Goal: Task Accomplishment & Management: Manage account settings

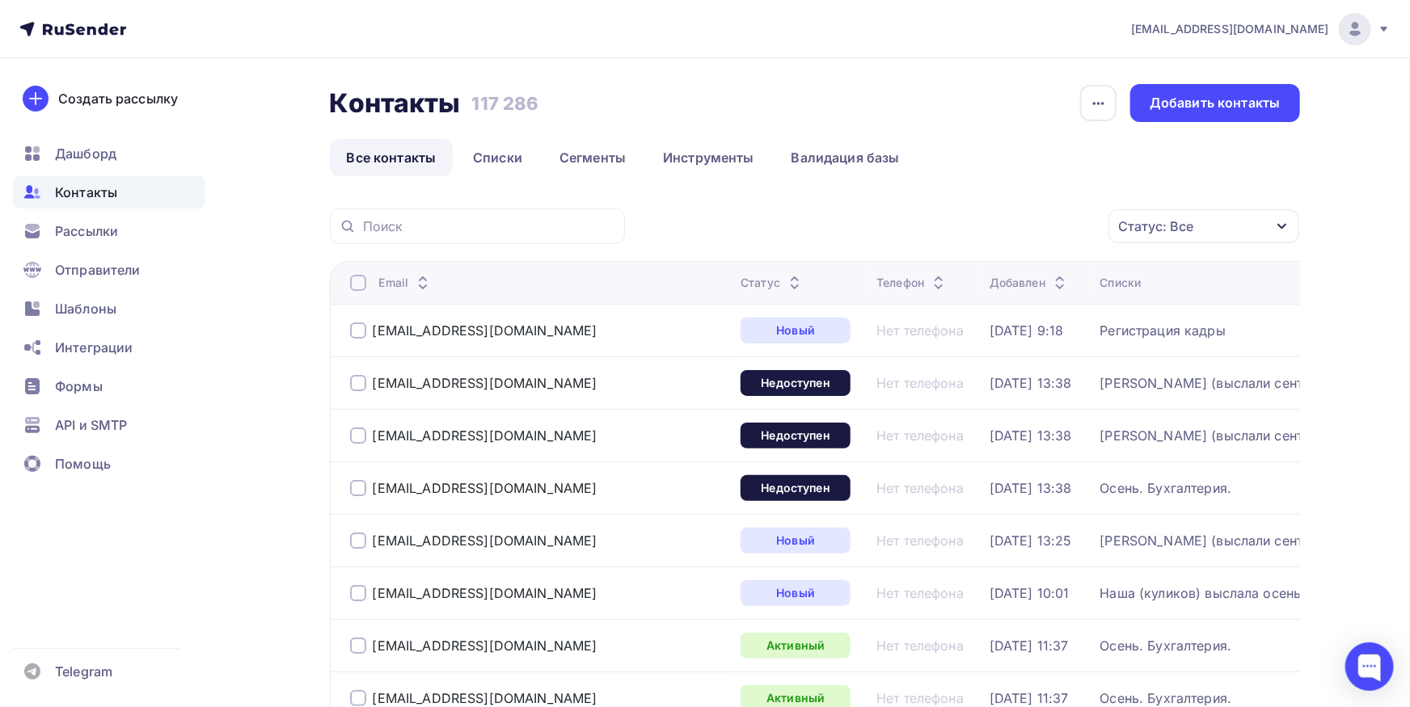
click at [93, 15] on nav "bk-seminar@mail.ru Аккаунт Тарифы Выйти Создать рассылку Дашборд Контакты Рассы…" at bounding box center [705, 29] width 1410 height 58
click at [91, 41] on nav "bk-seminar@mail.ru Аккаунт Тарифы Выйти Создать рассылку Дашборд Контакты Рассы…" at bounding box center [705, 29] width 1410 height 58
click at [94, 28] on icon at bounding box center [91, 30] width 9 height 9
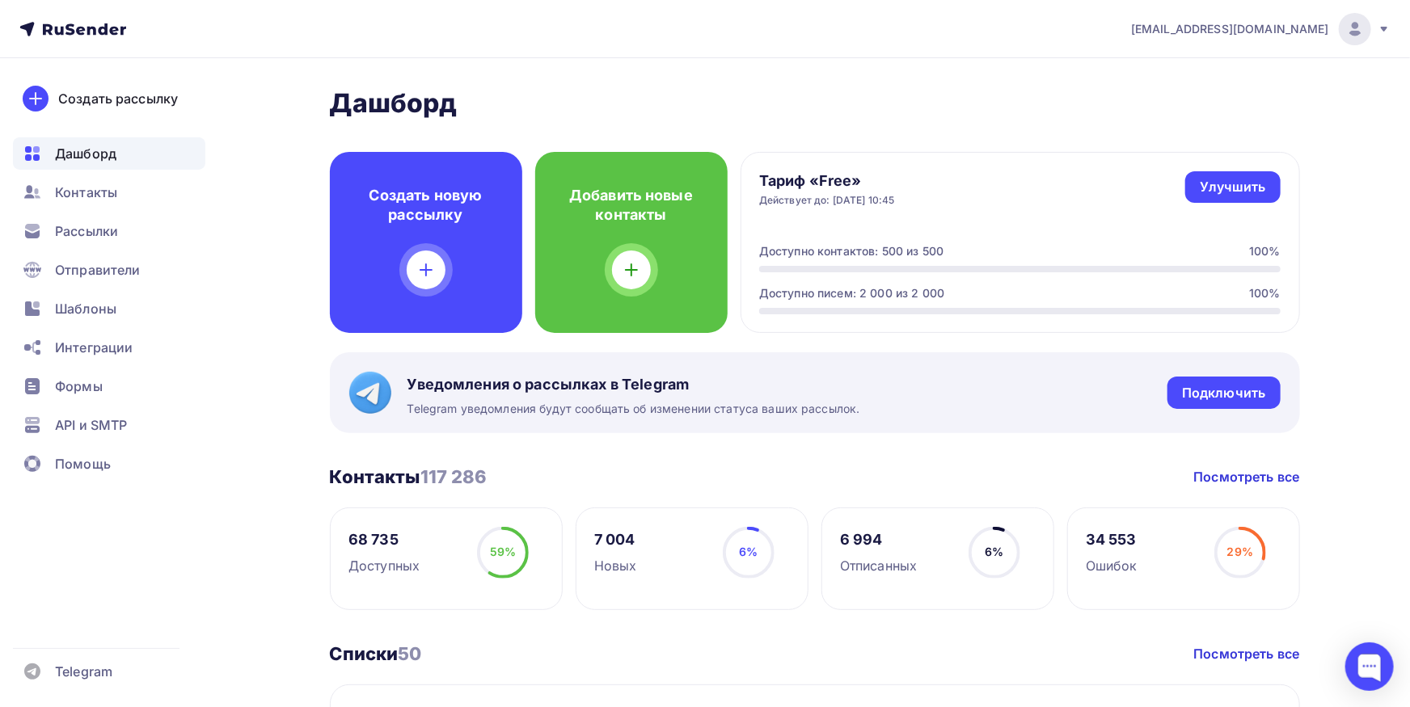
click at [1275, 36] on span "[EMAIL_ADDRESS][DOMAIN_NAME]" at bounding box center [1230, 29] width 198 height 16
click at [1143, 108] on link "[DEMOGRAPHIC_DATA]" at bounding box center [1245, 103] width 272 height 32
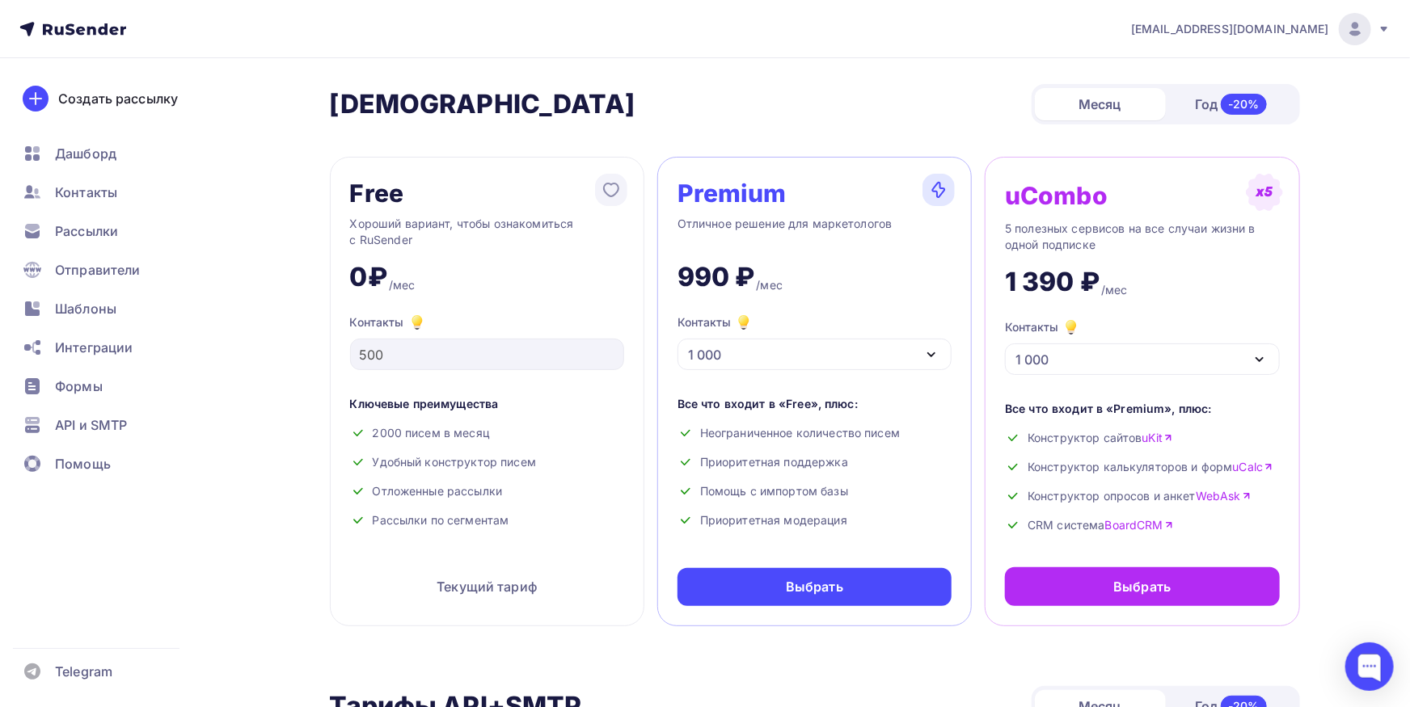
click at [910, 352] on div "1 000" at bounding box center [814, 355] width 274 height 32
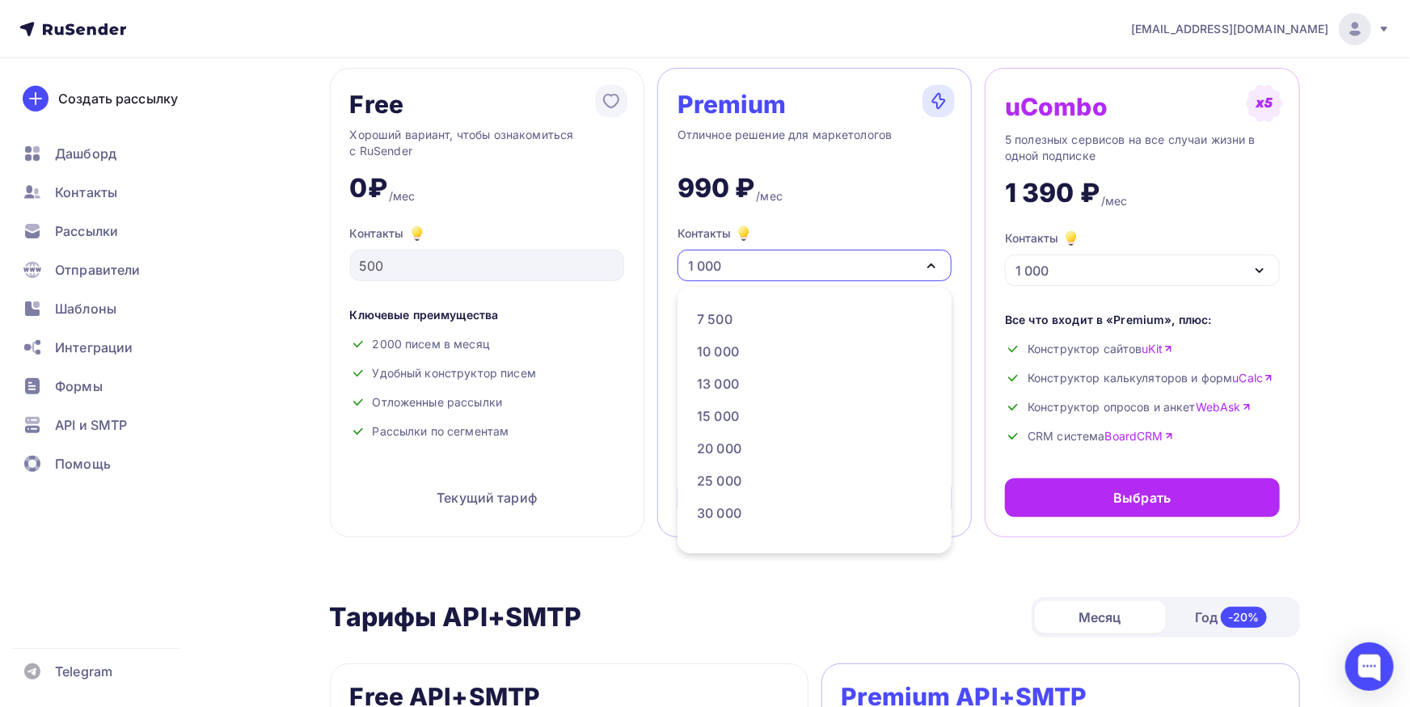
scroll to position [169, 0]
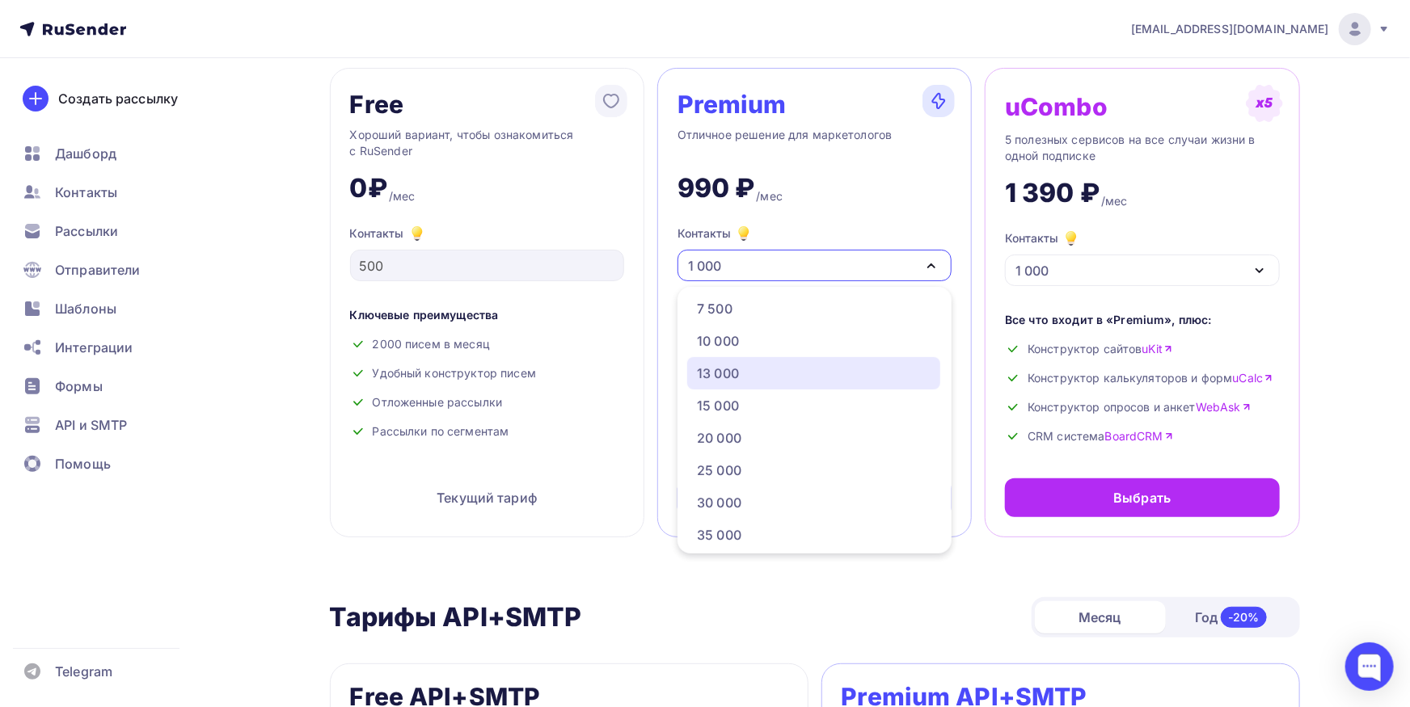
click at [896, 382] on div "13 000" at bounding box center [814, 373] width 234 height 19
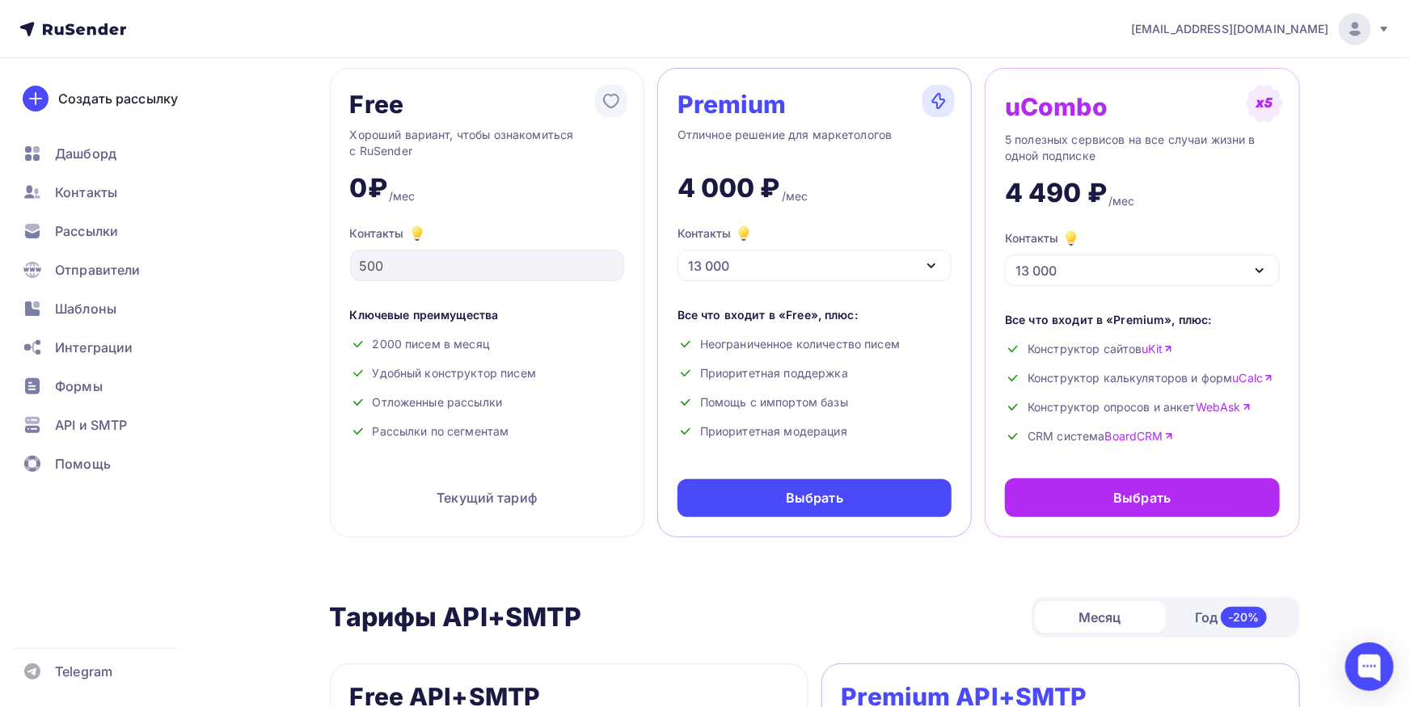
click at [901, 263] on div "13 000" at bounding box center [814, 266] width 274 height 32
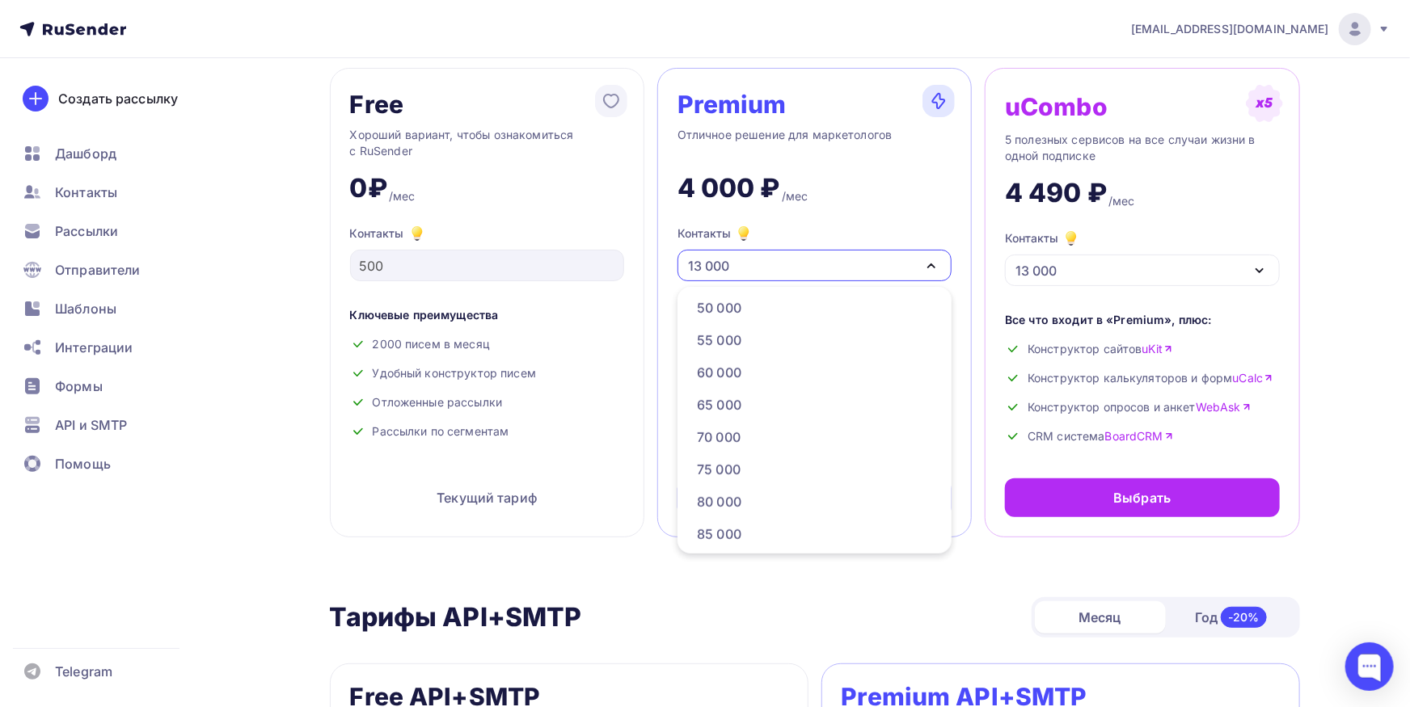
scroll to position [507, 0]
click at [850, 437] on link "70 000" at bounding box center [813, 423] width 253 height 32
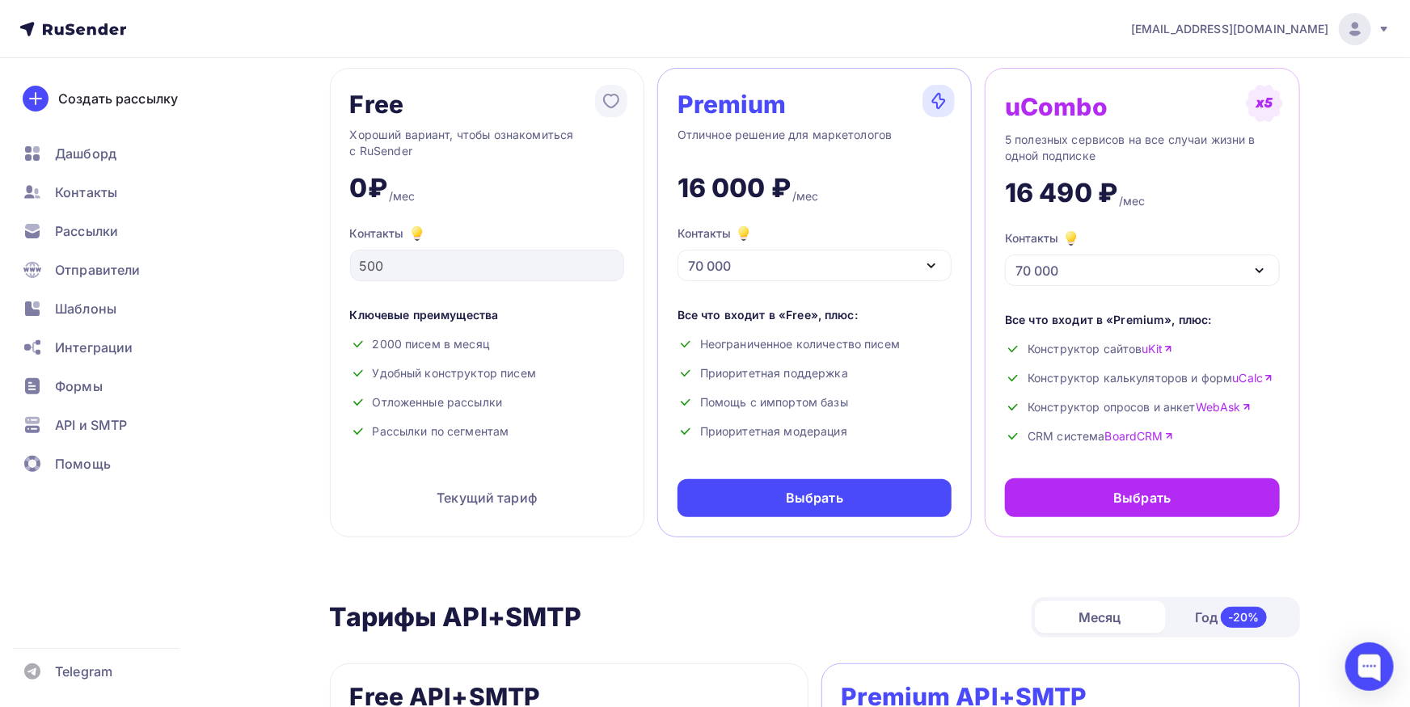
click at [898, 268] on div "70 000" at bounding box center [814, 266] width 274 height 32
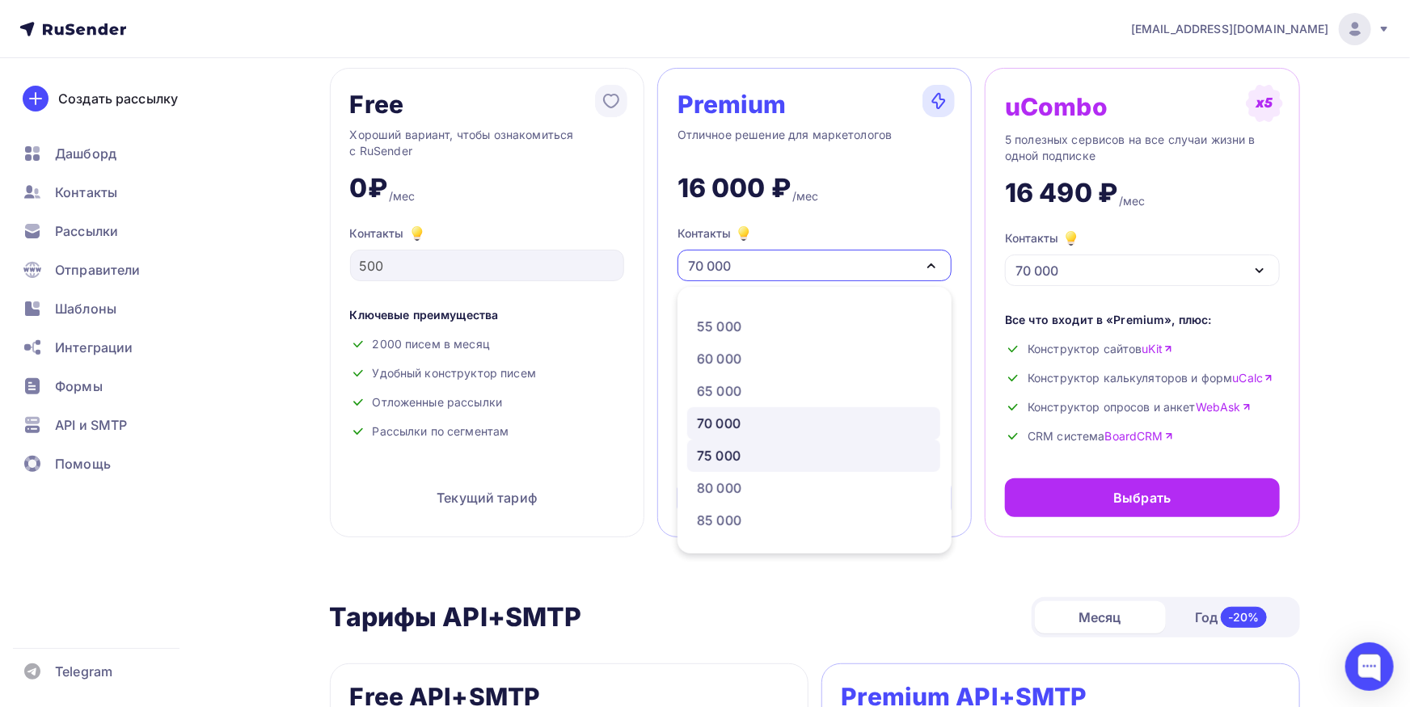
click at [847, 459] on div "75 000" at bounding box center [814, 455] width 234 height 19
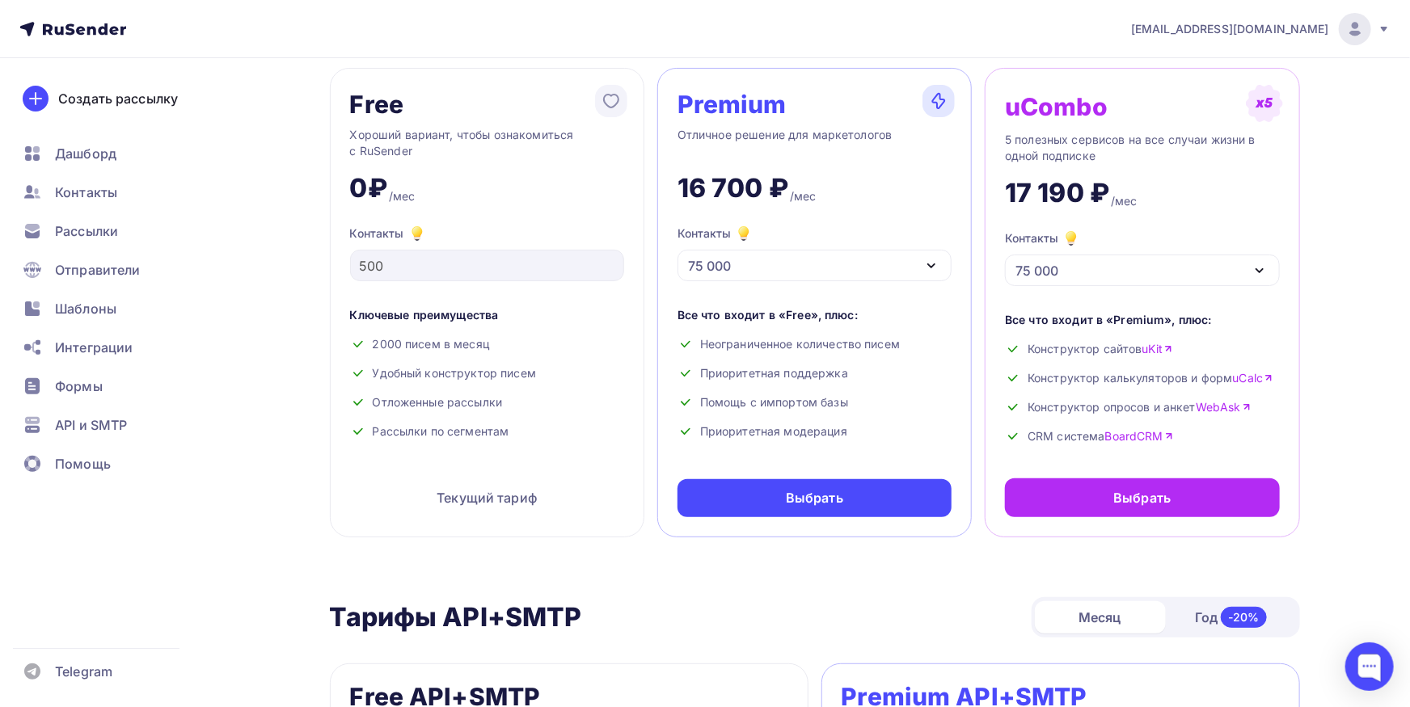
click at [893, 254] on div "75 000" at bounding box center [814, 266] width 274 height 32
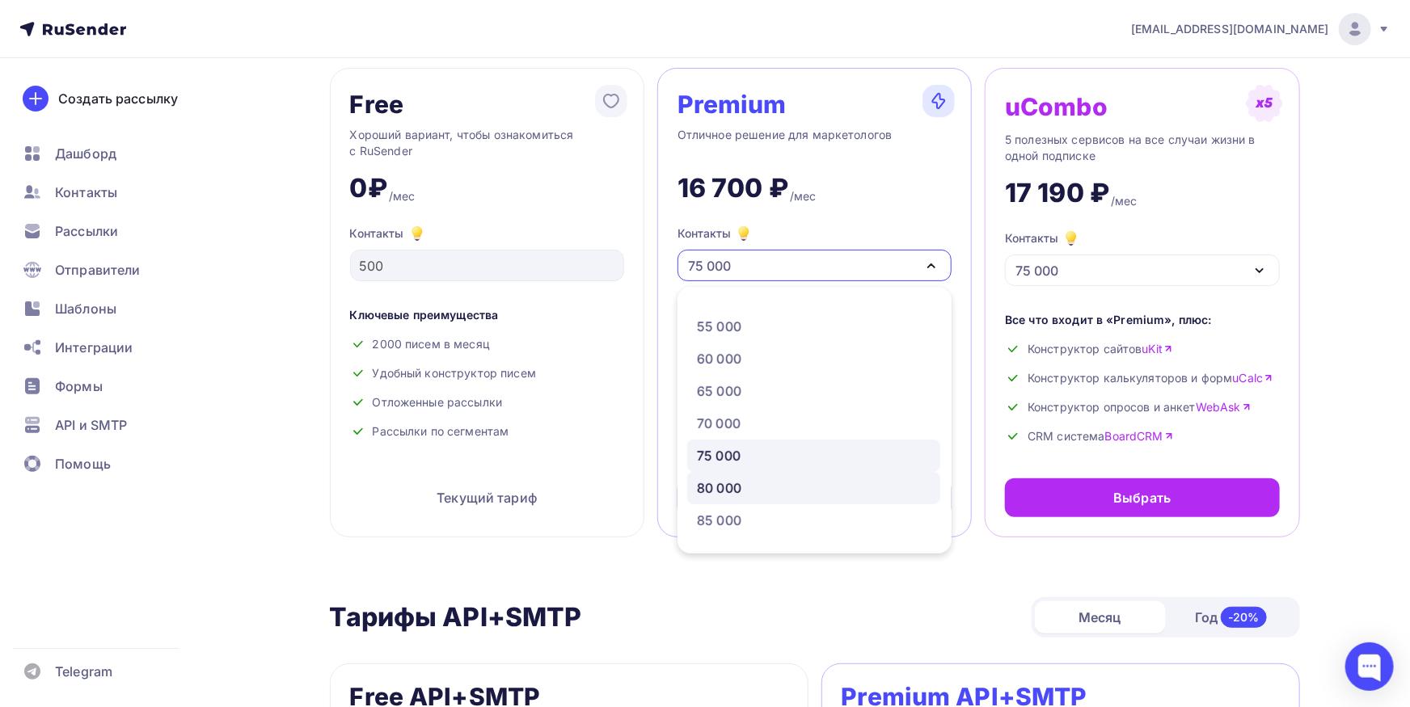
click at [849, 473] on link "80 000" at bounding box center [813, 488] width 253 height 32
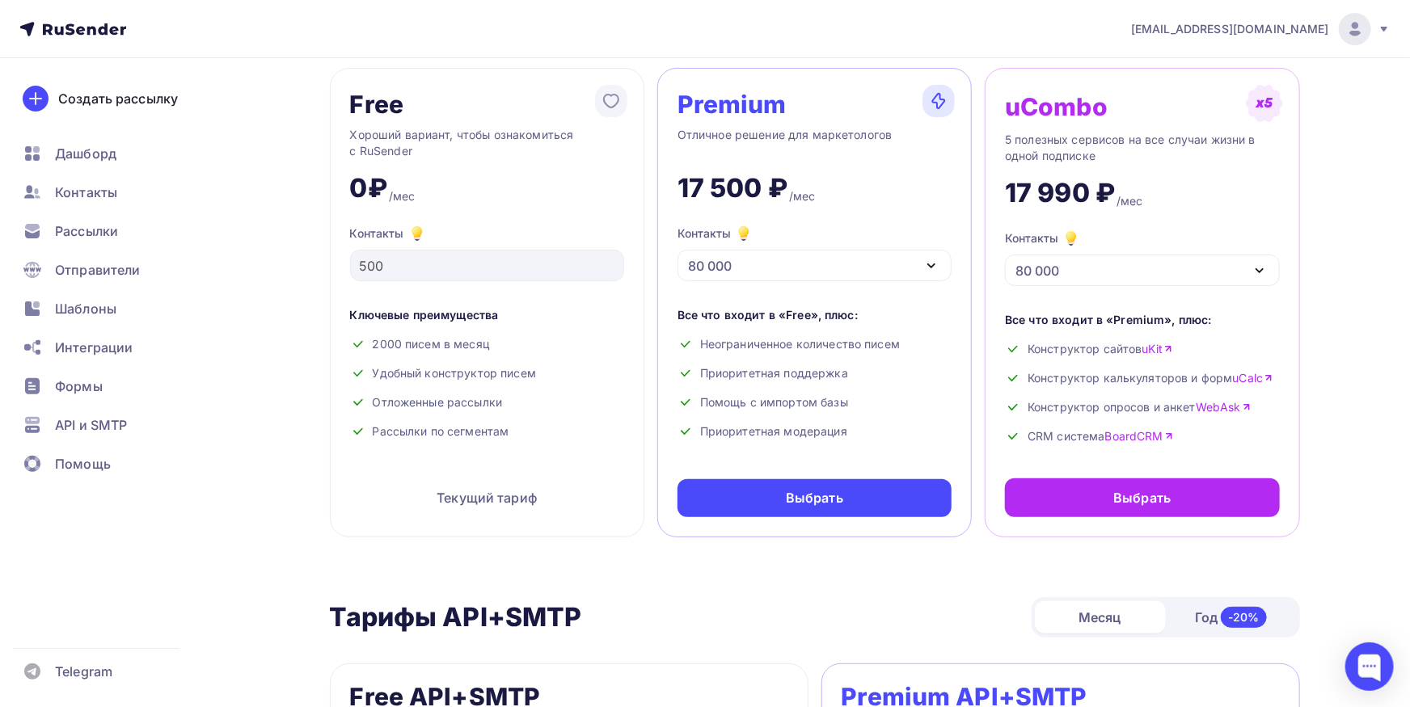
click at [858, 264] on div "80 000" at bounding box center [814, 266] width 274 height 32
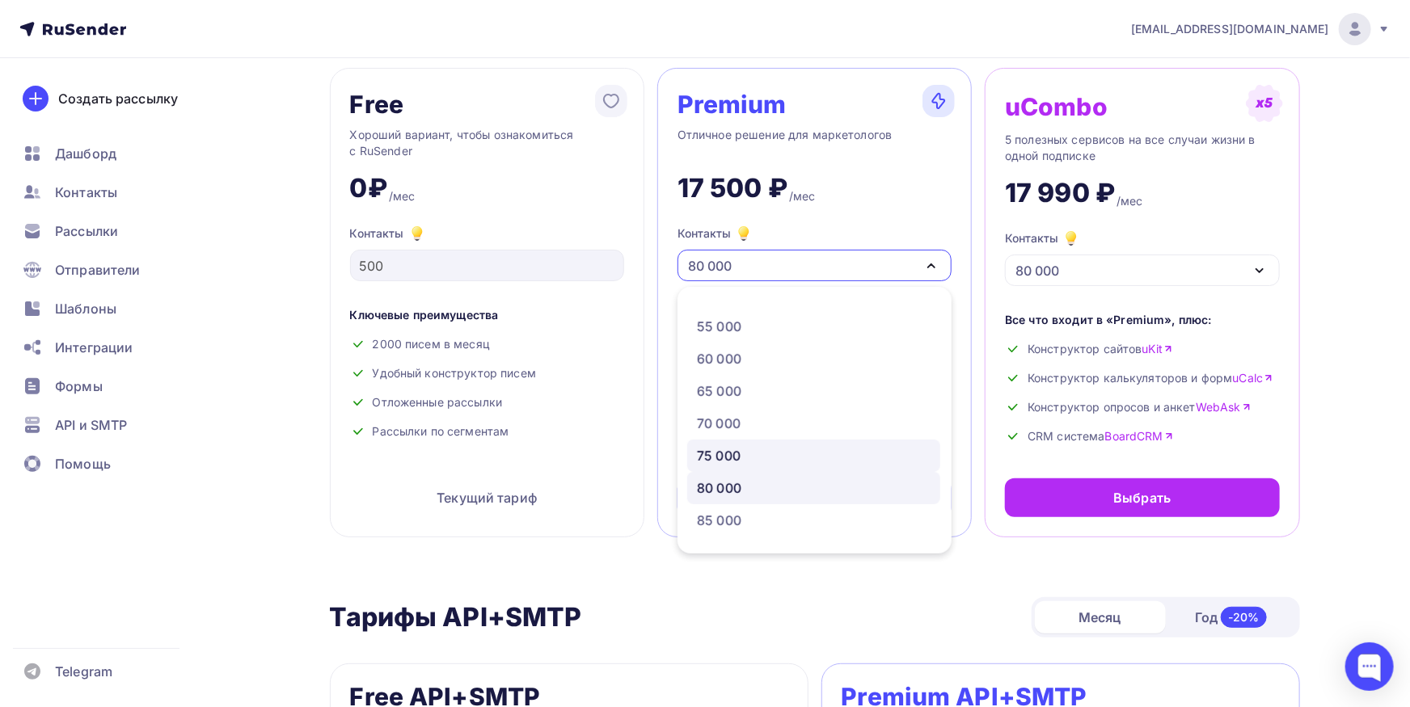
click at [794, 455] on div "75 000" at bounding box center [814, 455] width 234 height 19
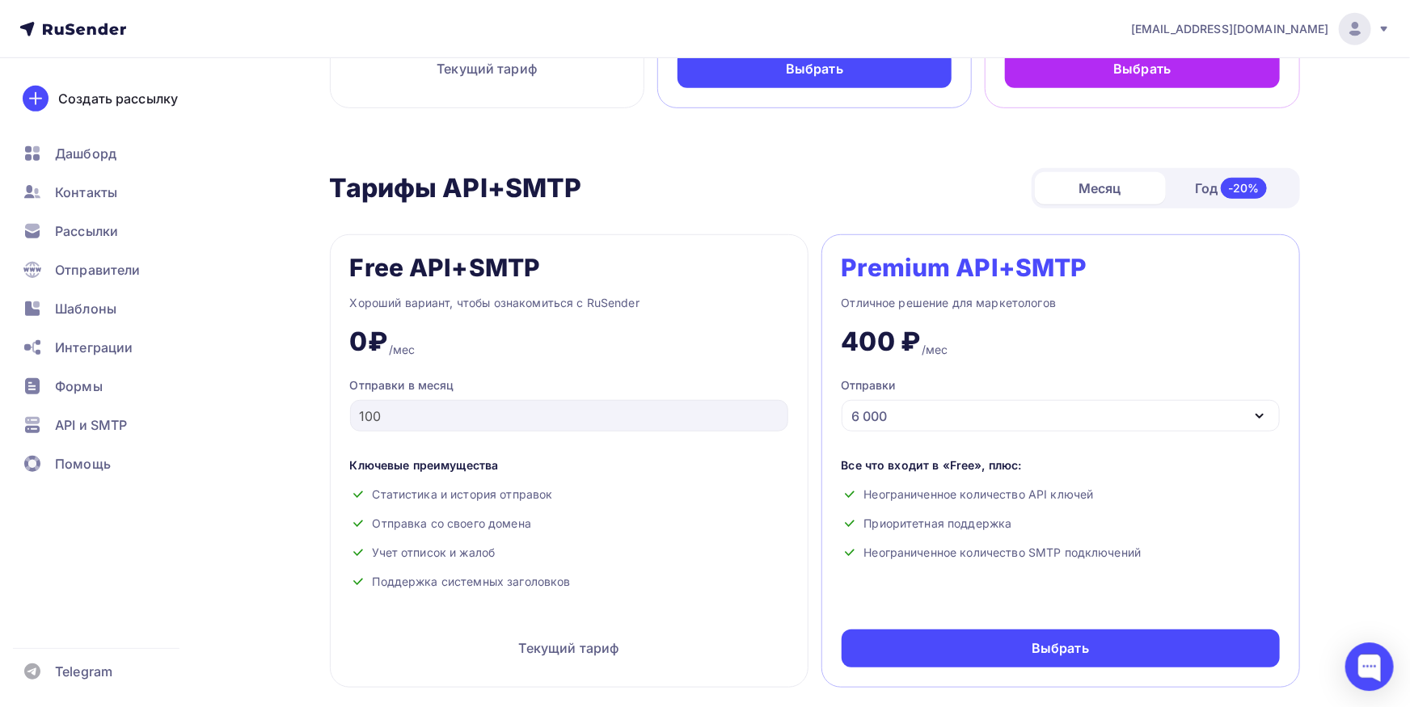
scroll to position [533, 0]
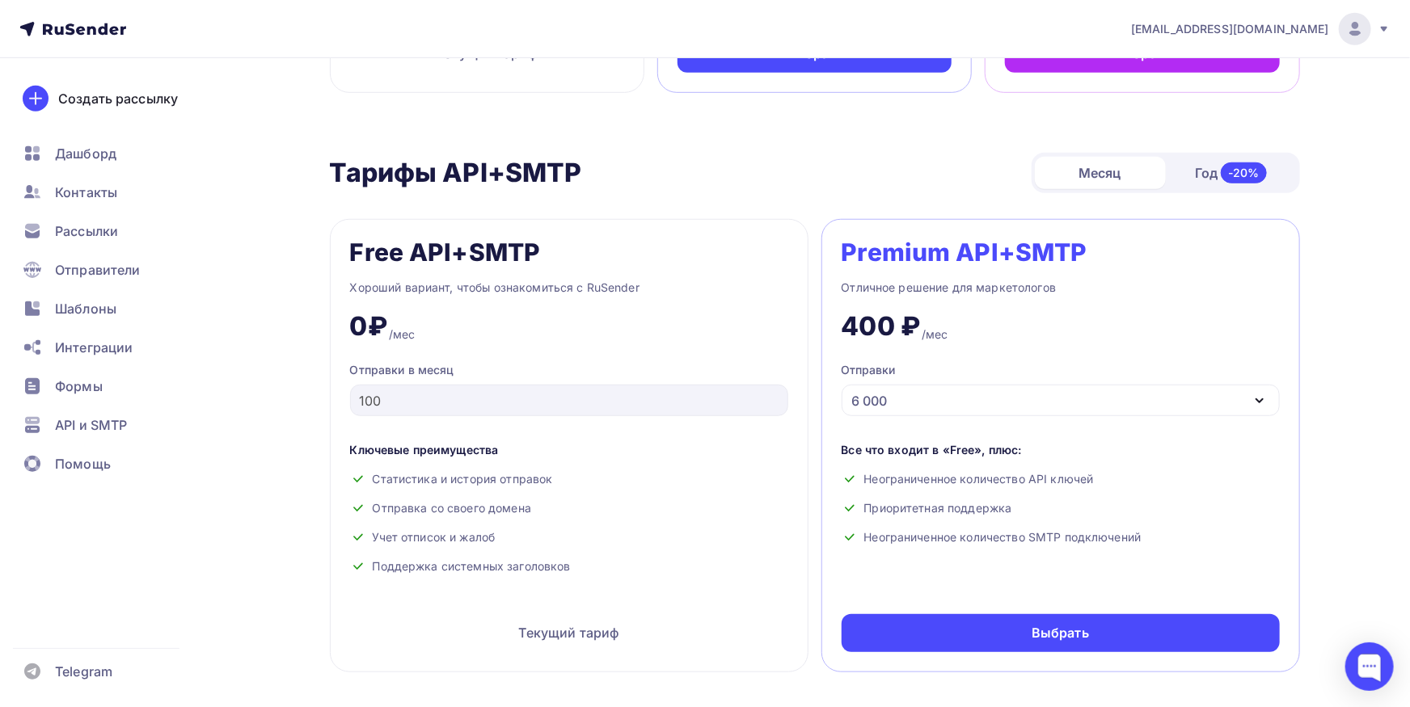
click at [903, 412] on div "6 000" at bounding box center [1060, 401] width 438 height 32
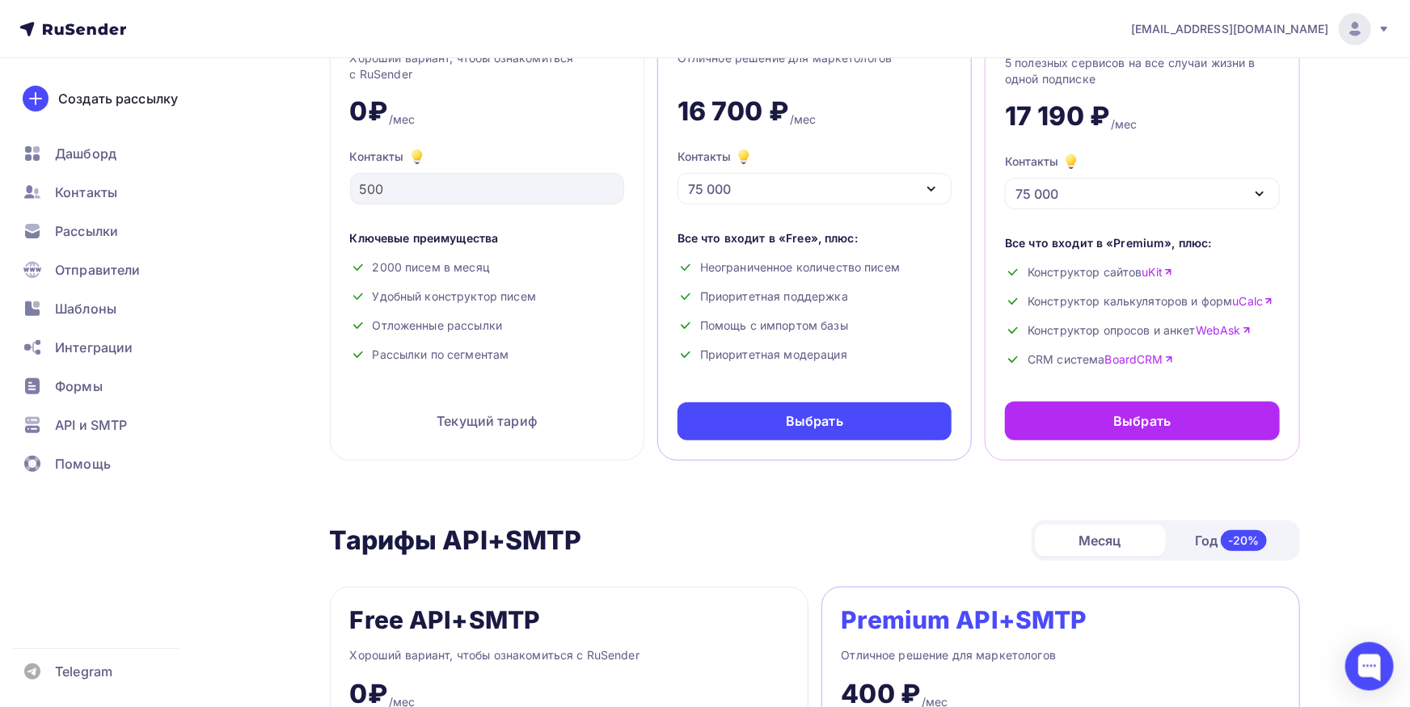
scroll to position [89, 0]
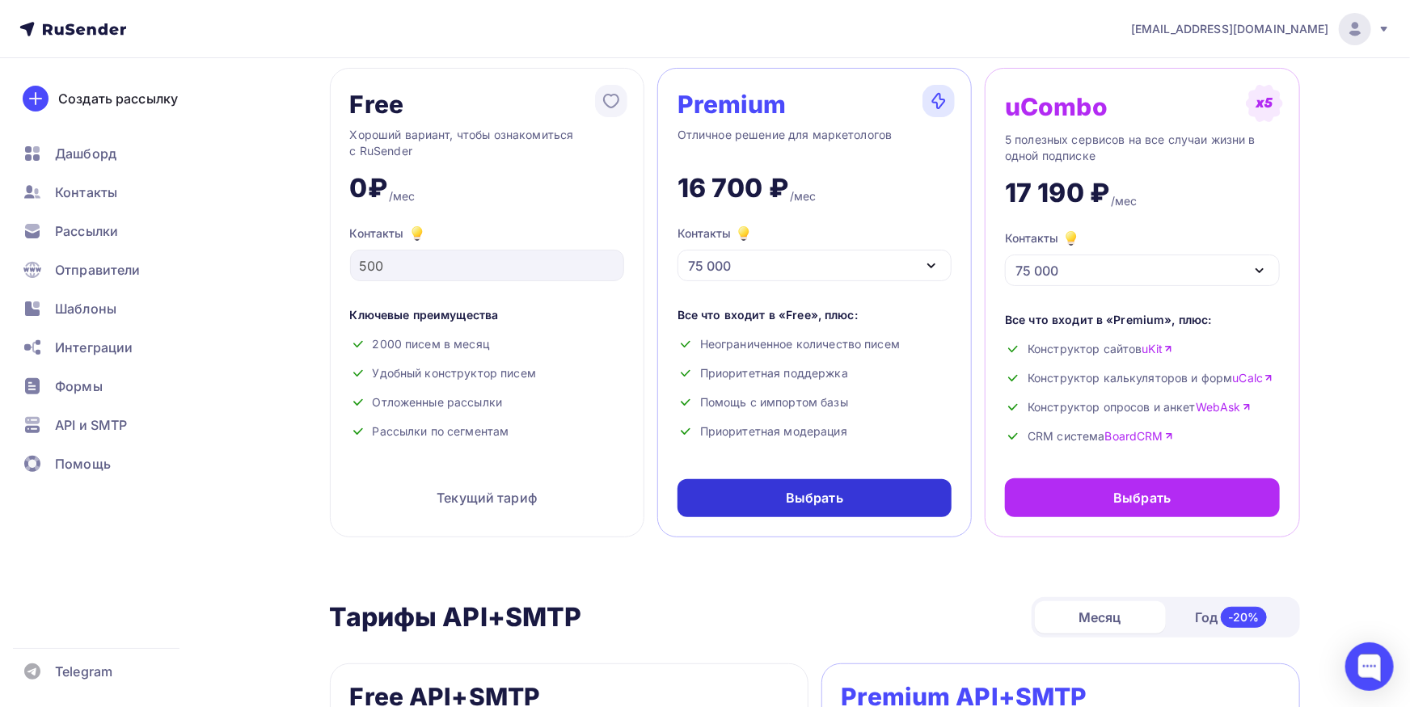
click at [899, 503] on div "Выбрать" at bounding box center [814, 498] width 274 height 38
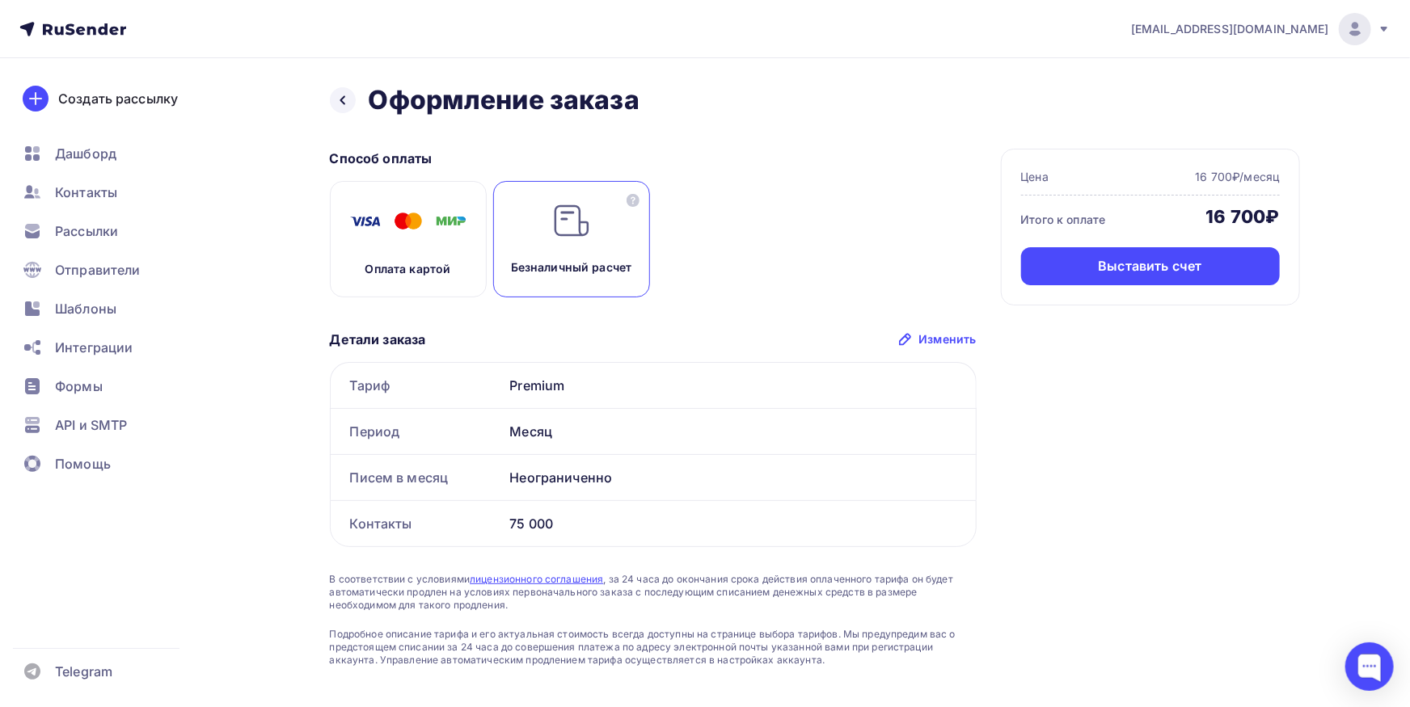
click at [575, 272] on p "Безналичный расчет" at bounding box center [571, 267] width 121 height 16
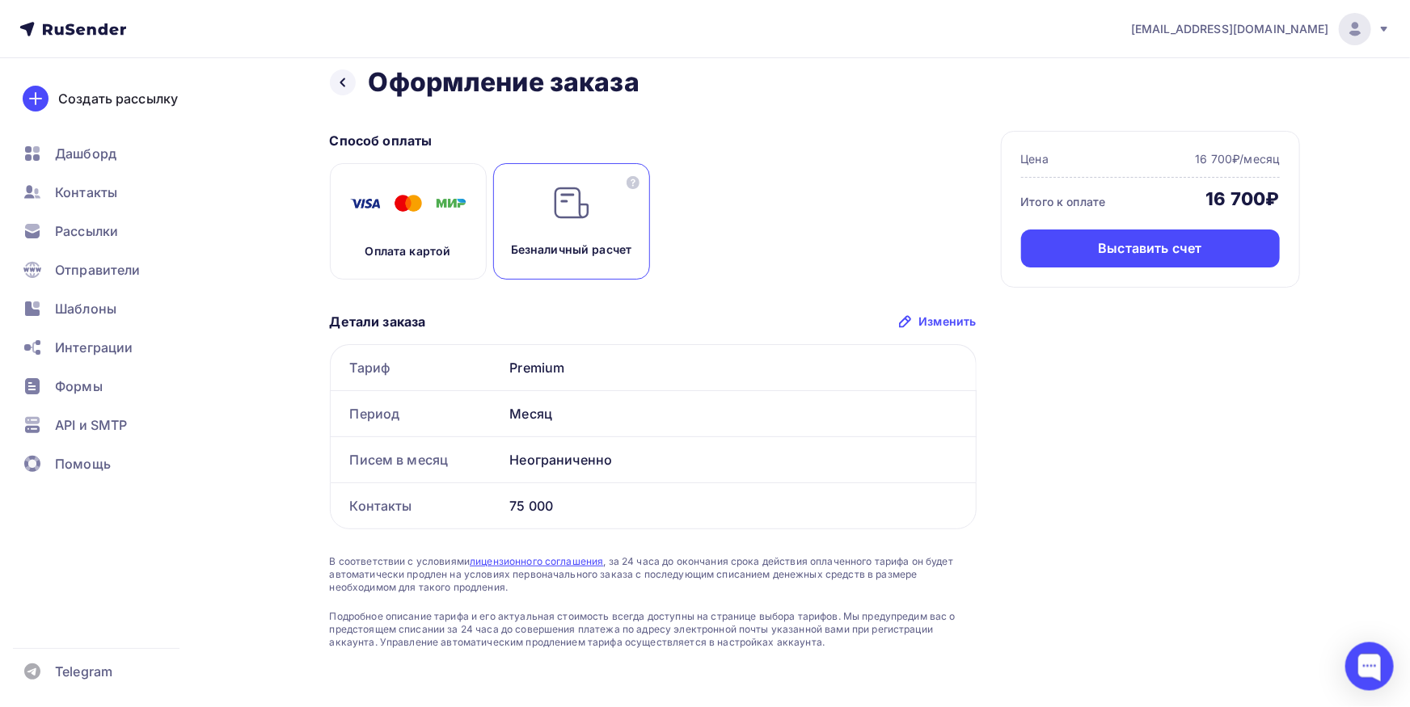
scroll to position [23, 0]
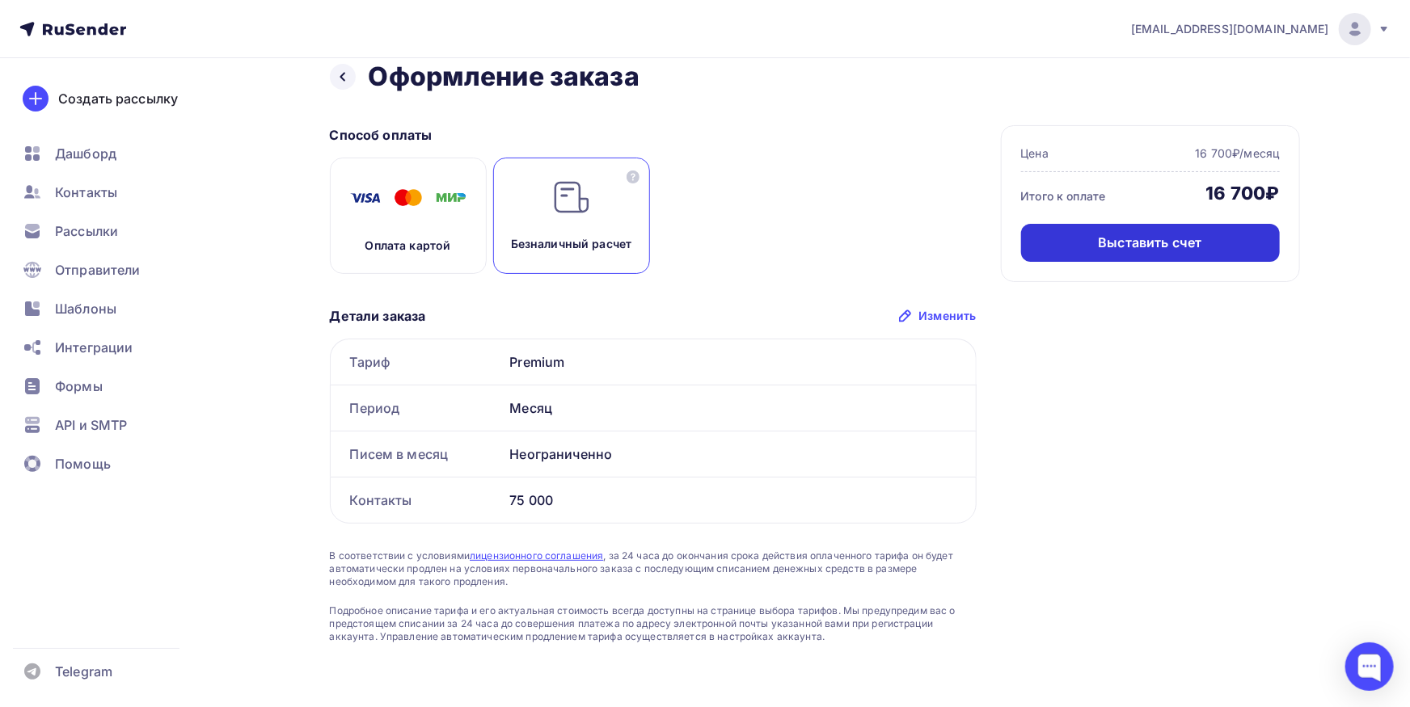
click at [1202, 246] on div "Выставить счет" at bounding box center [1150, 243] width 259 height 38
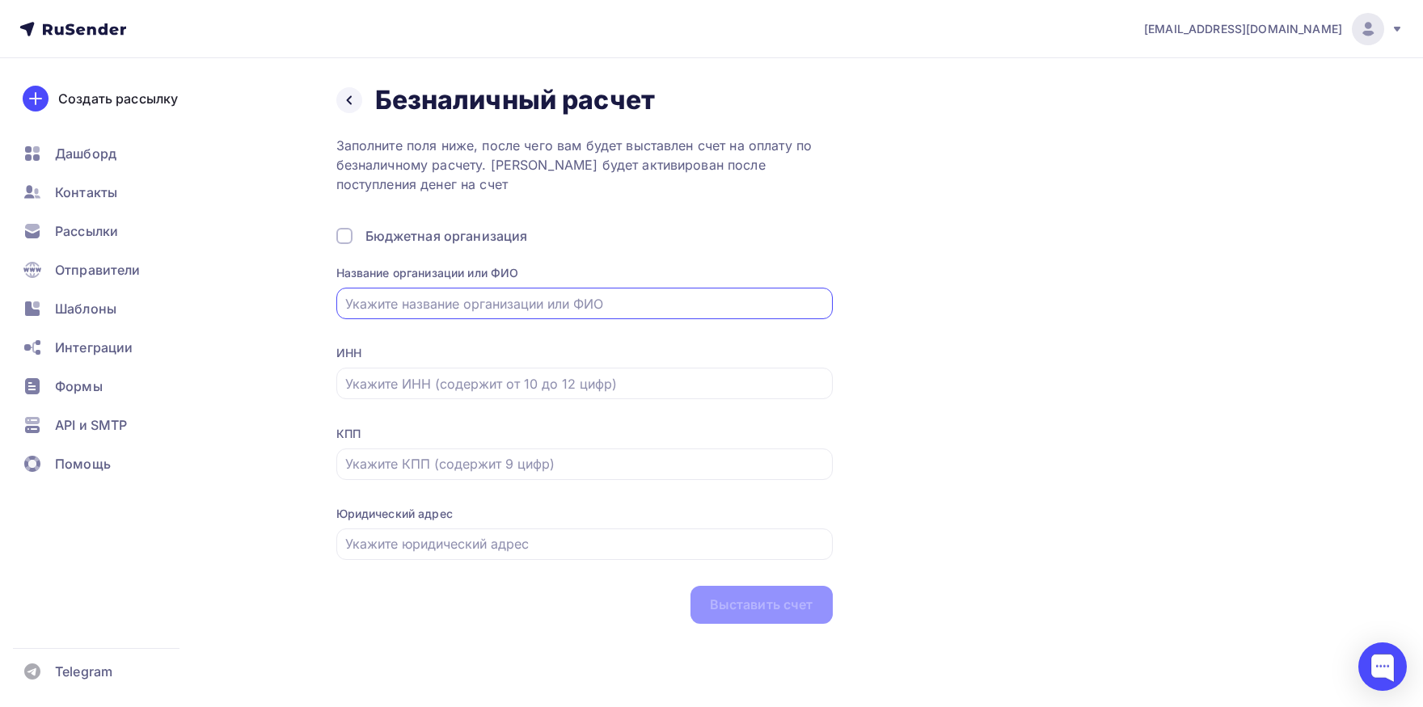
click at [557, 293] on div at bounding box center [584, 304] width 496 height 32
click at [509, 307] on input "text" at bounding box center [584, 303] width 478 height 19
click at [452, 300] on input "М" at bounding box center [584, 303] width 478 height 19
click at [452, 299] on input "М" at bounding box center [584, 303] width 478 height 19
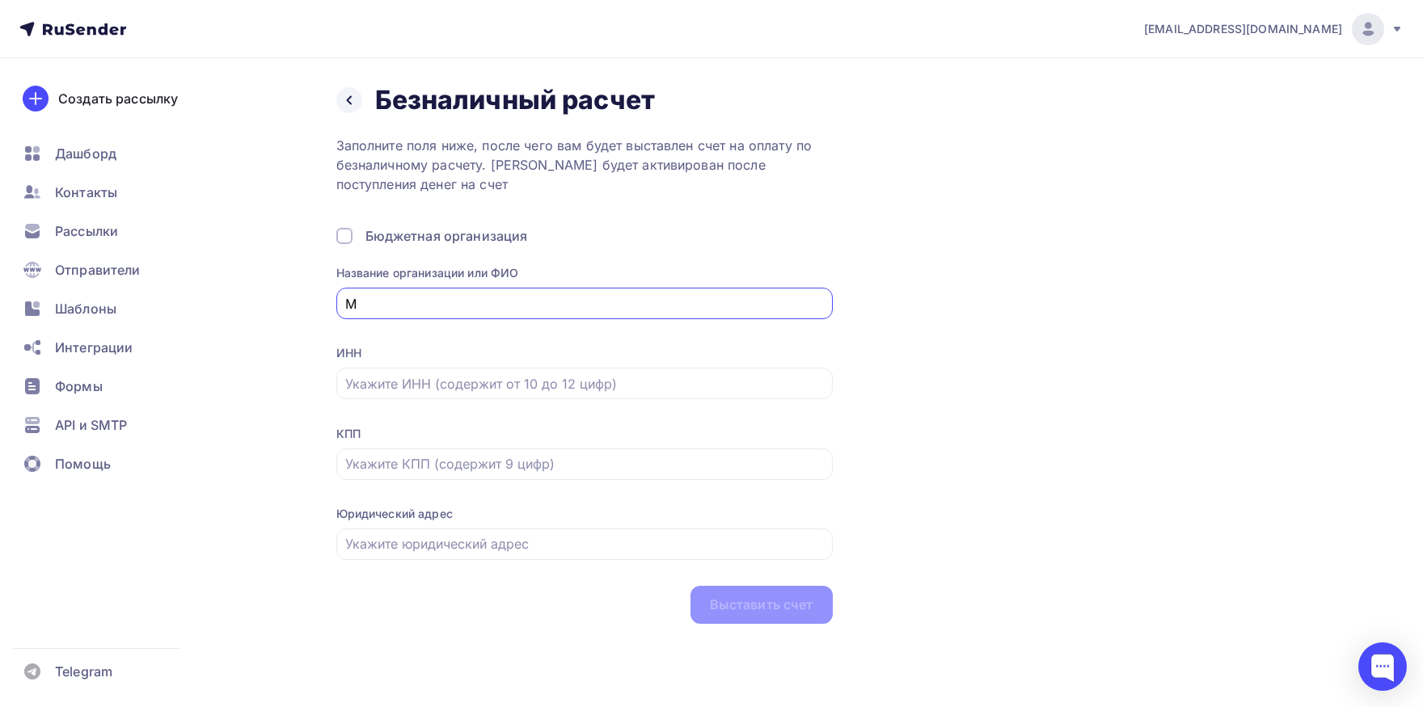
click at [452, 299] on input "М" at bounding box center [584, 303] width 478 height 19
paste input "ндивидуальный предприниматель Мещанинова Анна Олеговна"
type input "Индивидуальный предприниматель Мещанинова Анна Олеговна"
click at [444, 388] on input "text" at bounding box center [584, 383] width 478 height 19
paste input "Индивидуальный предприниматель Мещанинова Анна Олеговна"
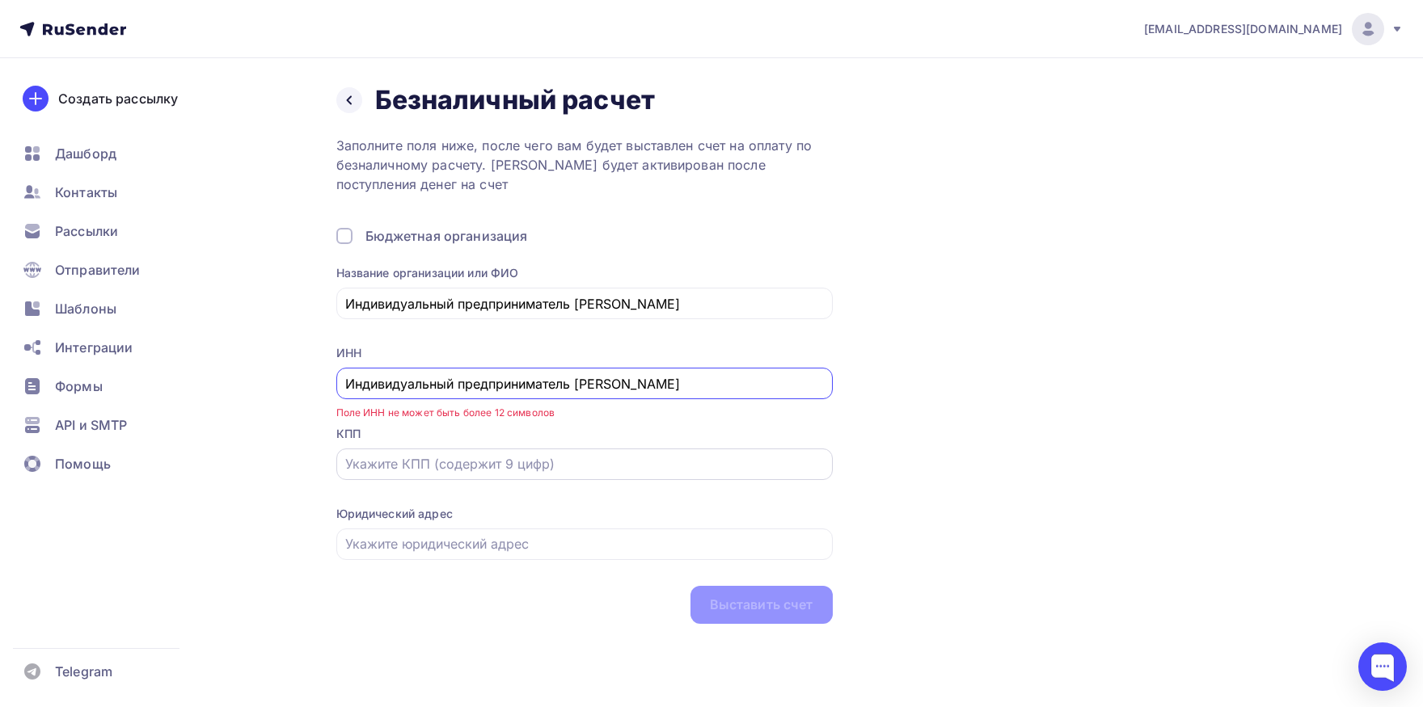
type input "Индивидуальный предприниматель Мещанинова Анна Олеговна"
click at [432, 458] on input "text" at bounding box center [584, 463] width 478 height 19
paste input "780431962203"
type input "780431962203"
click at [622, 512] on div "Юридический адрес" at bounding box center [584, 514] width 496 height 16
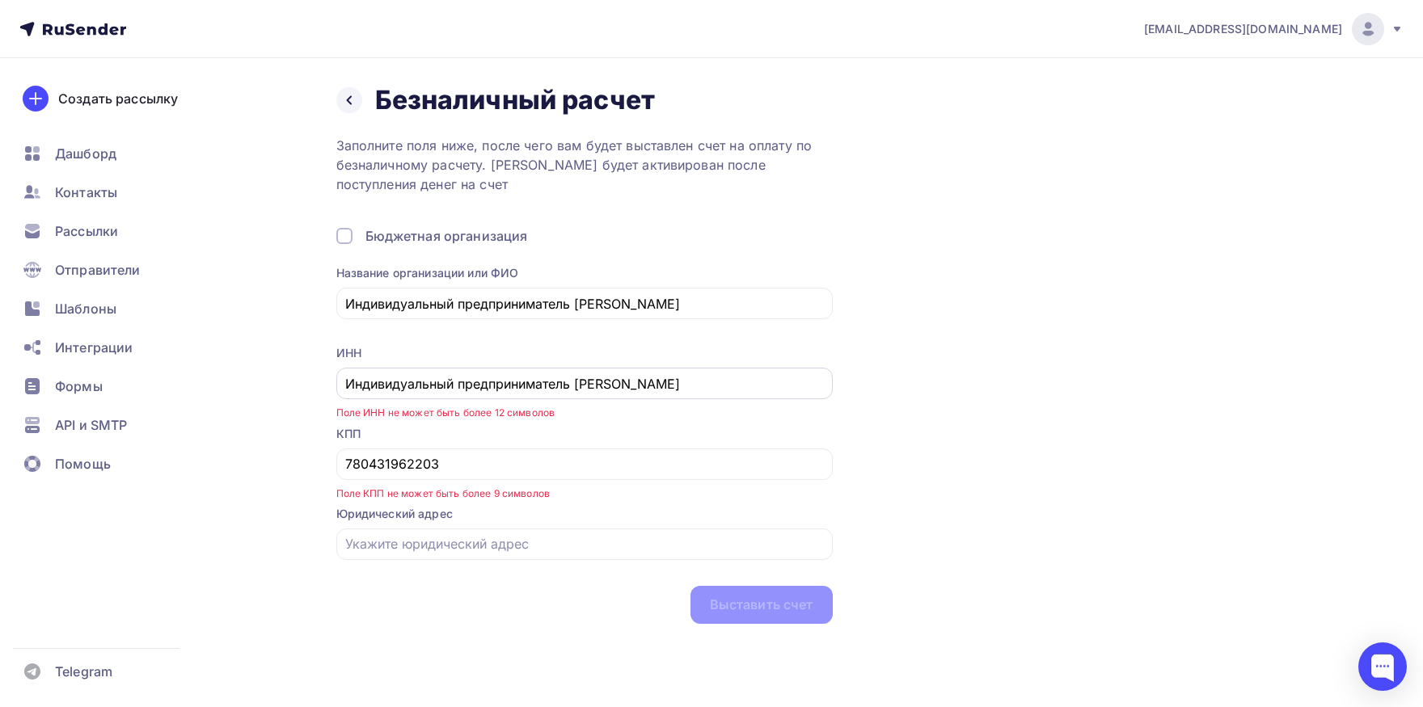
click at [487, 393] on input "Индивидуальный предприниматель Мещанинова Анна Олеговна" at bounding box center [584, 383] width 478 height 19
paste input "780431962203"
type input "780431962203"
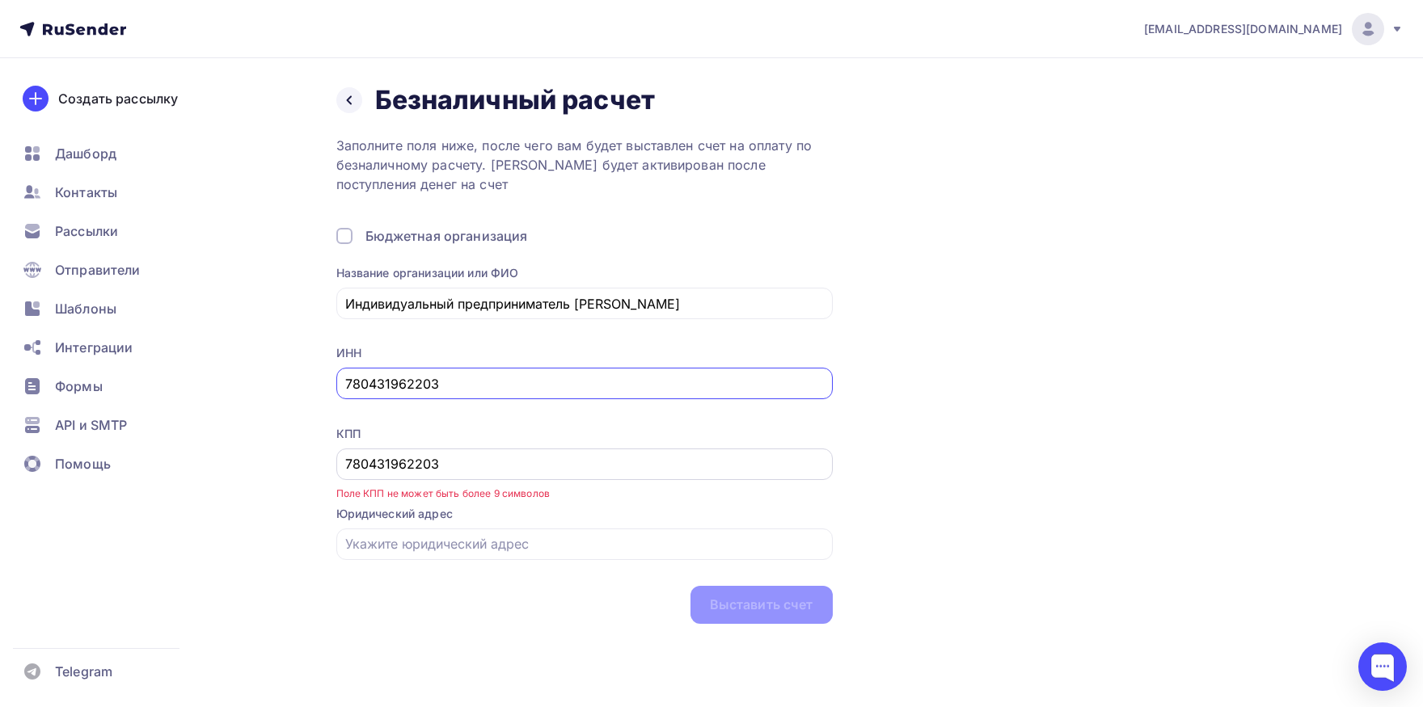
click at [447, 463] on input "780431962203" at bounding box center [584, 463] width 478 height 19
type input "000000000"
click at [457, 546] on input "text" at bounding box center [584, 543] width 478 height 19
paste input "195273, г. Санкт-Петербург, ул. Карпинского 11/1, кв 81"
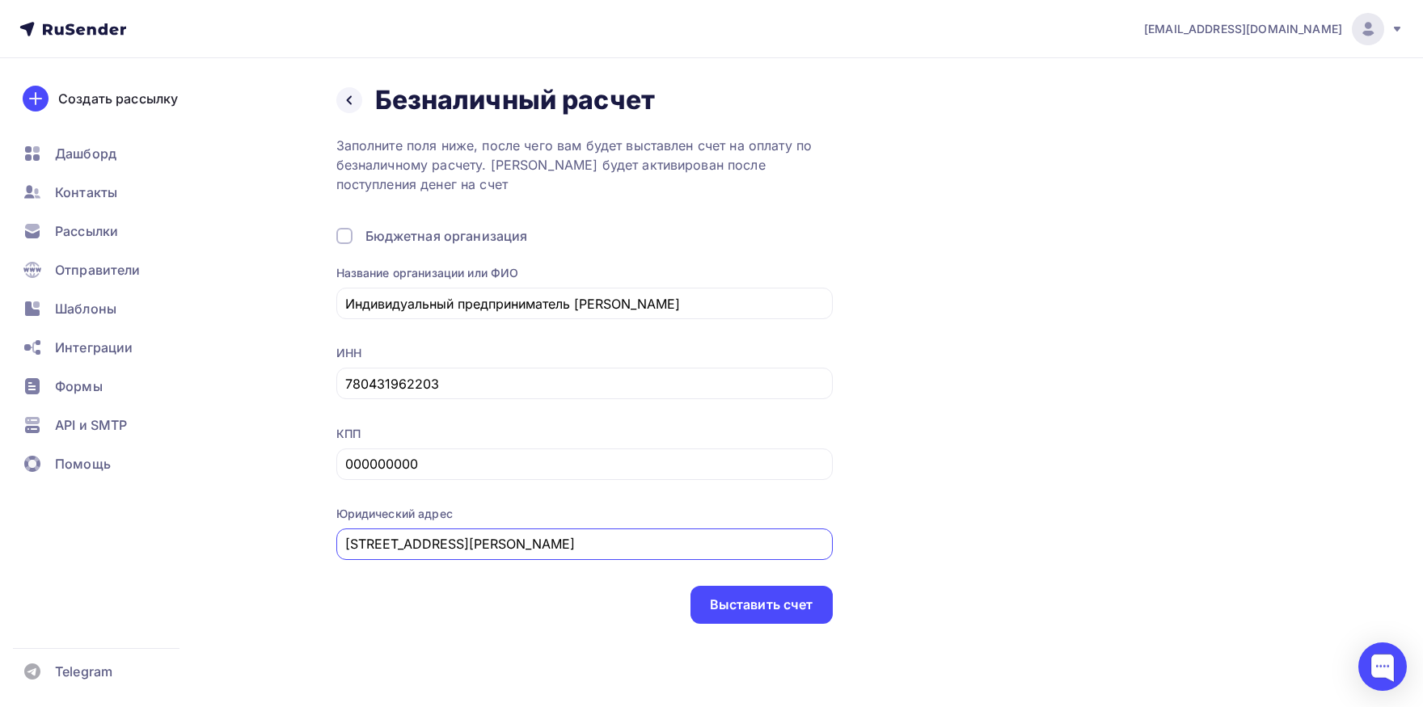
type input "195273, г. Санкт-Петербург, ул. Карпинского 11/1, кв 81"
click at [909, 504] on div "Назад Безналичный расчет Безналичный расчет Заполните поля ниже, после чего вам…" at bounding box center [821, 354] width 970 height 540
click at [765, 609] on div "Выставить счет" at bounding box center [761, 605] width 103 height 19
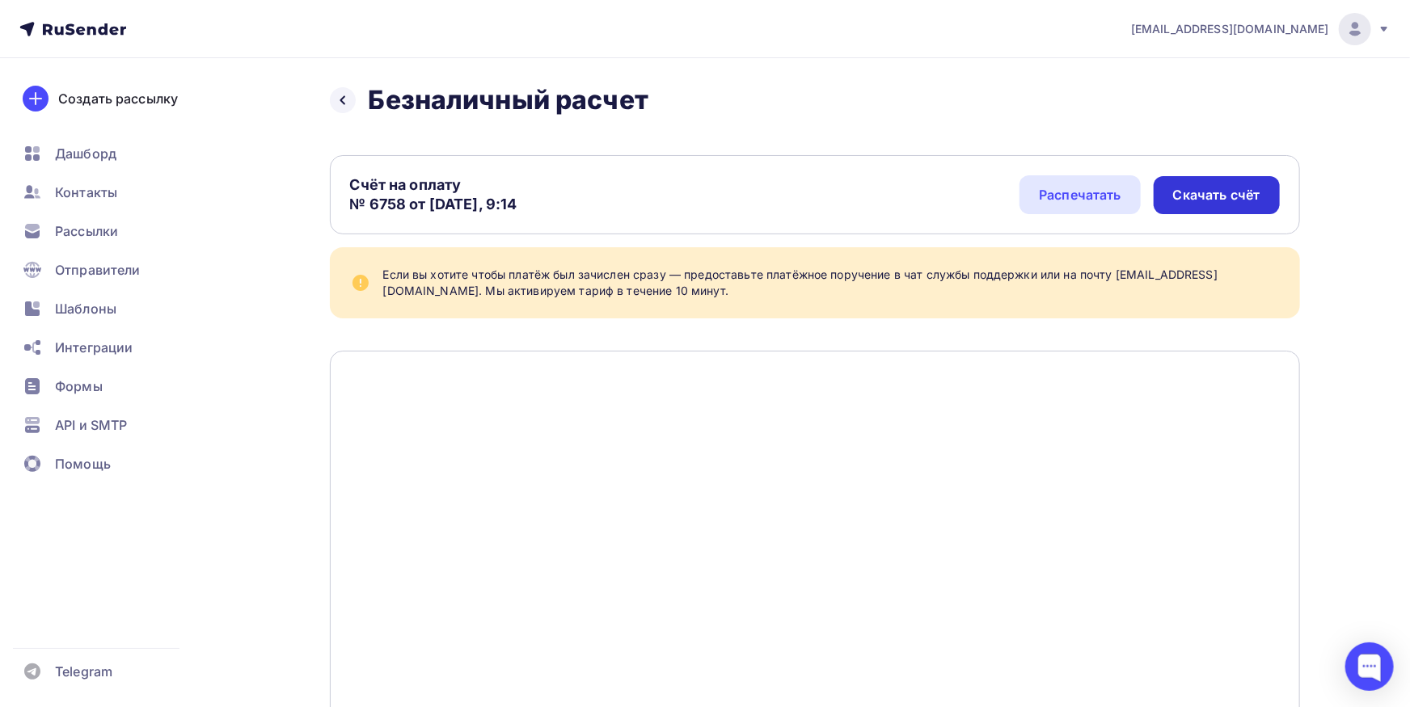
click at [1187, 194] on div "Скачать счёт" at bounding box center [1216, 195] width 87 height 19
click at [76, 188] on span "Контакты" at bounding box center [86, 192] width 62 height 19
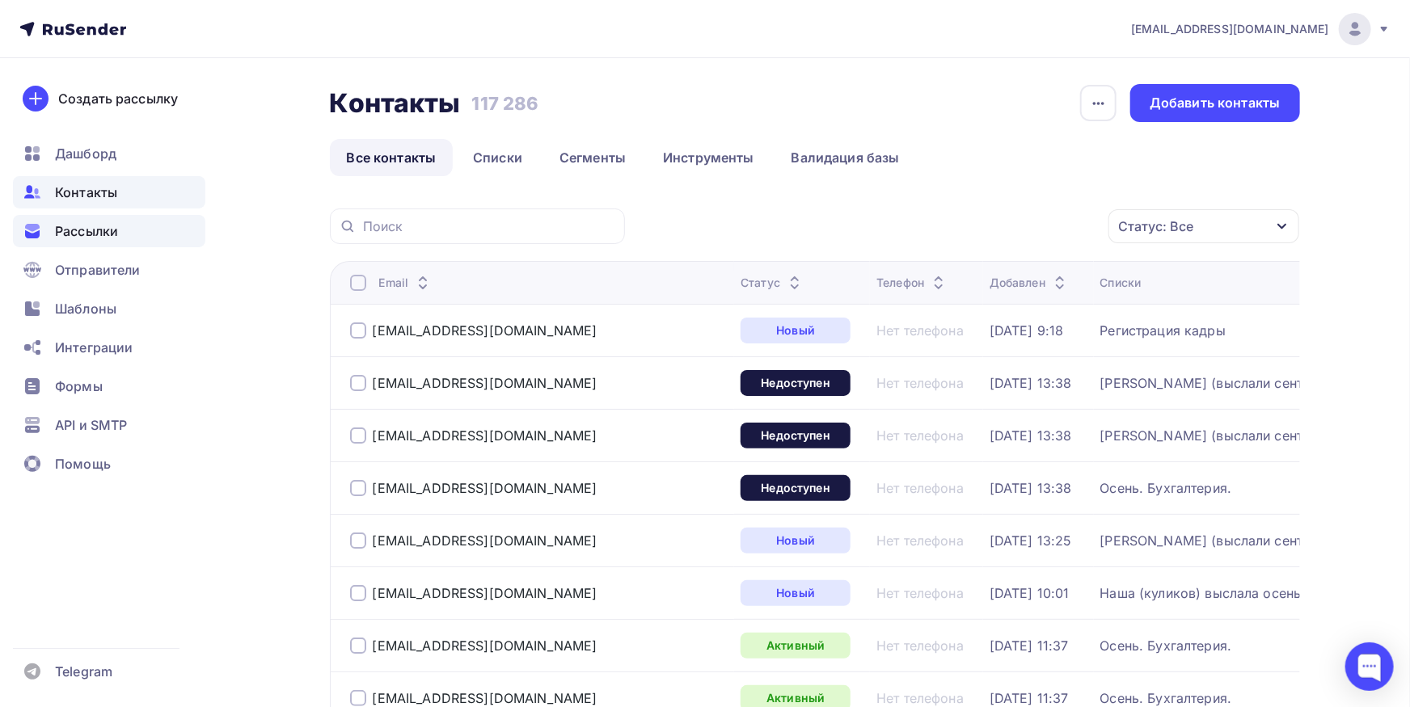
click at [78, 231] on span "Рассылки" at bounding box center [86, 230] width 63 height 19
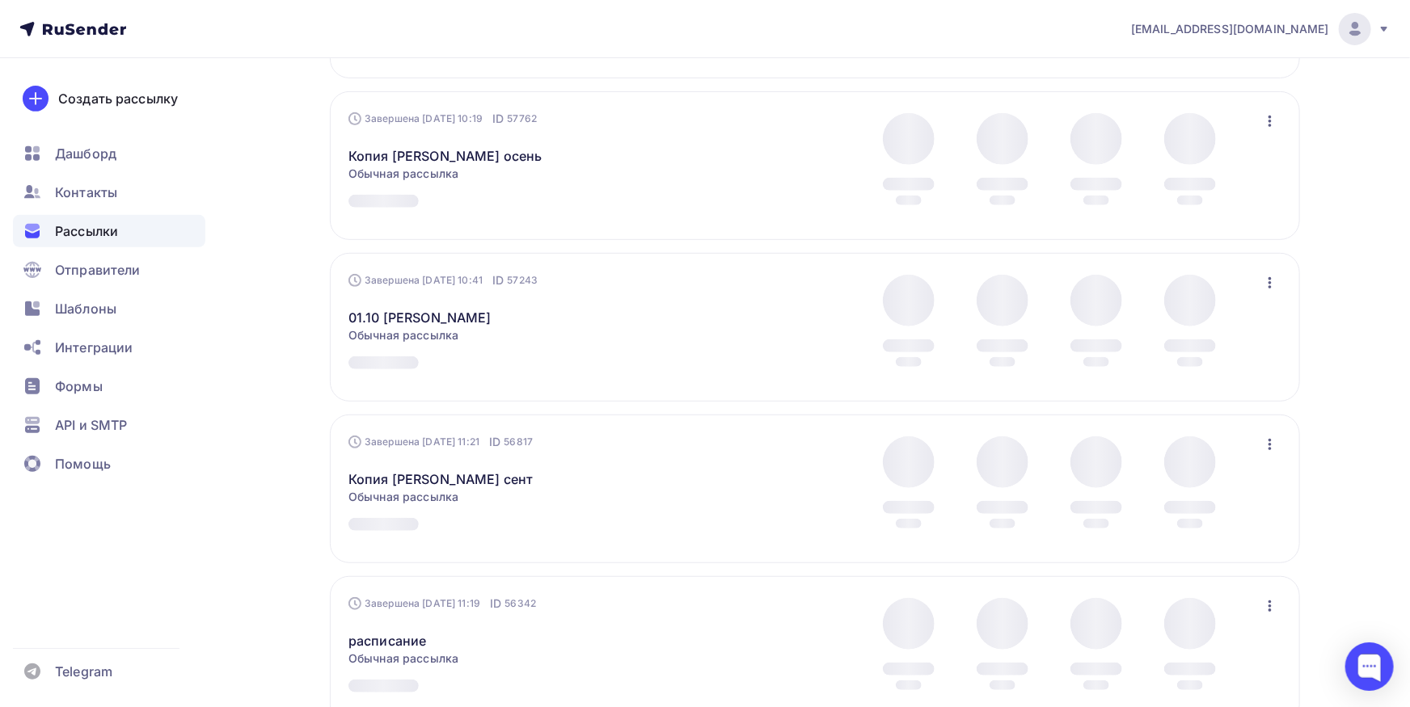
scroll to position [445, 0]
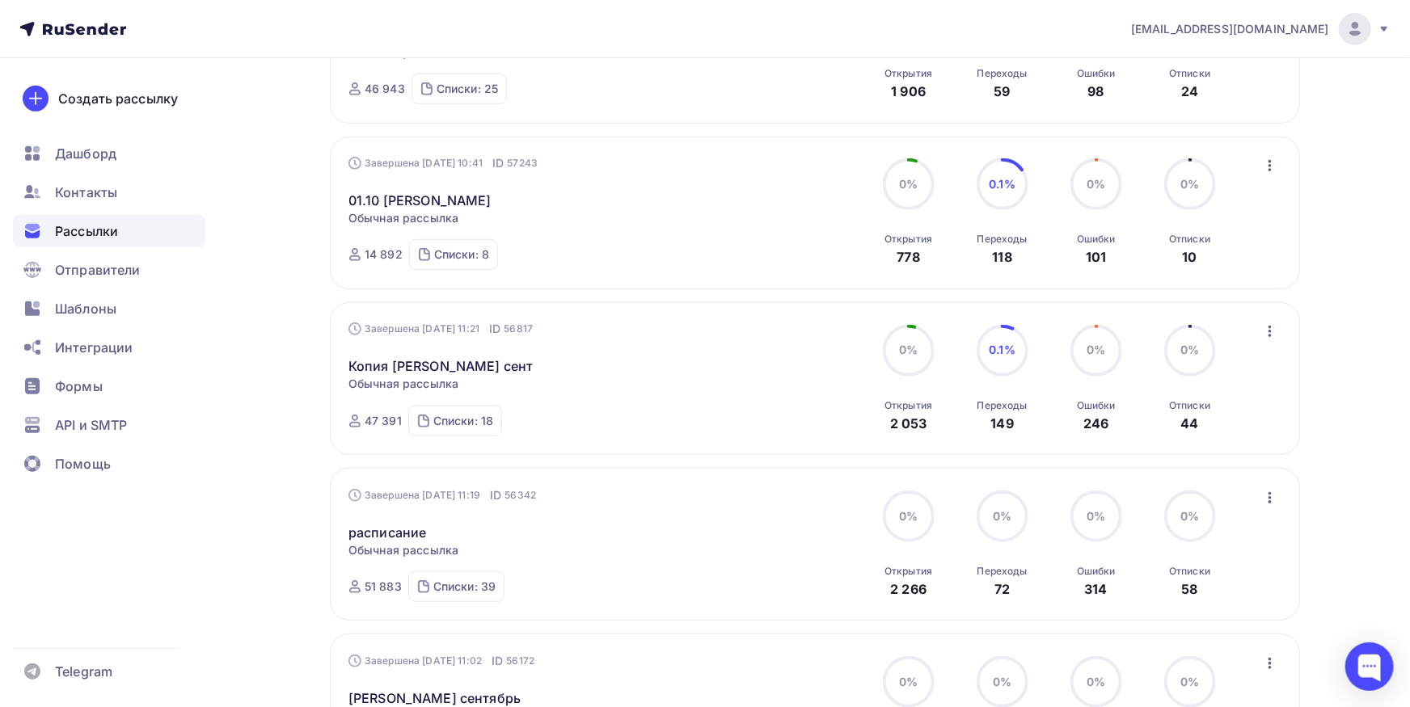
click at [1276, 319] on div "Завершена 25.08.2025, 11:21 ID 56817 Копия Морозова сент Статистика Обзор рассы…" at bounding box center [815, 378] width 970 height 153
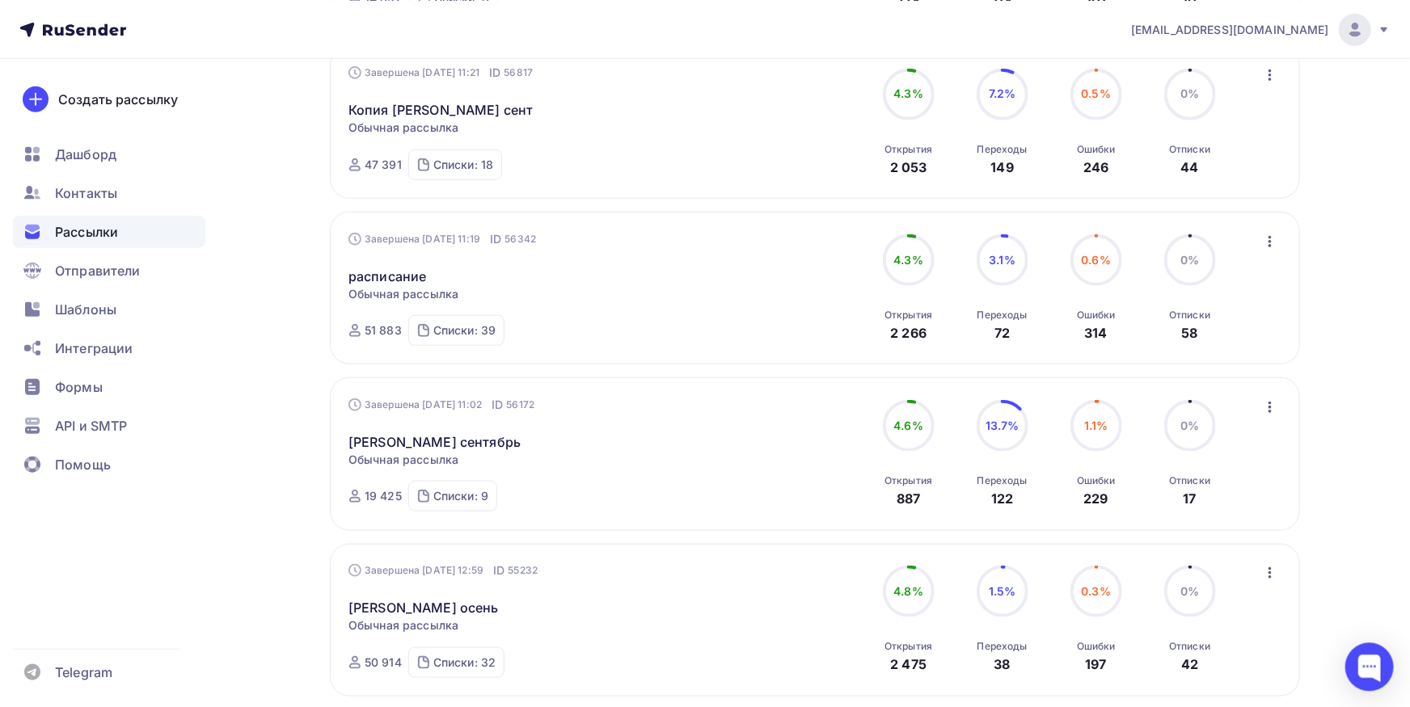
scroll to position [711, 0]
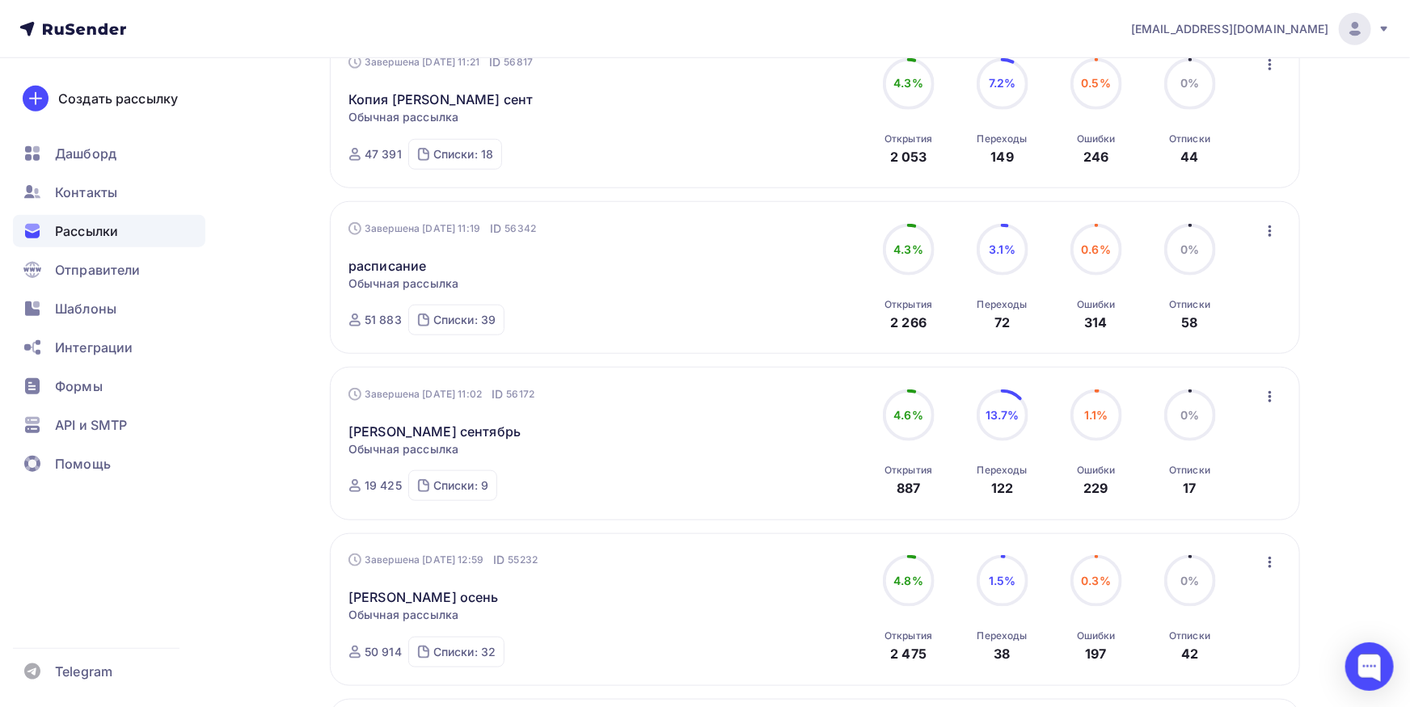
click at [1267, 228] on icon "button" at bounding box center [1269, 230] width 19 height 19
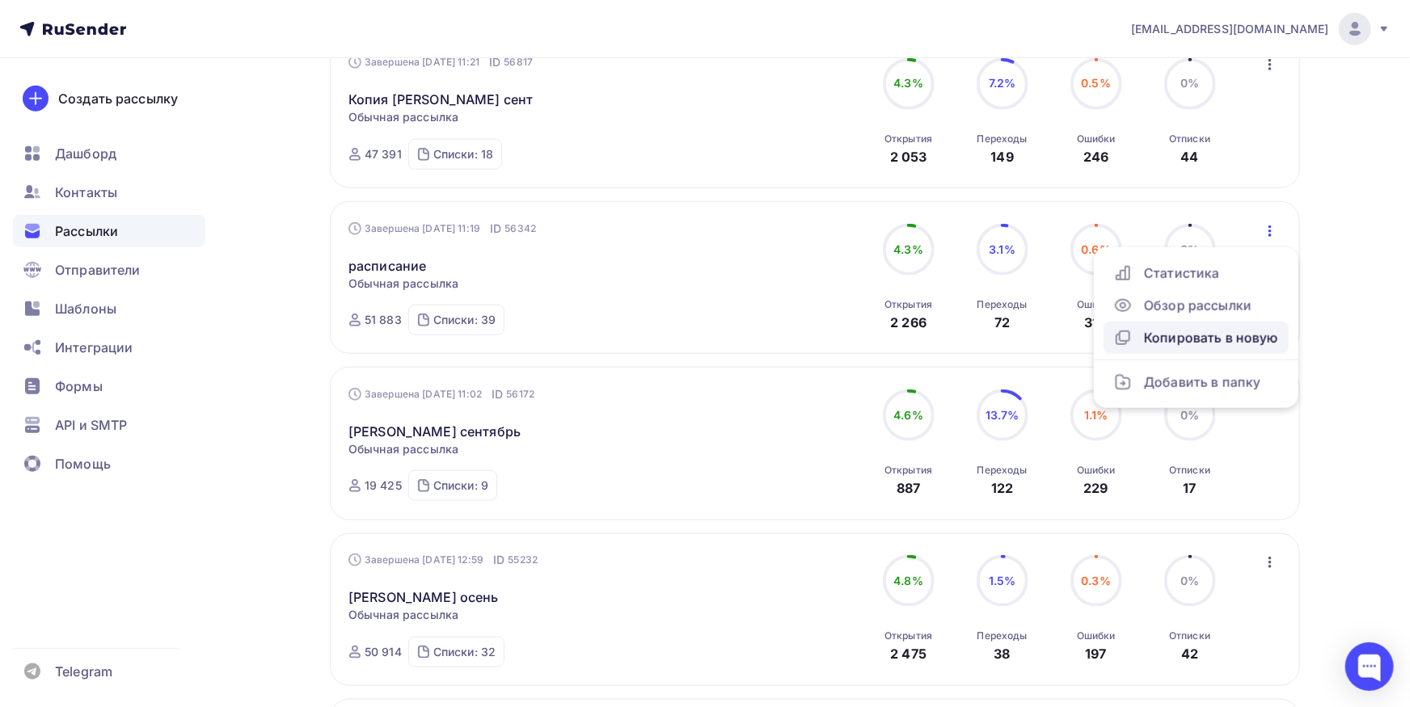
click at [1240, 334] on div "Копировать в новую" at bounding box center [1196, 337] width 166 height 19
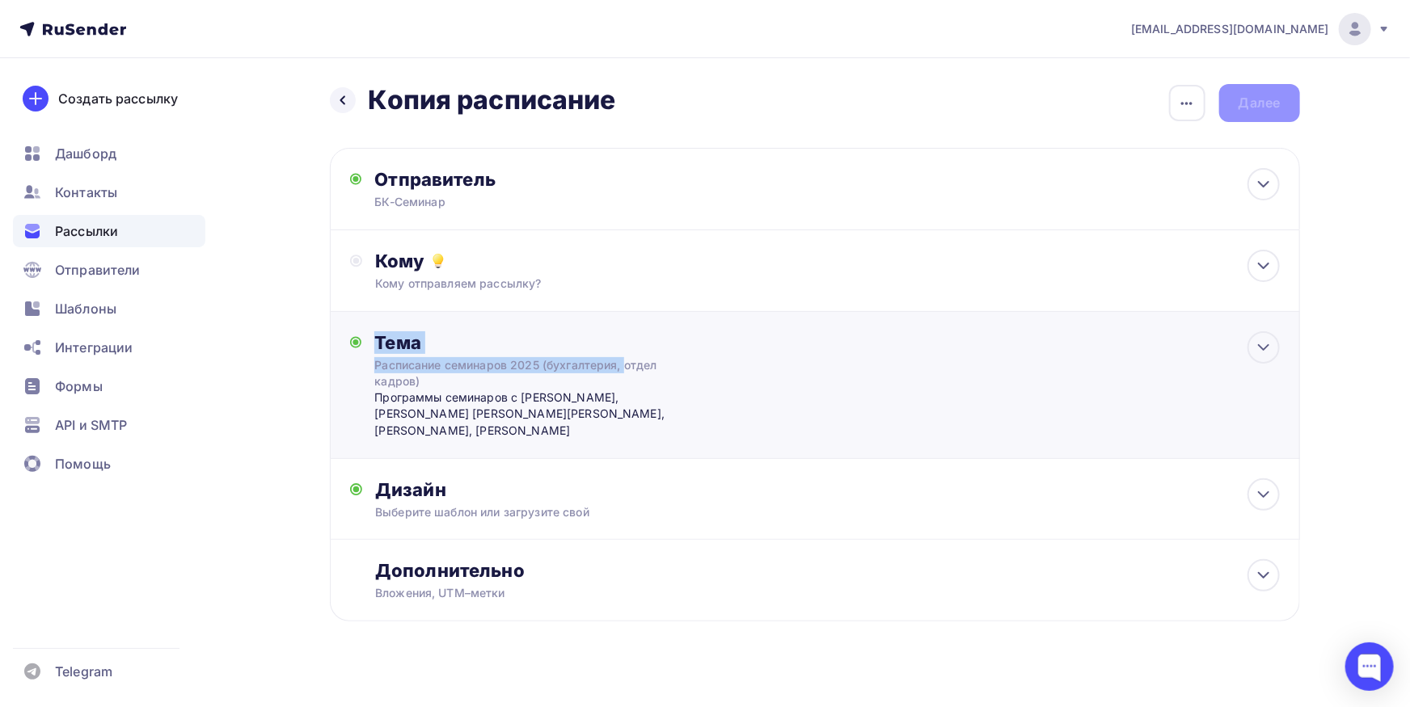
click at [546, 360] on div "Расписание семинаров 2025 (бухгалтерия, отдел кадров)" at bounding box center [518, 373] width 288 height 32
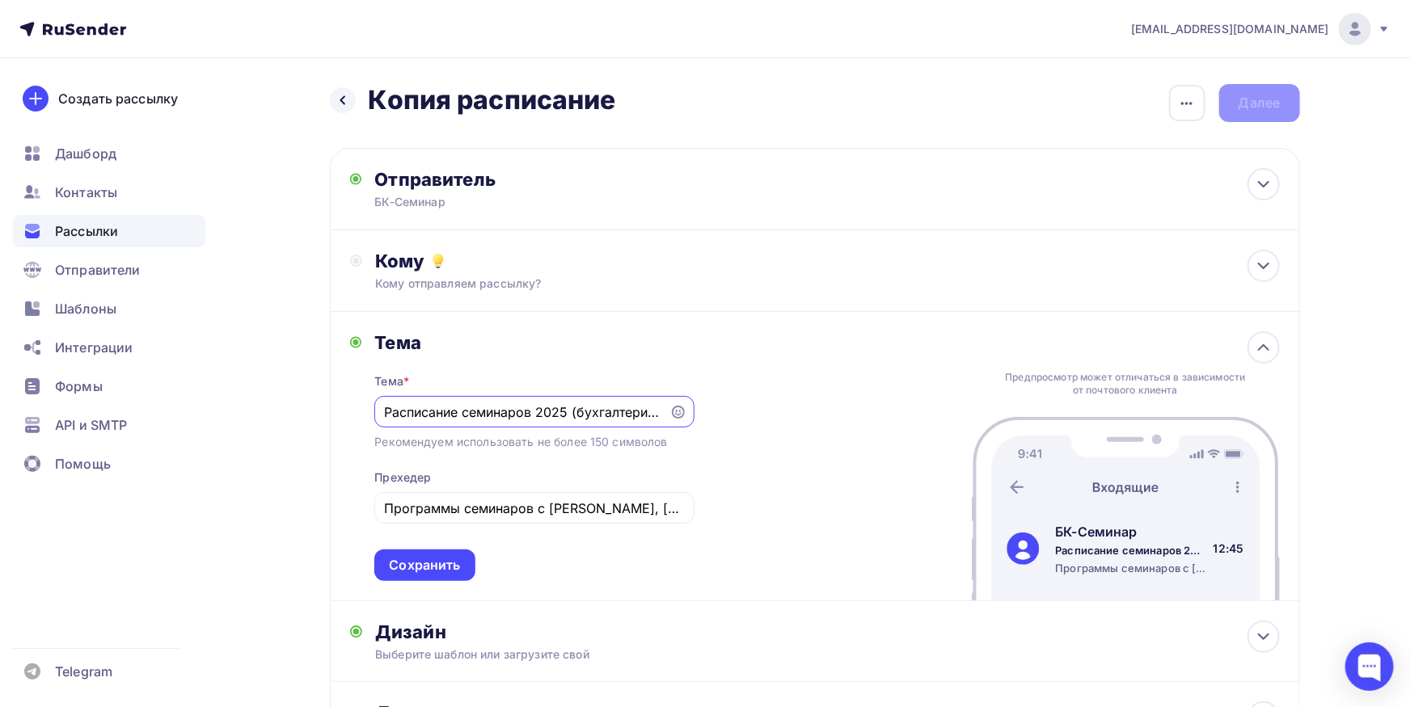
drag, startPoint x: 611, startPoint y: 403, endPoint x: 262, endPoint y: 368, distance: 350.9
click at [384, 403] on input "Расписание семинаров 2025 (бухгалтерия, отдел кадров)" at bounding box center [522, 412] width 276 height 19
click at [519, 391] on div "Тема * Расписание семинаров 2025 (бухгалтерия, отдел кадров) Рекомендуем исполь…" at bounding box center [533, 467] width 319 height 227
click at [404, 412] on input "Расписание семинаров 2025 (бухгалтерия, отдел кадров)" at bounding box center [522, 412] width 276 height 19
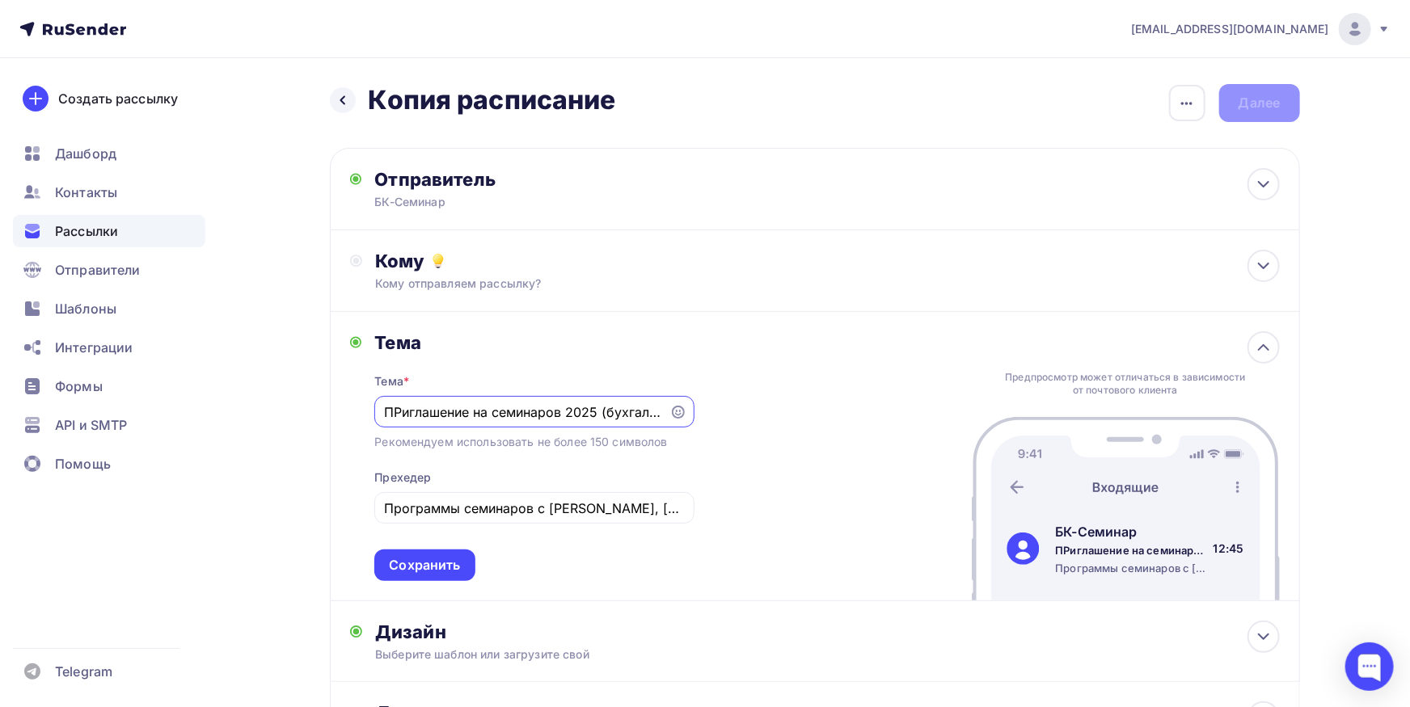
click at [401, 412] on input "ПРиглашение на семинаров 2025 (бухгалтерия, отдел кадров)" at bounding box center [522, 412] width 276 height 19
drag, startPoint x: 547, startPoint y: 413, endPoint x: 597, endPoint y: 414, distance: 50.1
click at [597, 414] on input "Приглашение на семинаров 2025 (бухгалтерия, отдел кадров)" at bounding box center [522, 412] width 276 height 19
type input "Приглашение на семинары (бухгалтерия, отдел кадров)"
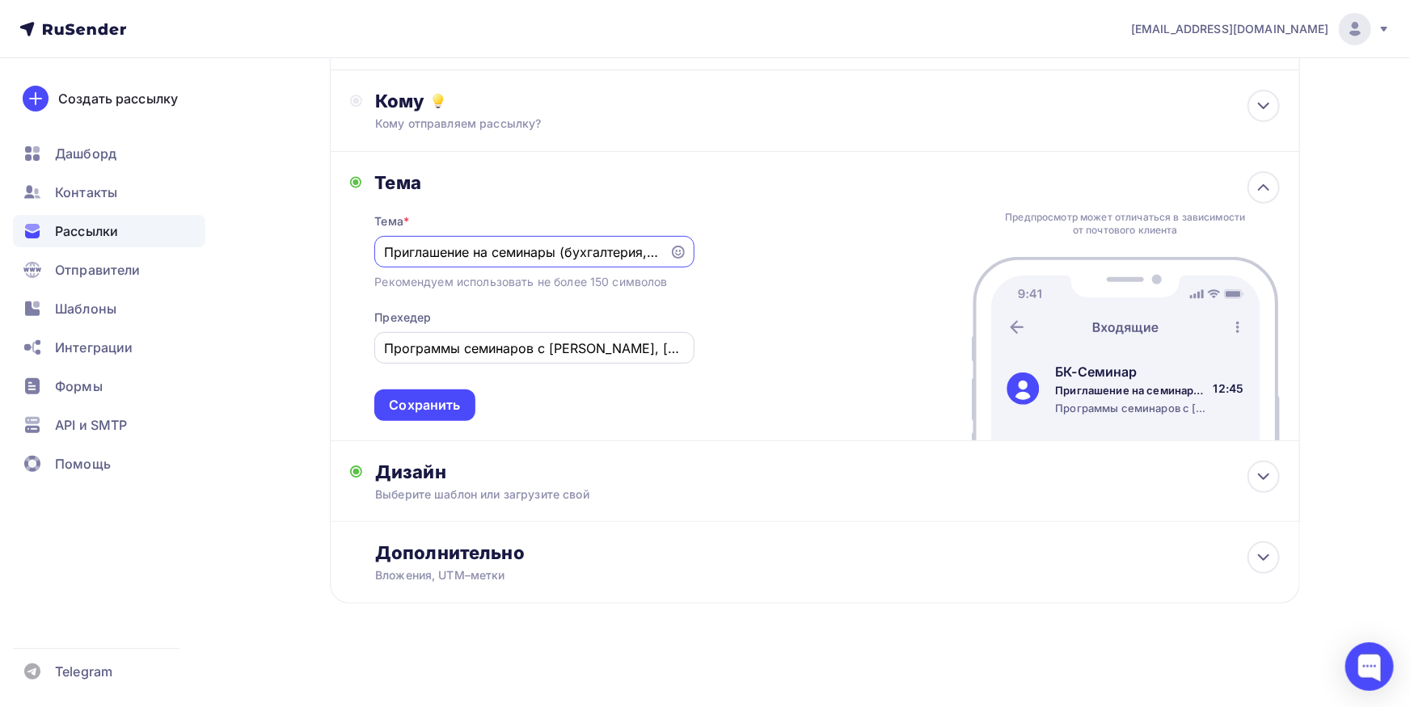
click at [622, 348] on input "Программы семинаров с Куликовым А.А., Морозвой И.В, Карандашовой С.В., Андреево…" at bounding box center [534, 348] width 301 height 19
click at [516, 359] on div "Программы семинаров с Куликовым А.А., Морозвой И.В, Карандашовой С.В., Андреево…" at bounding box center [533, 348] width 319 height 32
click at [483, 352] on input "Программы семинаров с Куликовым А.А., Морозвой И.В, Карандашовой С.В., Андреево…" at bounding box center [534, 348] width 301 height 19
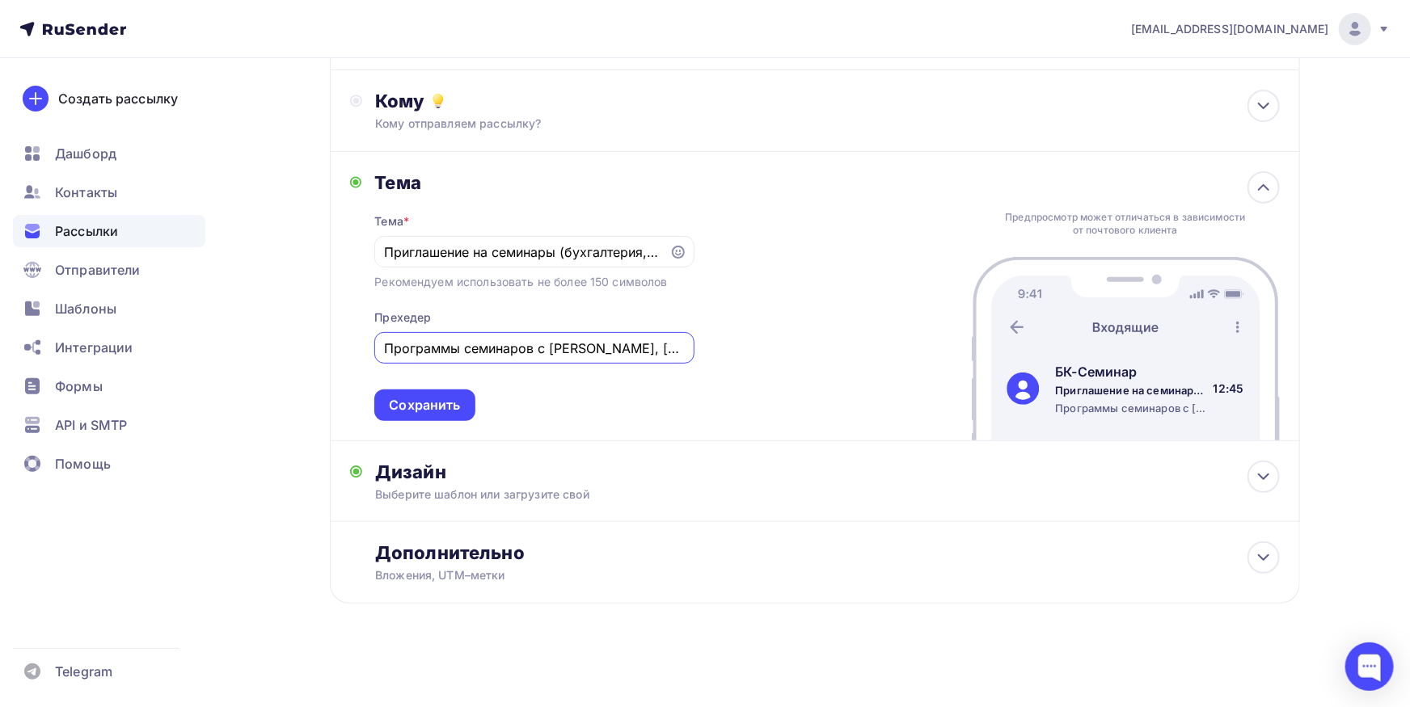
click at [483, 352] on input "Программы семинаров с Куликовым А.А., Морозвой И.В, Карандашовой С.В., Андреево…" at bounding box center [534, 348] width 301 height 19
drag, startPoint x: 96, startPoint y: 22, endPoint x: 109, endPoint y: 29, distance: 14.8
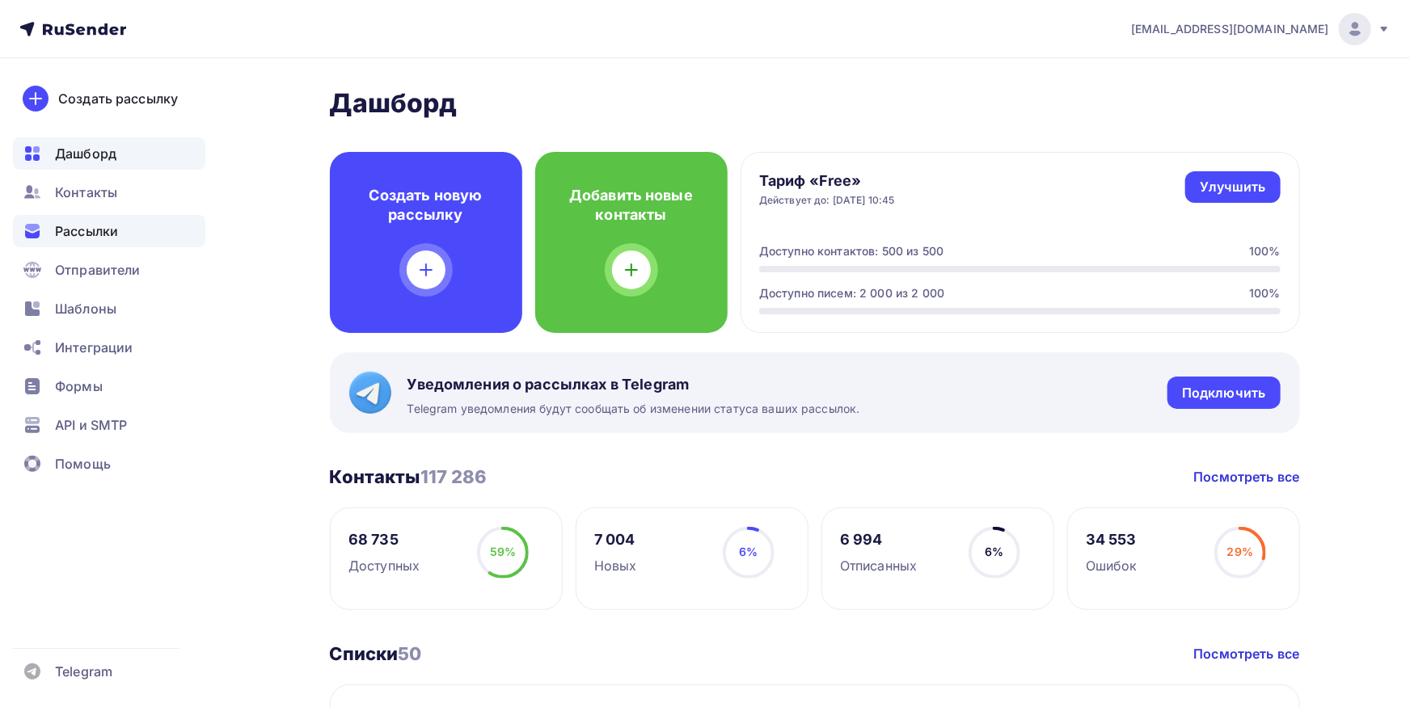
click at [80, 238] on span "Рассылки" at bounding box center [86, 230] width 63 height 19
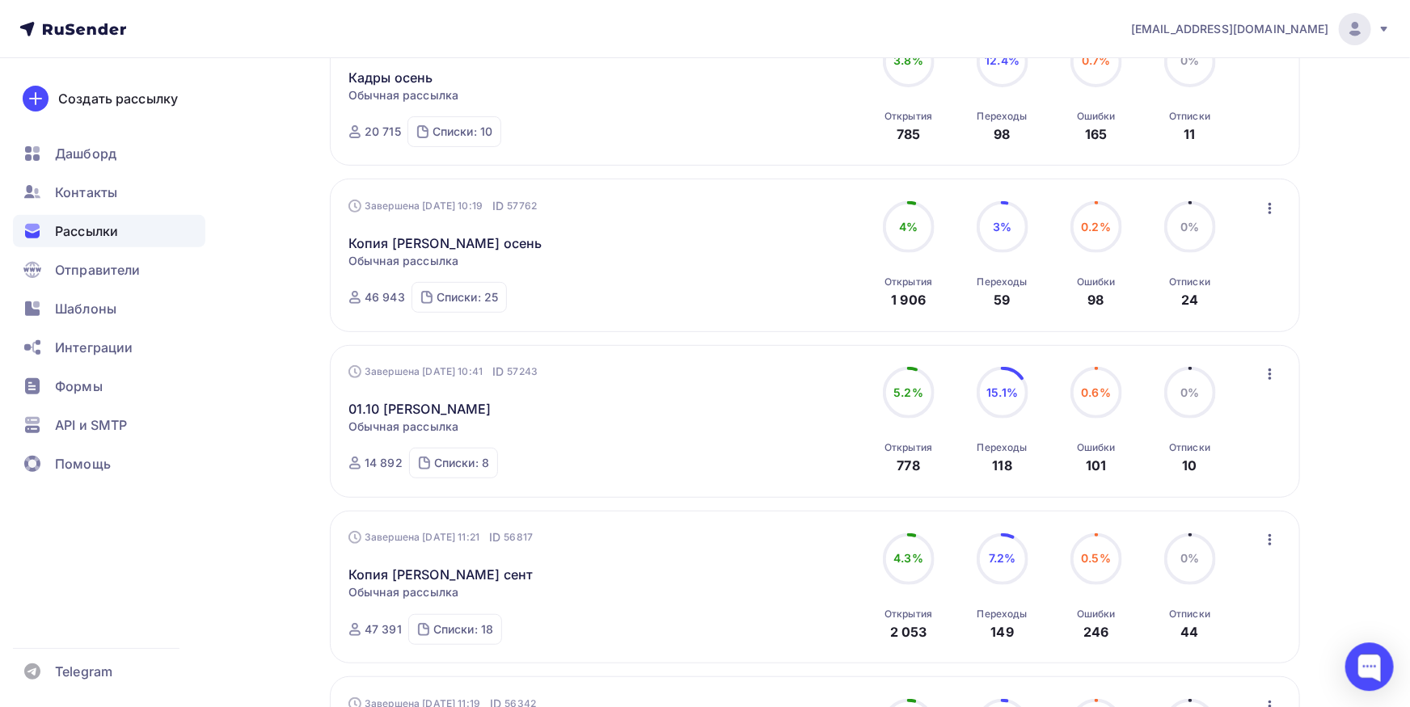
scroll to position [445, 0]
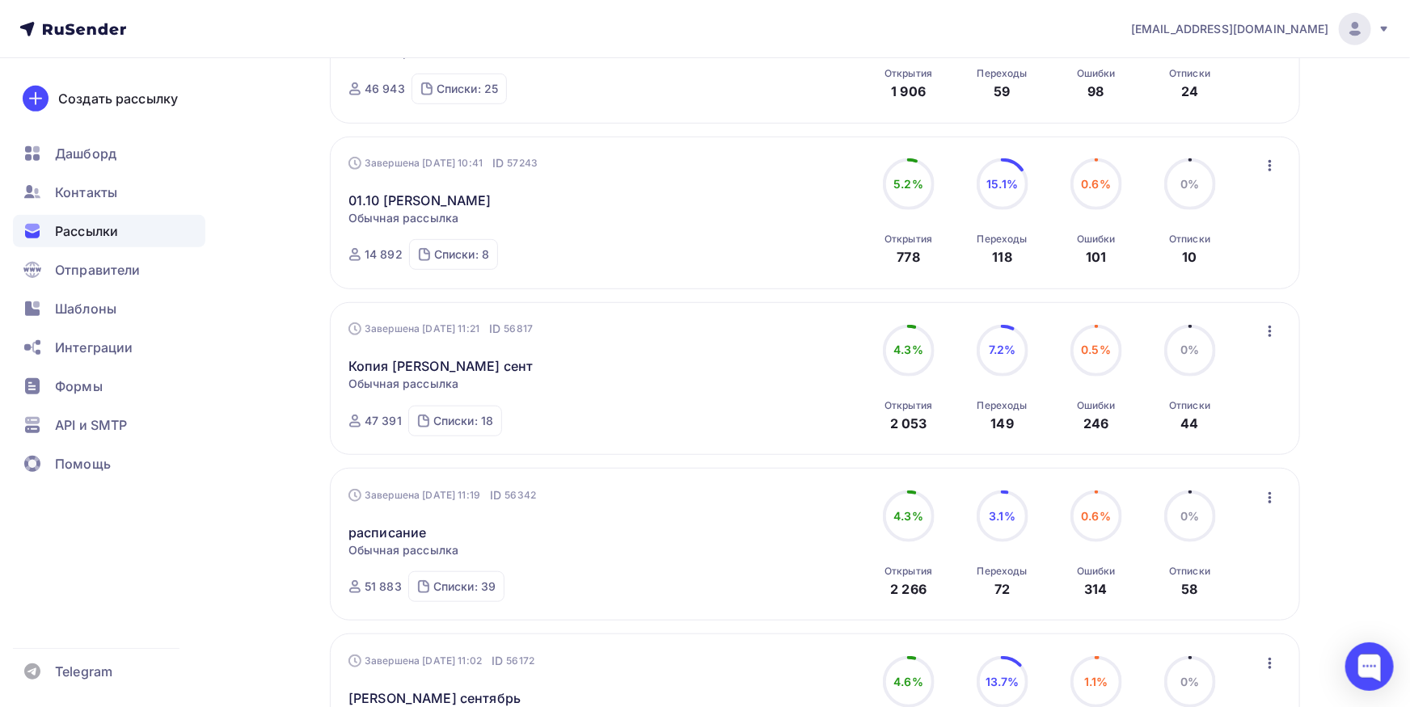
click at [1406, 316] on div "bk-seminar@mail.ru Аккаунт Тарифы Выйти Создать рассылку Дашборд Контакты Рассы…" at bounding box center [705, 600] width 1410 height 2090
click at [1270, 327] on icon "button" at bounding box center [1269, 331] width 3 height 11
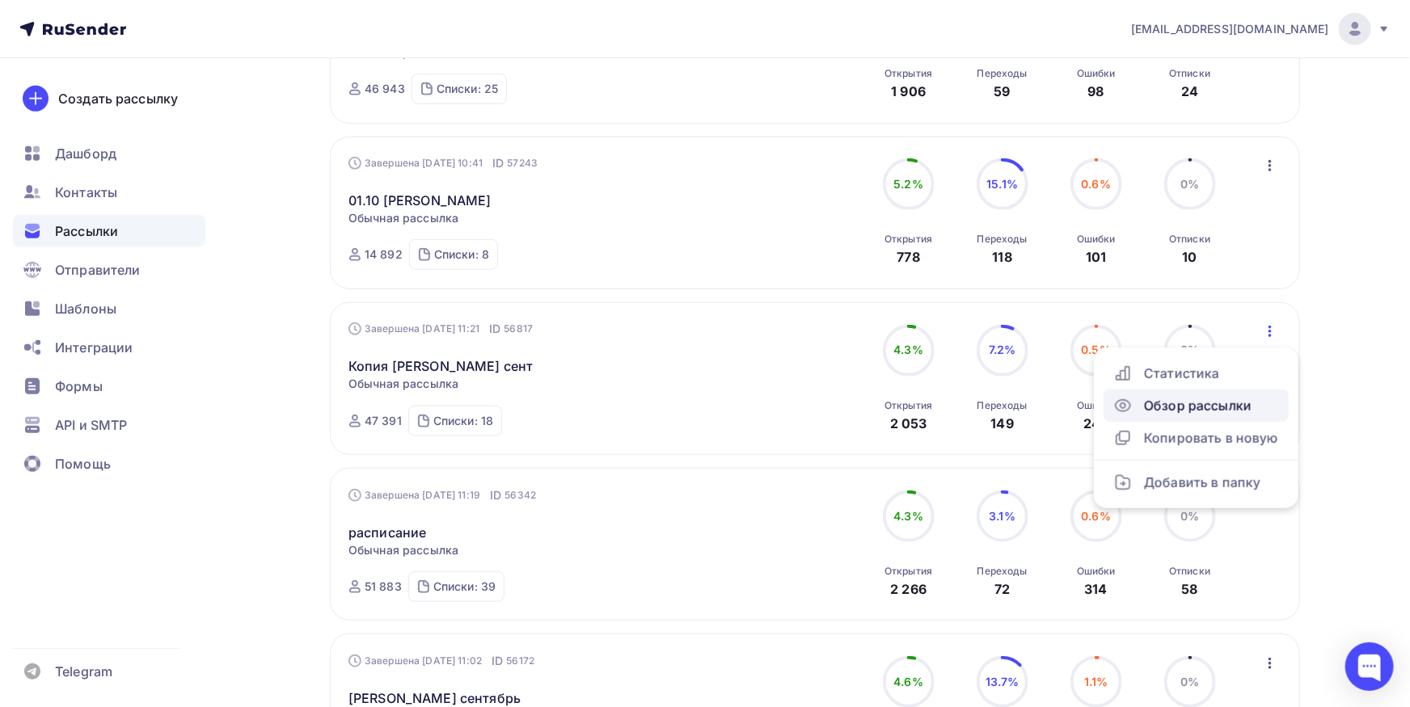
click at [1226, 411] on div "Обзор рассылки" at bounding box center [1196, 405] width 166 height 19
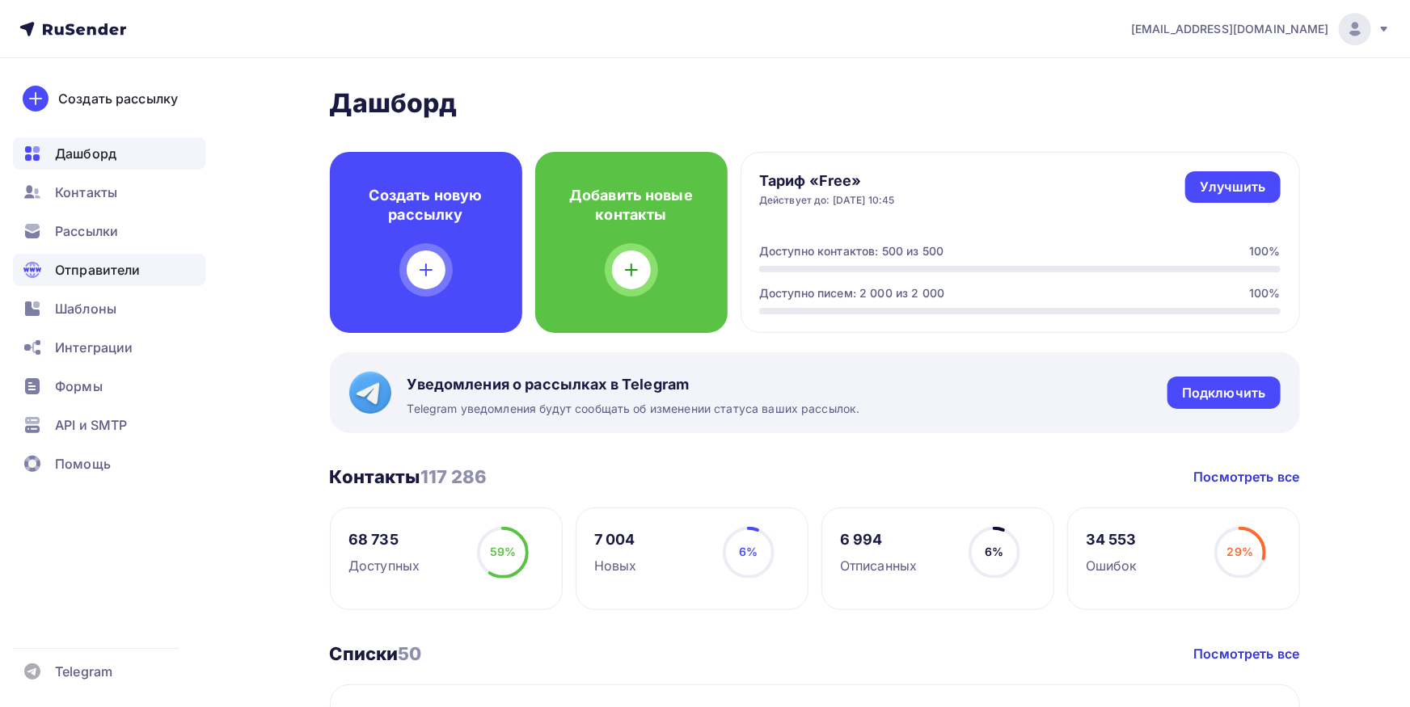
click at [103, 234] on span "Рассылки" at bounding box center [86, 230] width 63 height 19
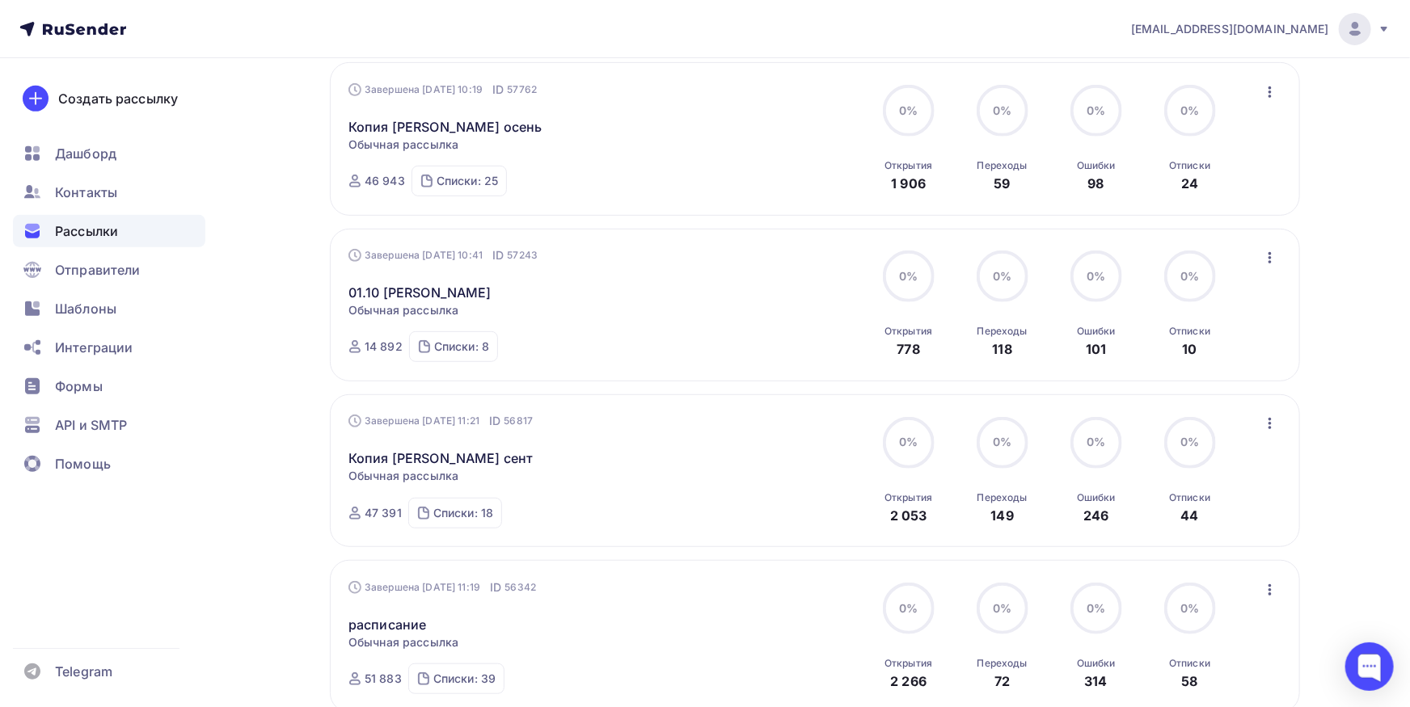
scroll to position [530, 0]
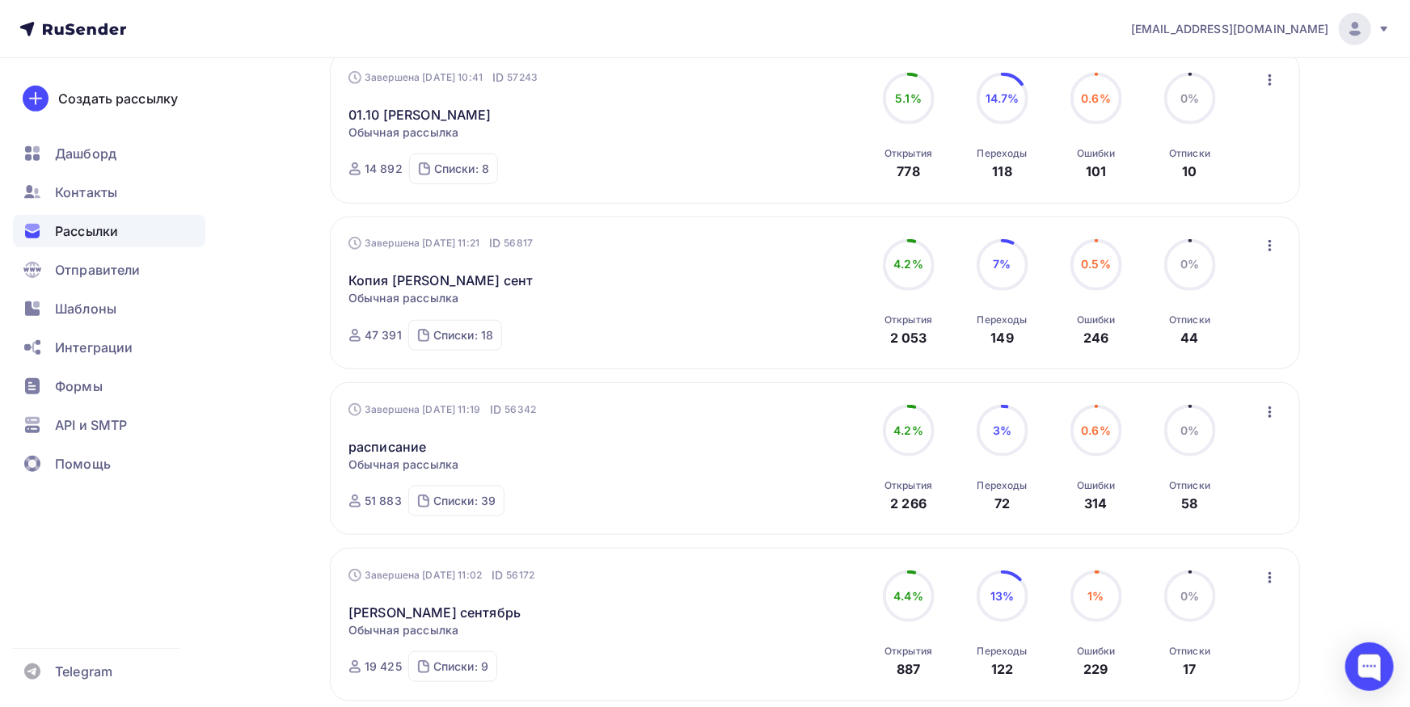
click at [1268, 249] on icon "button" at bounding box center [1269, 245] width 19 height 19
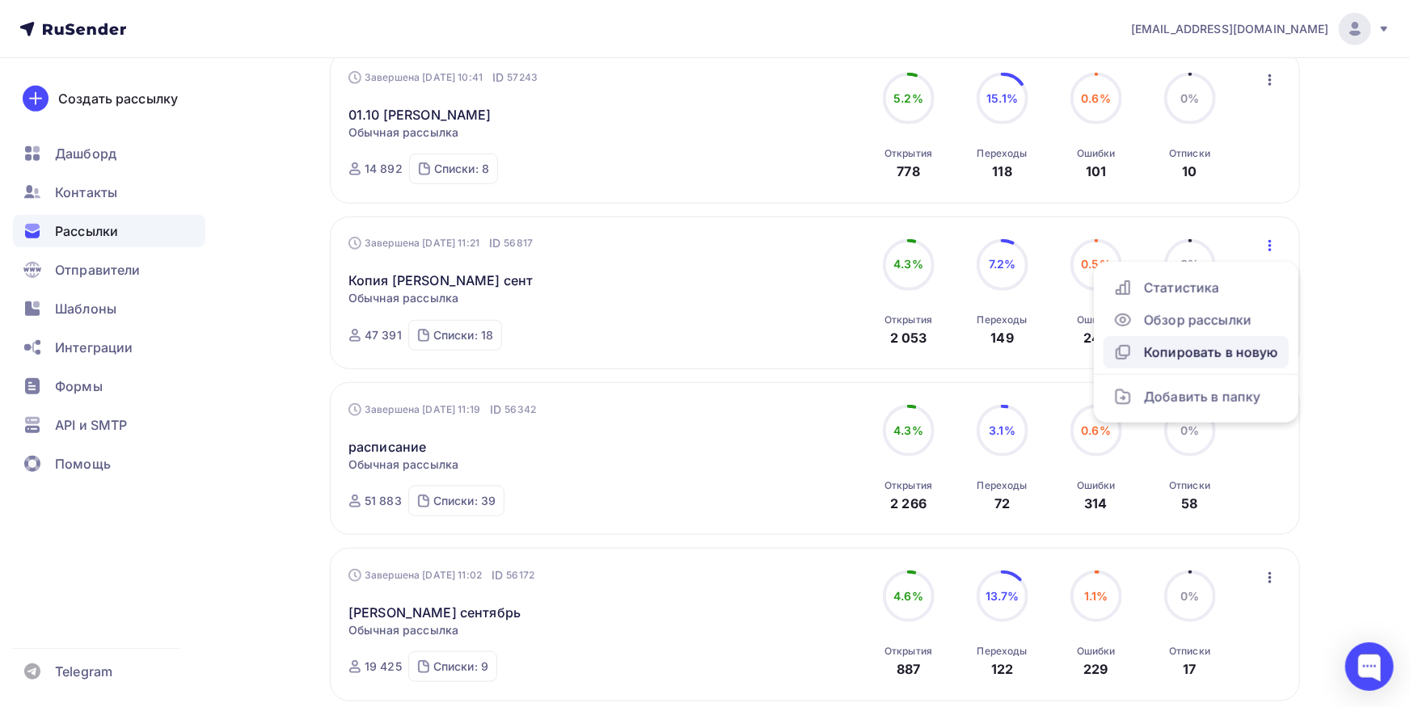
click at [1242, 352] on div "Копировать в новую" at bounding box center [1196, 352] width 166 height 19
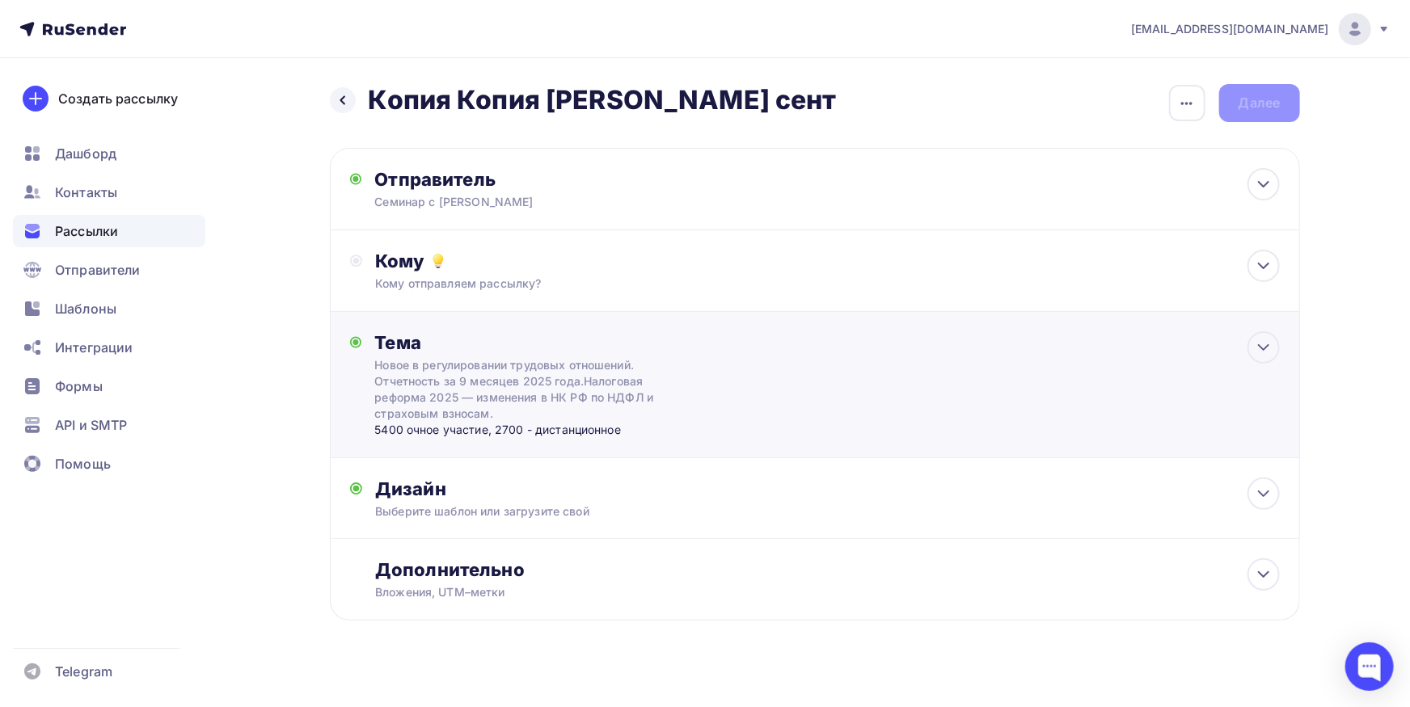
click at [580, 403] on div "Новое в регулировании трудовых отношений. Отчетность за 9 месяцев 2025 года.Нал…" at bounding box center [518, 389] width 288 height 65
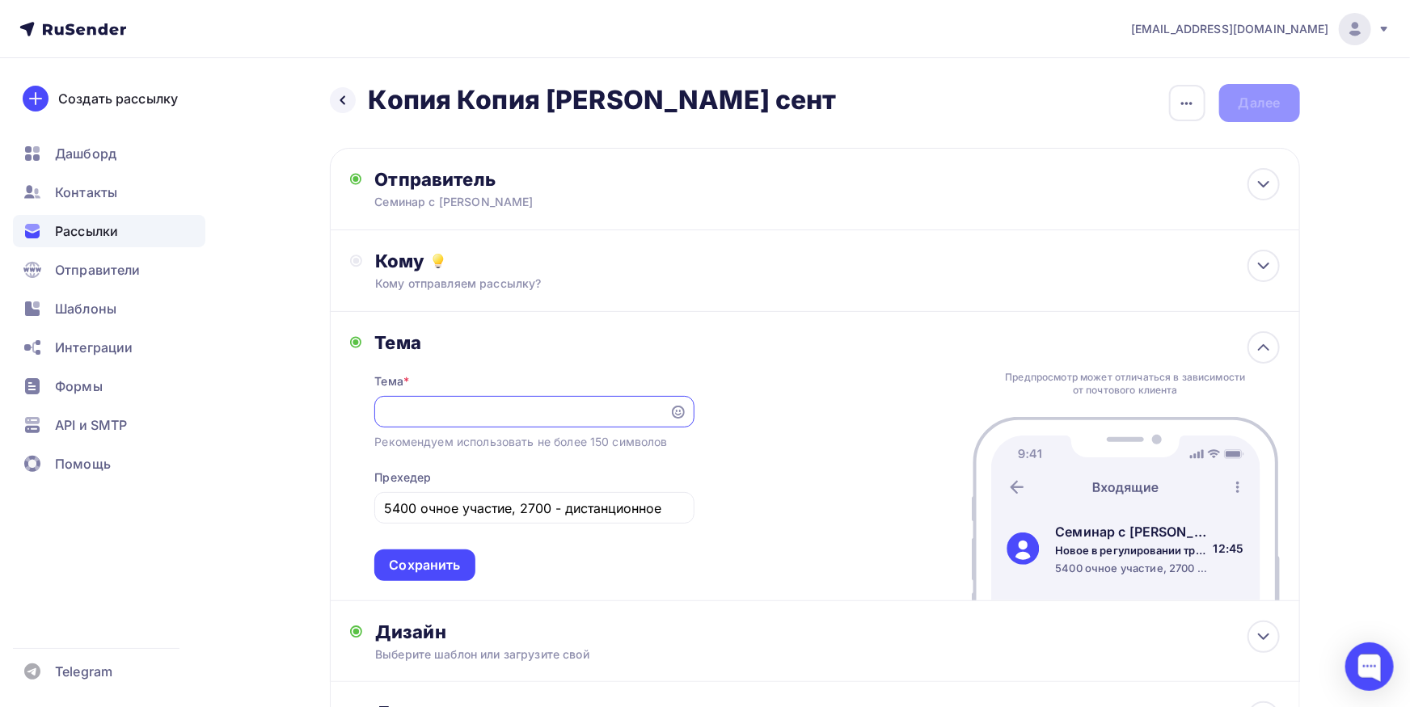
scroll to position [0, 767]
click at [398, 508] on input "5400 очное участие, 2700 - дистанционное" at bounding box center [534, 508] width 301 height 19
drag, startPoint x: 536, startPoint y: 504, endPoint x: 546, endPoint y: 504, distance: 10.5
click at [546, 504] on input "5700 очное участие, 2700 - дистанционное" at bounding box center [534, 508] width 301 height 19
type input "5700 очное участие, 2850 - дистанционное"
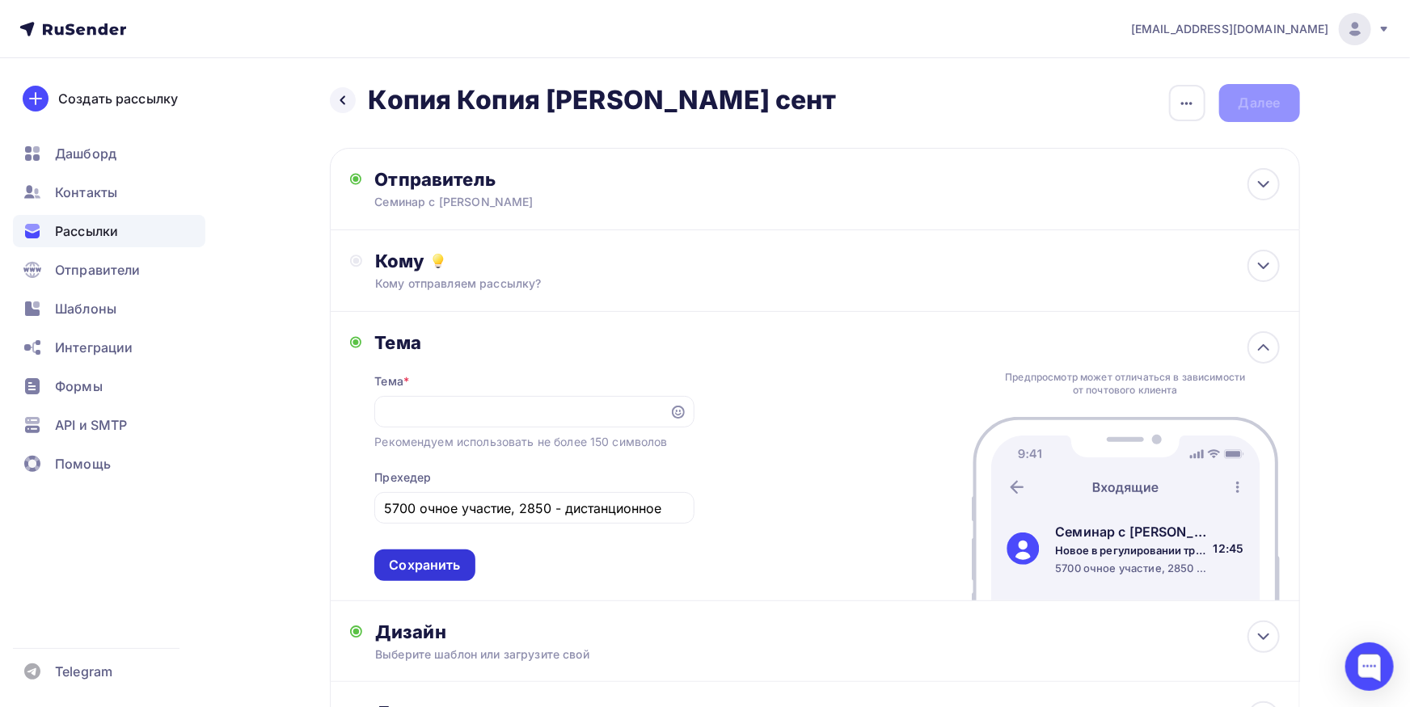
click at [461, 559] on div "Сохранить" at bounding box center [424, 566] width 100 height 32
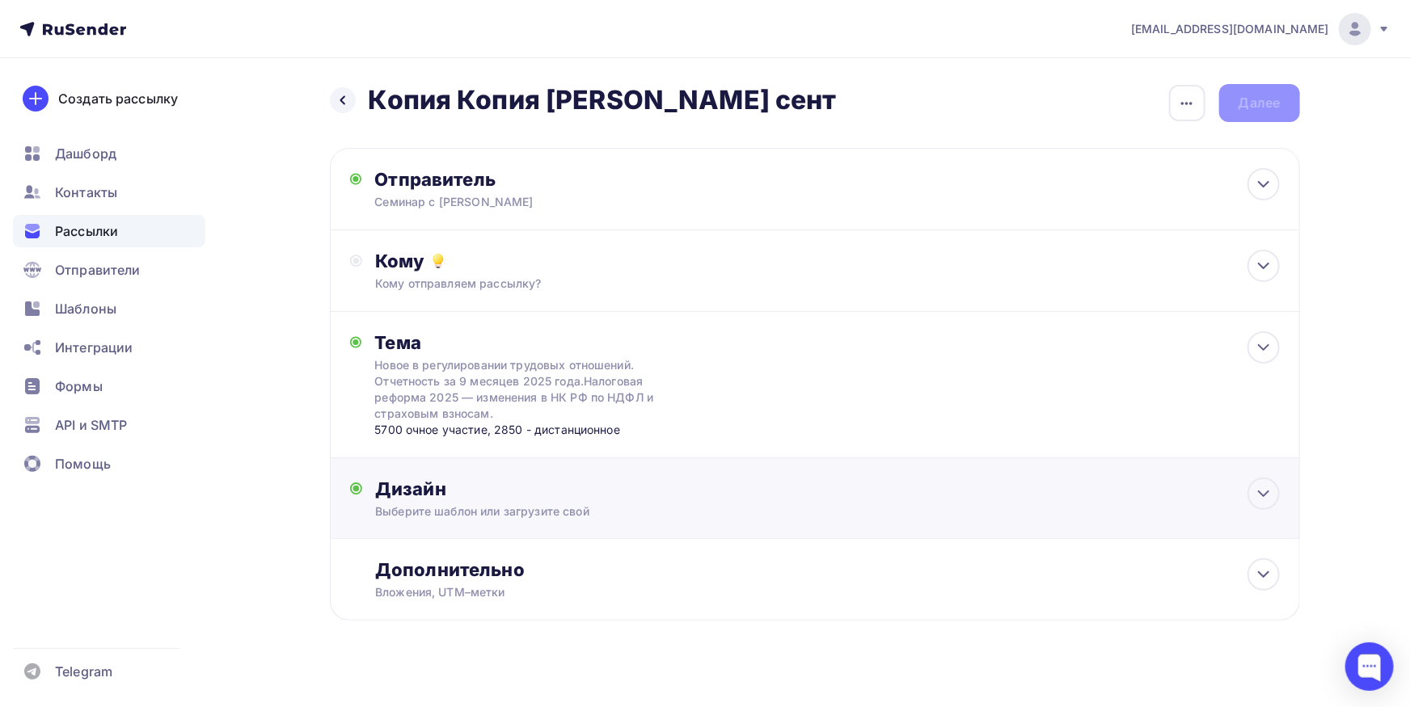
scroll to position [17, 0]
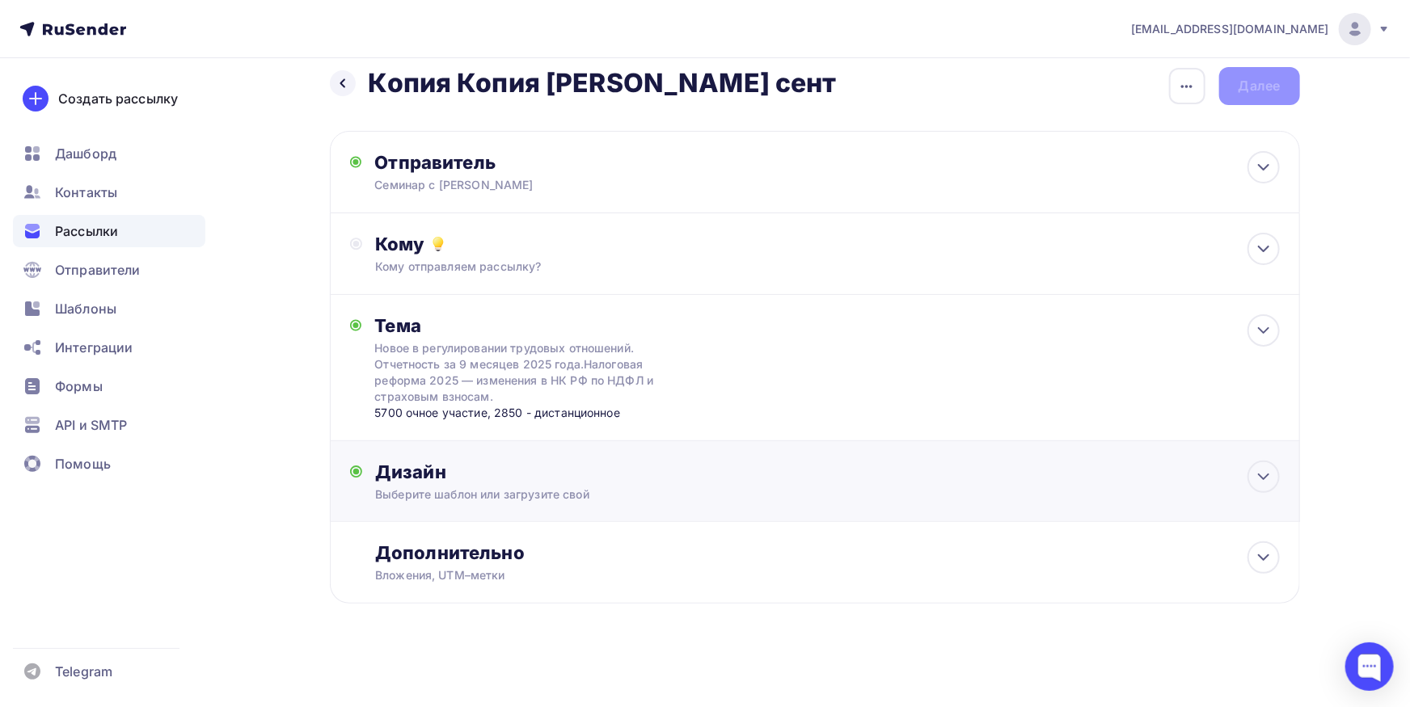
click at [529, 511] on div "Дизайн Выберите шаблон или загрузите свой Размер письма: 122 Kb Заменить шаблон…" at bounding box center [815, 491] width 930 height 61
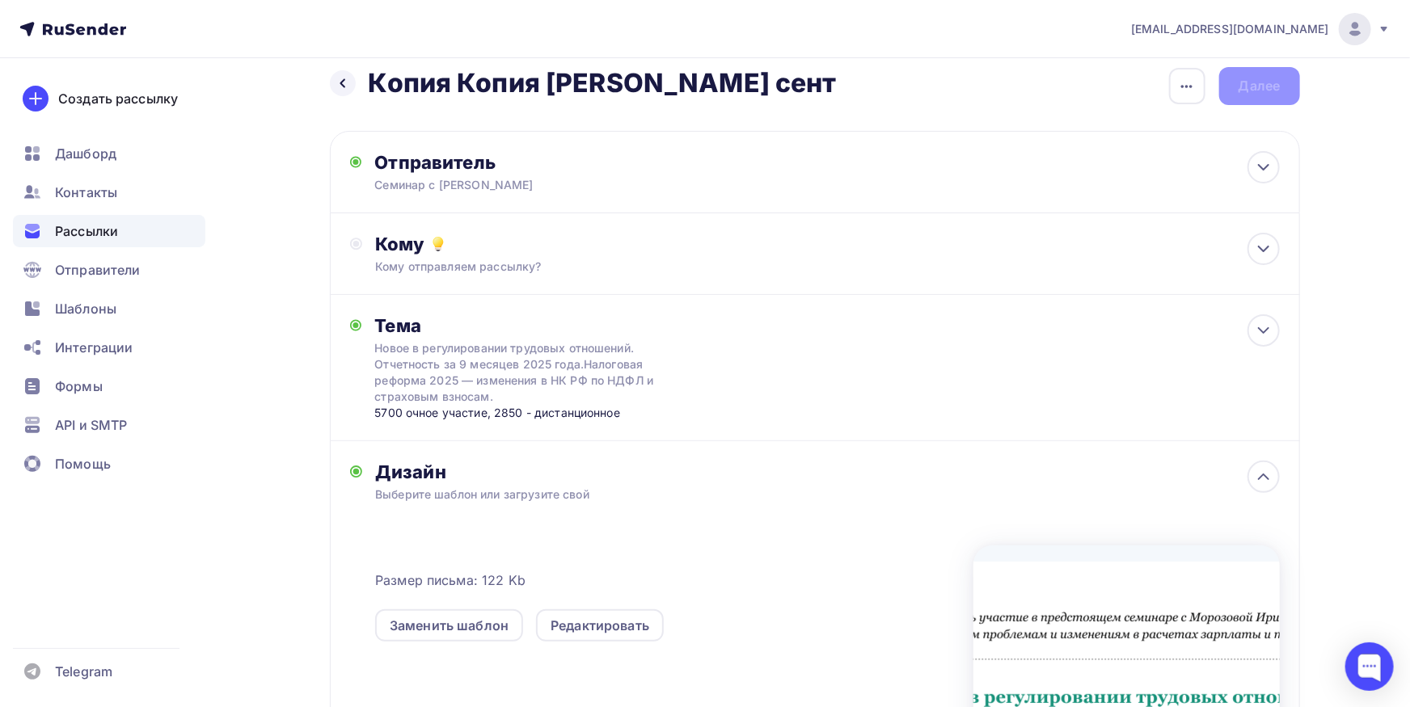
scroll to position [293, 0]
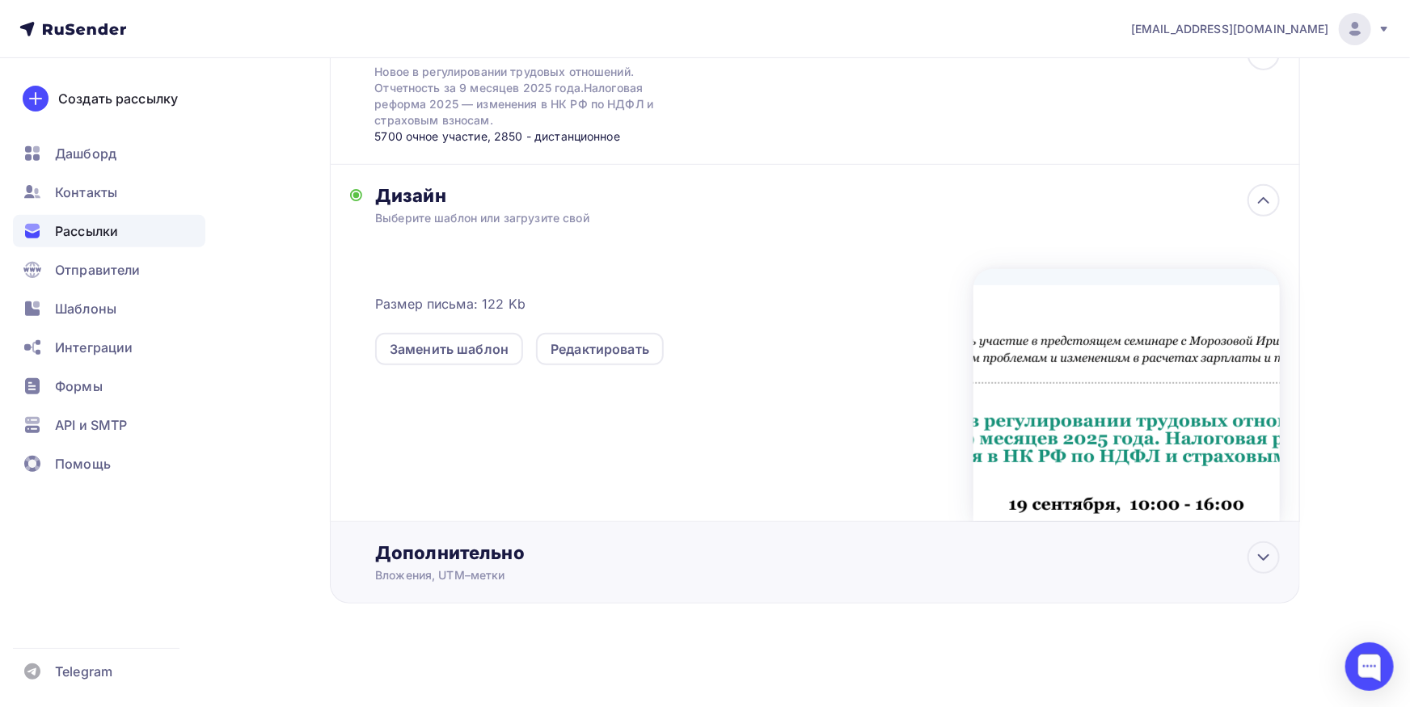
click at [576, 577] on div "Вложения, UTM–метки" at bounding box center [782, 575] width 814 height 16
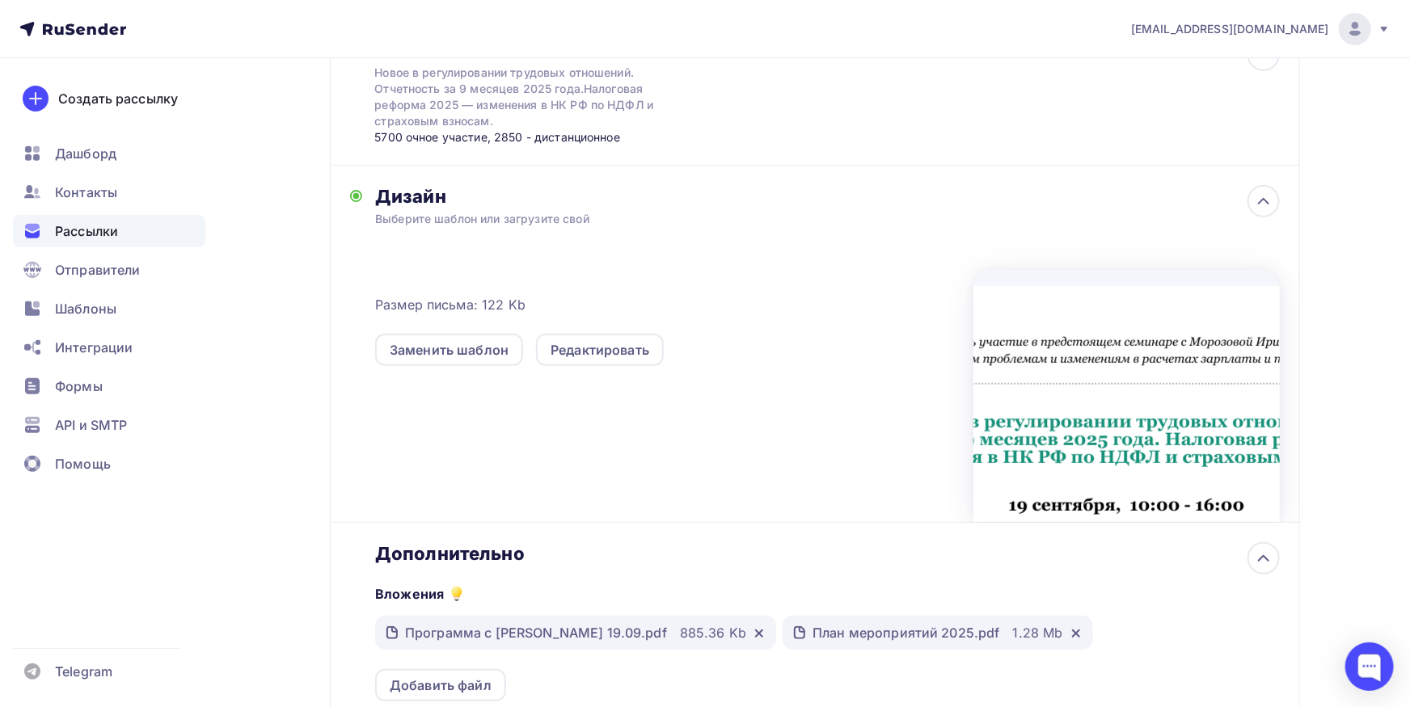
scroll to position [579, 0]
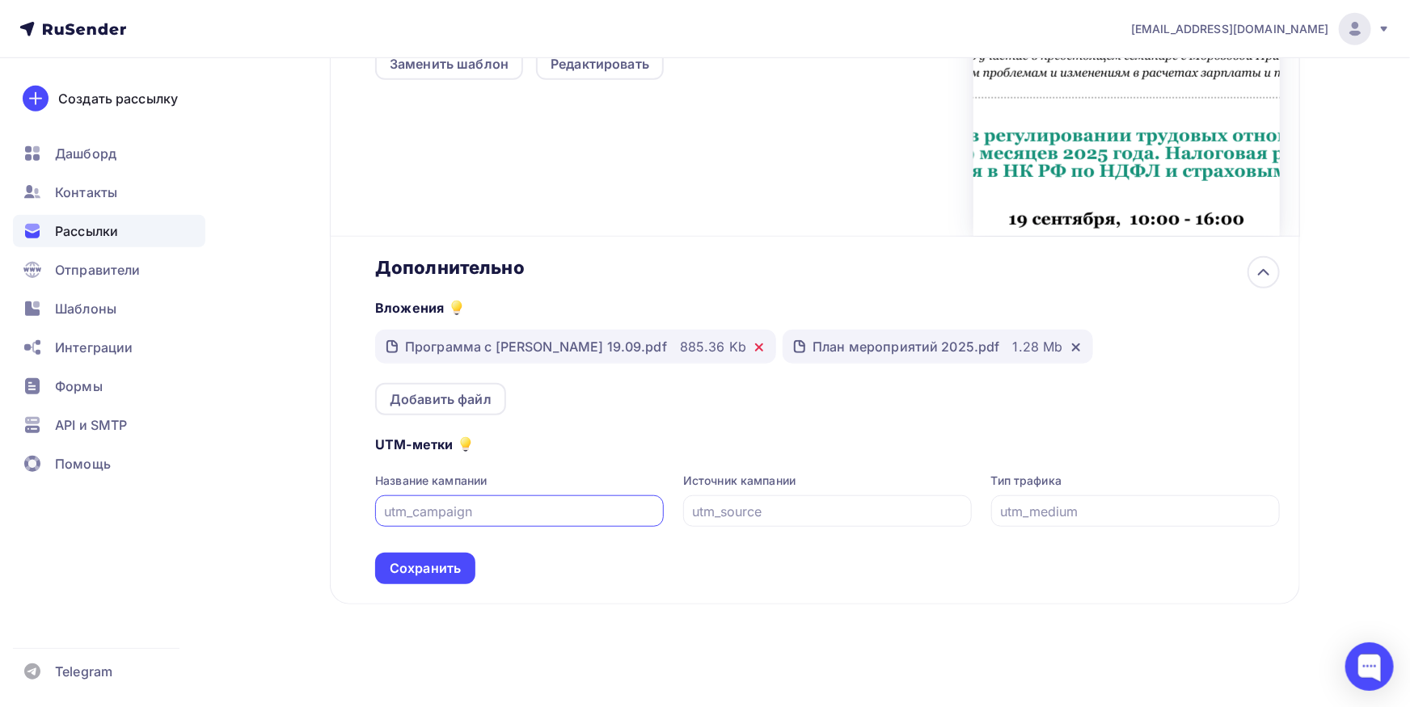
click at [756, 344] on icon at bounding box center [759, 347] width 6 height 6
click at [667, 340] on div at bounding box center [665, 347] width 19 height 16
click at [662, 346] on icon at bounding box center [668, 347] width 13 height 13
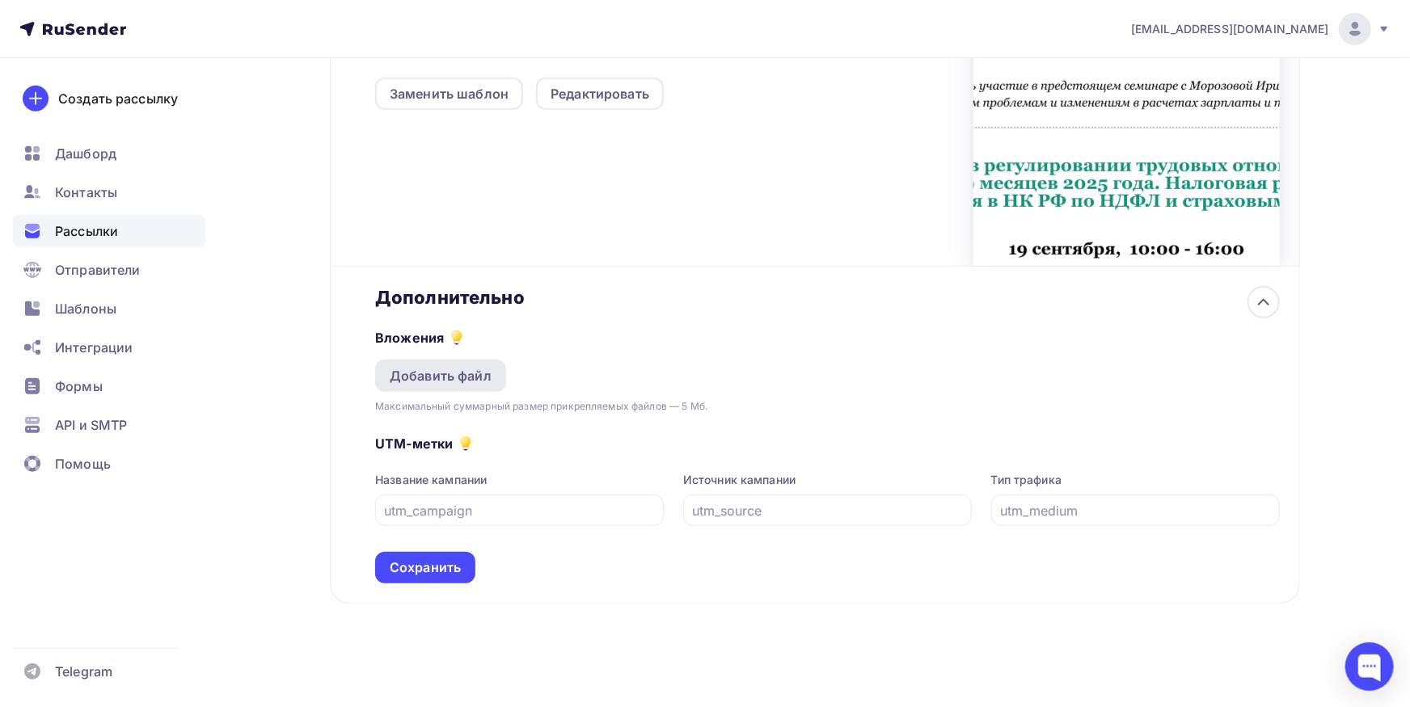
click at [445, 371] on div "Добавить файл" at bounding box center [441, 375] width 102 height 19
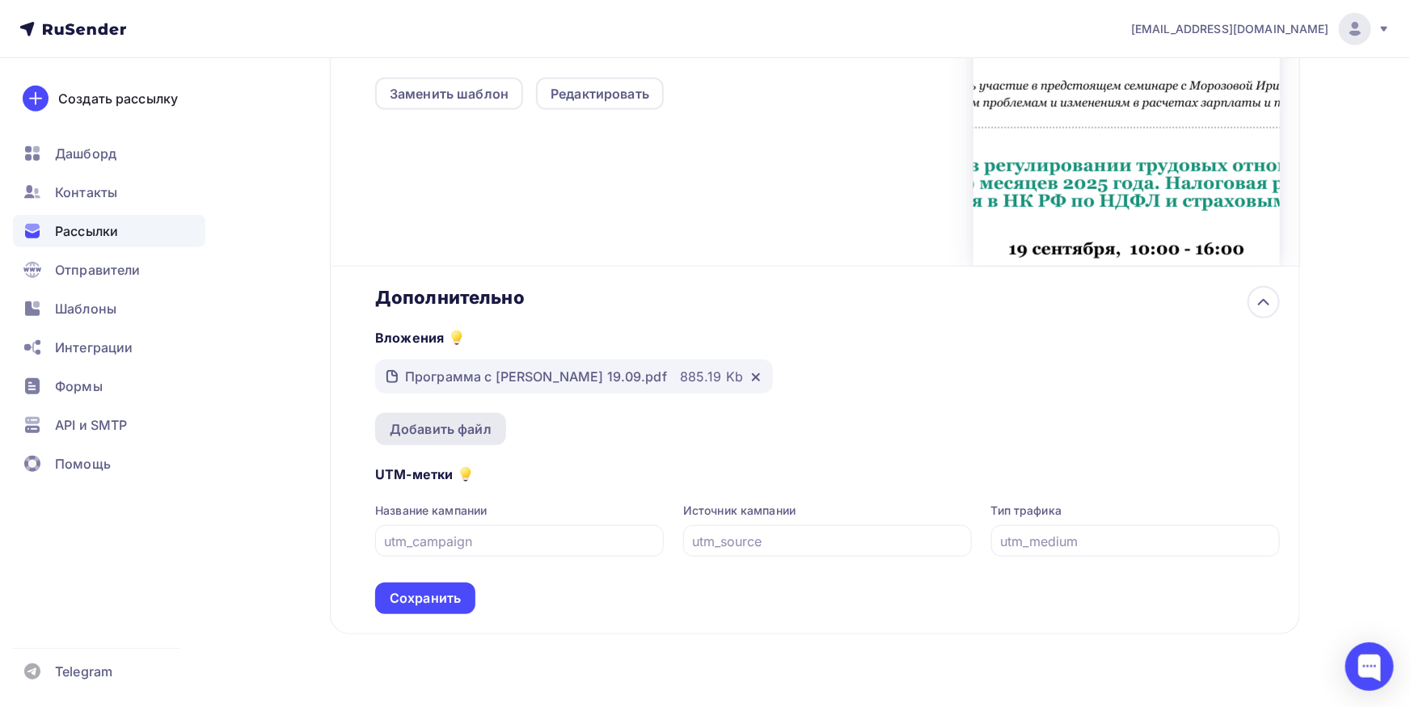
click at [461, 432] on div "Добавить файл" at bounding box center [441, 429] width 102 height 19
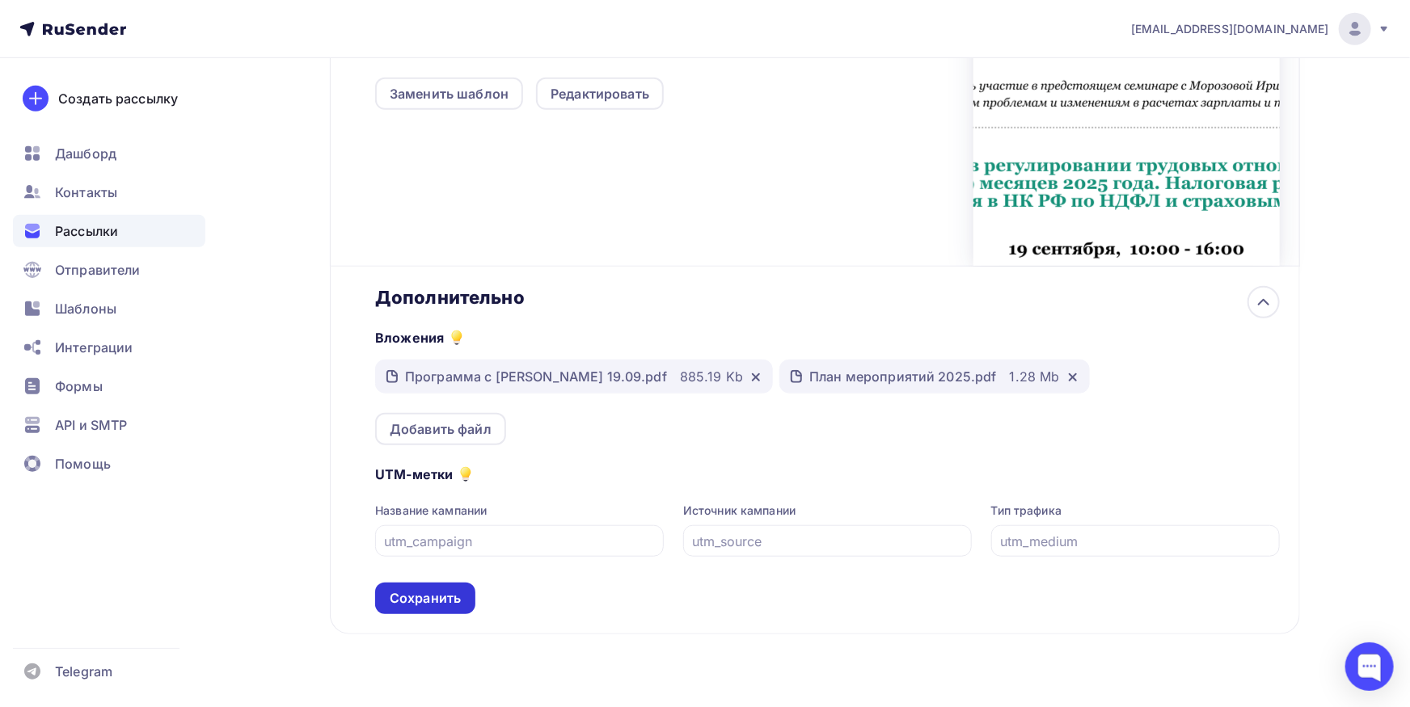
click at [450, 586] on div "Сохранить" at bounding box center [425, 599] width 100 height 32
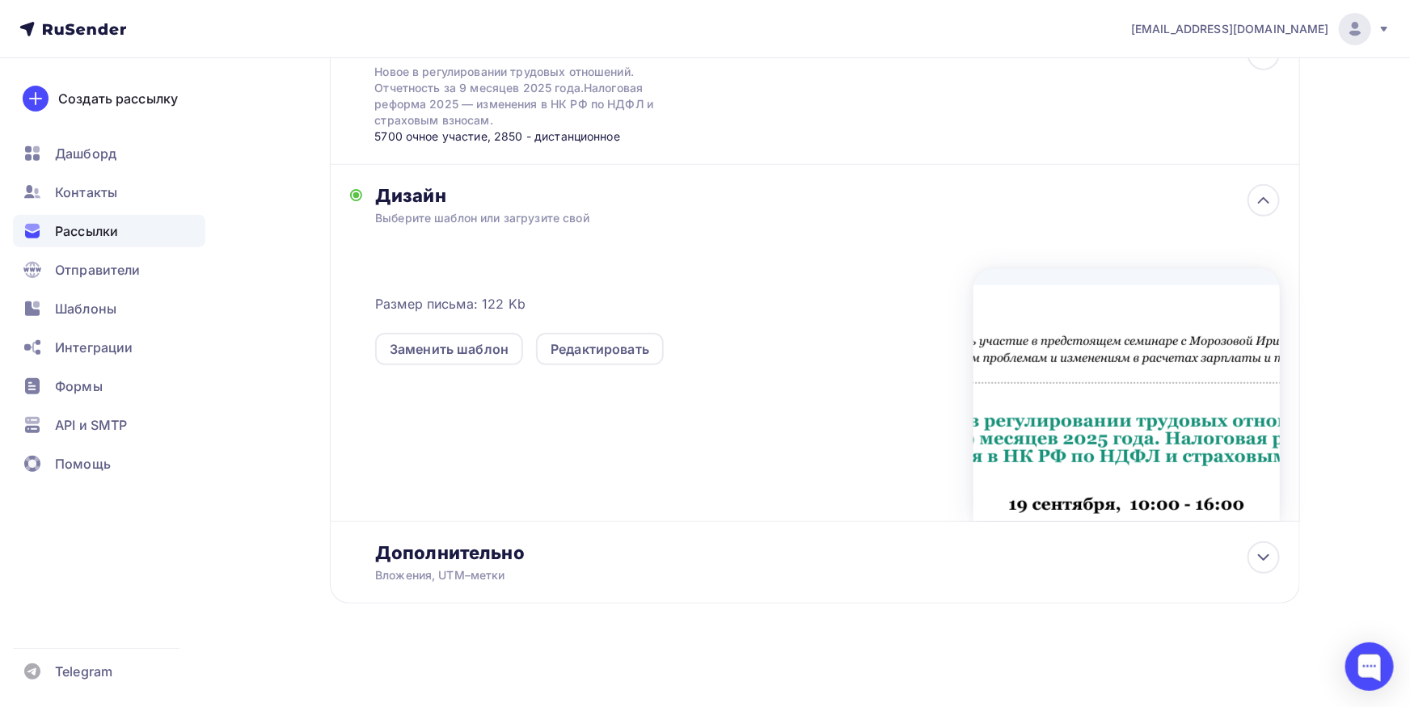
scroll to position [293, 0]
click at [601, 357] on div "Редактировать" at bounding box center [599, 348] width 99 height 19
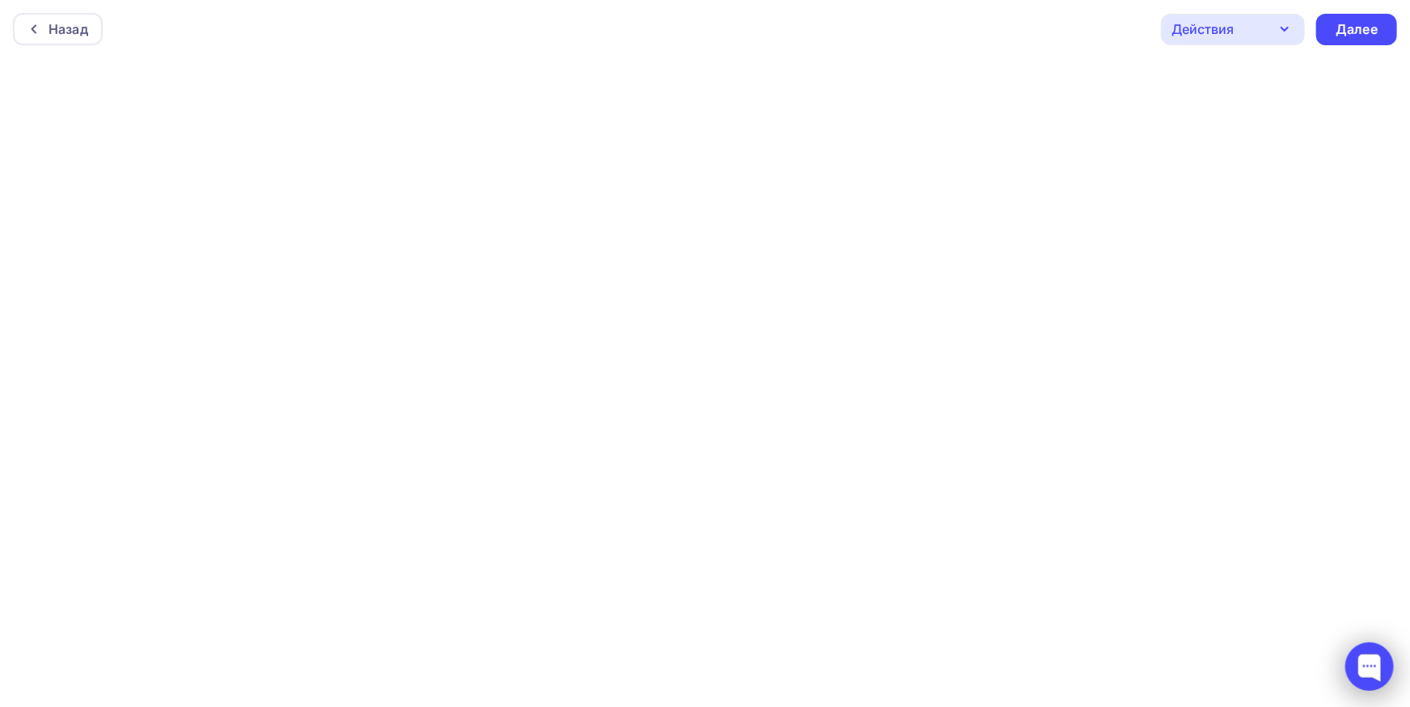
click at [1370, 664] on div at bounding box center [1369, 667] width 48 height 48
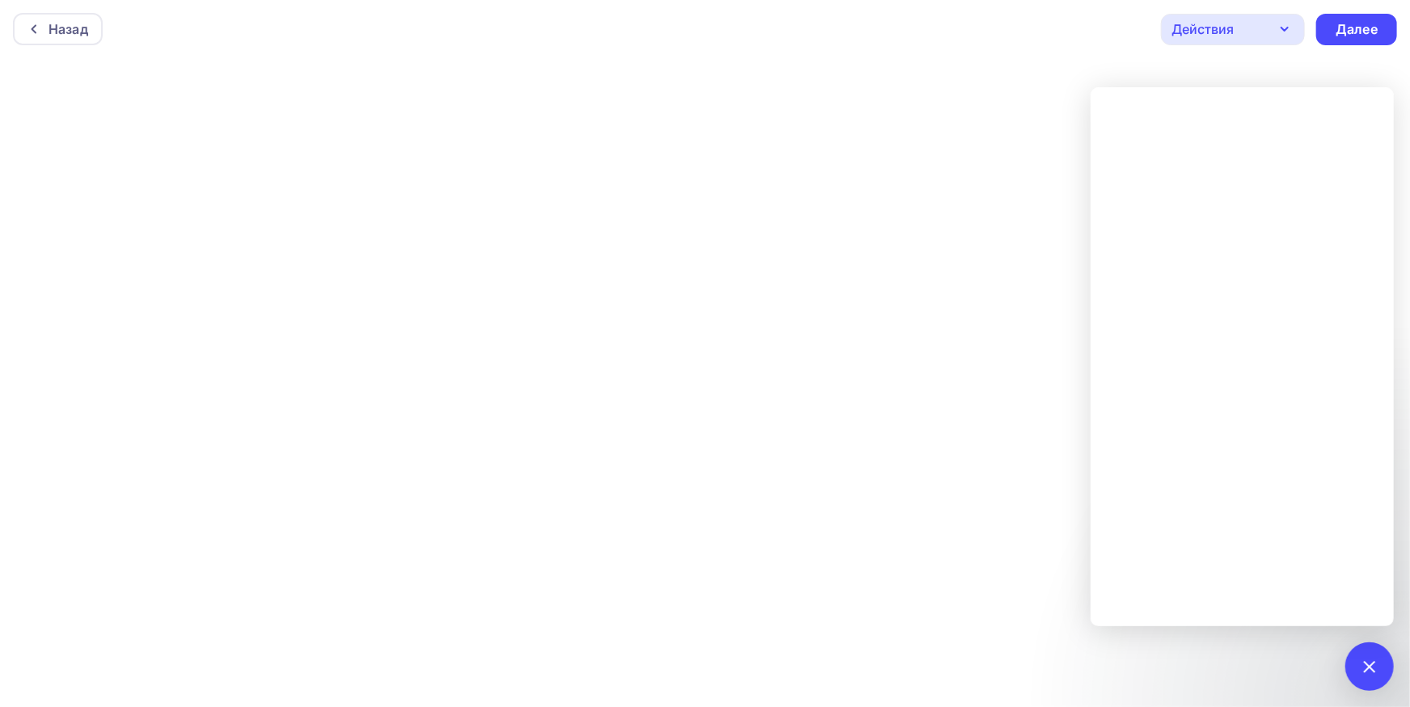
click at [1048, 40] on div "Назад Действия Отправить тестовое письмо Предпросмотр Сохранить в Мои шаблоны В…" at bounding box center [705, 29] width 1410 height 58
click at [978, 33] on div "Назад Действия Отправить тестовое письмо Предпросмотр Сохранить в Мои шаблоны В…" at bounding box center [705, 29] width 1410 height 58
click at [1382, 654] on div at bounding box center [1369, 667] width 48 height 48
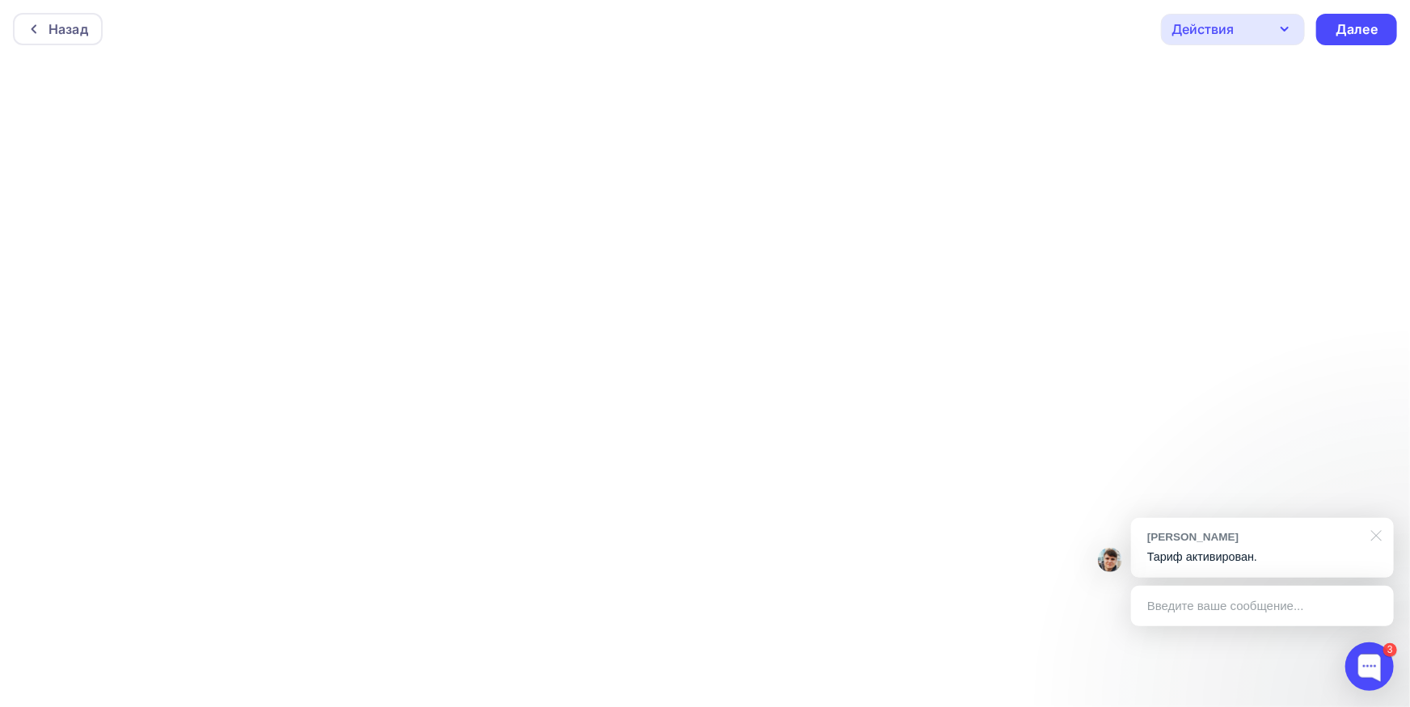
click at [1379, 532] on div at bounding box center [1373, 534] width 40 height 33
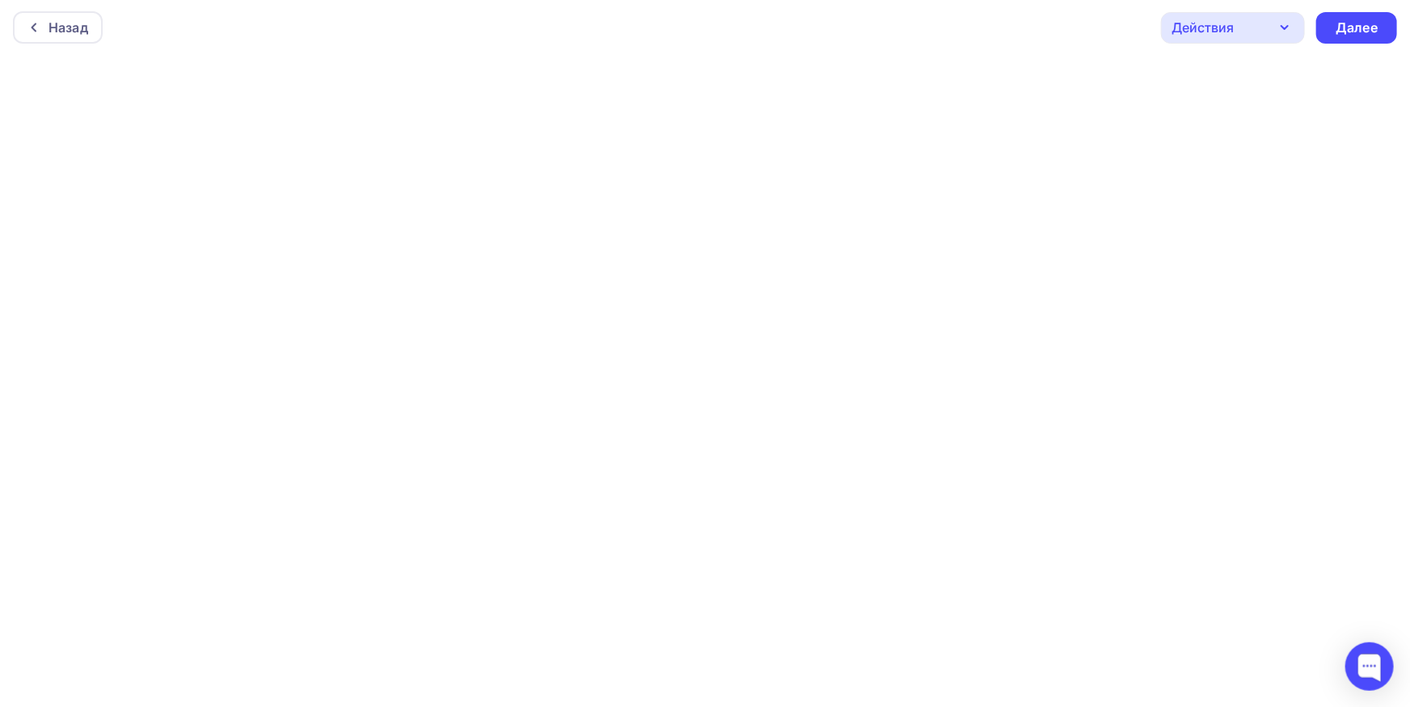
scroll to position [4, 0]
click at [1372, 16] on div "Далее" at bounding box center [1356, 25] width 42 height 19
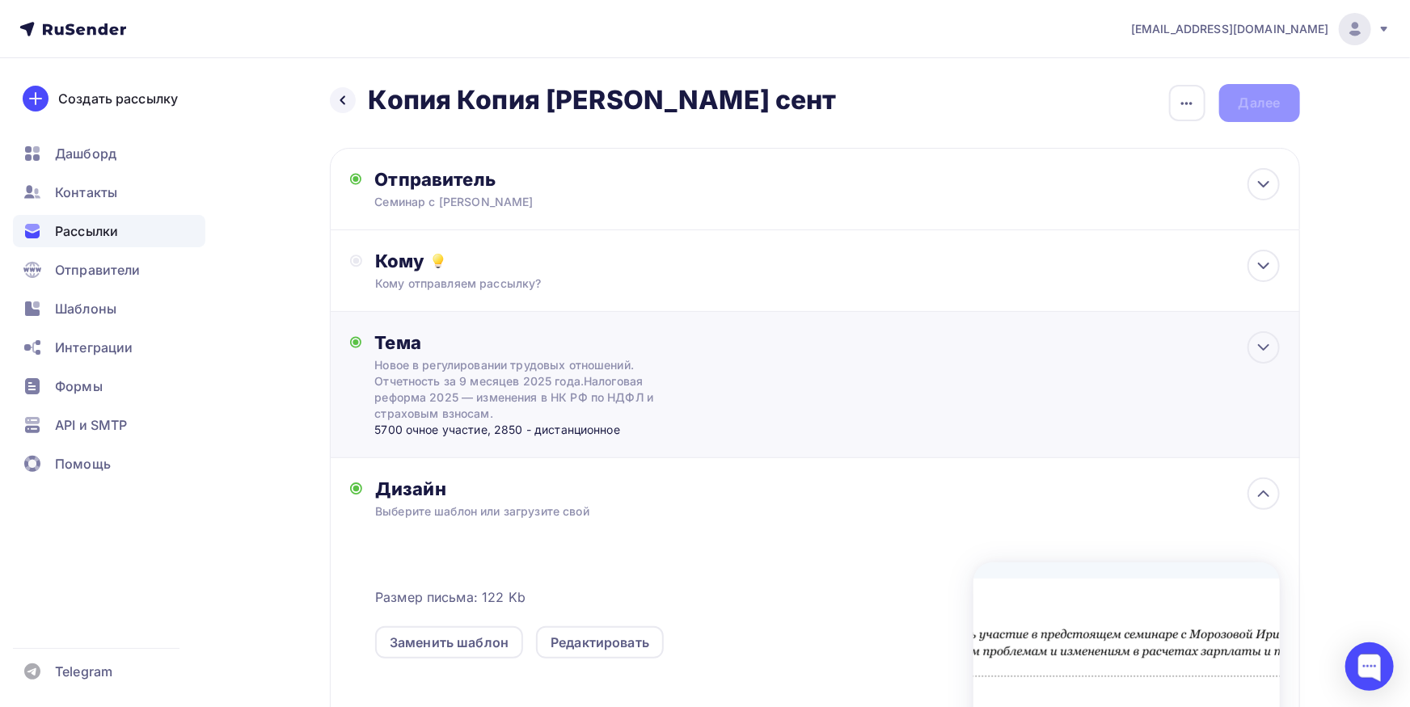
click at [448, 432] on div "5700 очное участие, 2850 - дистанционное" at bounding box center [533, 430] width 319 height 16
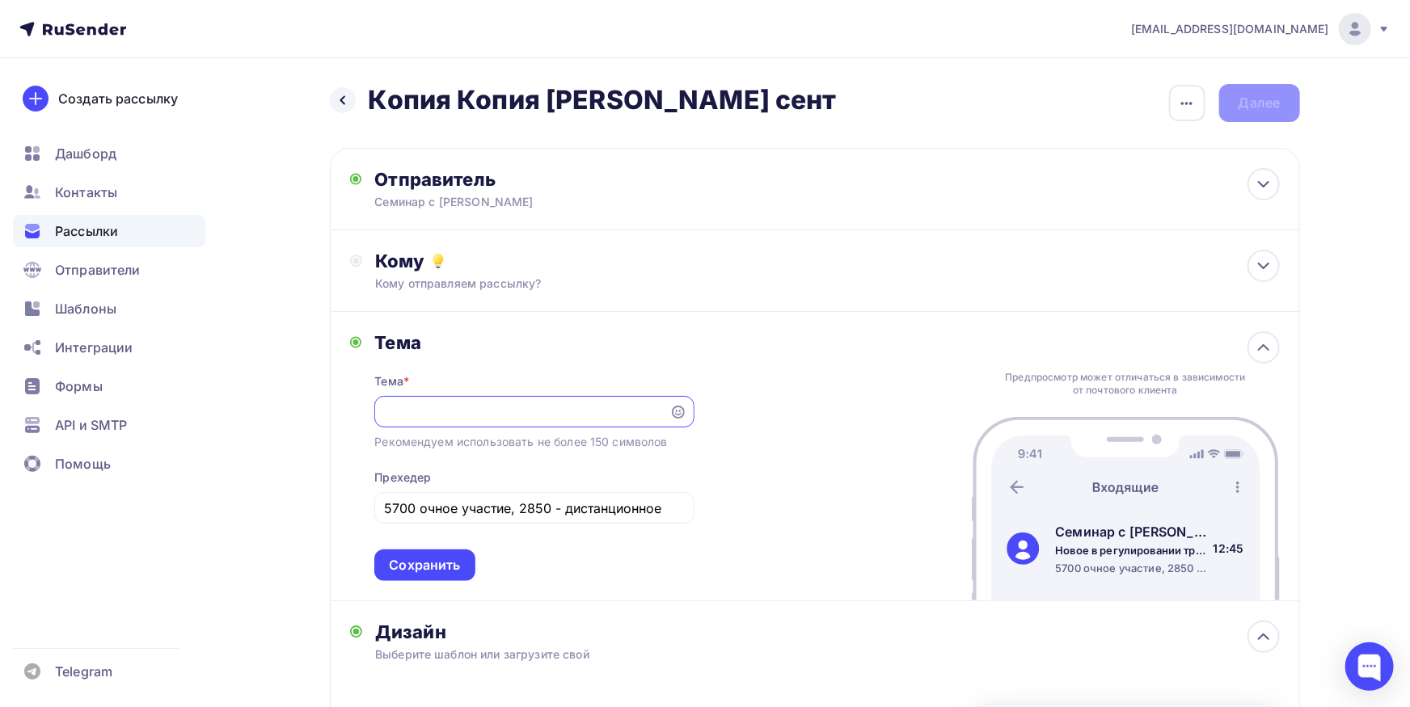
scroll to position [0, 768]
click at [416, 562] on div "Сохранить" at bounding box center [424, 565] width 71 height 19
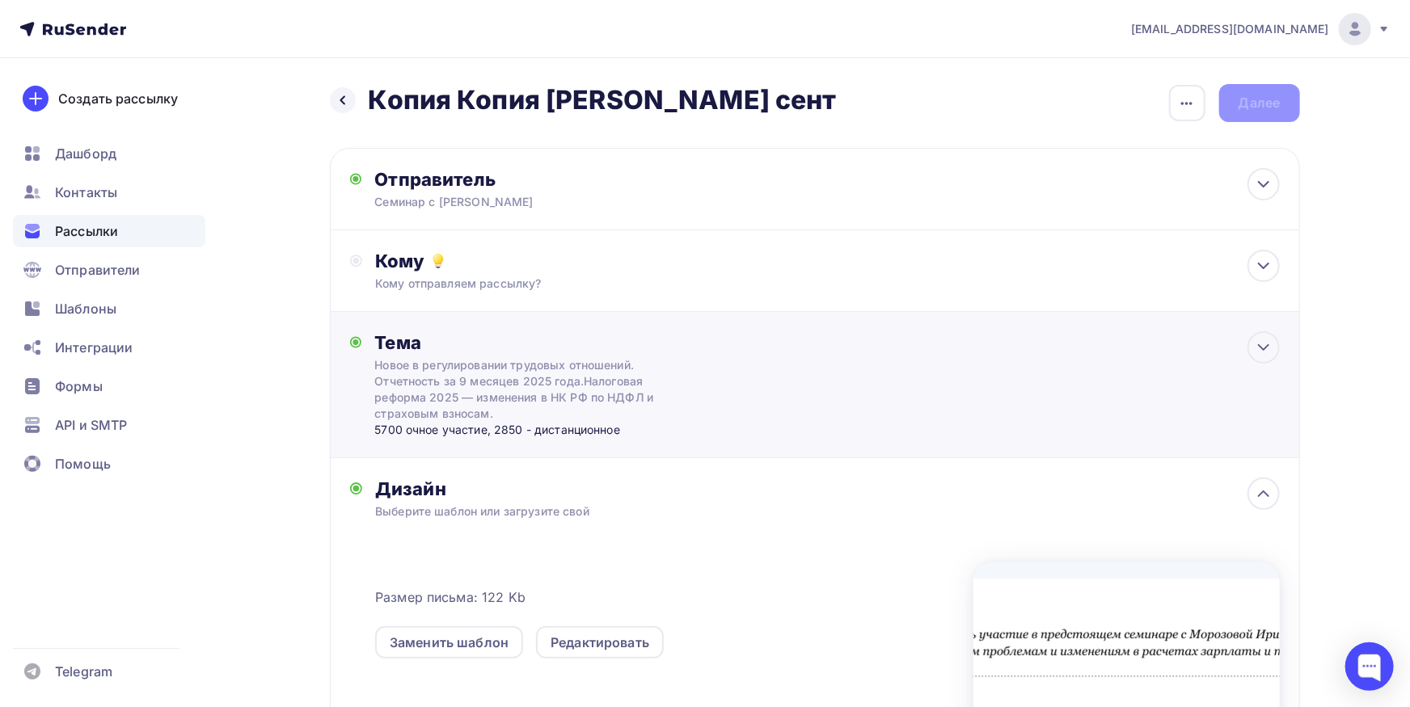
click at [577, 385] on div "Новое в регулировании трудовых отношений. Отчетность за 9 месяцев 2025 года.Нал…" at bounding box center [518, 389] width 288 height 65
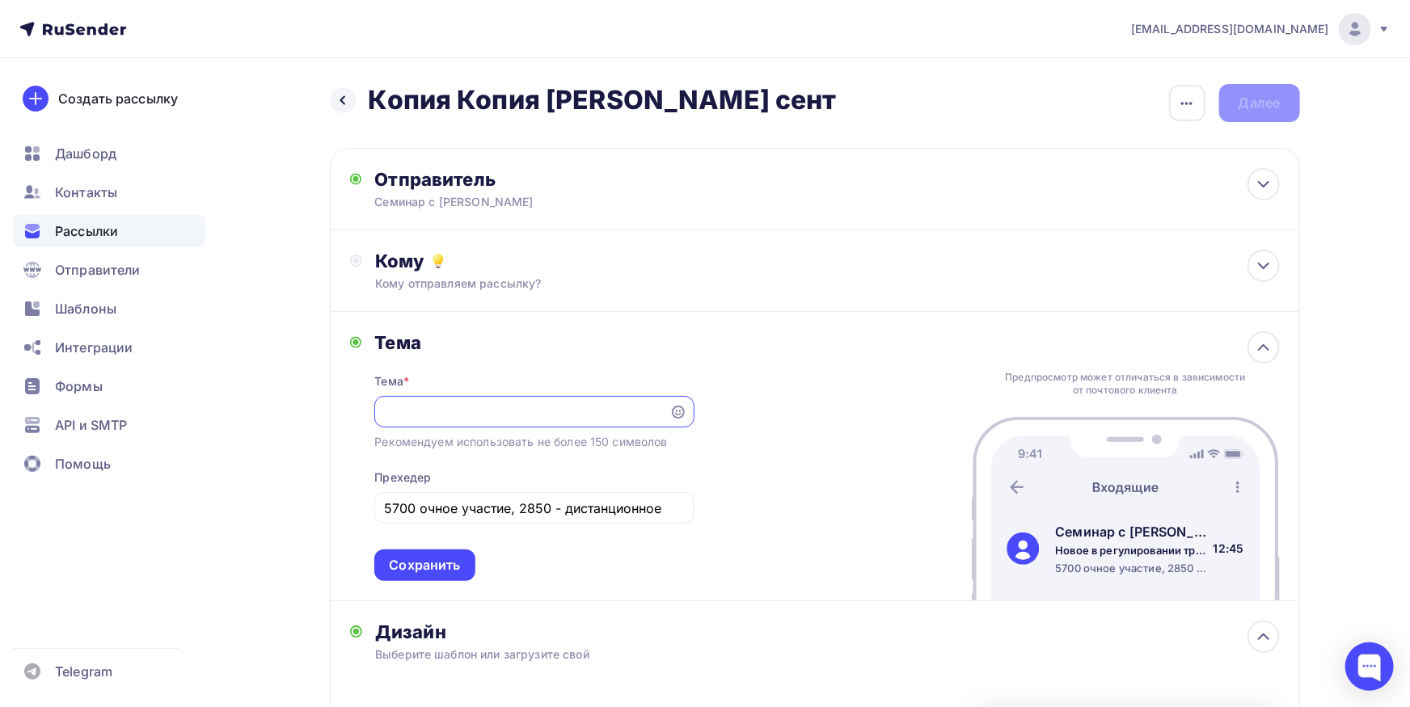
scroll to position [0, 0]
click at [384, 422] on input "Новое в регулировании трудовых отношений. Отчетность за 9 месяцев 2025 года.Нал…" at bounding box center [522, 412] width 276 height 19
click at [420, 424] on div "Новое в регулировании трудовых отношений. Отчетность за 9 месяцев 2025 года.Нал…" at bounding box center [533, 412] width 319 height 32
click at [580, 420] on input "Новое в регулировании трудовых отношений. Отчетность за 9 месяцев 2025 года.Нал…" at bounding box center [522, 412] width 276 height 19
drag, startPoint x: 575, startPoint y: 415, endPoint x: 672, endPoint y: 415, distance: 97.0
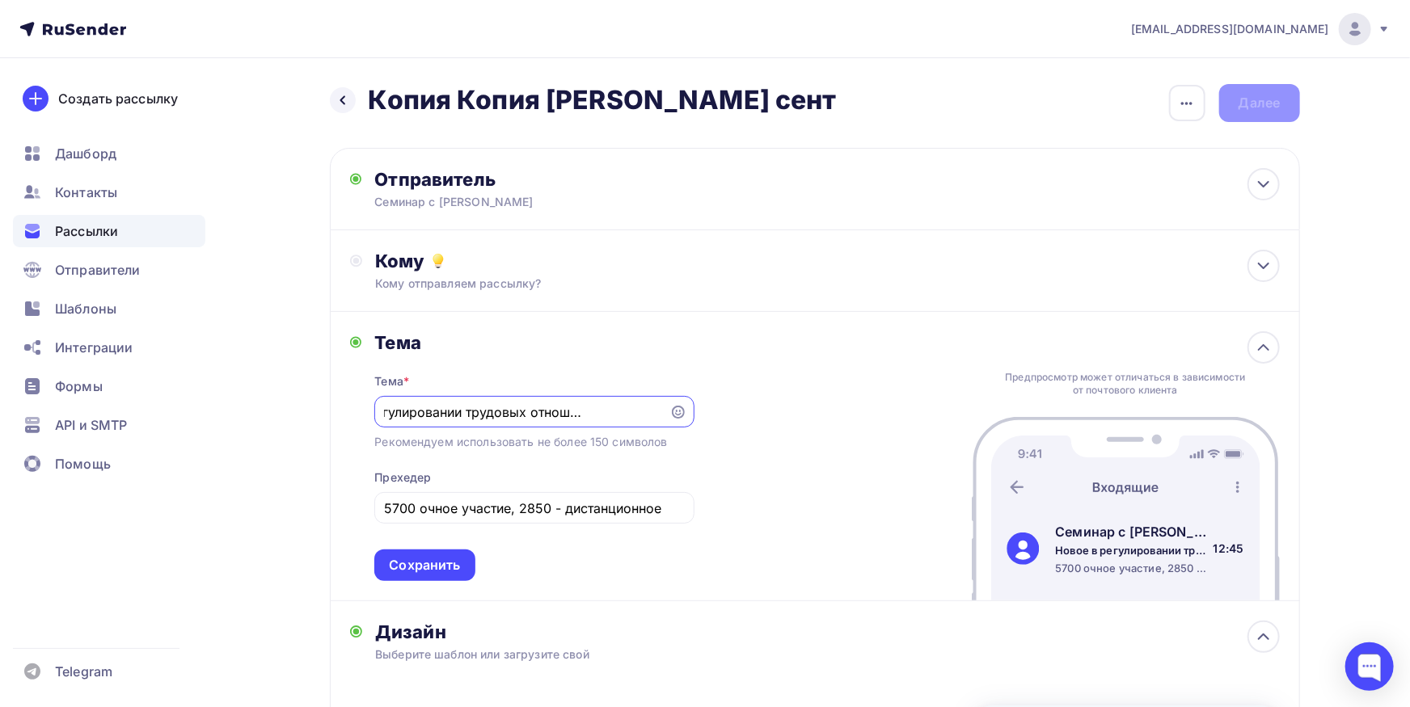
click at [660, 415] on input "Новое в регулировании трудовых отношений. Отчетность за 9 месяцев 2025 года.Нал…" at bounding box center [522, 412] width 276 height 19
click at [589, 419] on input "Новое в регулировании трудовых отношений. Отчетность за 9 месяцев 2025 года.Нал…" at bounding box center [522, 412] width 276 height 19
drag, startPoint x: 598, startPoint y: 410, endPoint x: 476, endPoint y: 422, distance: 122.7
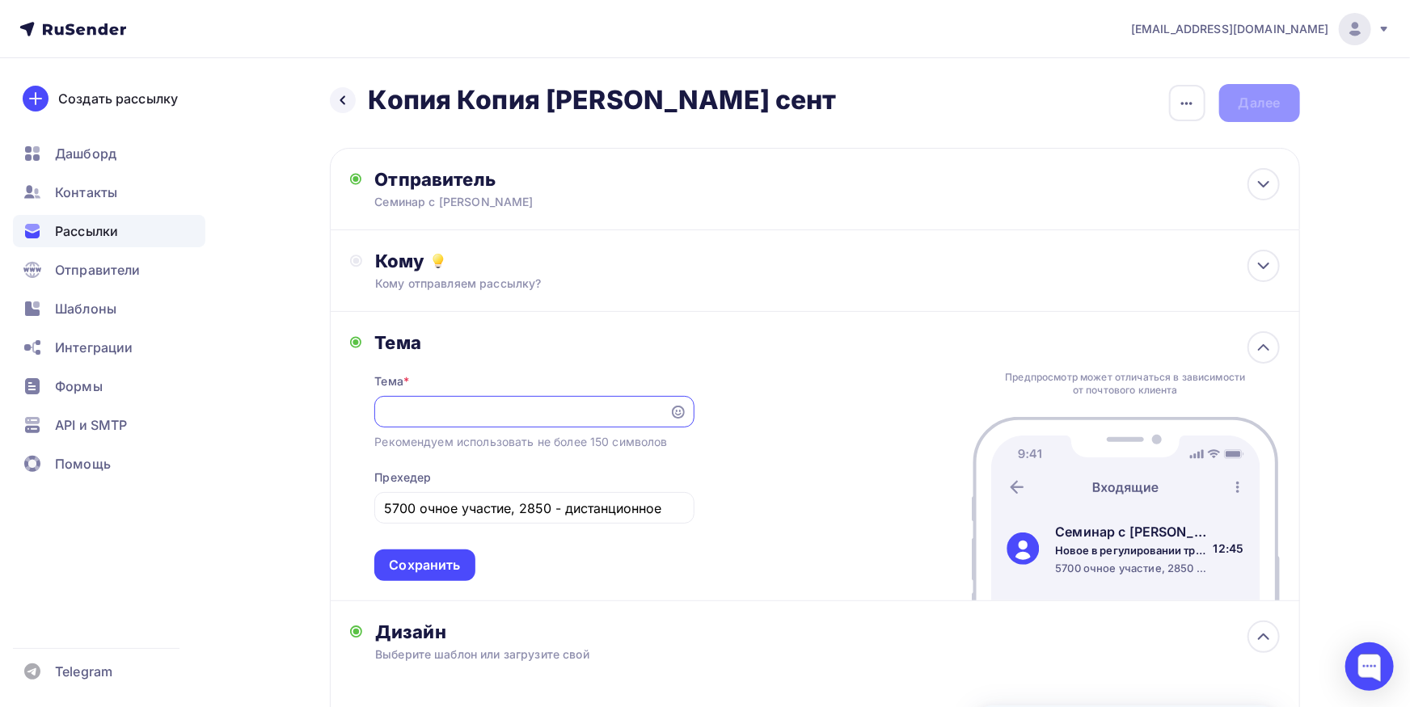
click at [476, 422] on input "Новое в регулировании трудовых отношений. Отчетность за 9 месяцев 2025 года.Нал…" at bounding box center [522, 412] width 276 height 19
drag, startPoint x: 457, startPoint y: 411, endPoint x: 244, endPoint y: 411, distance: 213.4
click at [384, 411] on input "Новое в регулировании трудовых отношений. Налоговая реформа 2025 — изменения в …" at bounding box center [522, 412] width 276 height 19
click at [386, 405] on input "Новое в регулировании трудовых отношений. Налоговая реформа 2025 — изменения в …" at bounding box center [522, 412] width 276 height 19
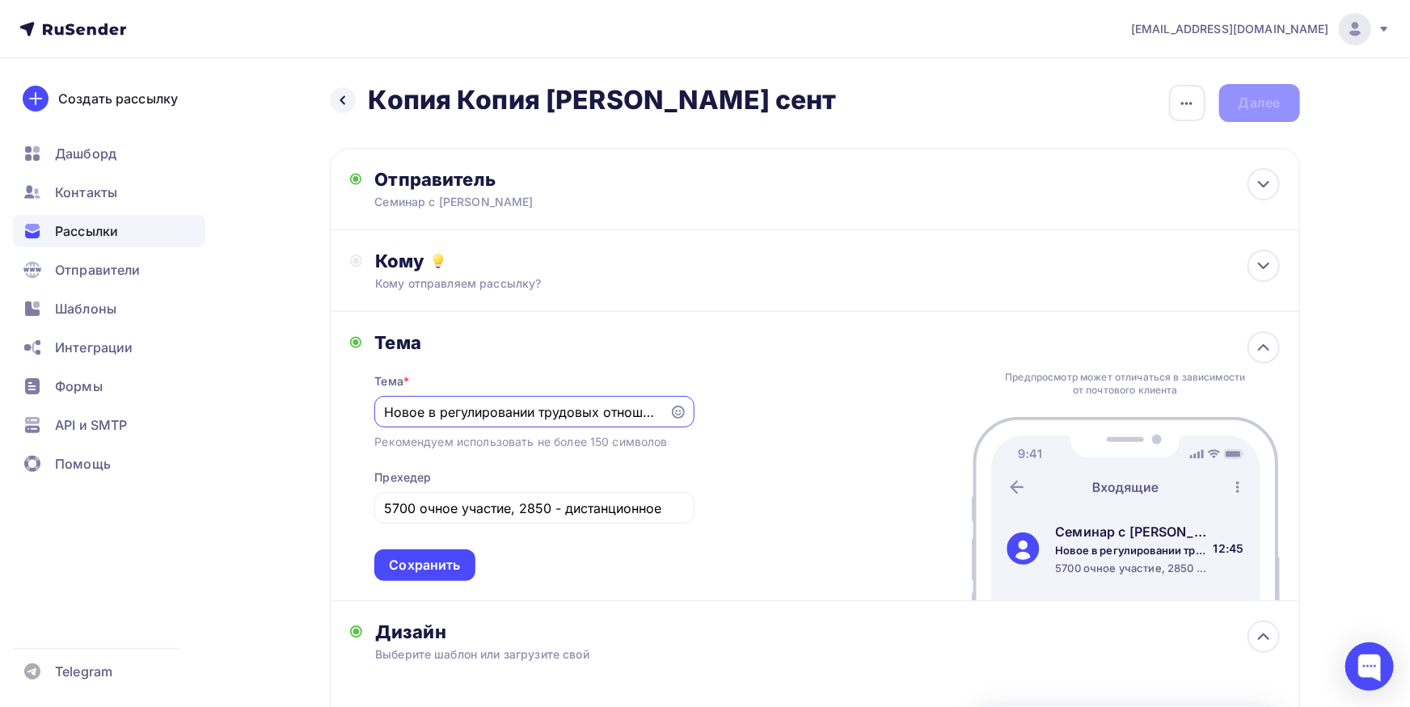
paste input "Отчетность за 9 месяцев 2025 года."
drag, startPoint x: 622, startPoint y: 413, endPoint x: 618, endPoint y: 427, distance: 14.1
click at [618, 422] on input "Отчетность за 9 месяцев 2025 года. Новое в регулировании трудовых отношений. На…" at bounding box center [522, 412] width 276 height 19
type input "Отчетность за 9 месяцев 2025 года. Налоговая реформа 2025 — изменения в НК РФ п…"
click at [445, 556] on div "Сохранить" at bounding box center [424, 566] width 100 height 32
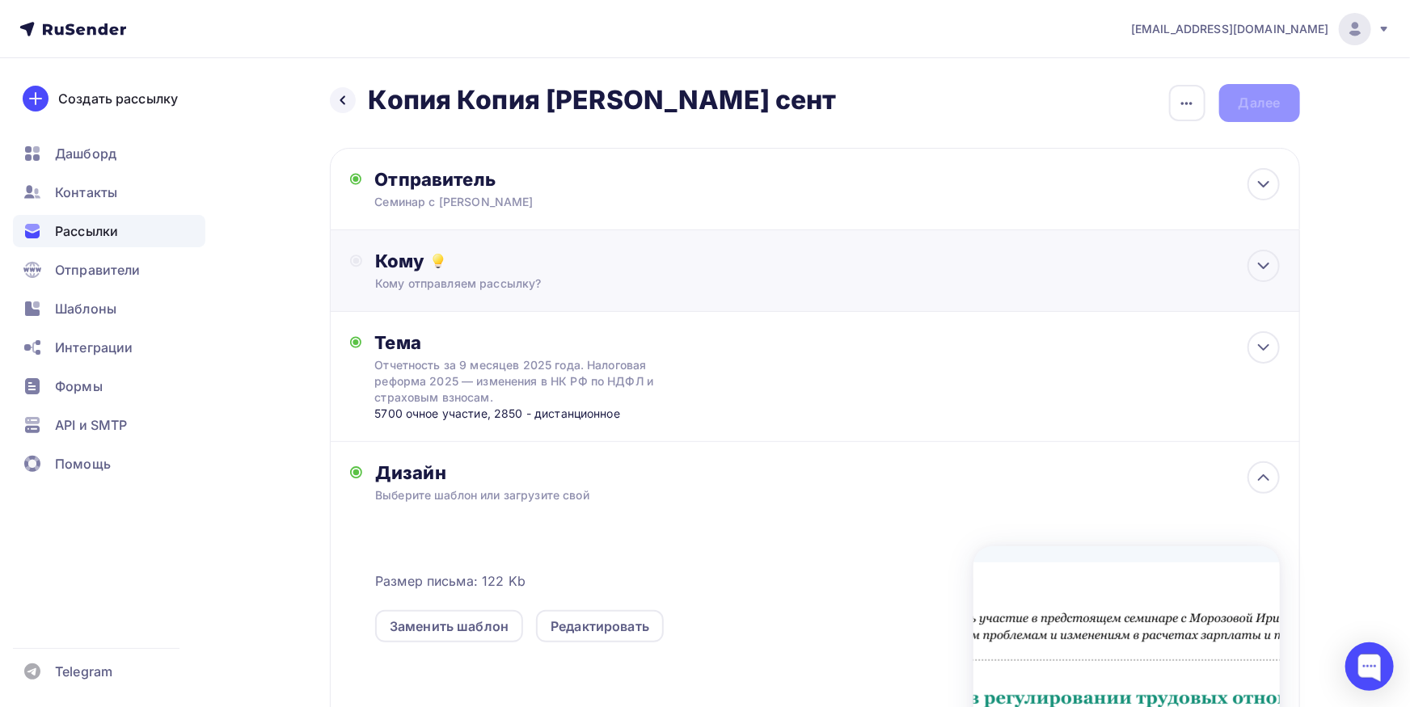
click at [654, 297] on div "Кому Кому отправляем рассылку? Списки получателей Выберите список Все списки id…" at bounding box center [815, 271] width 970 height 82
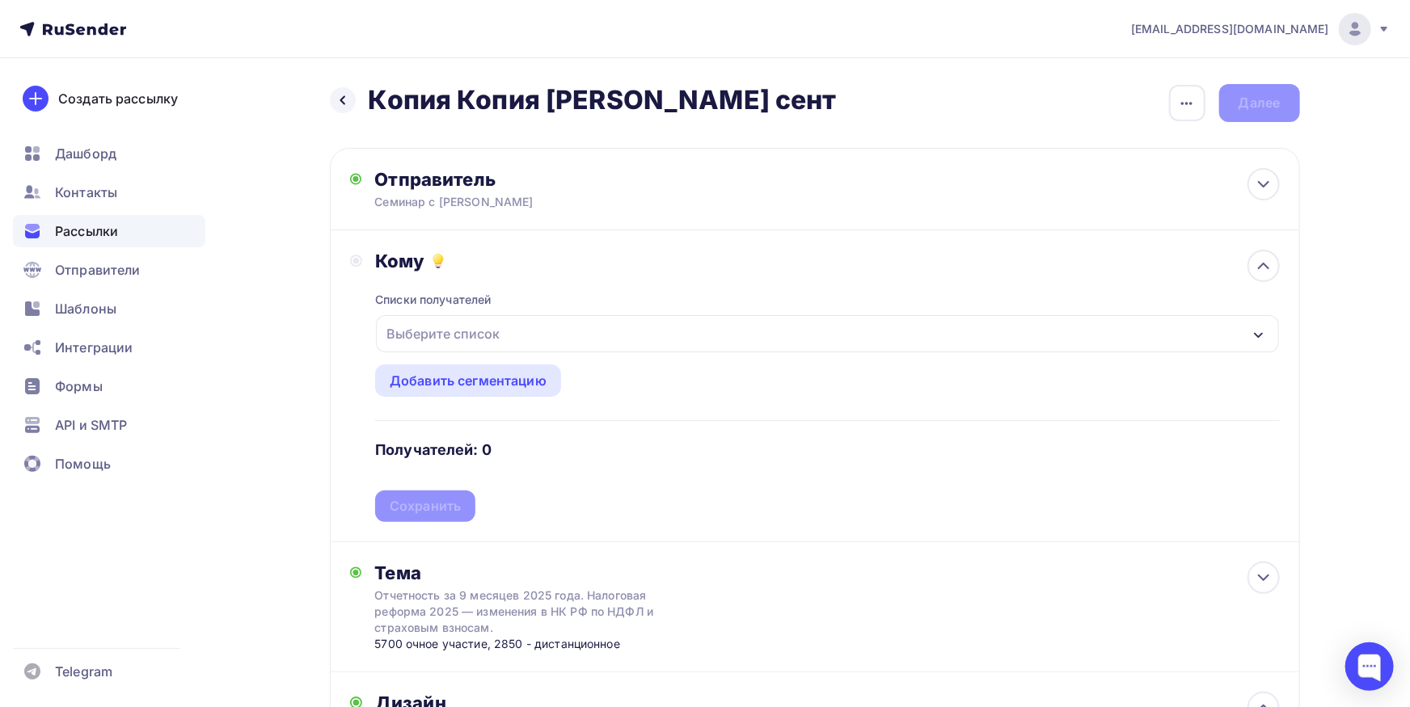
click at [544, 349] on div "Выберите список" at bounding box center [827, 333] width 902 height 37
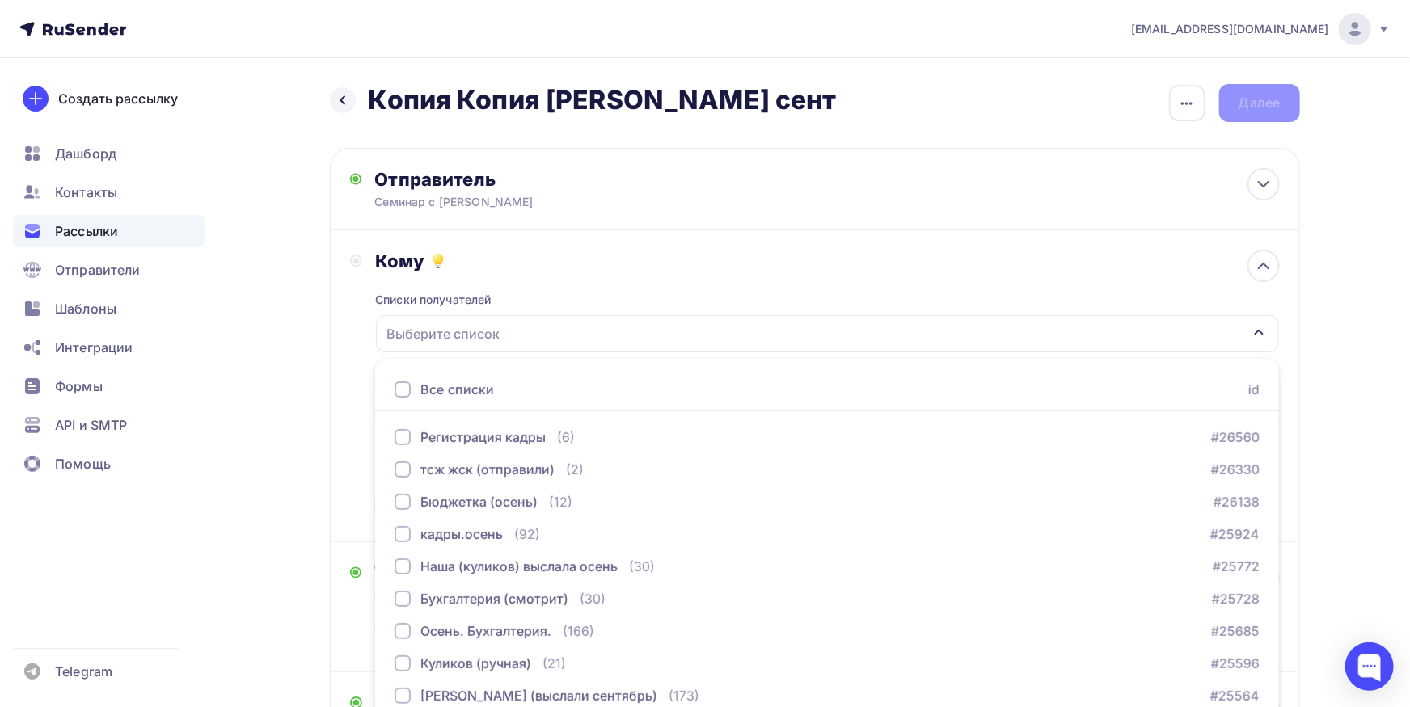
click at [402, 391] on div at bounding box center [402, 390] width 16 height 16
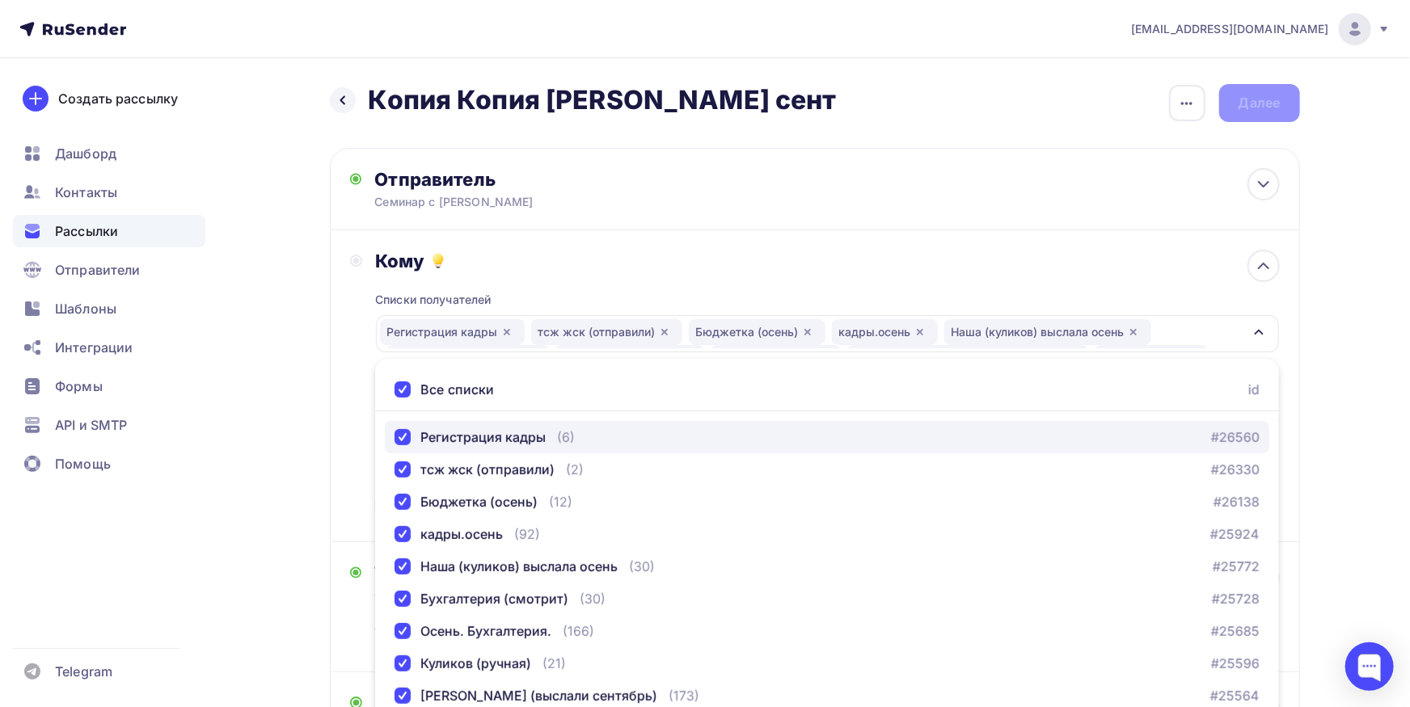
click at [403, 441] on div "button" at bounding box center [402, 437] width 16 height 16
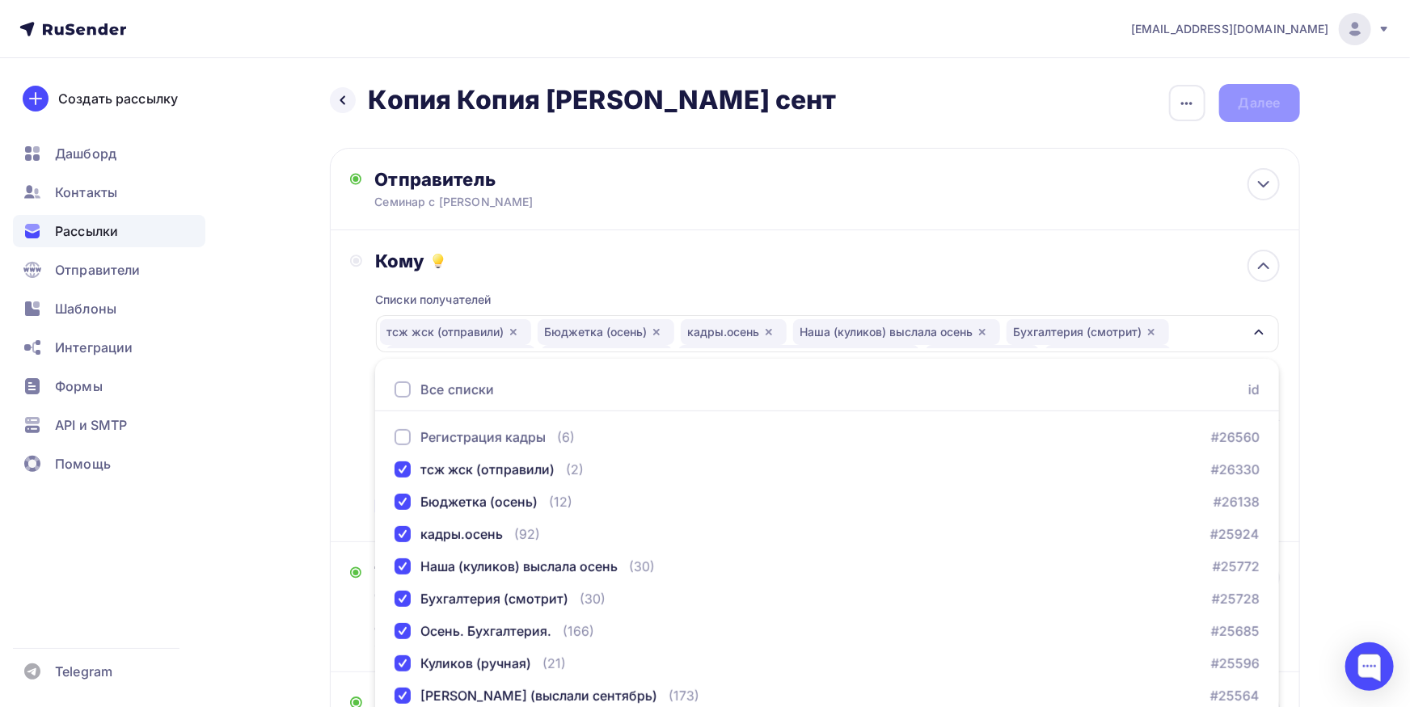
click at [347, 406] on div "Кому Списки получателей тсж жск (отправили) [GEOGRAPHIC_DATA] (осень) [GEOGRAPH…" at bounding box center [815, 386] width 970 height 312
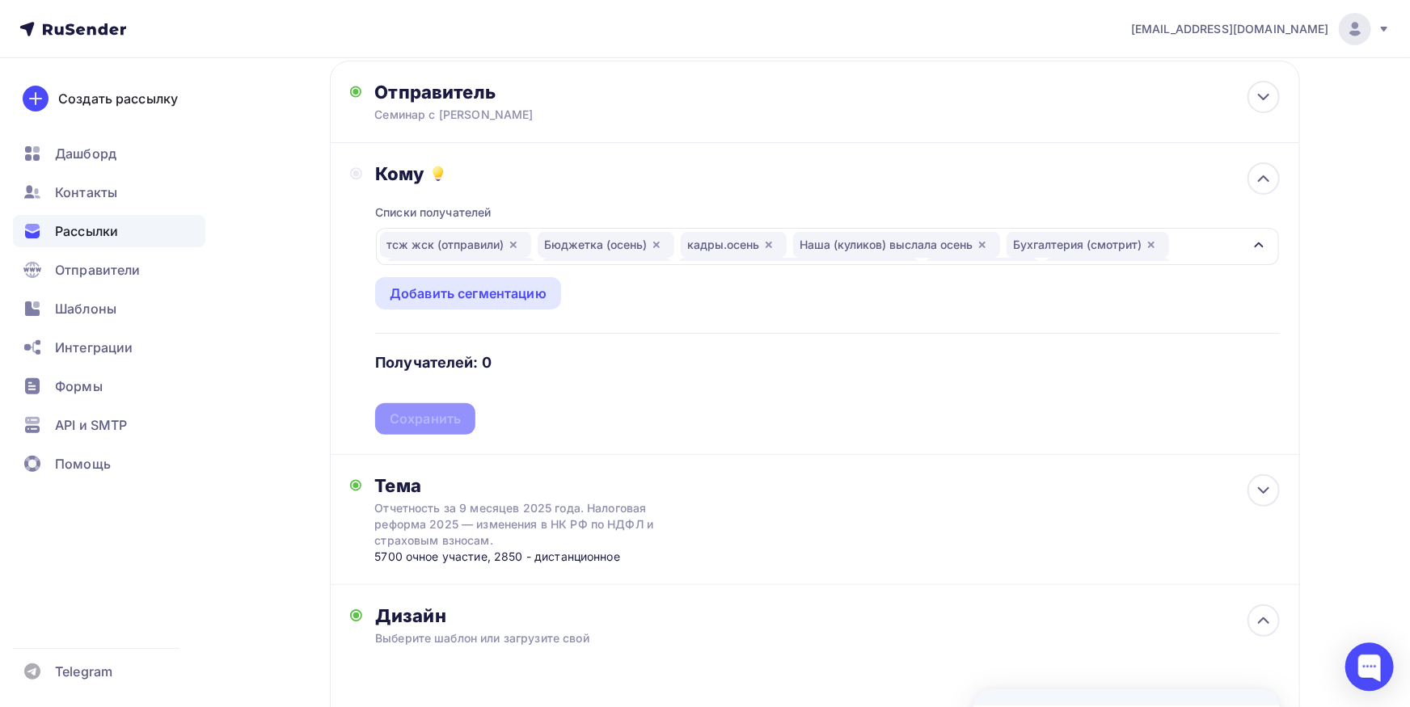
scroll to position [89, 0]
click at [1229, 252] on div "тсж жск (отправили) [GEOGRAPHIC_DATA] (осень) [GEOGRAPHIC_DATA]осень Наша ([PER…" at bounding box center [811, 244] width 862 height 29
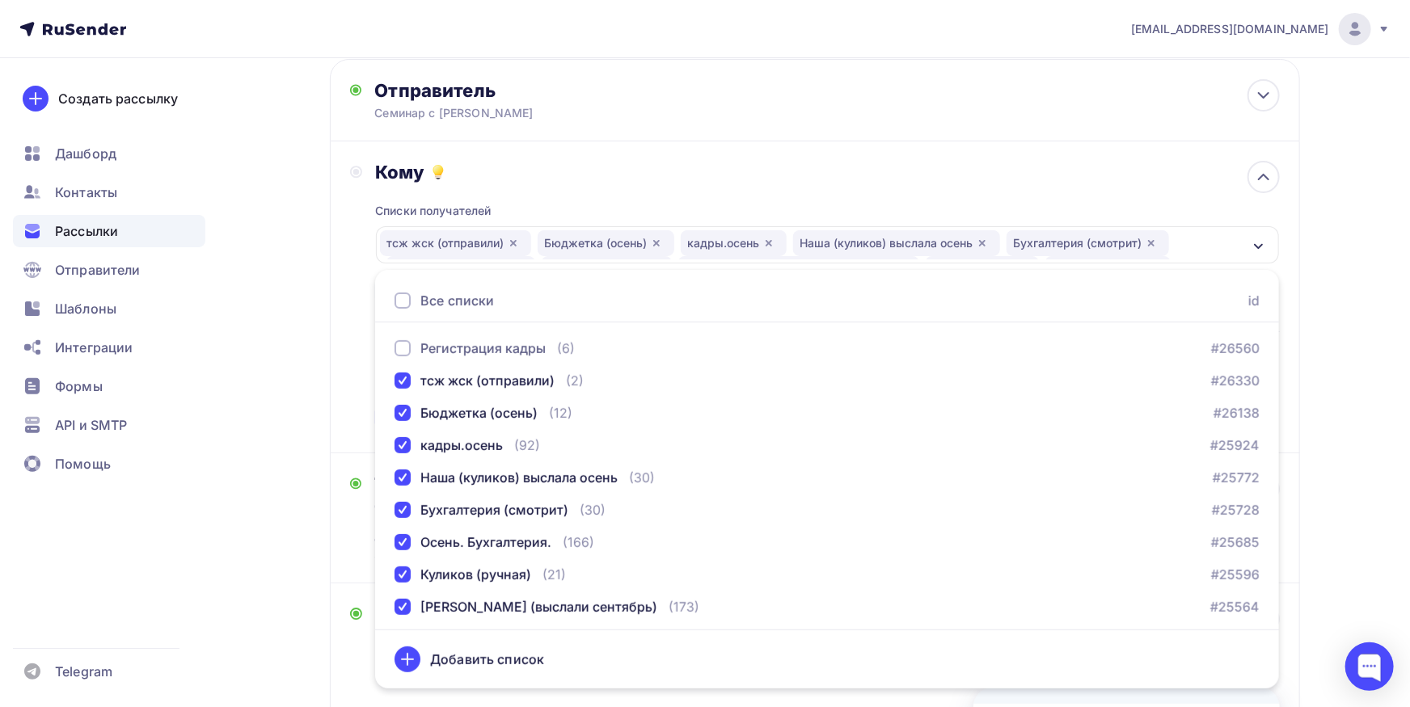
click at [345, 280] on div "Кому Списки получателей тсж жск (отправили) [GEOGRAPHIC_DATA] (осень) [GEOGRAPH…" at bounding box center [815, 297] width 970 height 312
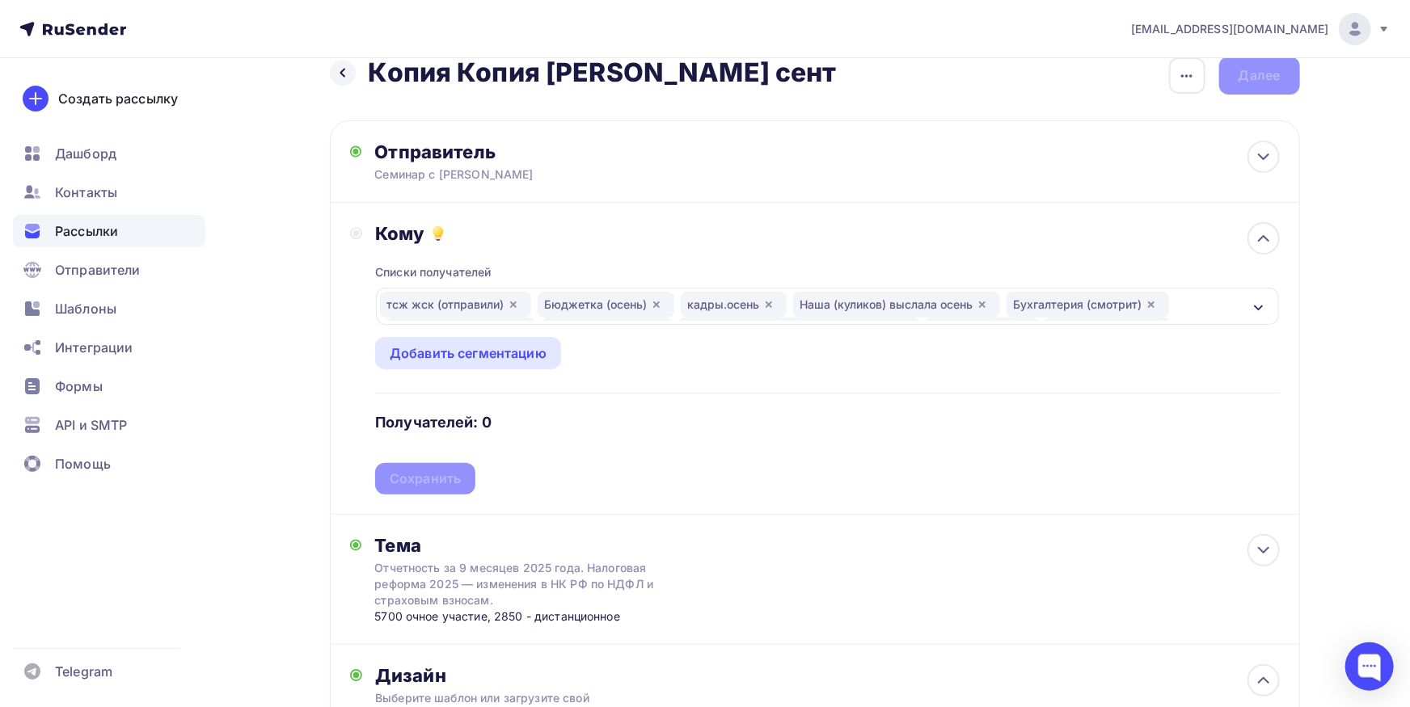
scroll to position [0, 0]
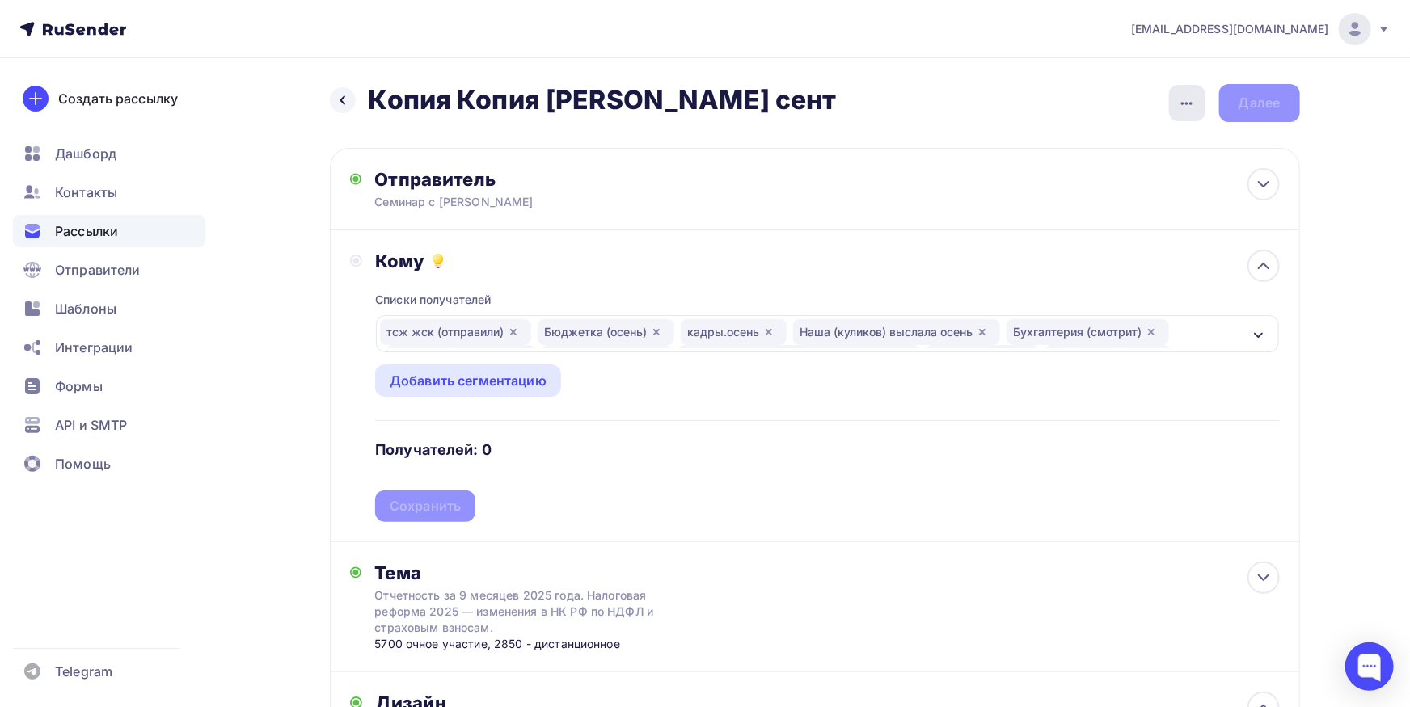
click at [1176, 103] on div "button" at bounding box center [1187, 103] width 36 height 36
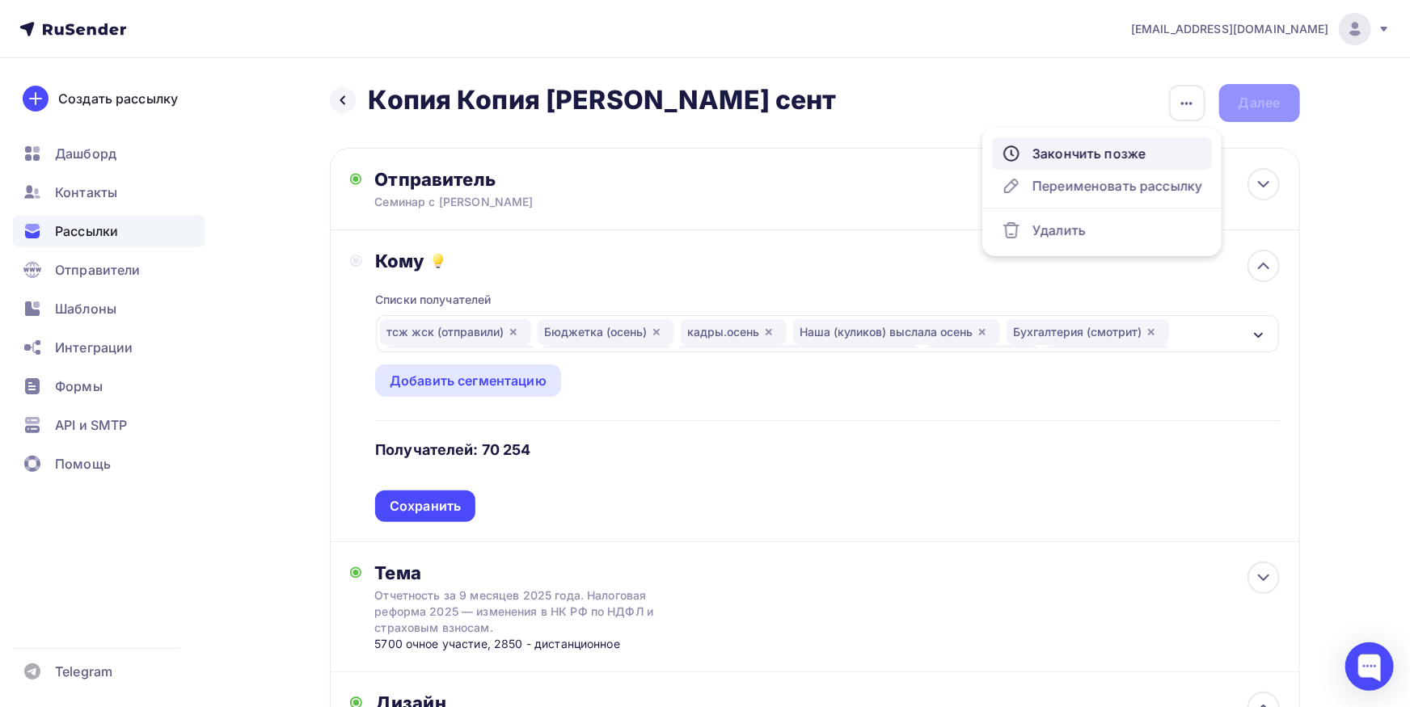
click at [1121, 166] on link "Закончить позже" at bounding box center [1102, 153] width 220 height 32
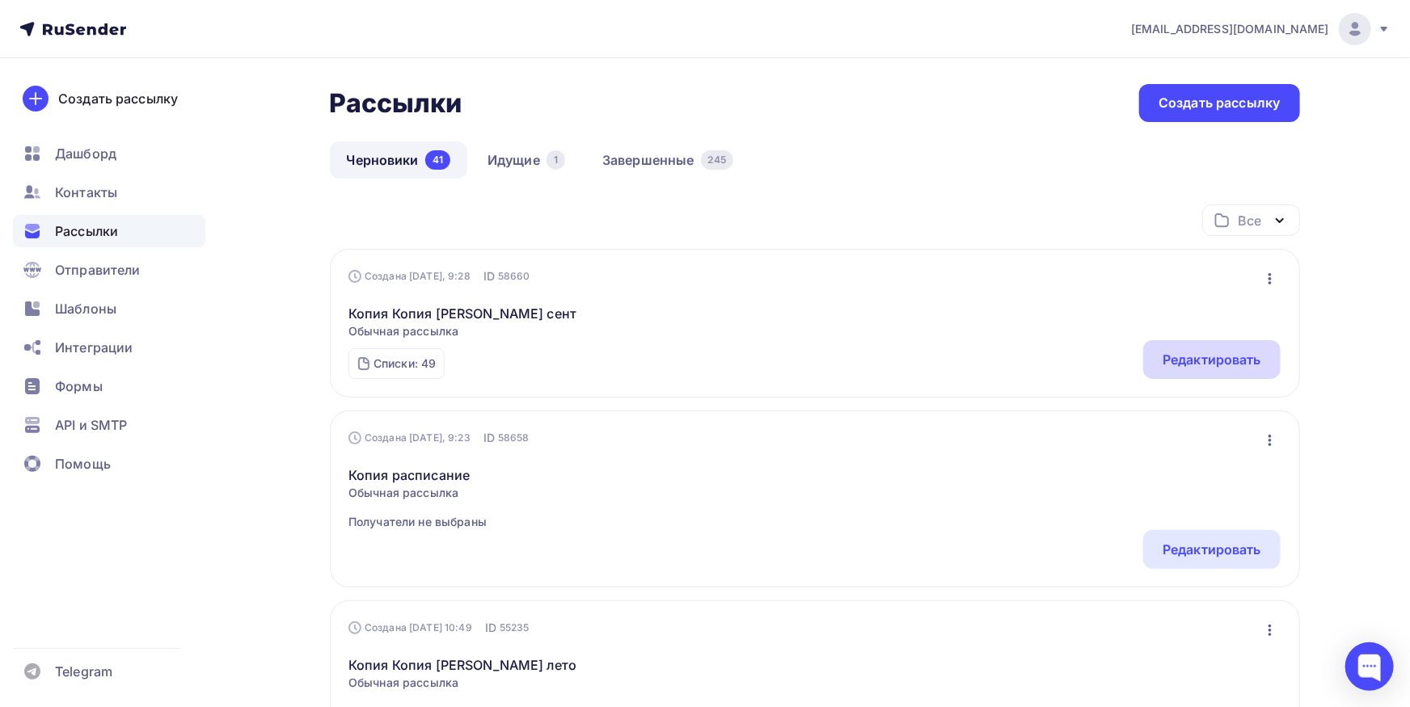
click at [1234, 363] on div "Редактировать" at bounding box center [1211, 359] width 99 height 19
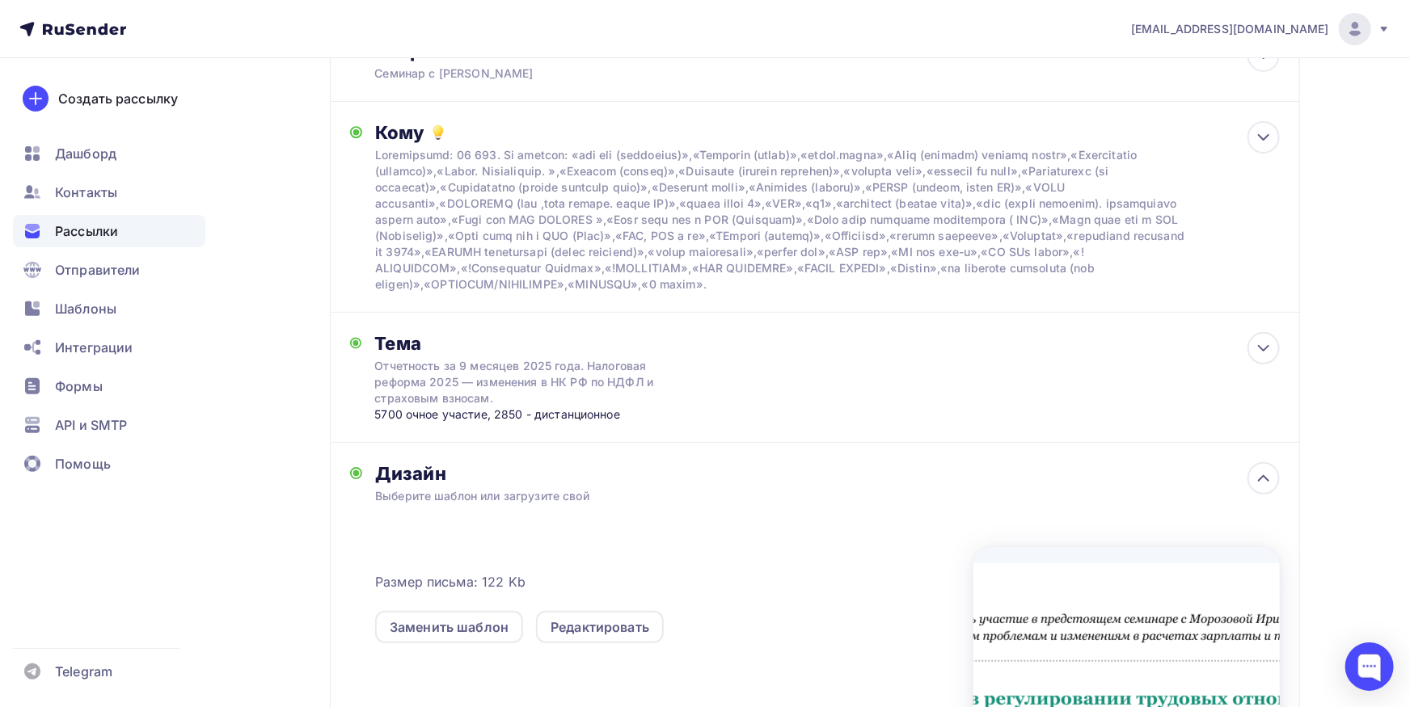
scroll to position [51, 0]
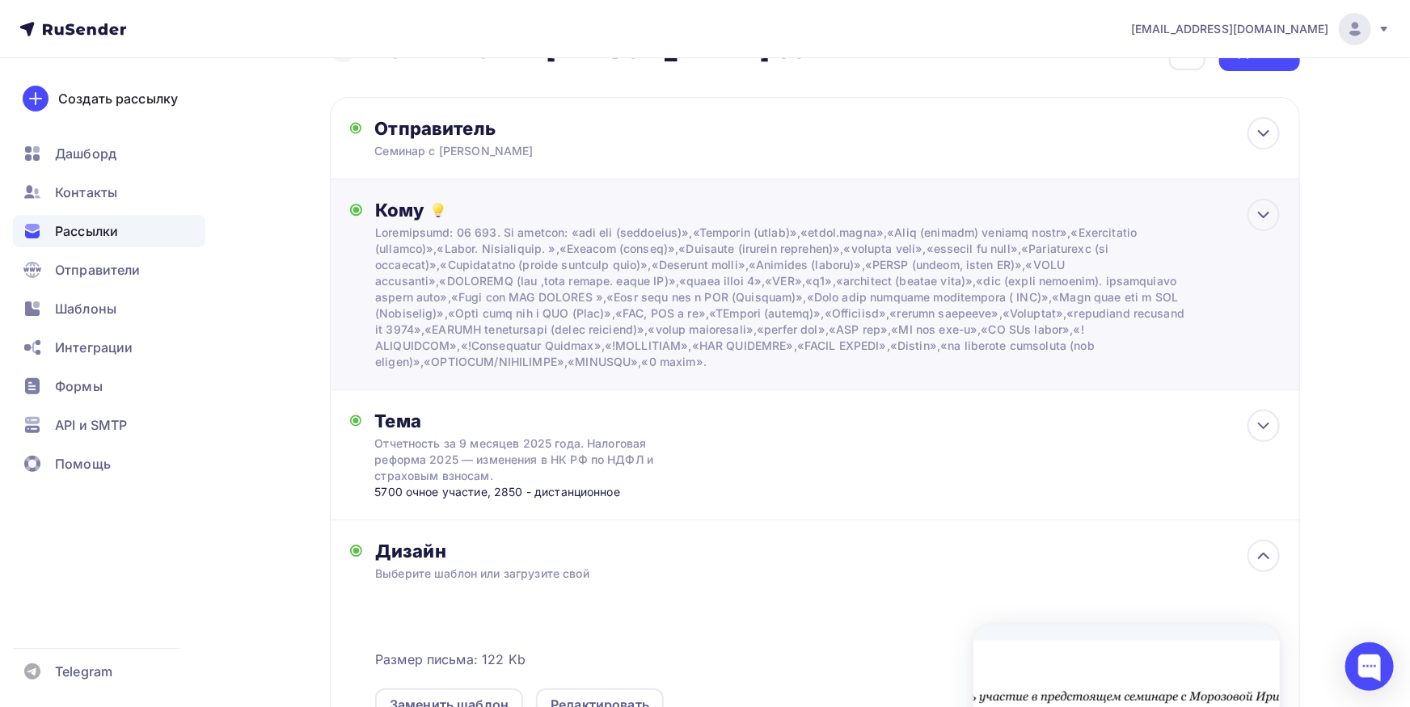
click at [699, 302] on div at bounding box center [782, 297] width 814 height 145
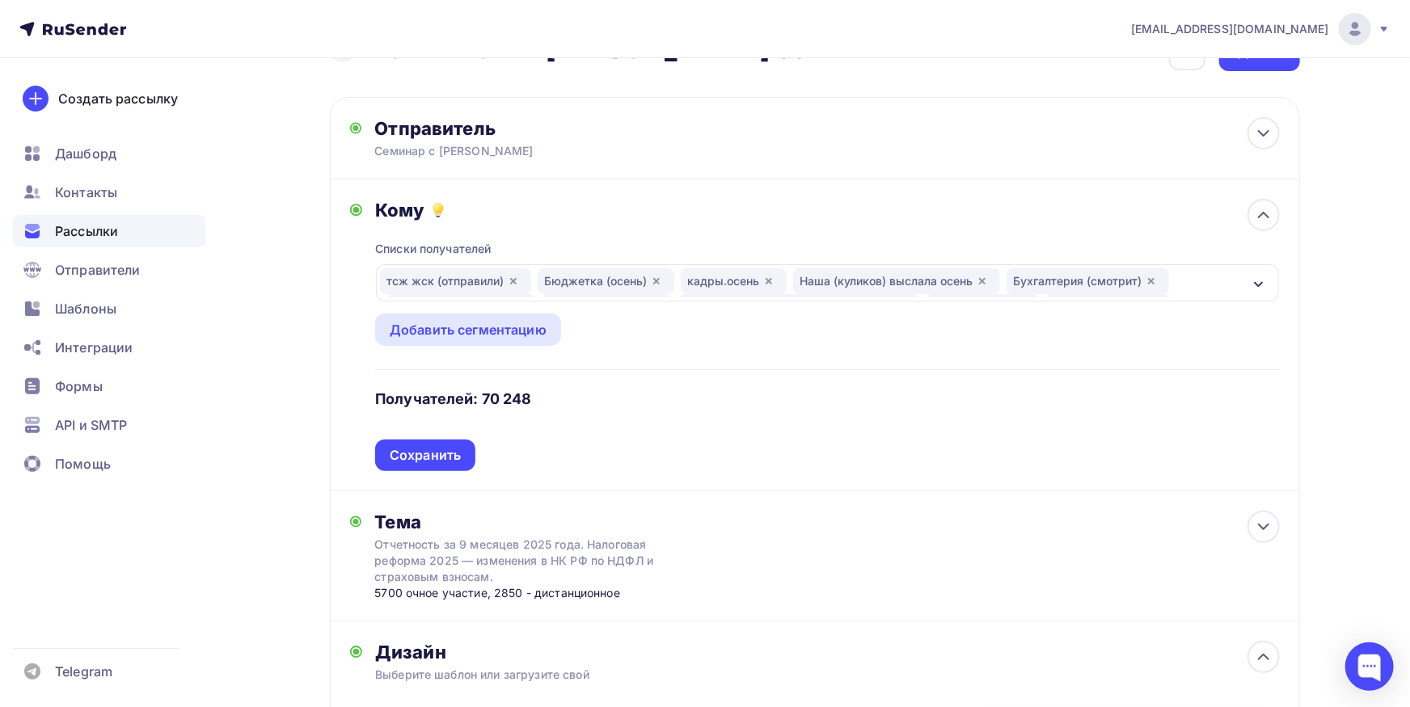
click at [966, 281] on div "Наша (куликов) выслала осень" at bounding box center [896, 281] width 207 height 26
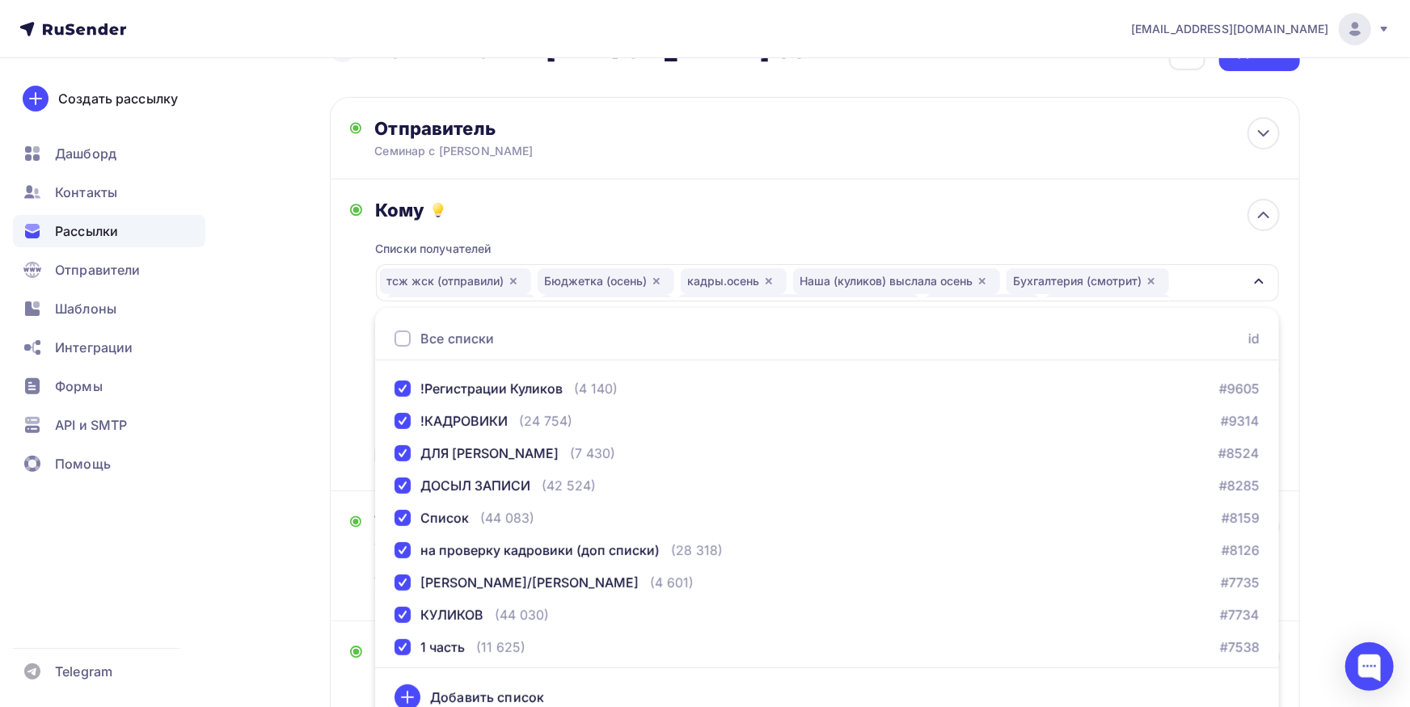
scroll to position [1329, 0]
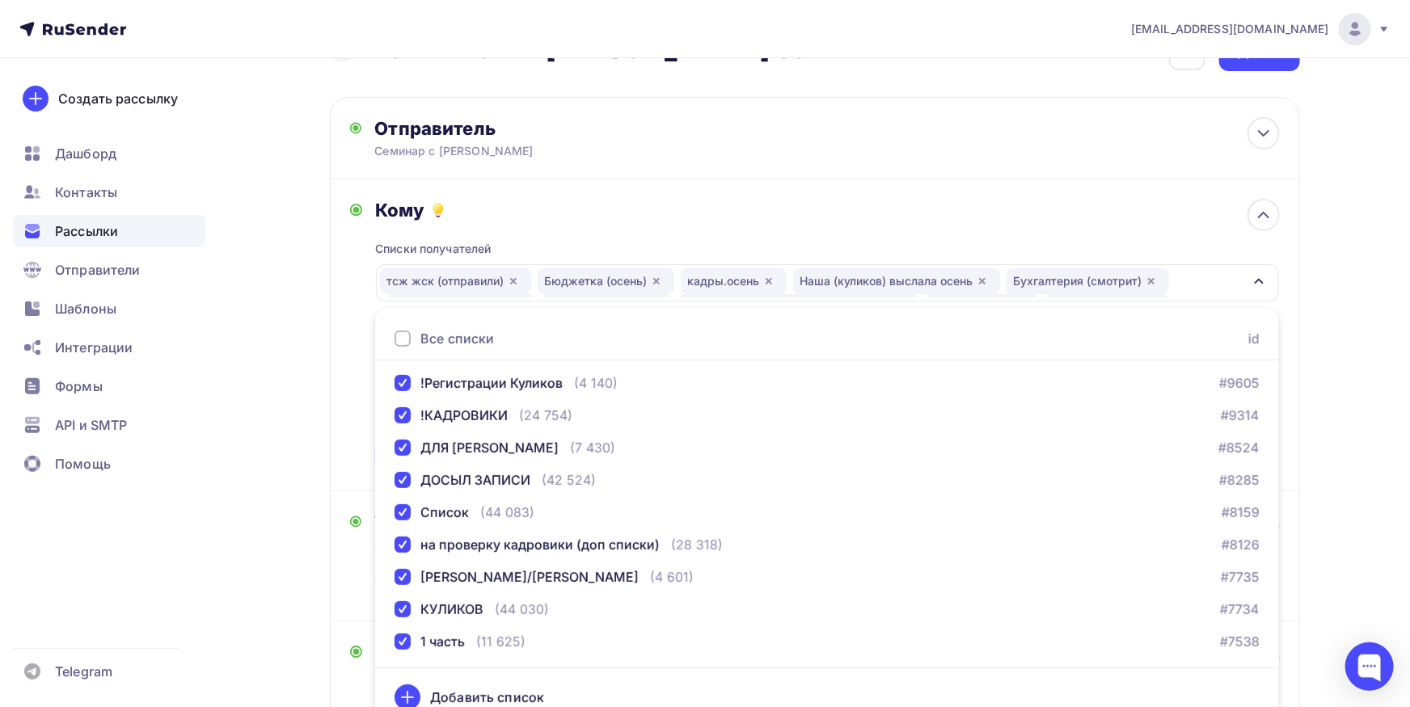
click at [351, 310] on div "Кому Списки получателей тсж жск (отправили) [GEOGRAPHIC_DATA] (осень) [GEOGRAPH…" at bounding box center [815, 335] width 930 height 272
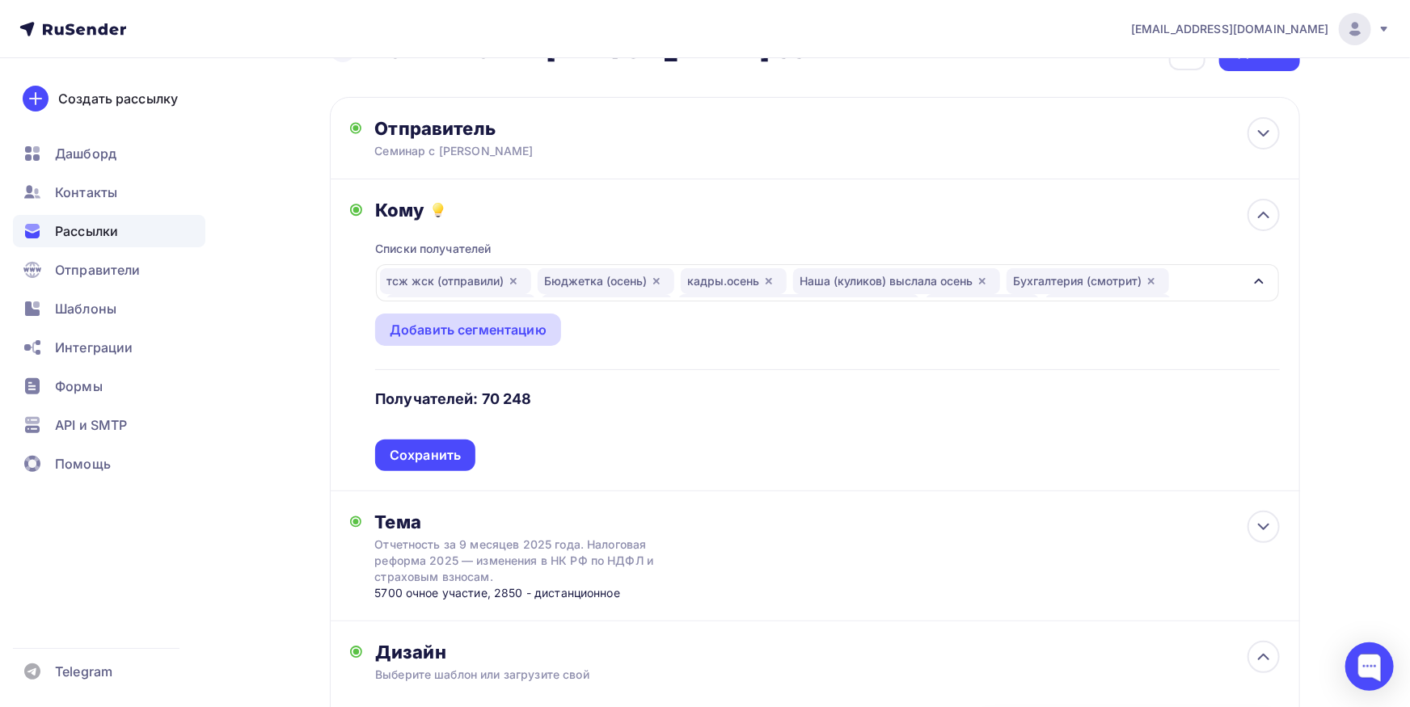
scroll to position [318, 0]
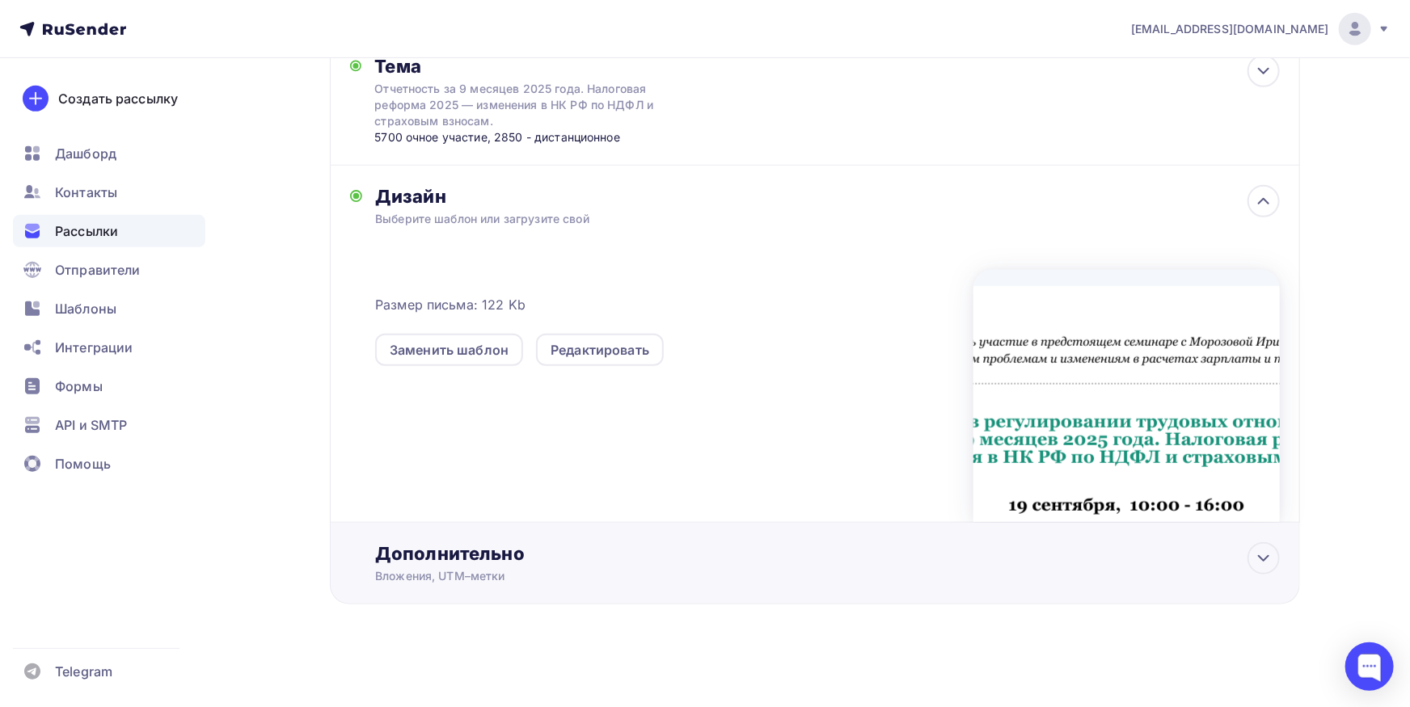
click at [551, 565] on div "Дополнительно Вложения, UTM–метки Вложения План мероприятий 2025.pdf 1.28 Mb Пр…" at bounding box center [827, 563] width 904 height 42
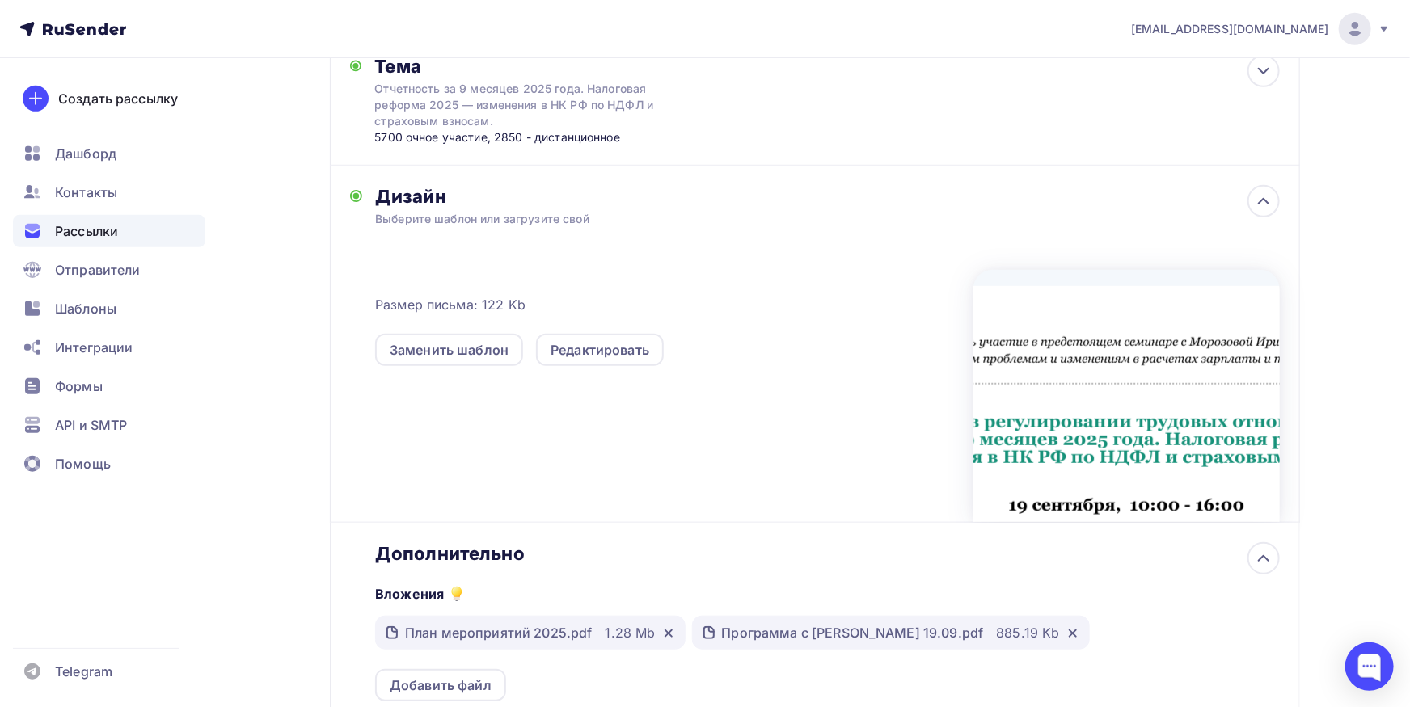
scroll to position [793, 0]
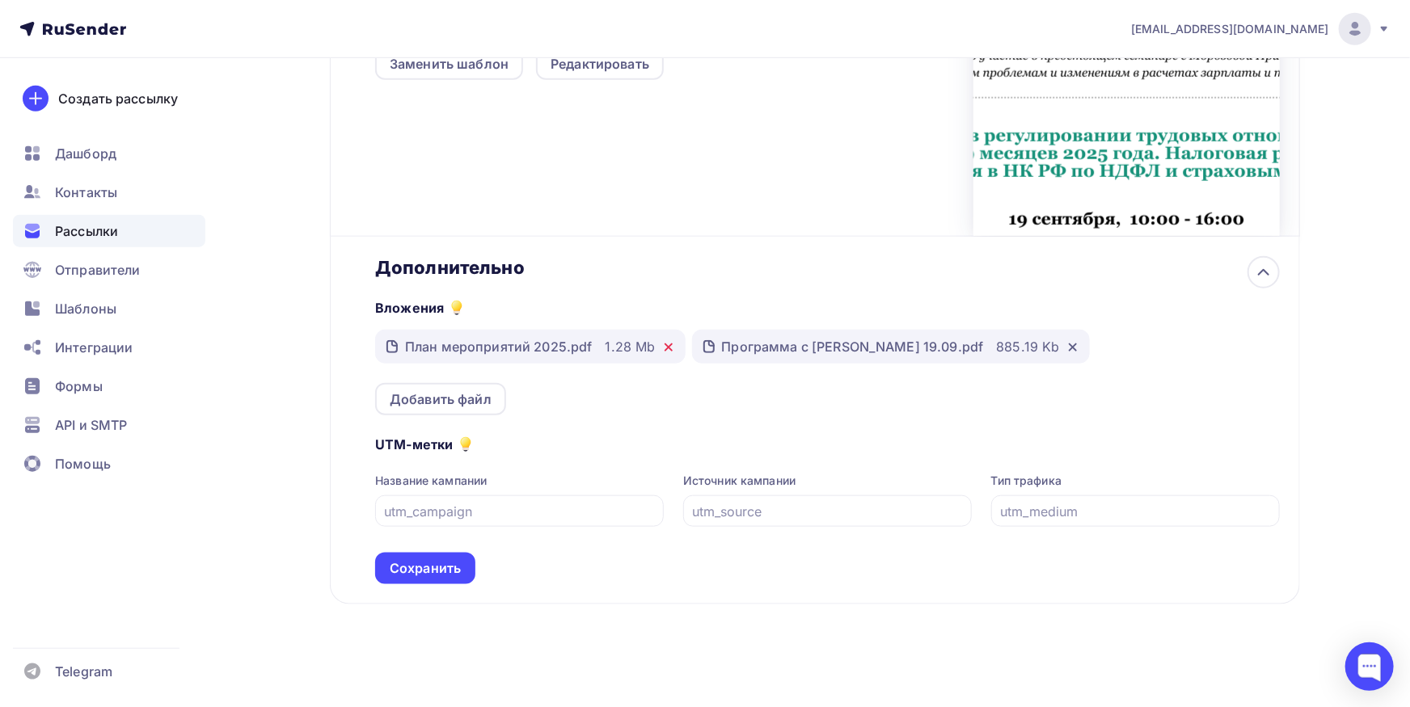
click at [662, 342] on icon at bounding box center [668, 347] width 13 height 13
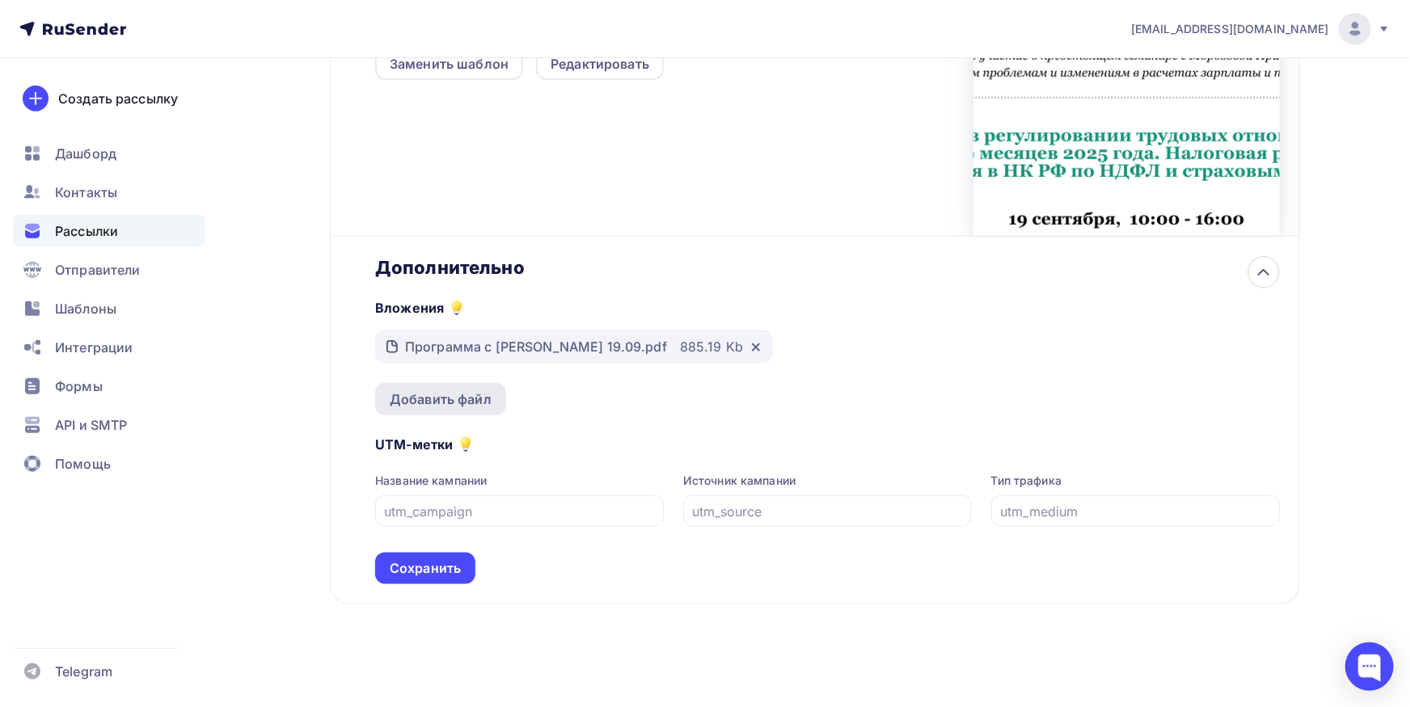
click at [449, 409] on div "Добавить файл" at bounding box center [440, 399] width 131 height 32
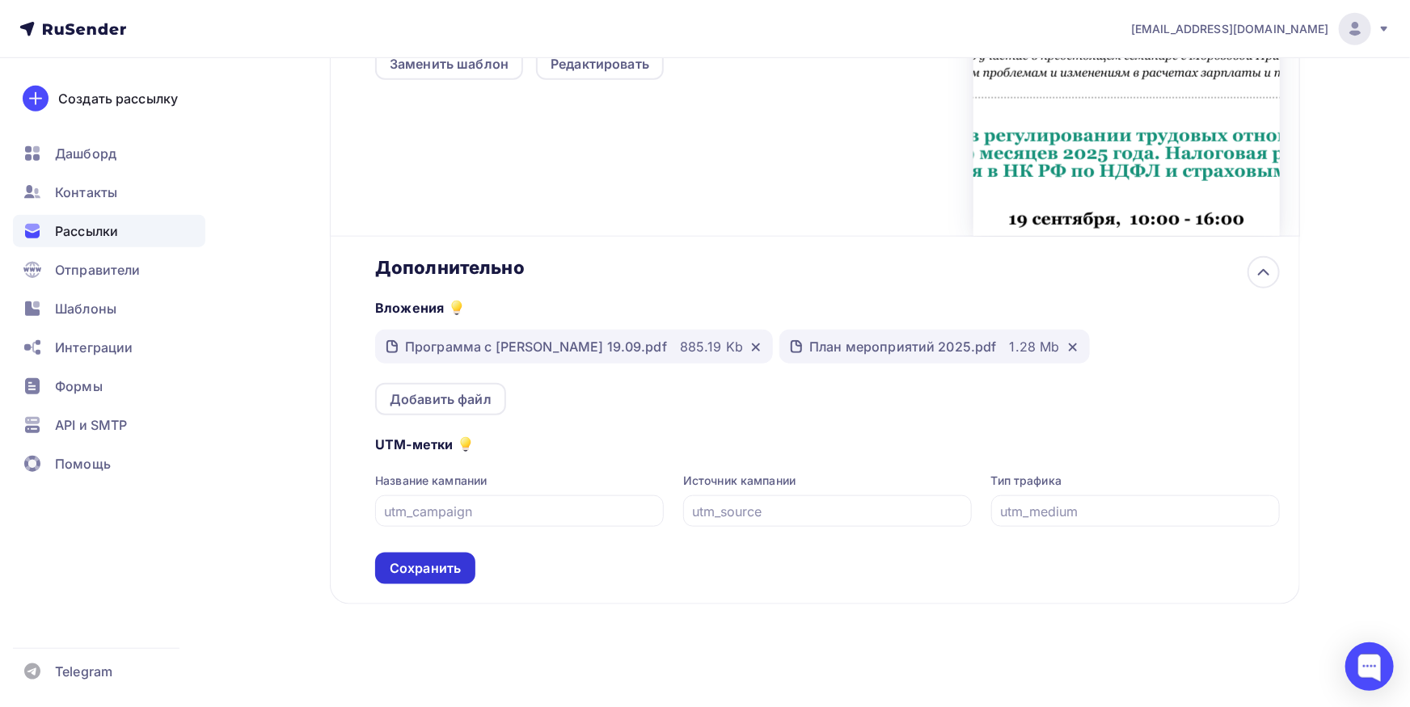
click at [443, 562] on div "Сохранить" at bounding box center [425, 568] width 71 height 19
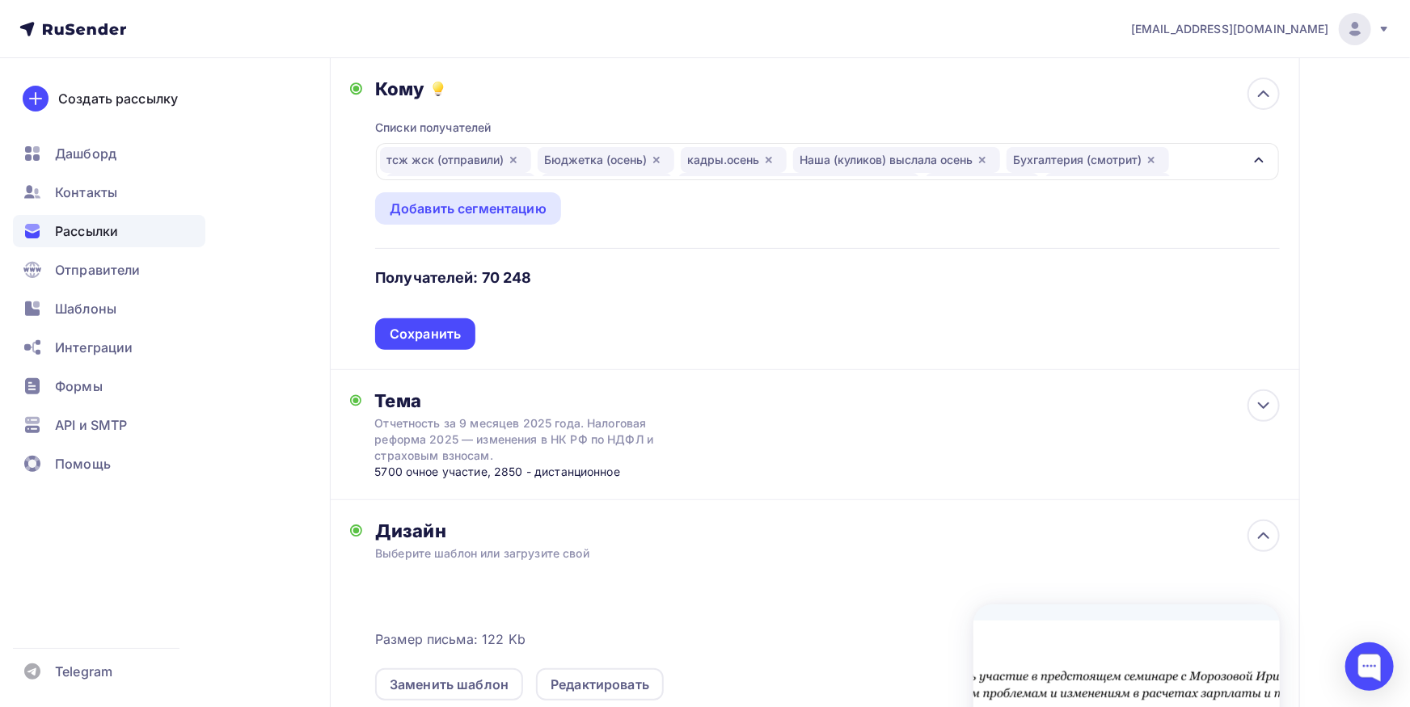
scroll to position [0, 0]
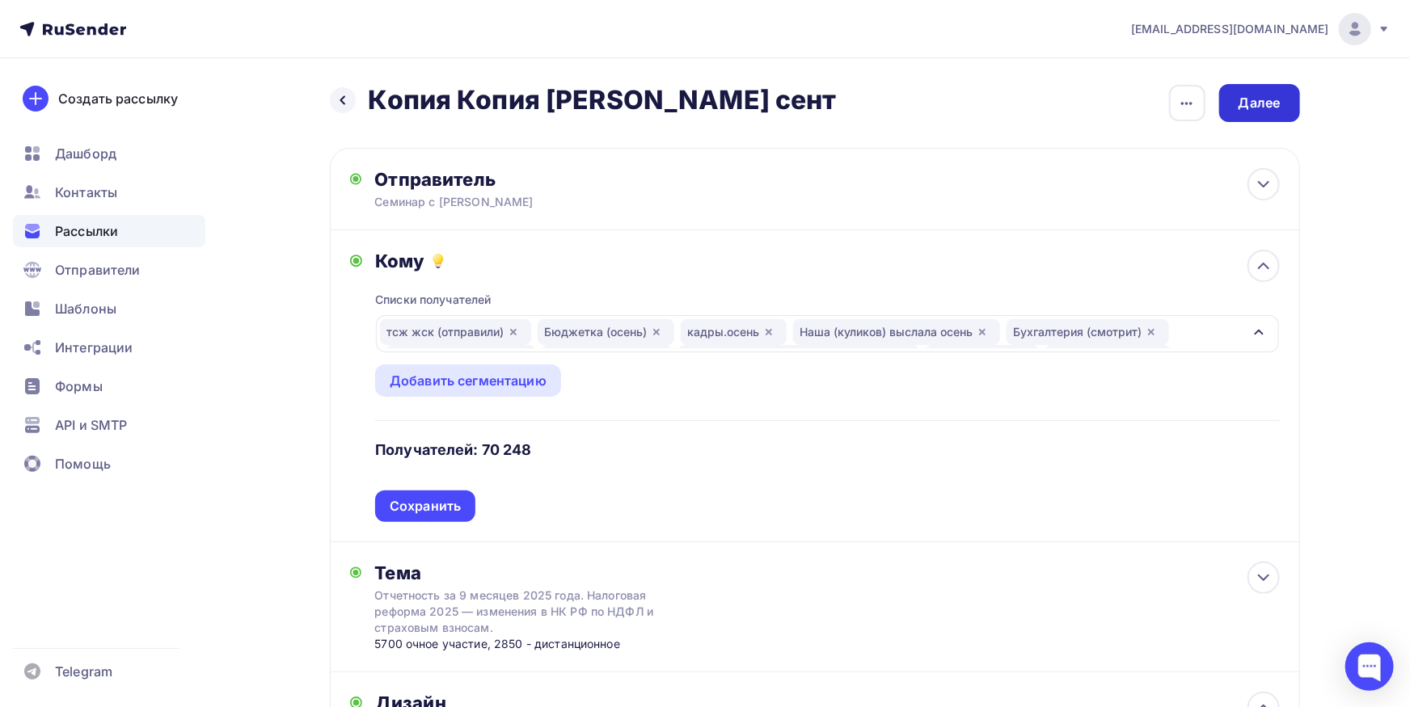
click at [1240, 107] on div "Далее" at bounding box center [1259, 103] width 42 height 19
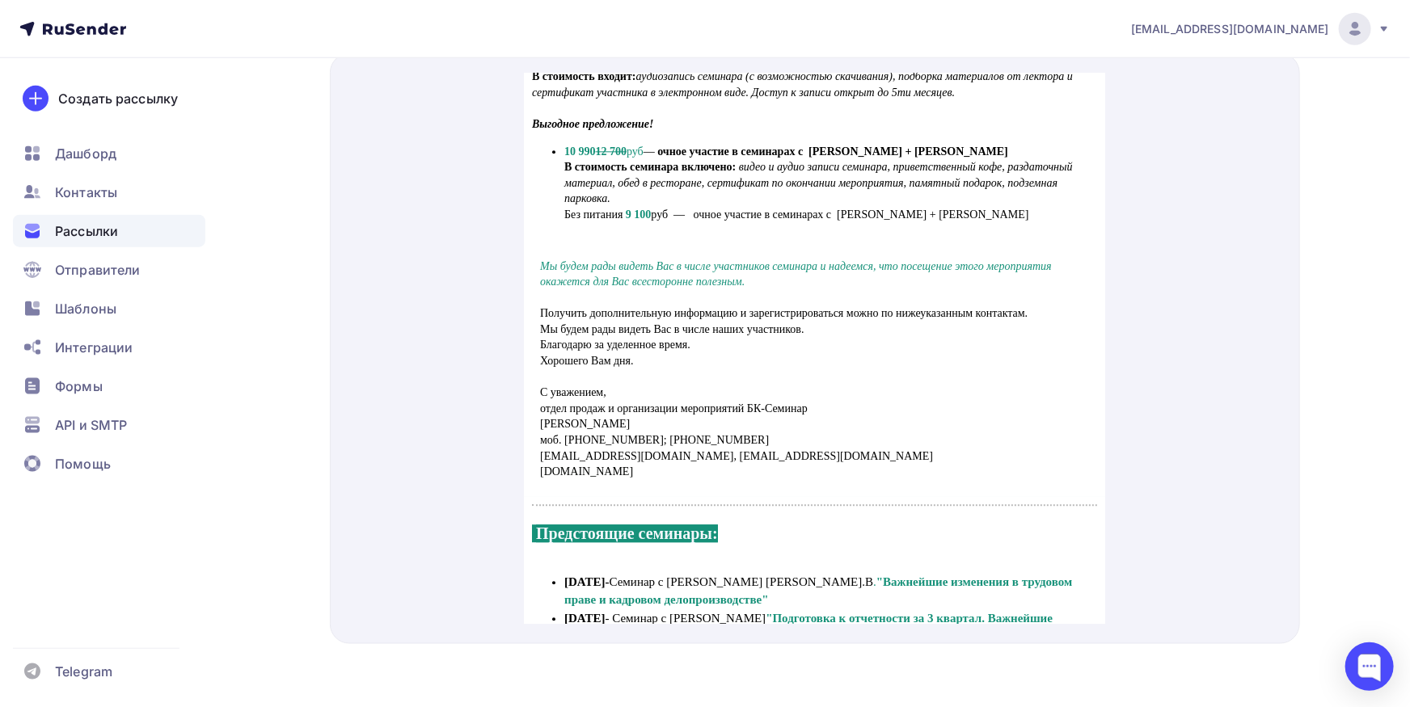
scroll to position [2800, 0]
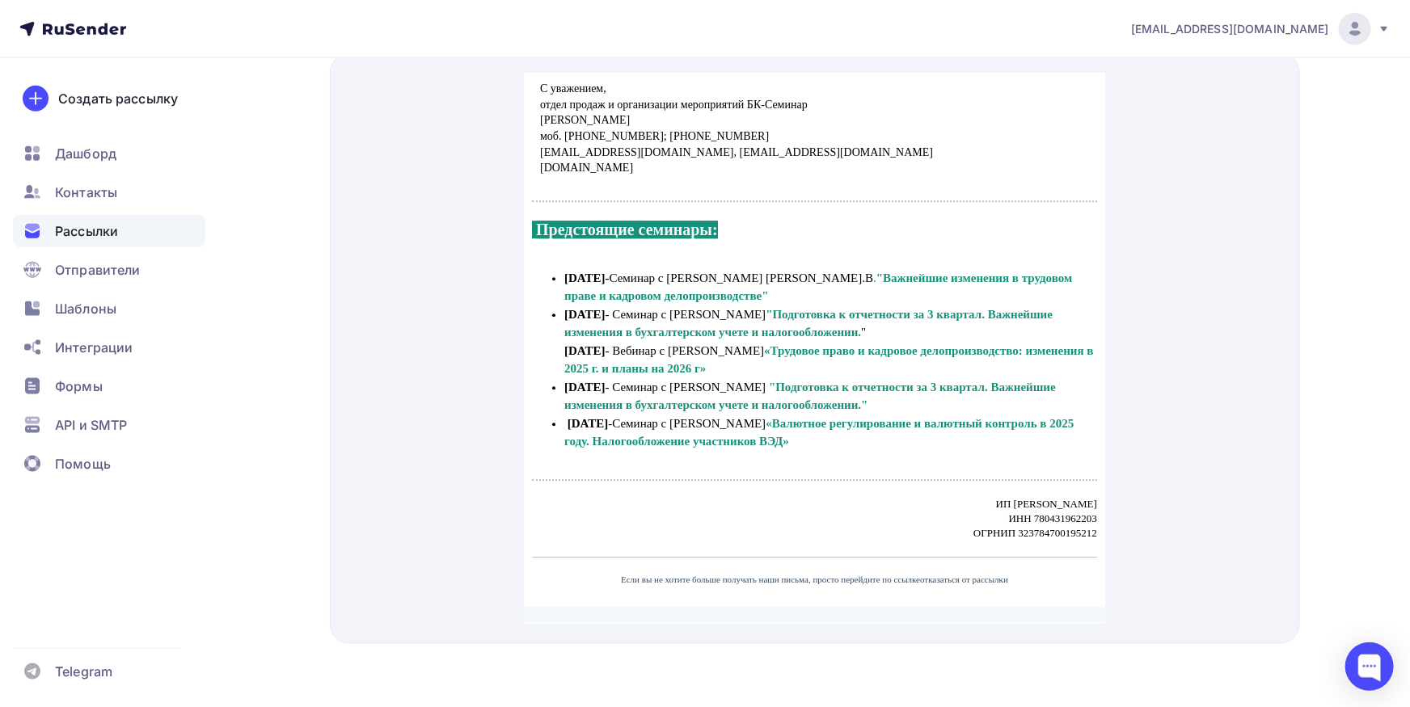
drag, startPoint x: 1096, startPoint y: 95, endPoint x: 1630, endPoint y: 634, distance: 758.5
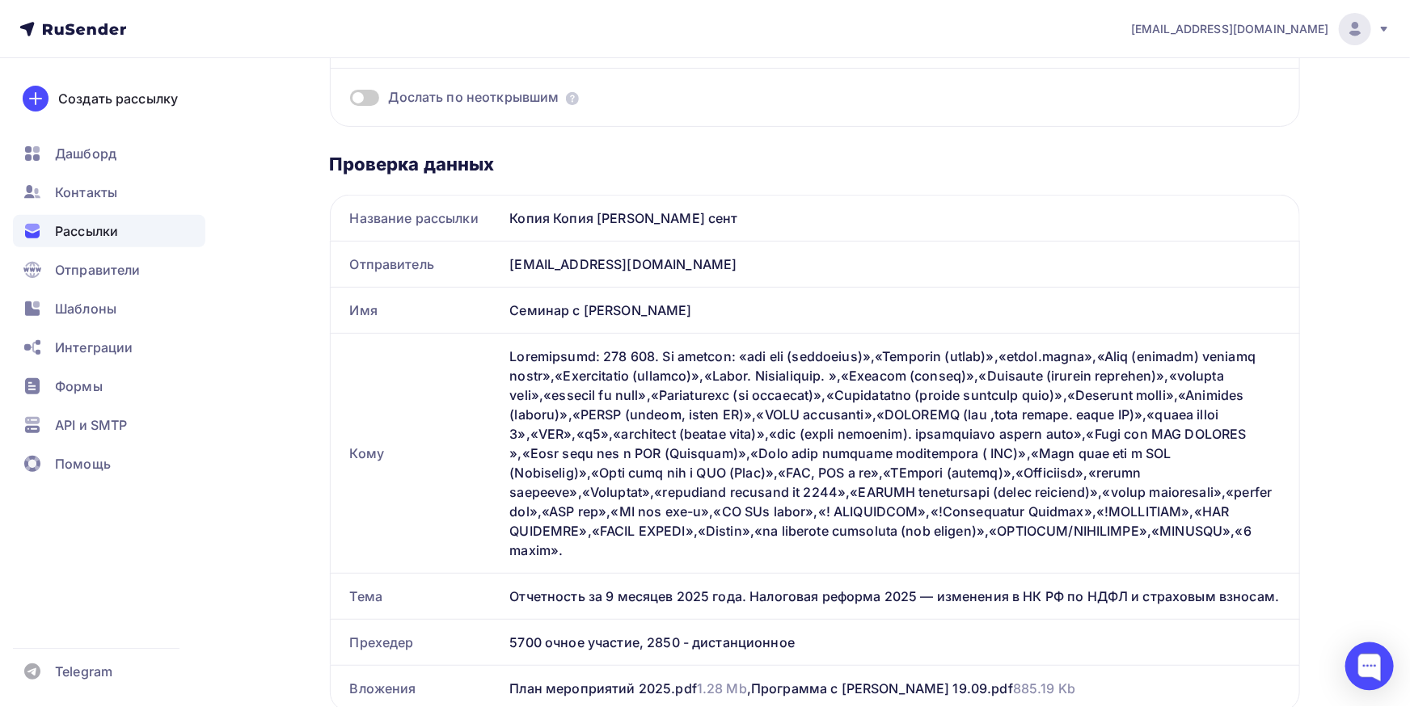
scroll to position [0, 0]
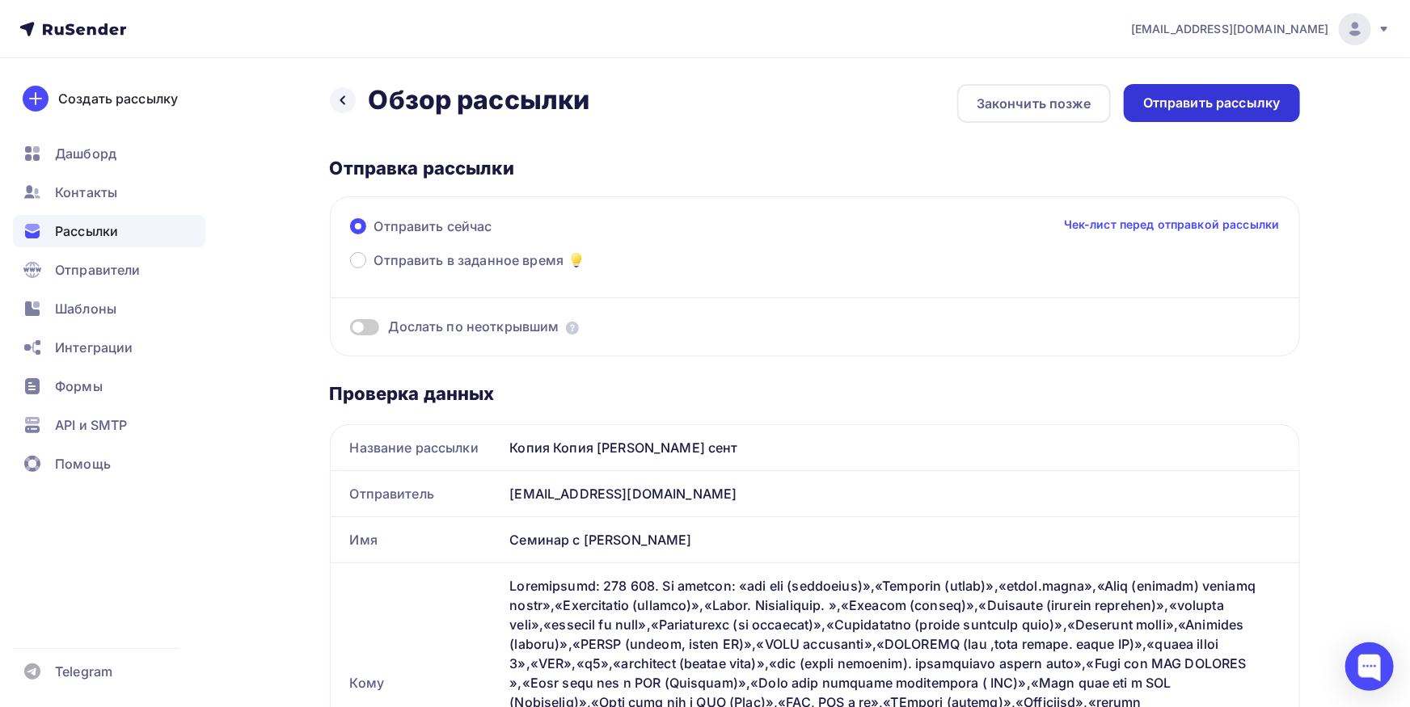
click at [1186, 97] on div "Отправить рассылку" at bounding box center [1211, 103] width 137 height 19
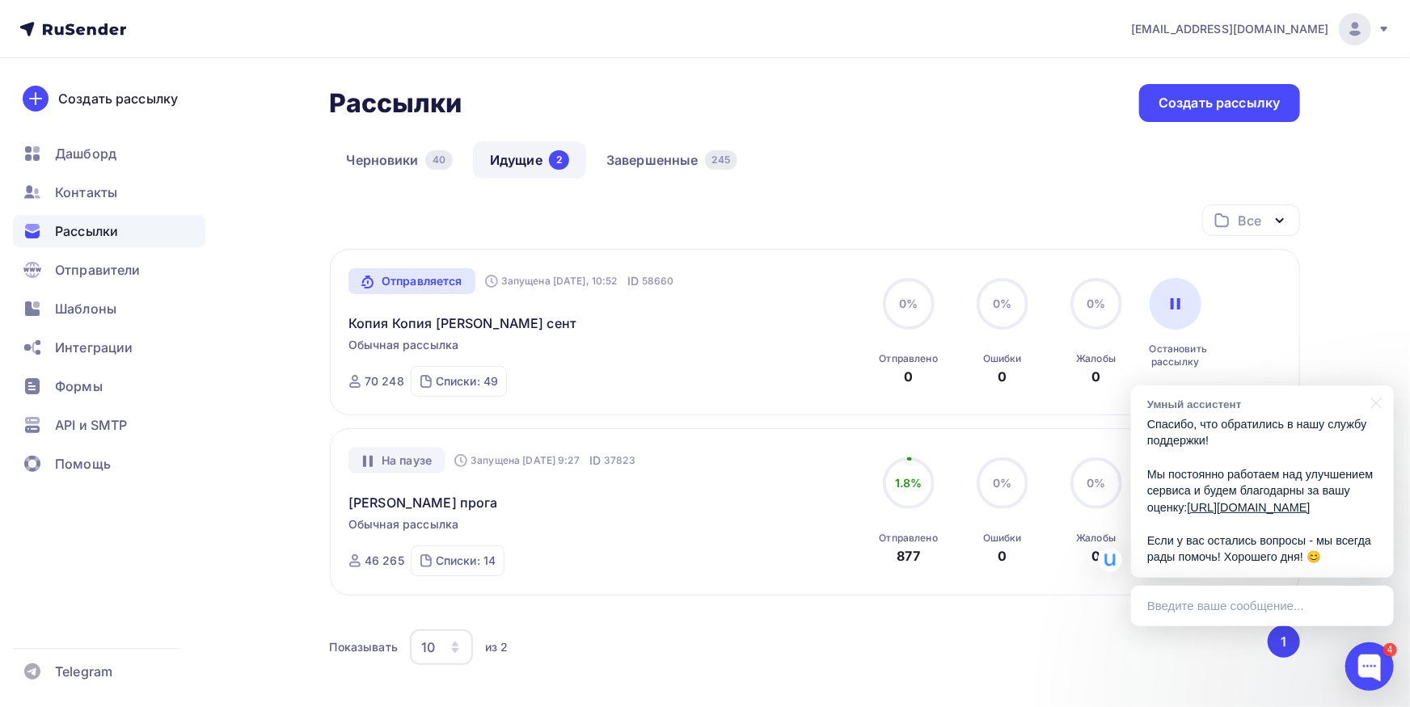
click at [1250, 501] on link "[URL][DOMAIN_NAME]" at bounding box center [1248, 507] width 123 height 13
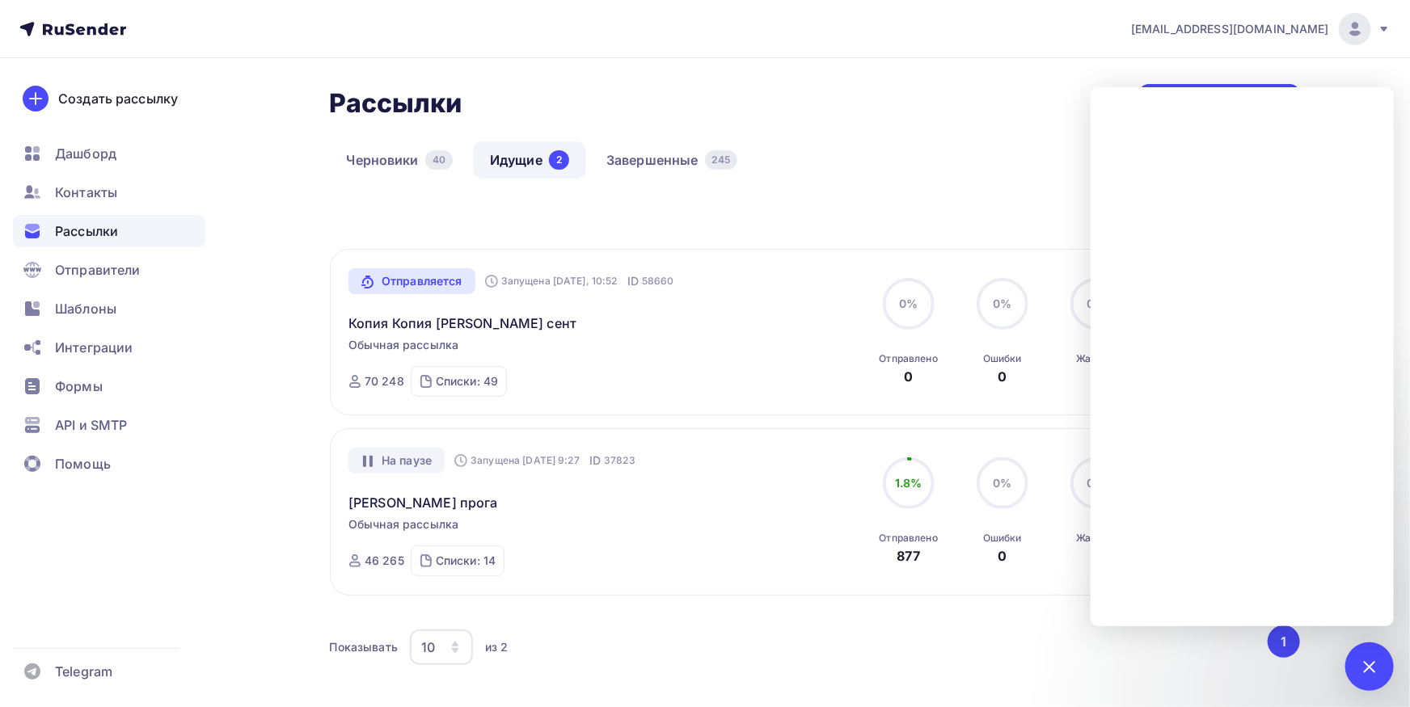
click at [1035, 92] on div "Рассылки Рассылки Создать рассылку" at bounding box center [815, 103] width 970 height 38
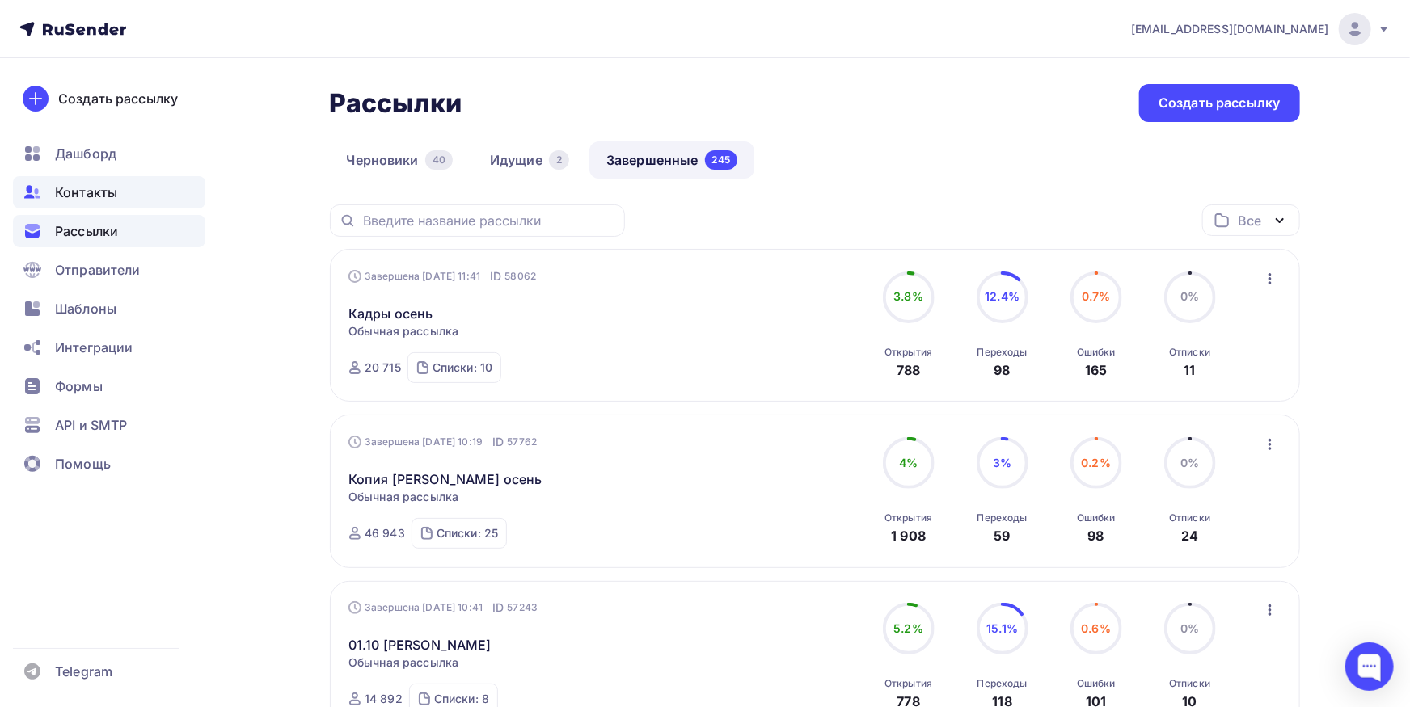
click at [87, 185] on span "Контакты" at bounding box center [86, 192] width 62 height 19
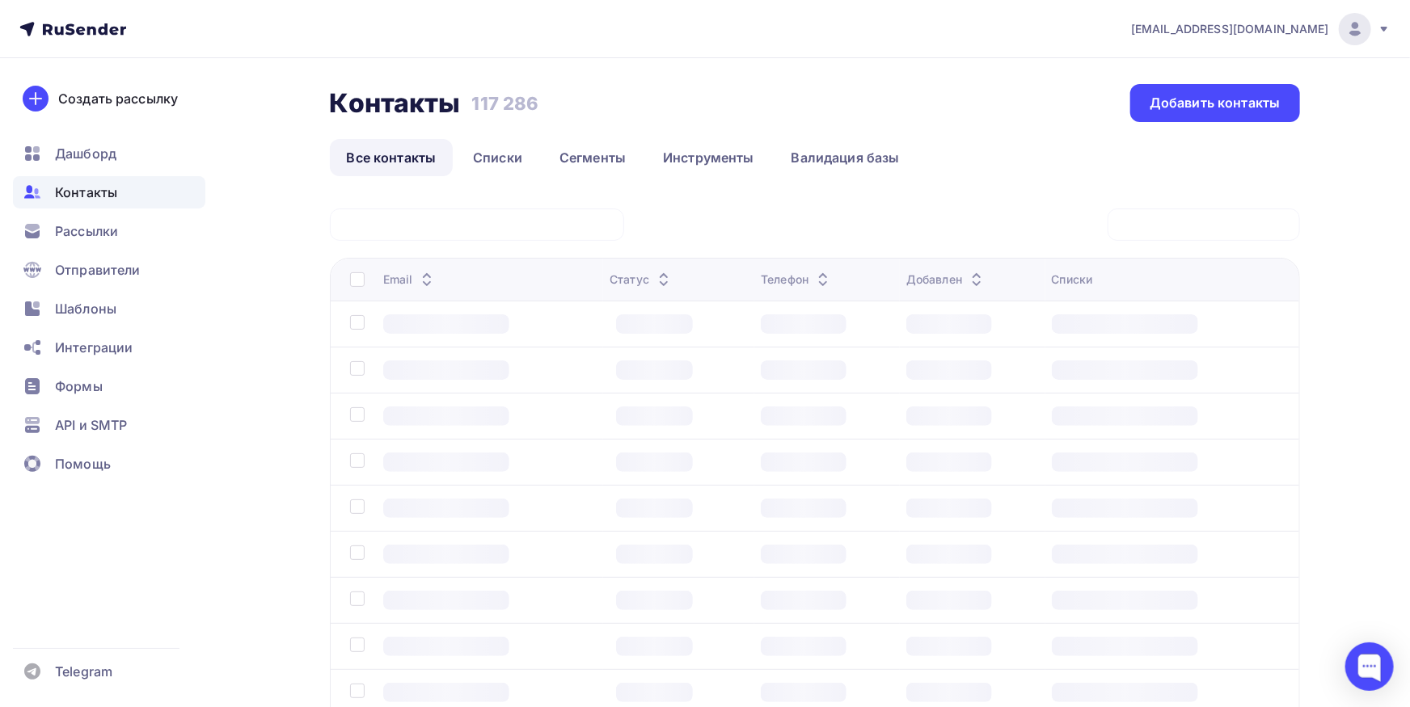
click at [488, 228] on div at bounding box center [477, 225] width 294 height 32
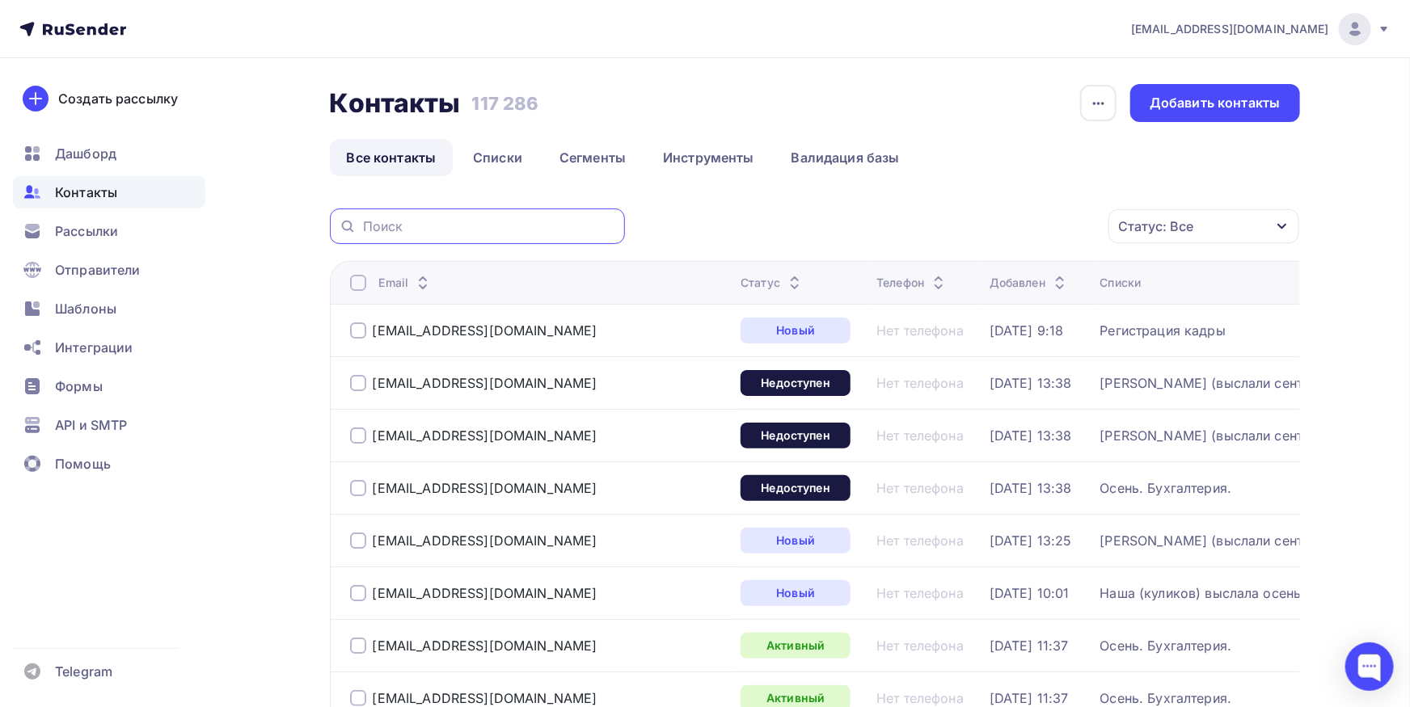
click at [488, 228] on input "text" at bounding box center [489, 226] width 252 height 18
paste input "tprona@mail.ru"
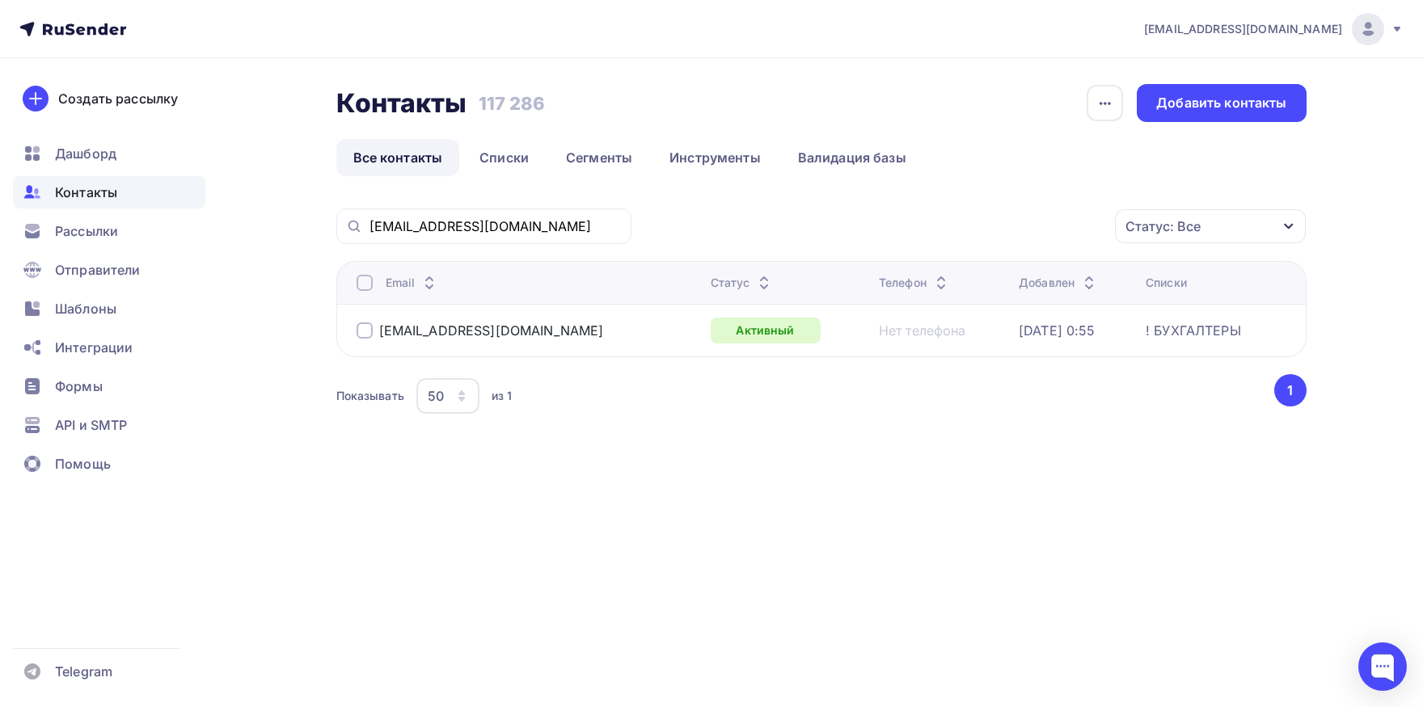
click at [505, 239] on div "tprona@mail.ru" at bounding box center [483, 227] width 295 height 36
click at [508, 236] on div "tprona@mail.ru" at bounding box center [483, 227] width 295 height 36
click at [513, 232] on input "tprona@mail.ru" at bounding box center [495, 226] width 252 height 18
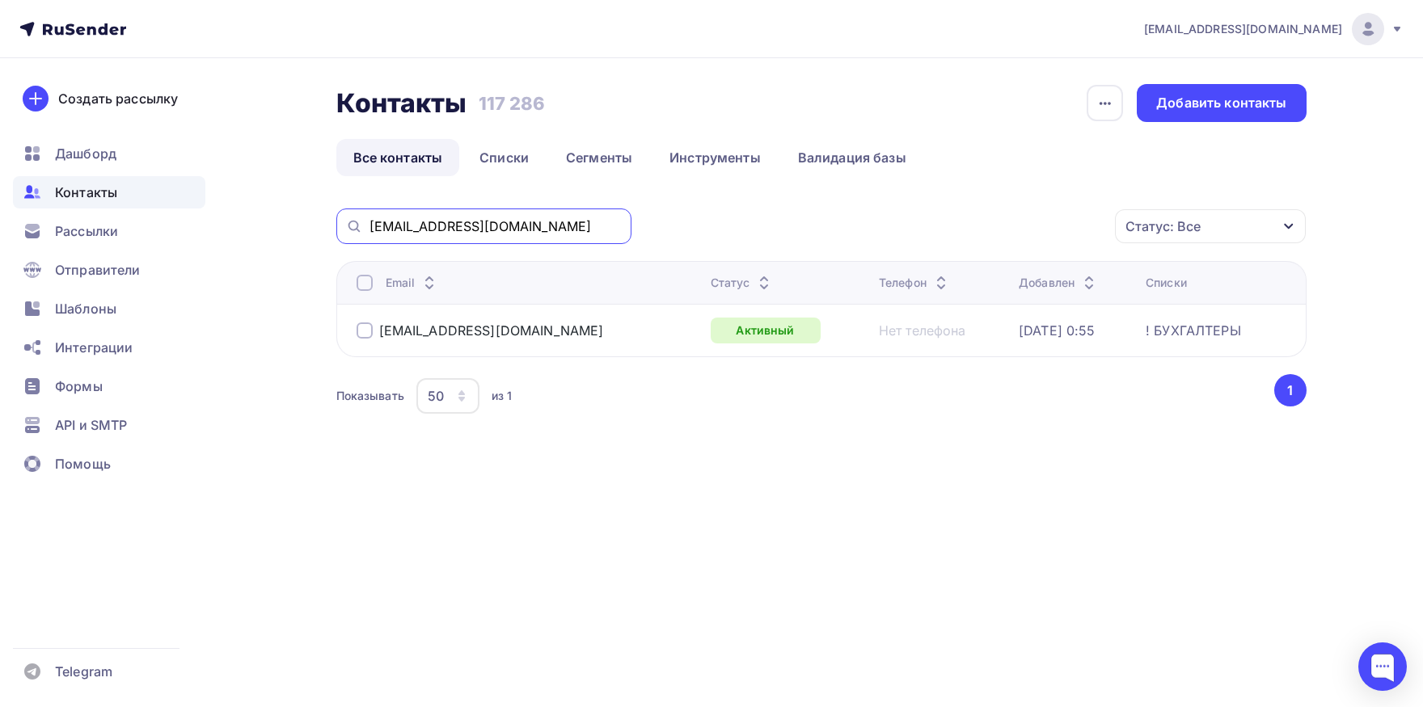
click at [513, 232] on input "tprona@mail.ru" at bounding box center [495, 226] width 252 height 18
paste input "@wagner-auto"
type input "@wagner-auto.ru"
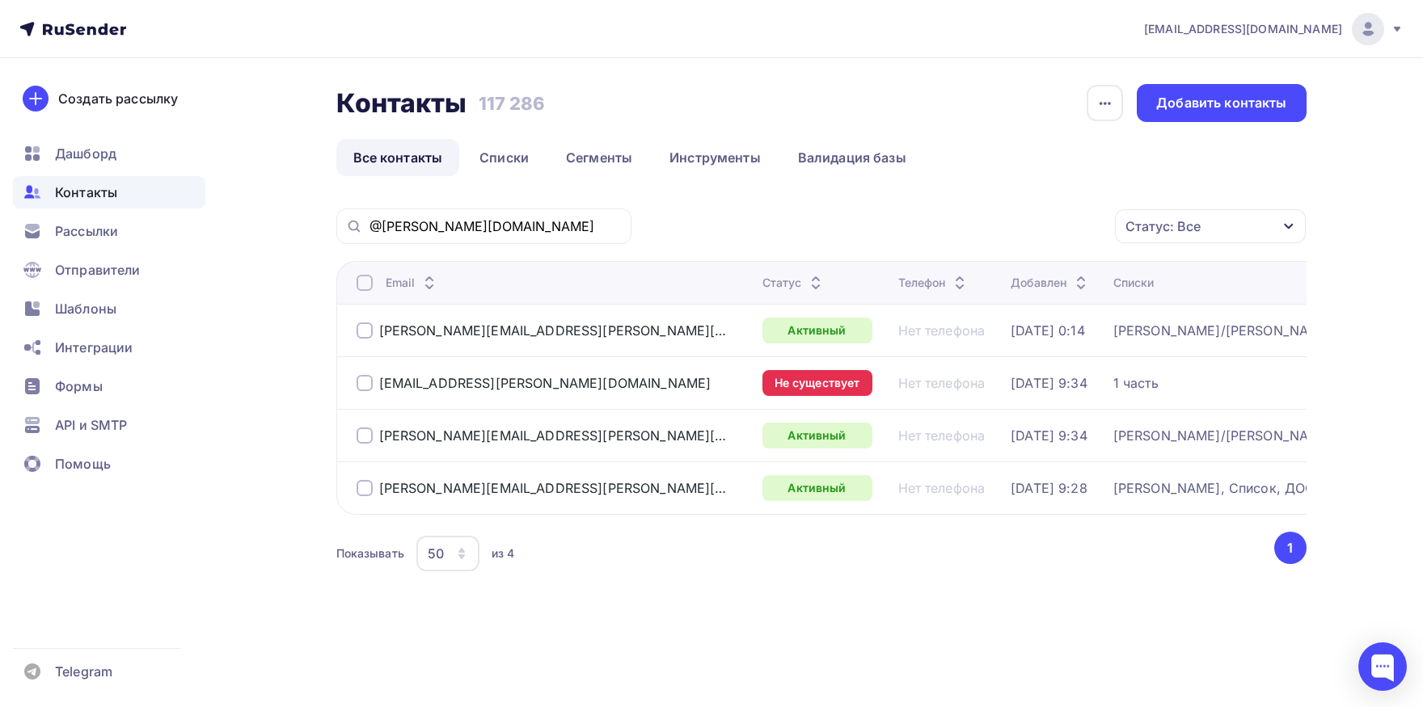
click at [362, 331] on div at bounding box center [364, 331] width 16 height 16
click at [359, 434] on div at bounding box center [364, 436] width 16 height 16
click at [488, 154] on link "Списки" at bounding box center [503, 157] width 83 height 37
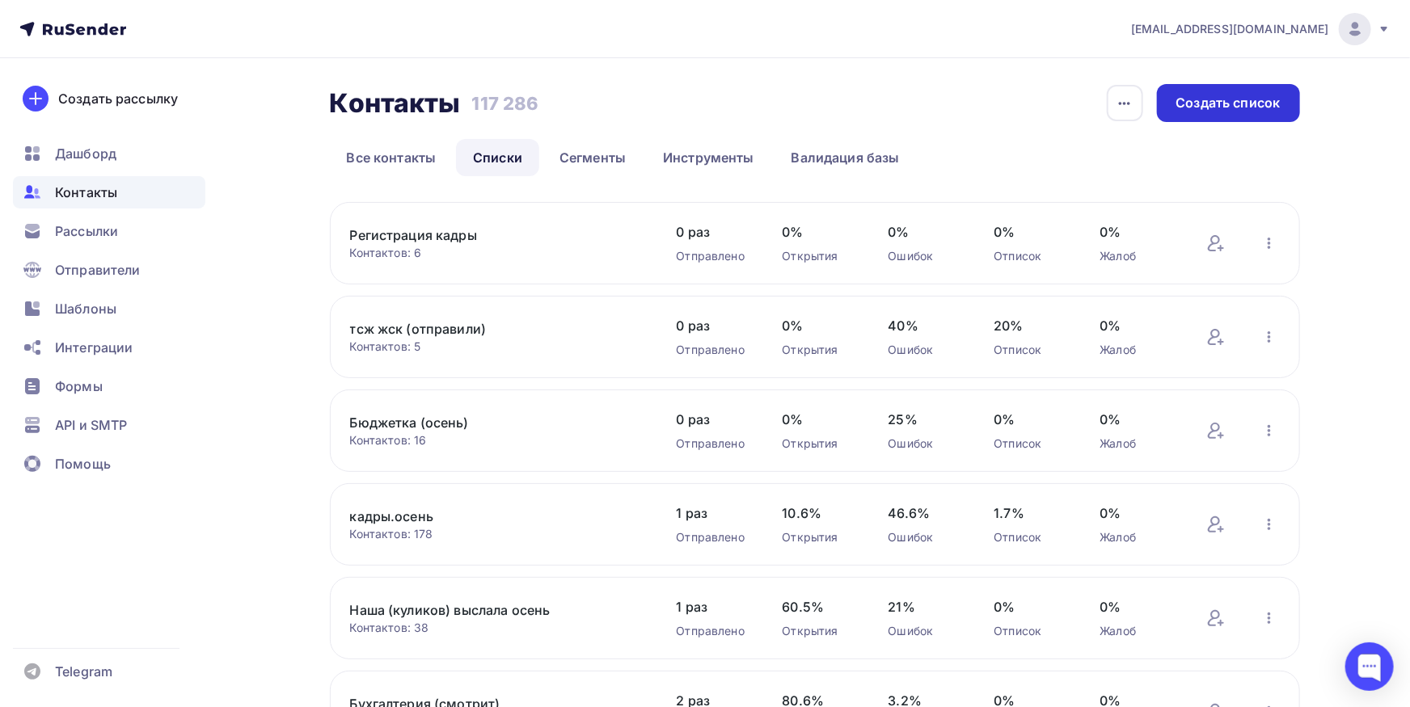
click at [1194, 117] on div "Создать список" at bounding box center [1228, 103] width 143 height 38
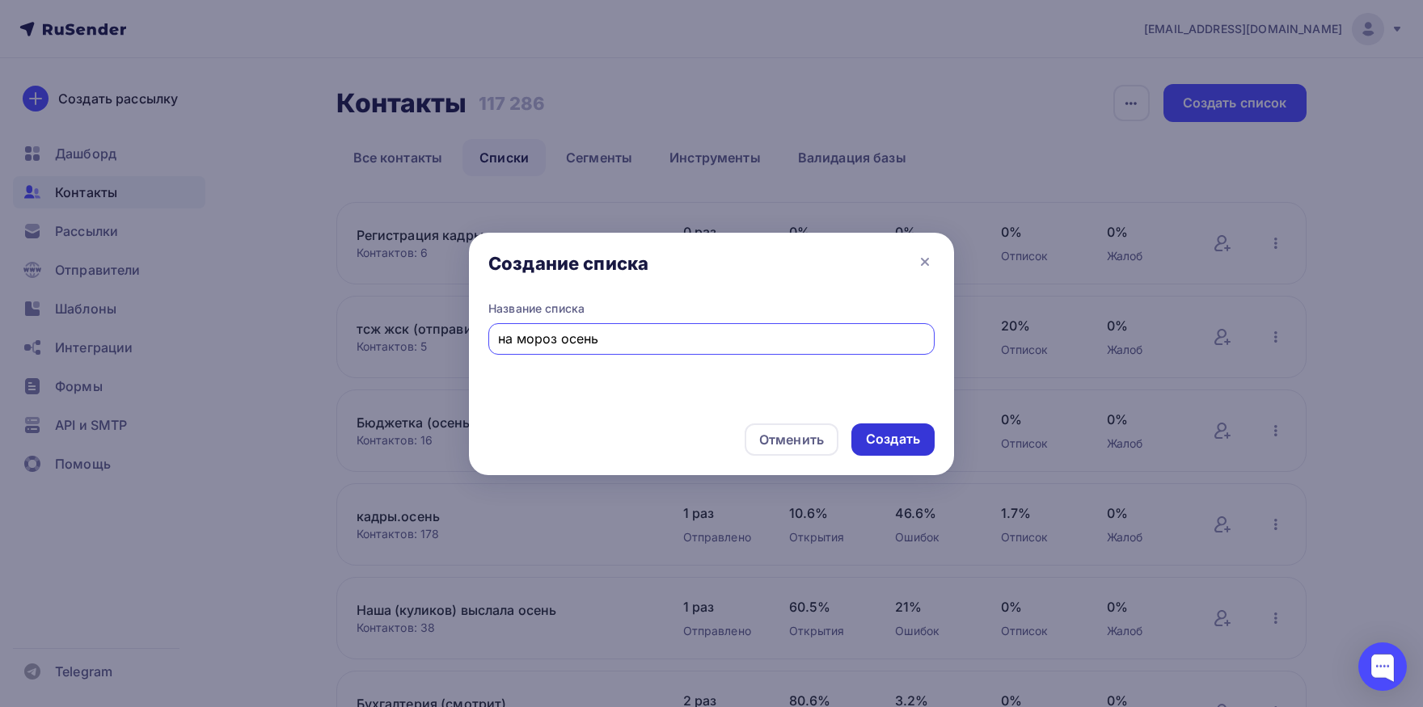
type input "на мороз осень"
drag, startPoint x: 888, startPoint y: 425, endPoint x: 889, endPoint y: 436, distance: 10.5
click at [889, 432] on div "Создать" at bounding box center [892, 440] width 83 height 32
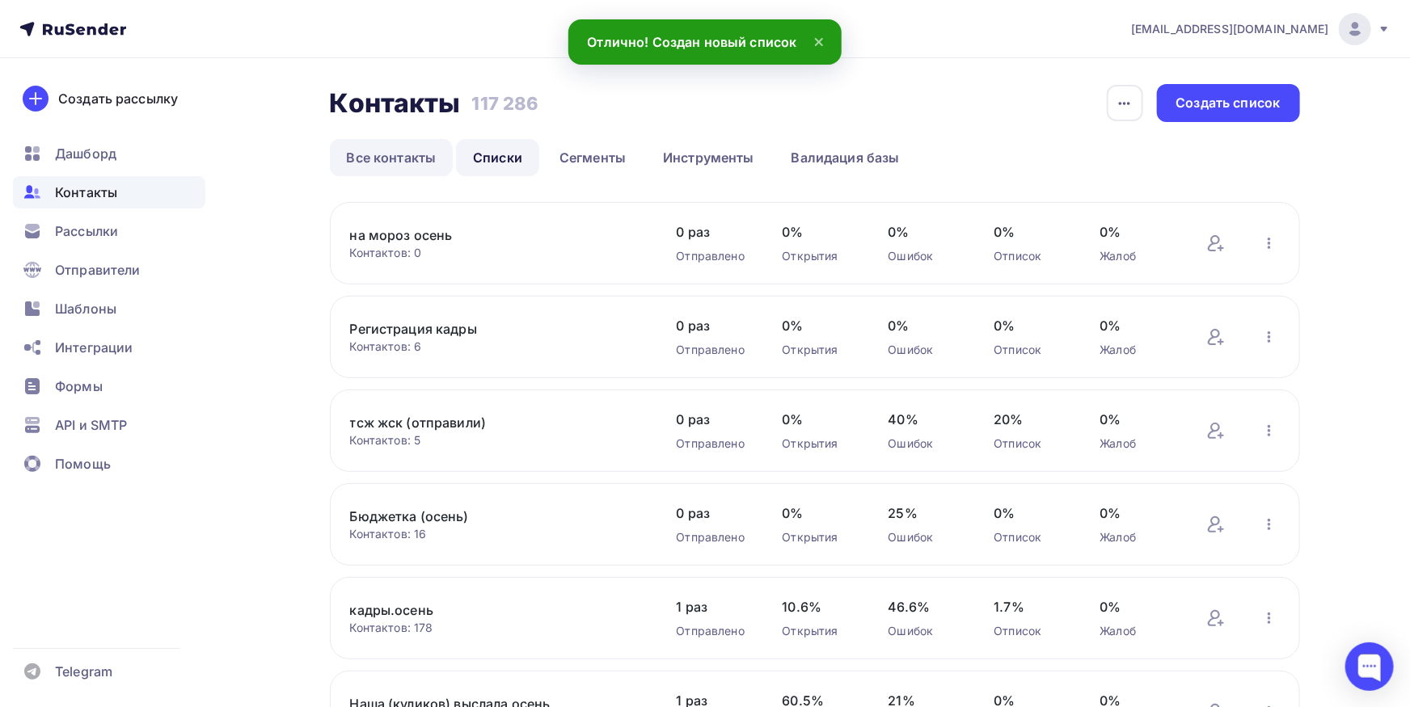
click at [390, 160] on link "Все контакты" at bounding box center [392, 157] width 124 height 37
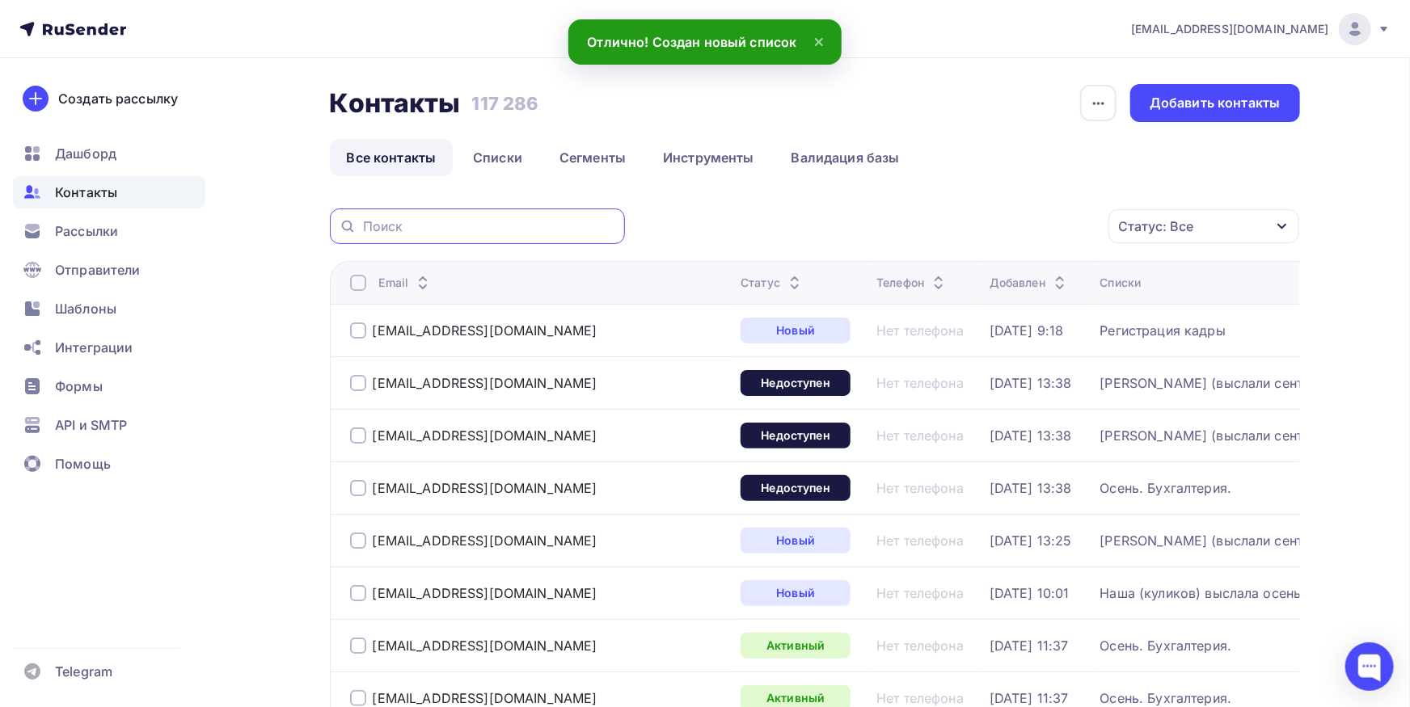
click at [490, 234] on input "text" at bounding box center [489, 226] width 252 height 18
paste input "@wagner-auto.ru"
type input "@wagner-auto.ru"
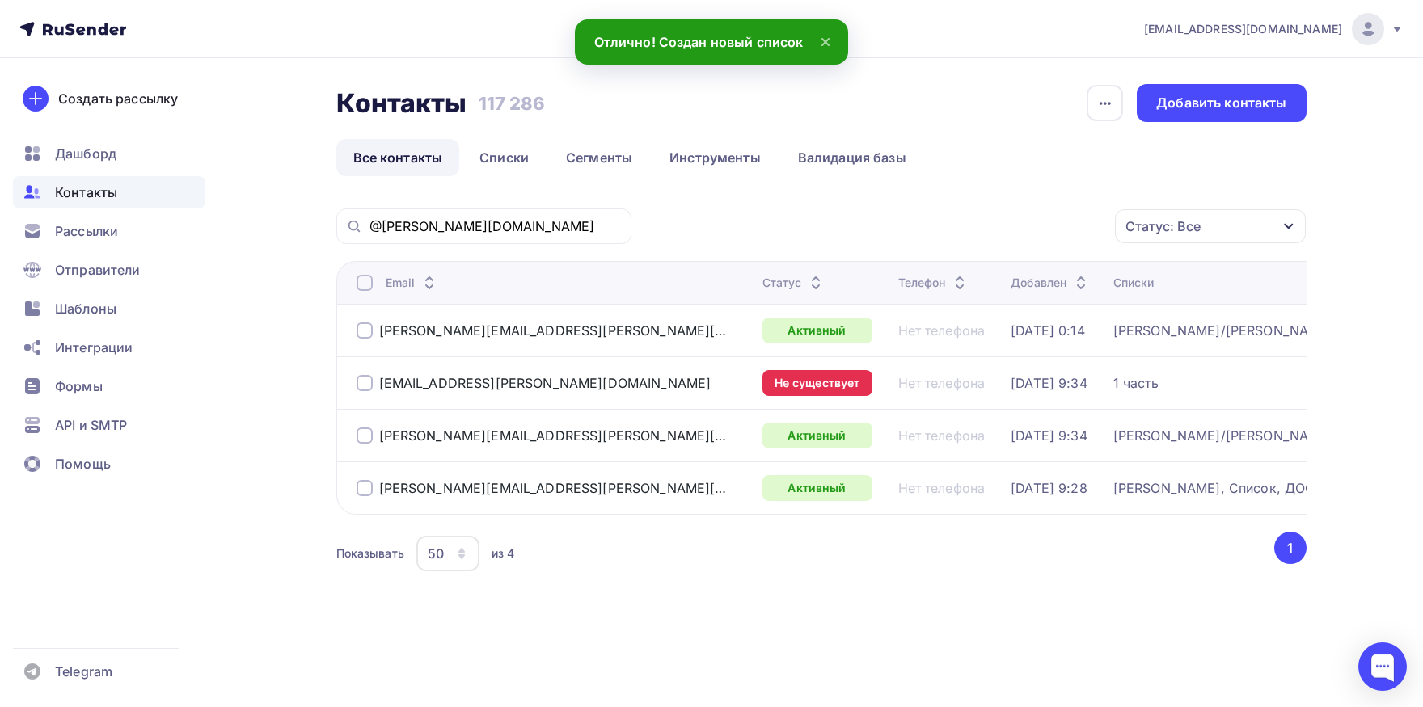
click at [373, 326] on div "olga.zvezdina@wagner-auto.ru" at bounding box center [541, 331] width 370 height 16
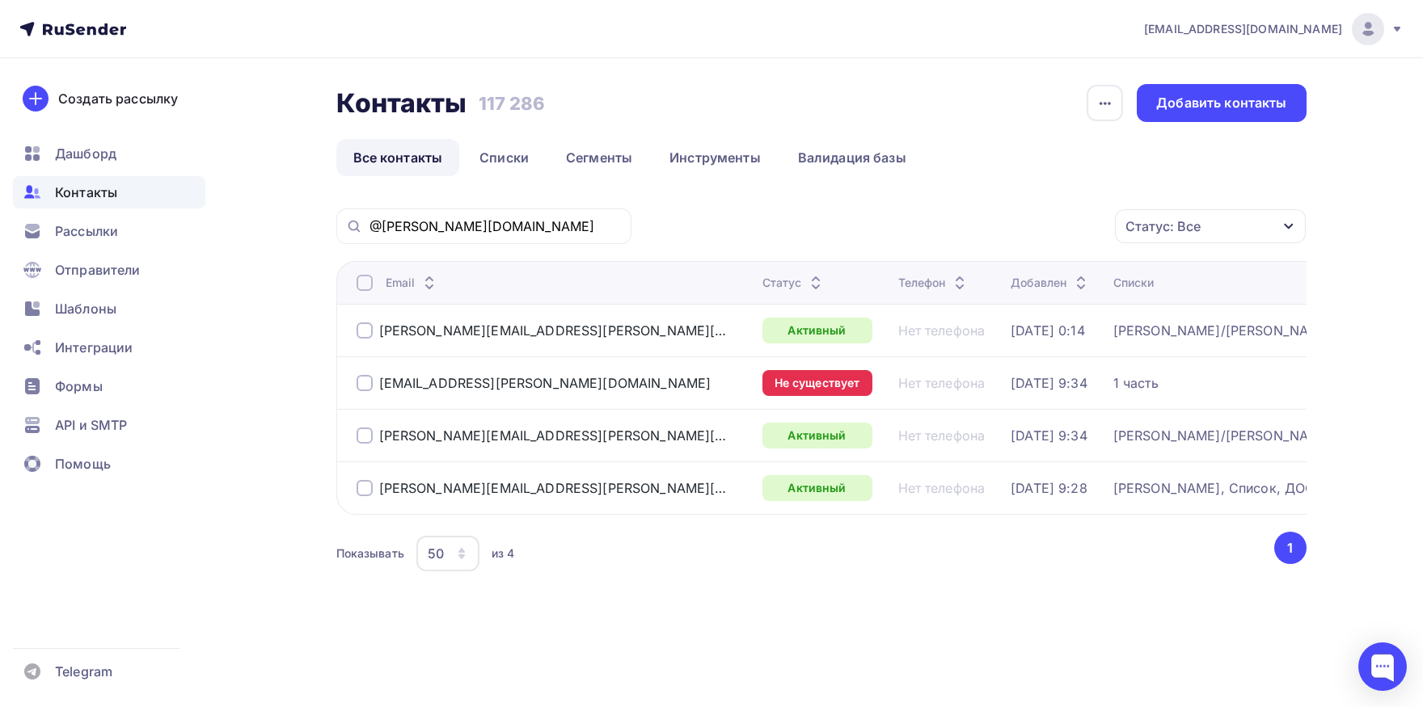
click at [365, 436] on div at bounding box center [364, 436] width 16 height 16
click at [965, 222] on div "Действие" at bounding box center [994, 227] width 213 height 32
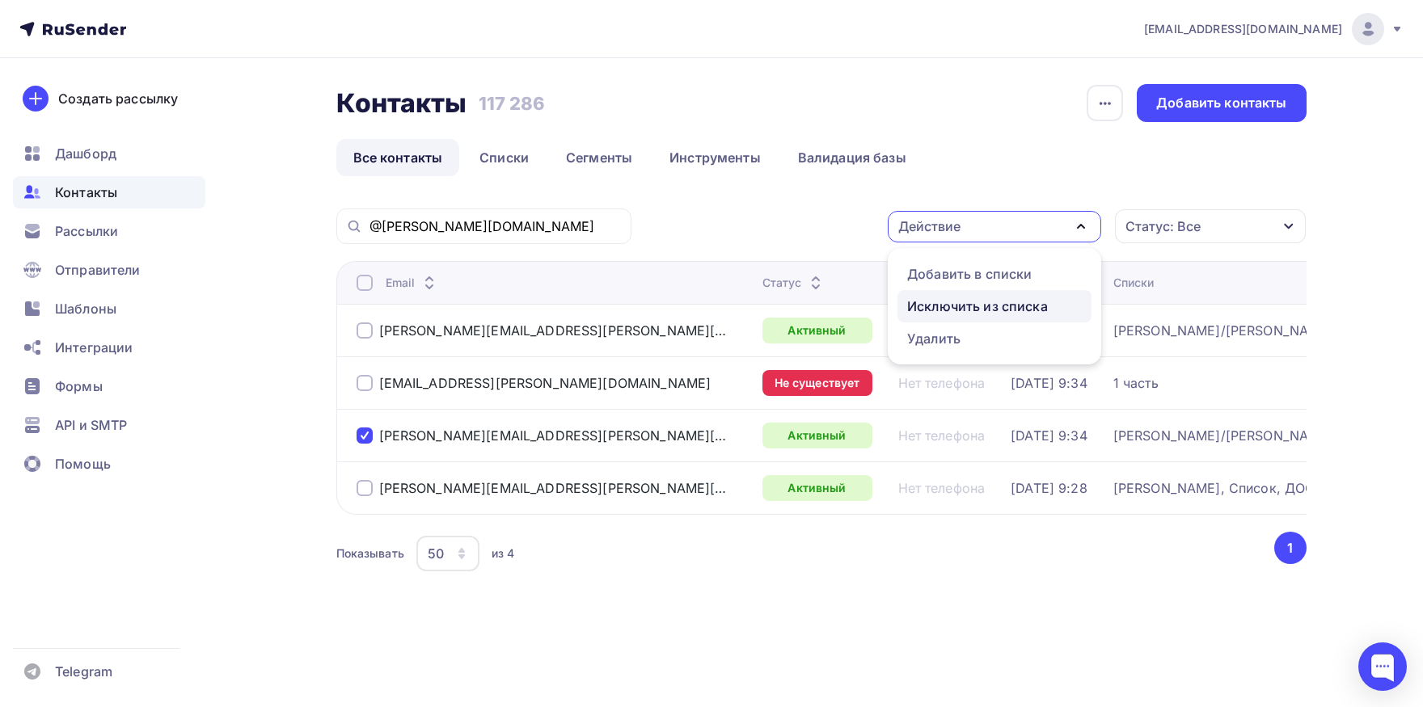
click at [934, 300] on div "Исключить из списка" at bounding box center [977, 306] width 141 height 19
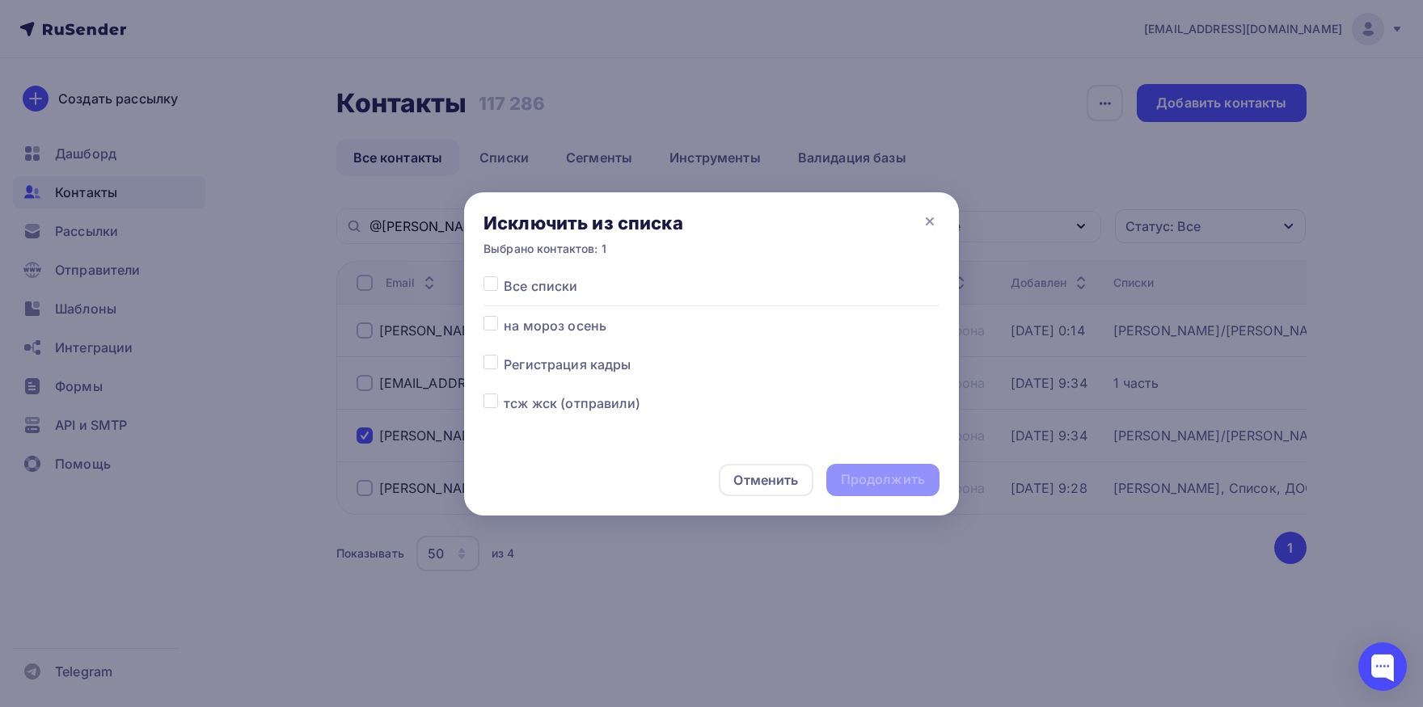
drag, startPoint x: 491, startPoint y: 285, endPoint x: 599, endPoint y: 351, distance: 126.6
click at [504, 276] on label at bounding box center [504, 276] width 0 height 0
click at [491, 285] on input "checkbox" at bounding box center [490, 283] width 15 height 15
checkbox input "true"
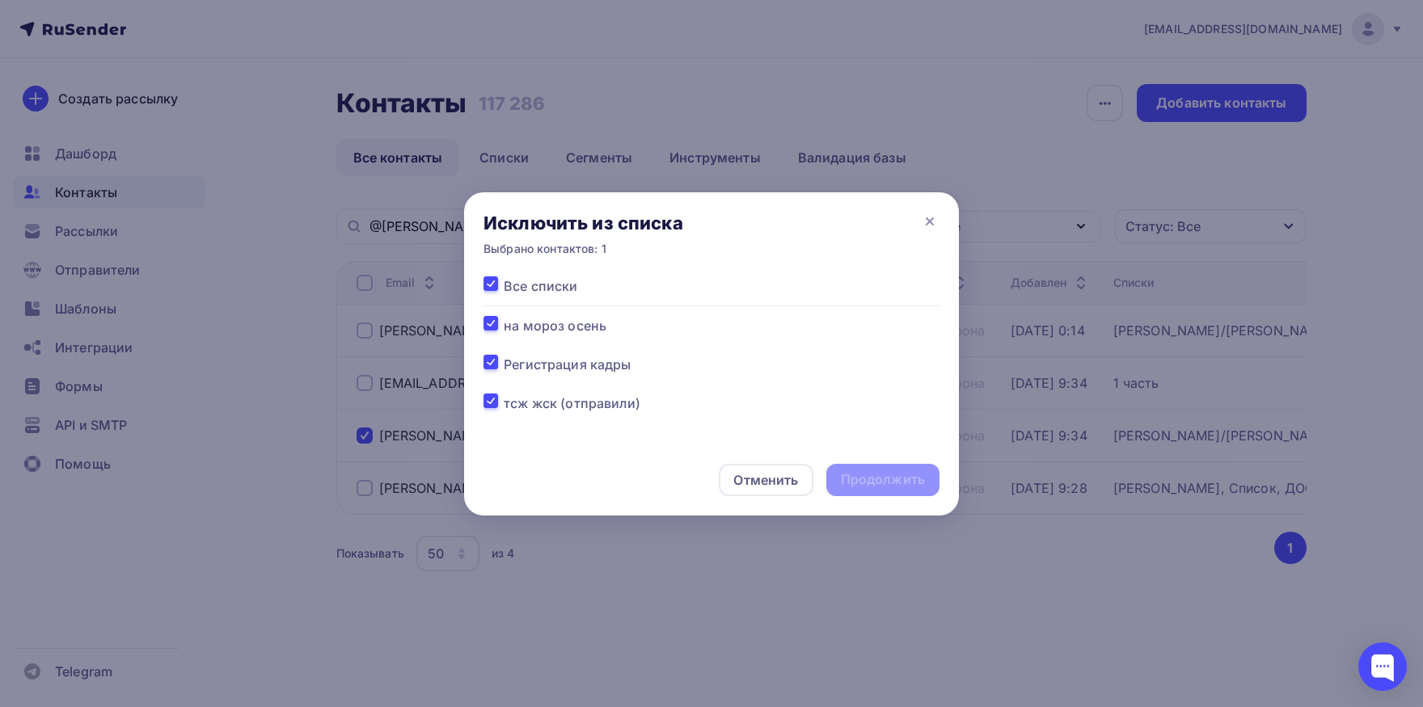
checkbox input "true"
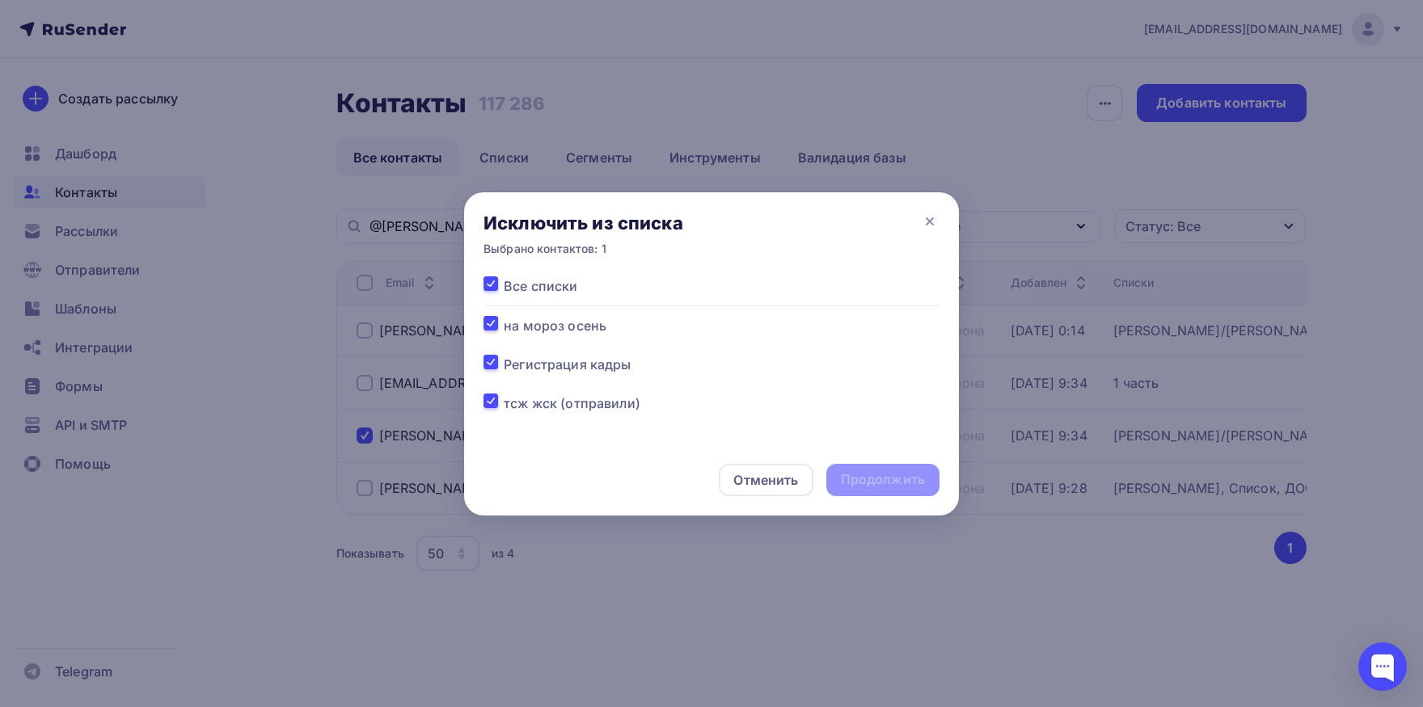
checkbox input "true"
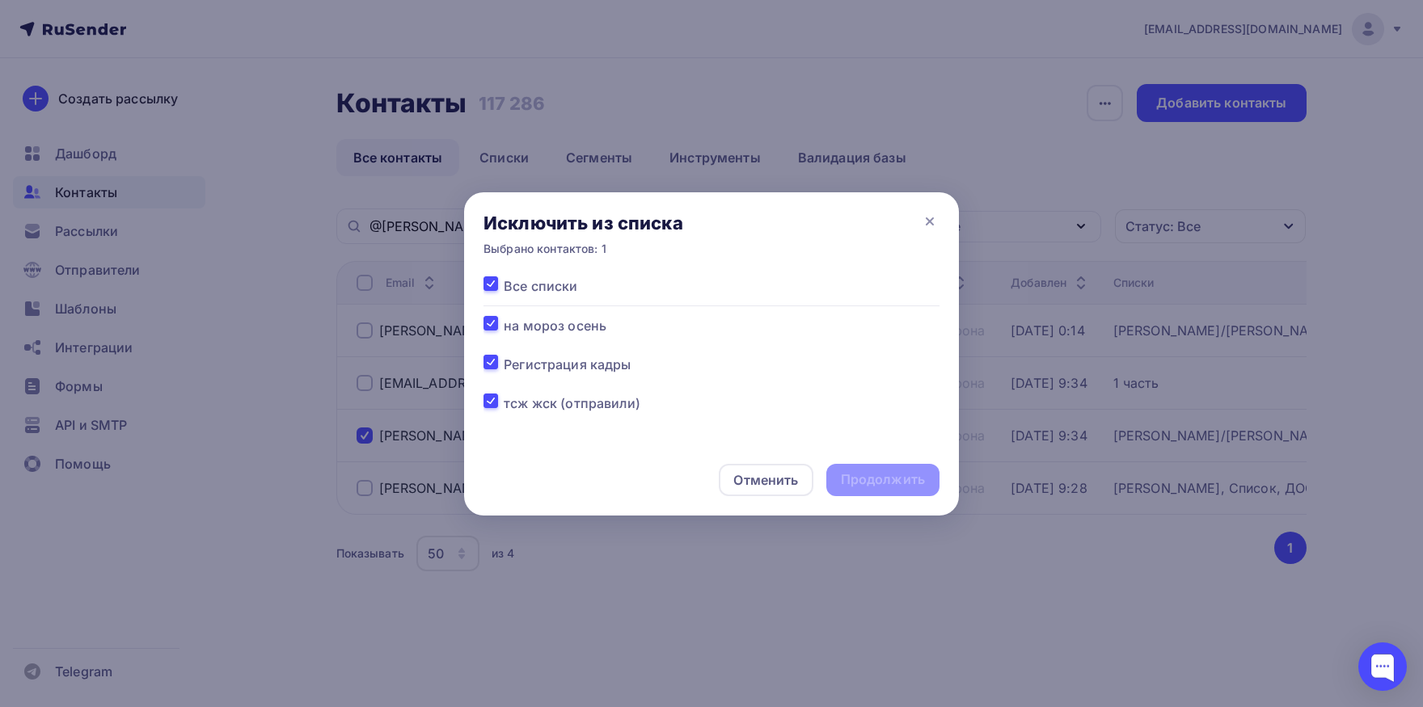
checkbox input "true"
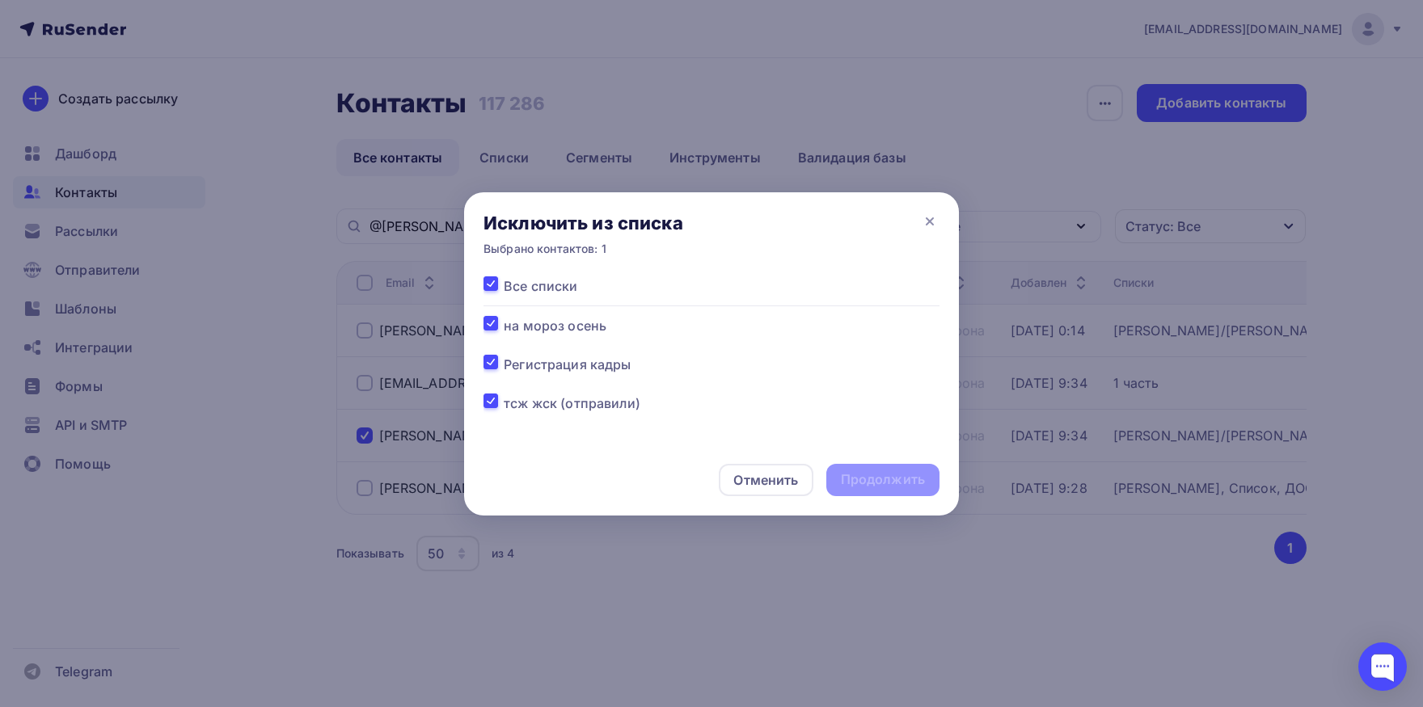
checkbox input "true"
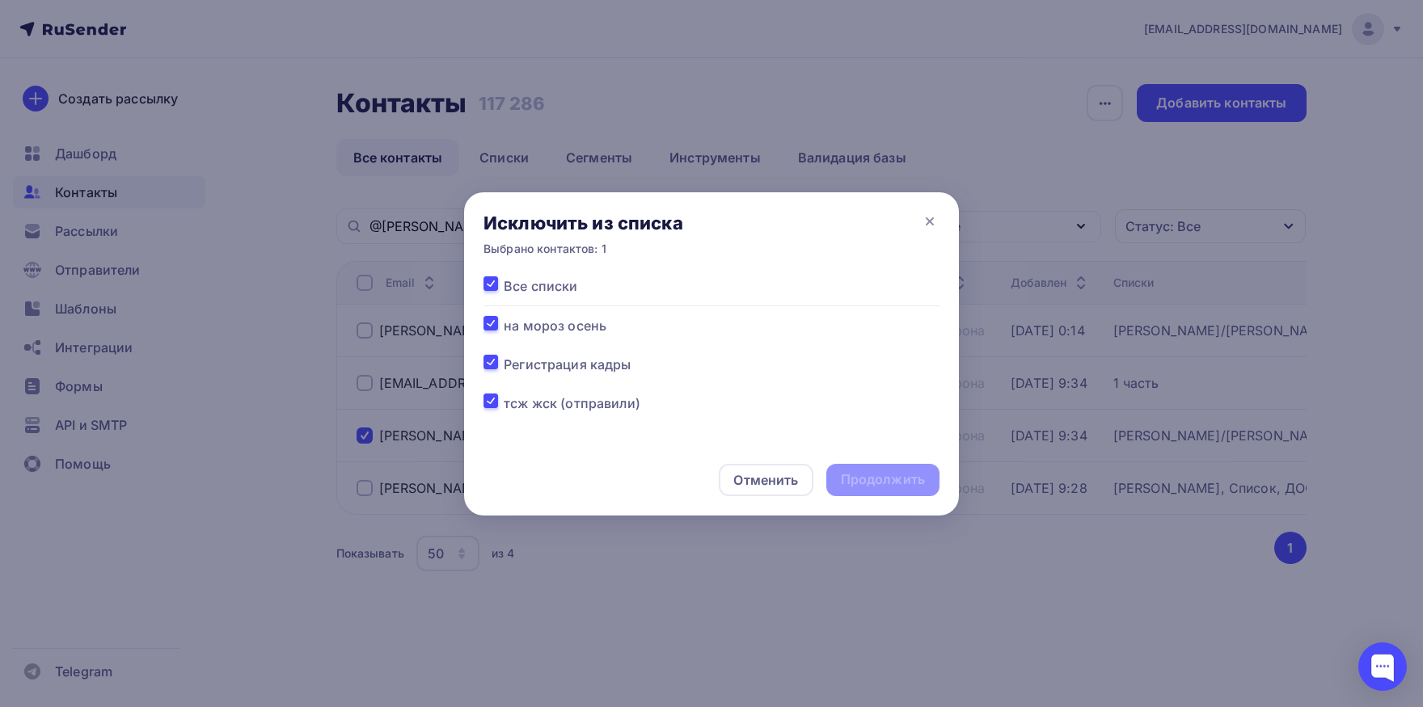
checkbox input "true"
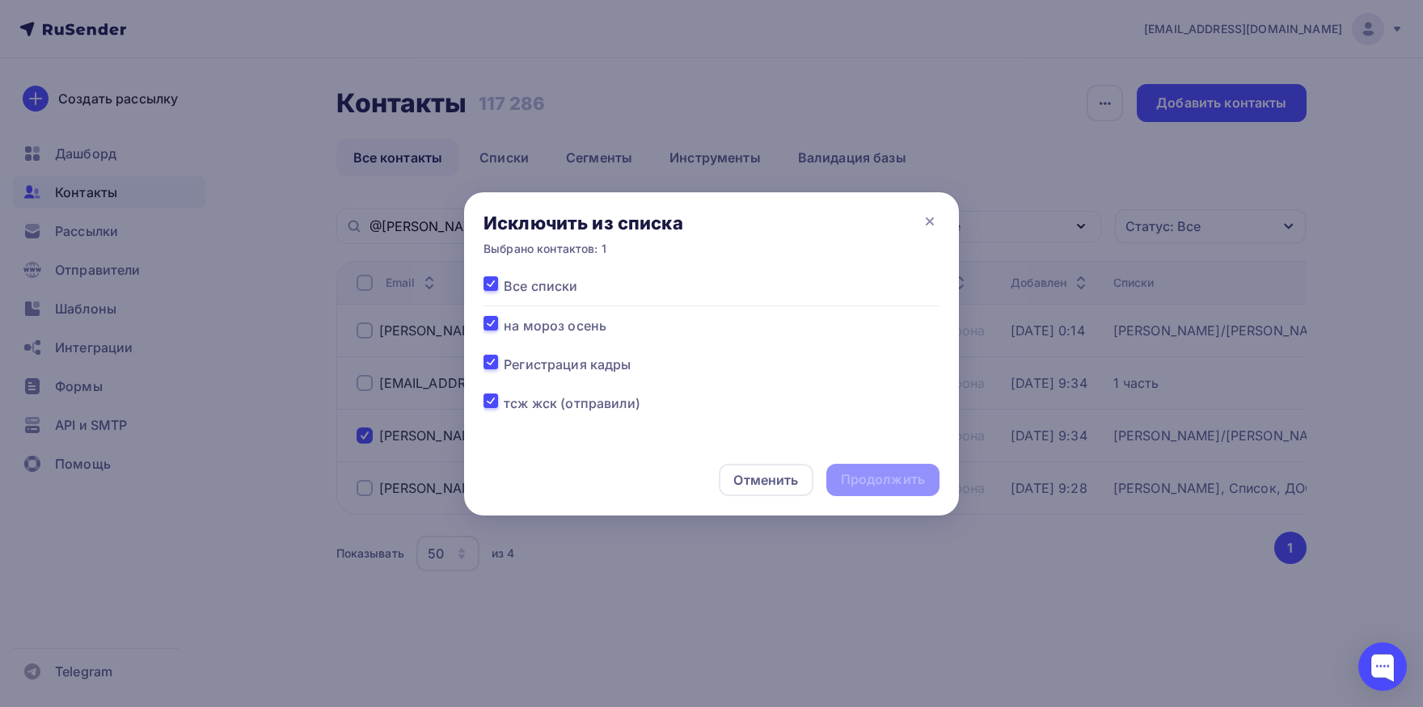
checkbox input "true"
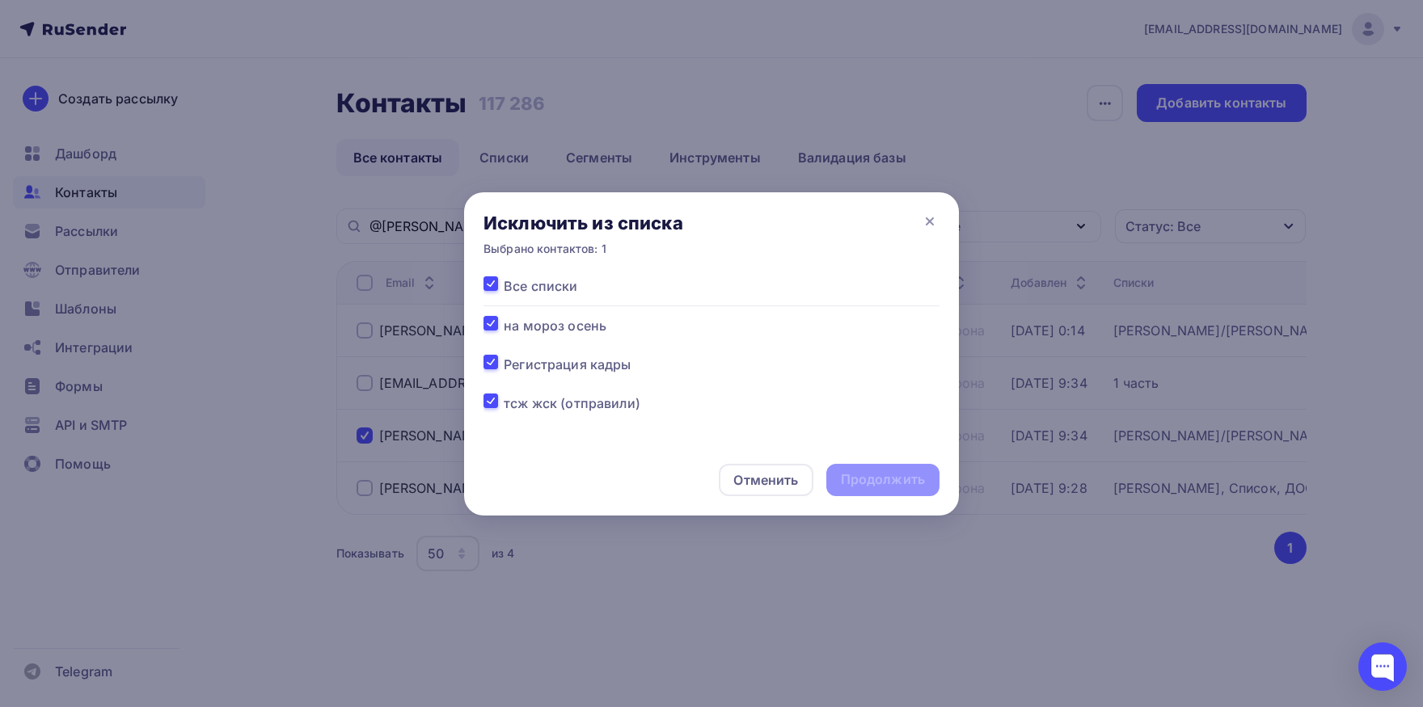
checkbox input "true"
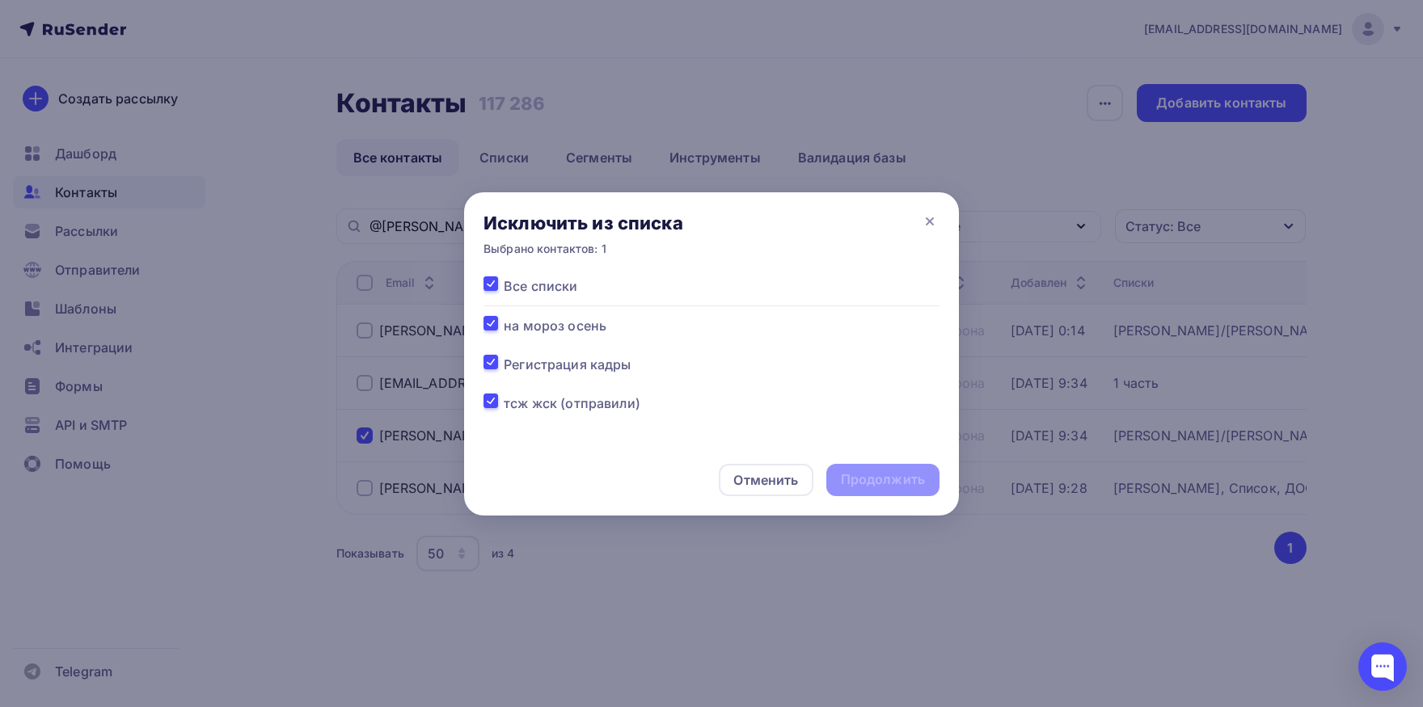
checkbox input "true"
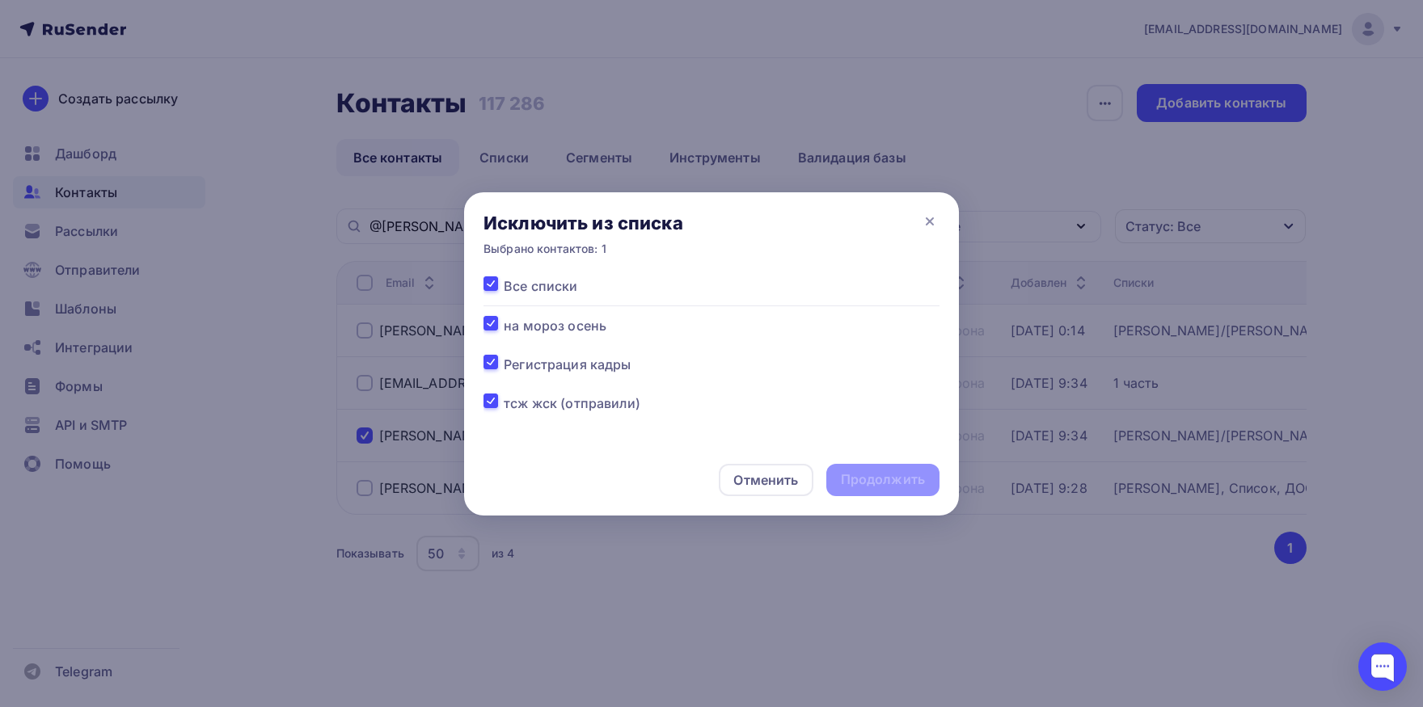
checkbox input "true"
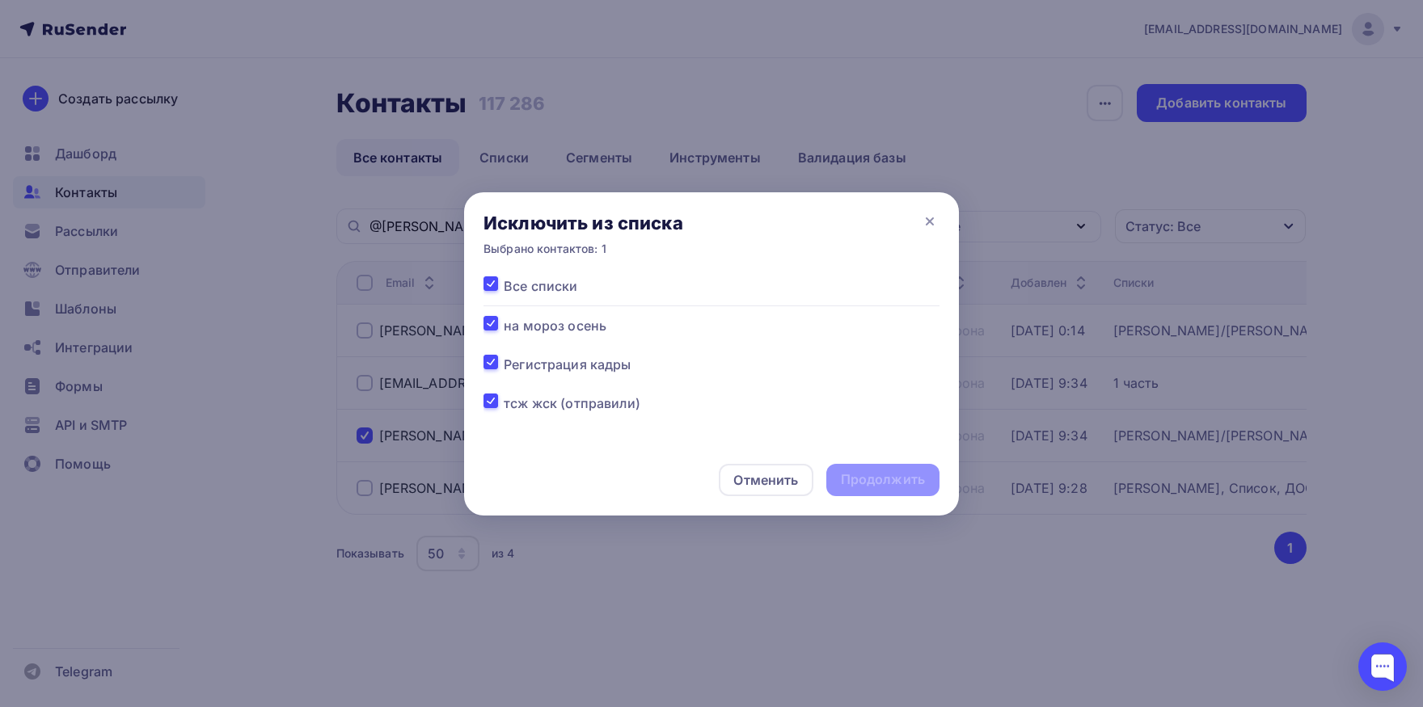
checkbox input "true"
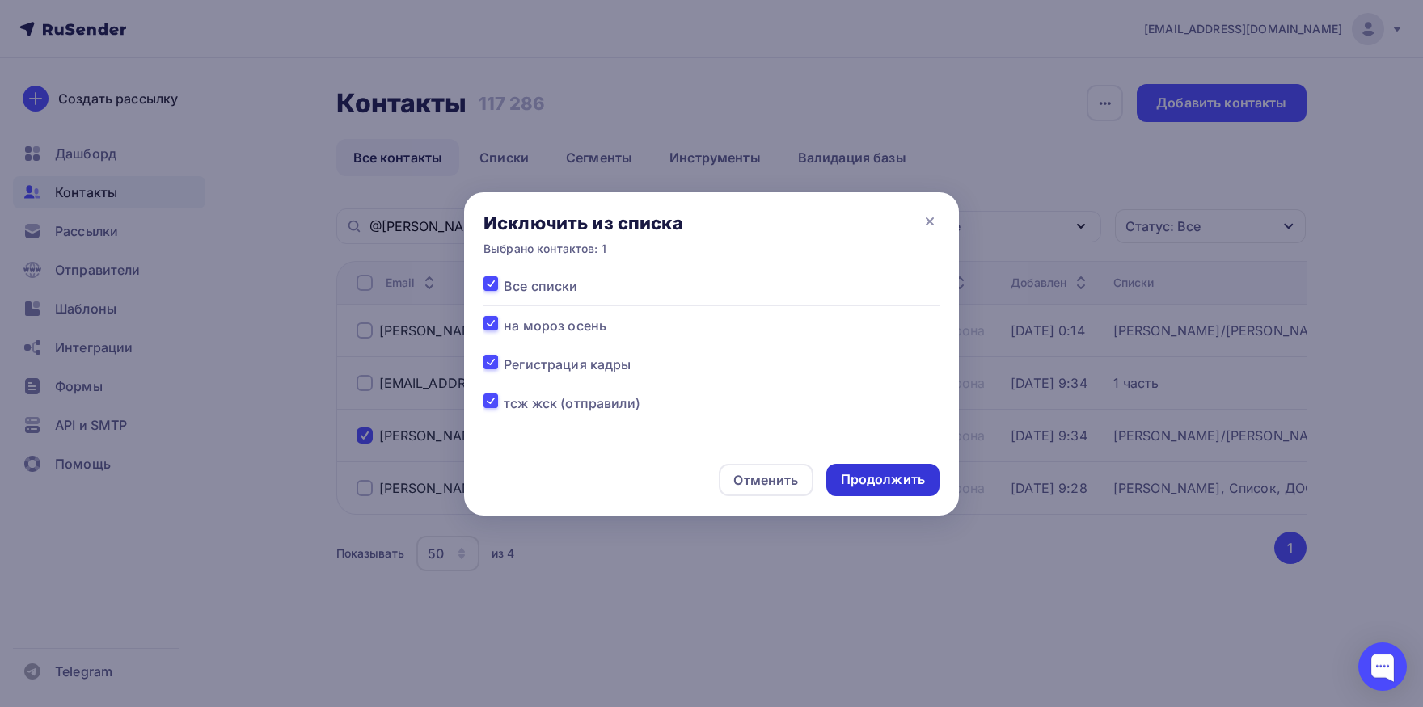
click at [847, 481] on div "Продолжить" at bounding box center [883, 479] width 84 height 19
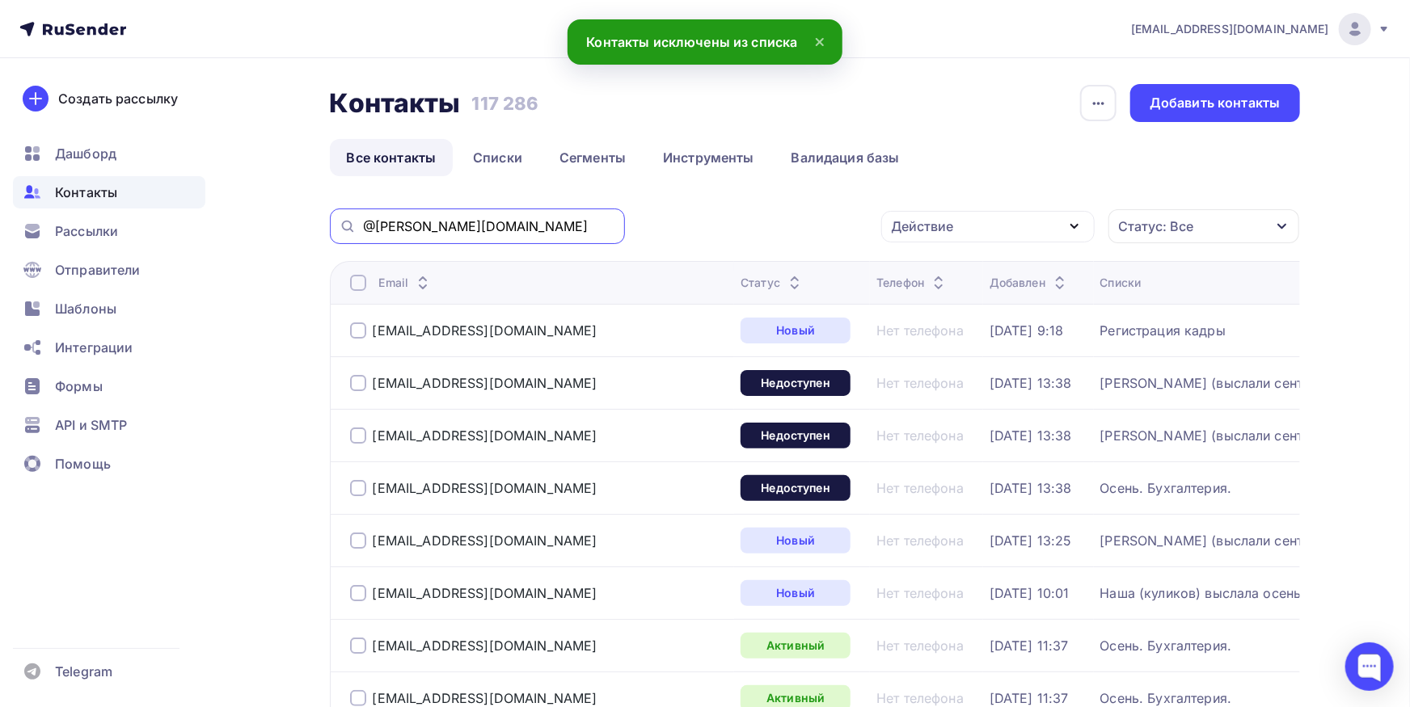
click at [533, 235] on input "@wagner-auto.ru" at bounding box center [489, 226] width 252 height 18
click at [590, 230] on input "@wagner-auto.ru" at bounding box center [489, 226] width 252 height 18
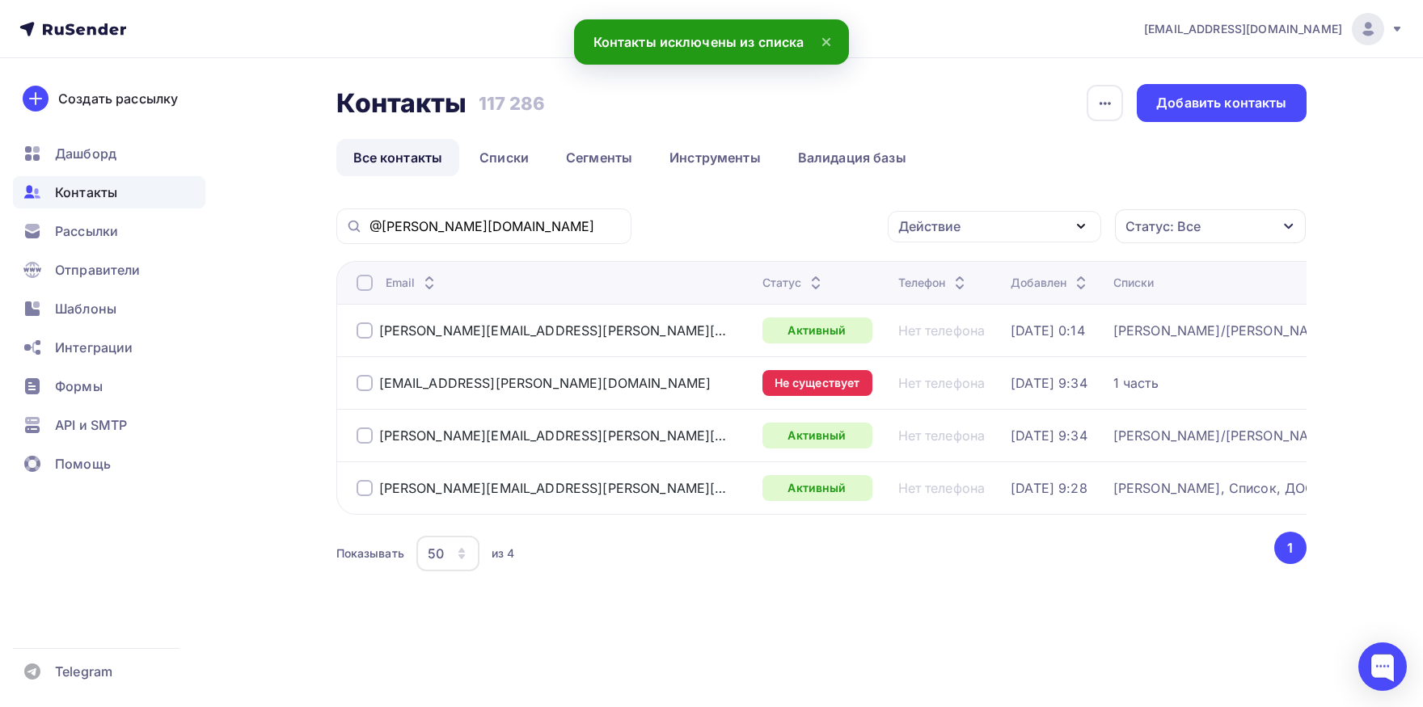
click at [360, 325] on div at bounding box center [364, 331] width 16 height 16
click at [358, 441] on div at bounding box center [364, 436] width 16 height 16
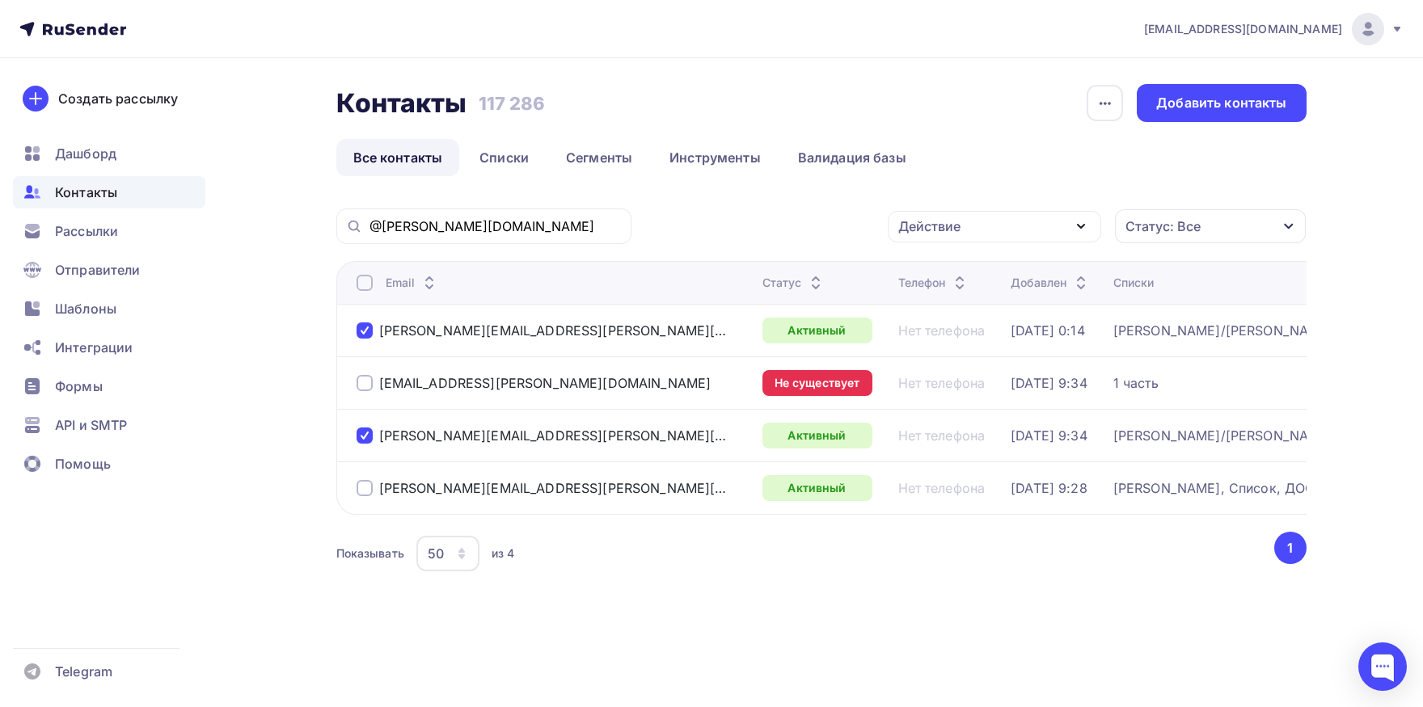
click at [1003, 249] on div "@wagner-auto.ru Действие Добавить в списки Исключить из списка Удалить Статус: …" at bounding box center [821, 412] width 970 height 407
click at [997, 234] on div "Действие" at bounding box center [994, 227] width 213 height 32
click at [982, 265] on div "Добавить в списки" at bounding box center [969, 273] width 124 height 19
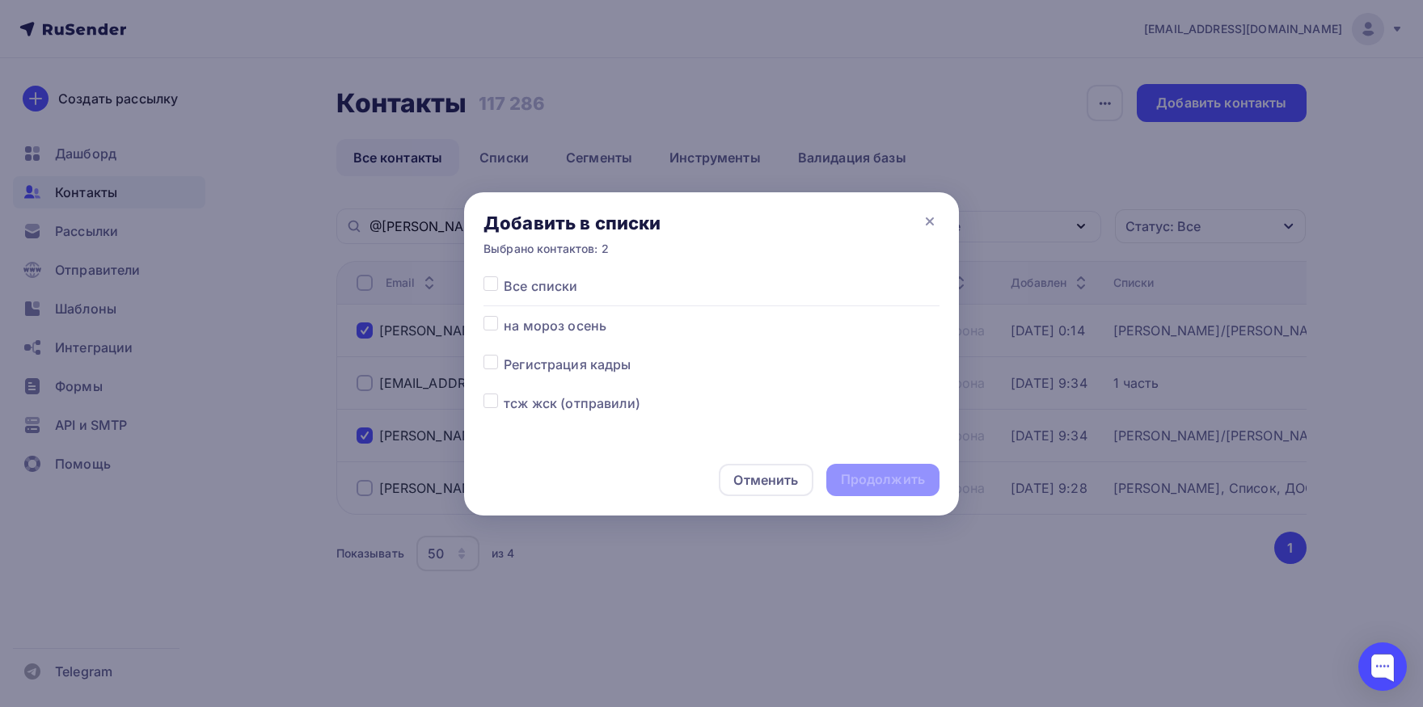
click at [504, 316] on label at bounding box center [504, 316] width 0 height 0
click at [487, 323] on input "checkbox" at bounding box center [490, 323] width 15 height 15
checkbox input "true"
click at [873, 488] on div "Продолжить" at bounding box center [883, 479] width 84 height 19
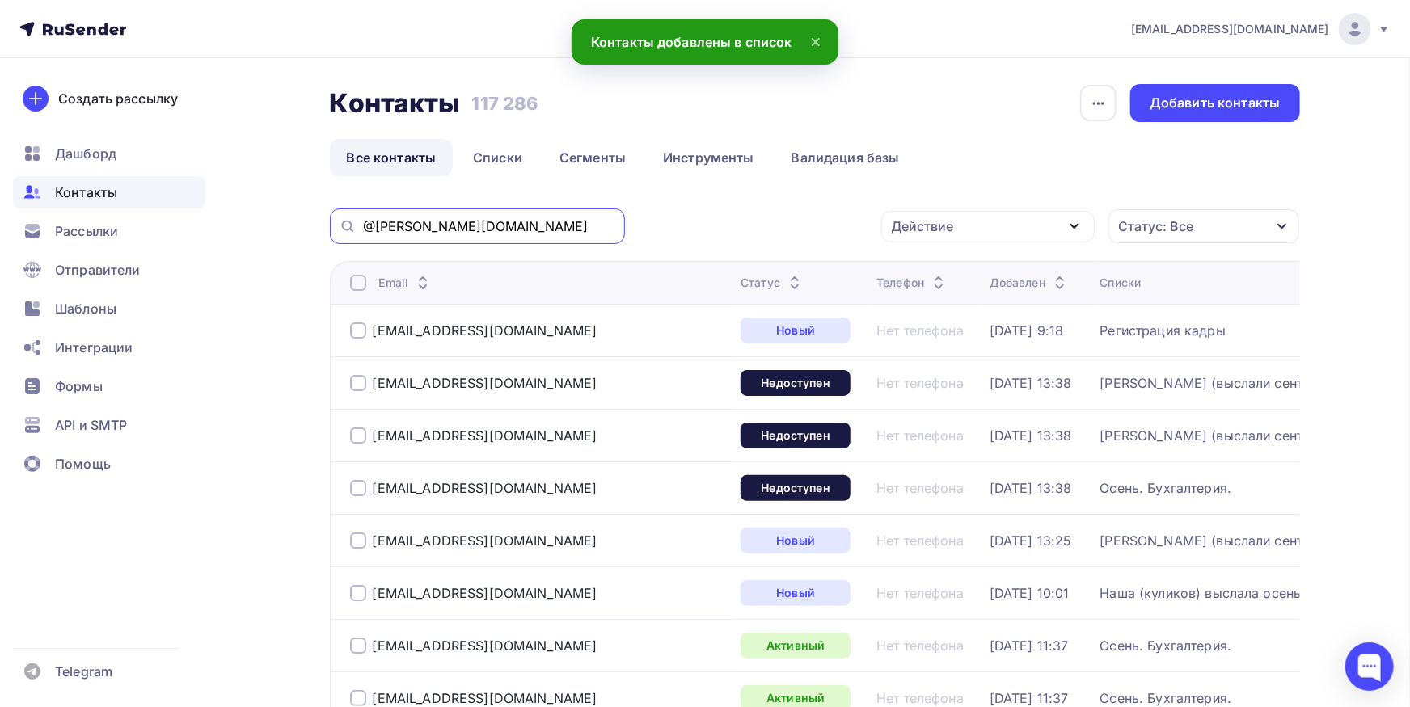
click at [472, 234] on input "@wagner-auto.ru" at bounding box center [489, 226] width 252 height 18
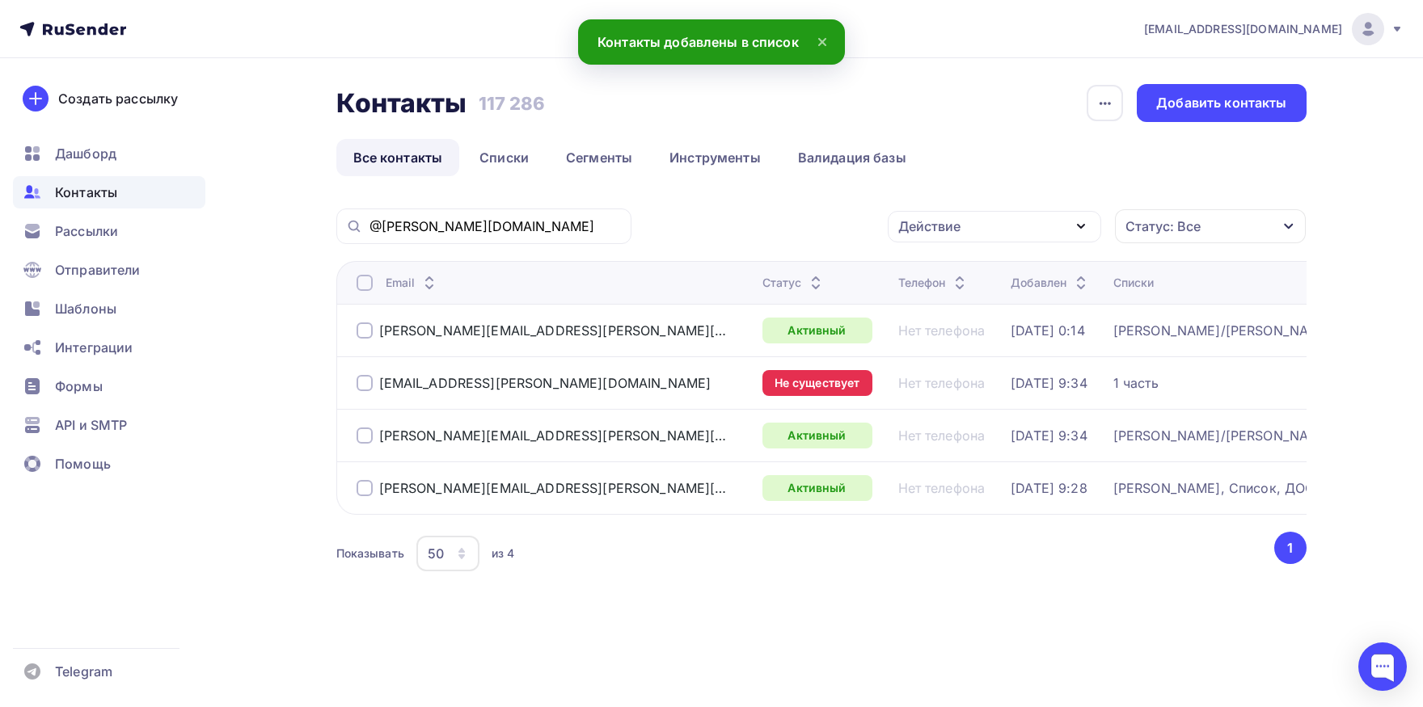
click at [358, 378] on div at bounding box center [364, 383] width 16 height 16
drag, startPoint x: 984, startPoint y: 228, endPoint x: 969, endPoint y: 301, distance: 74.2
click at [983, 230] on div "Действие" at bounding box center [994, 227] width 213 height 32
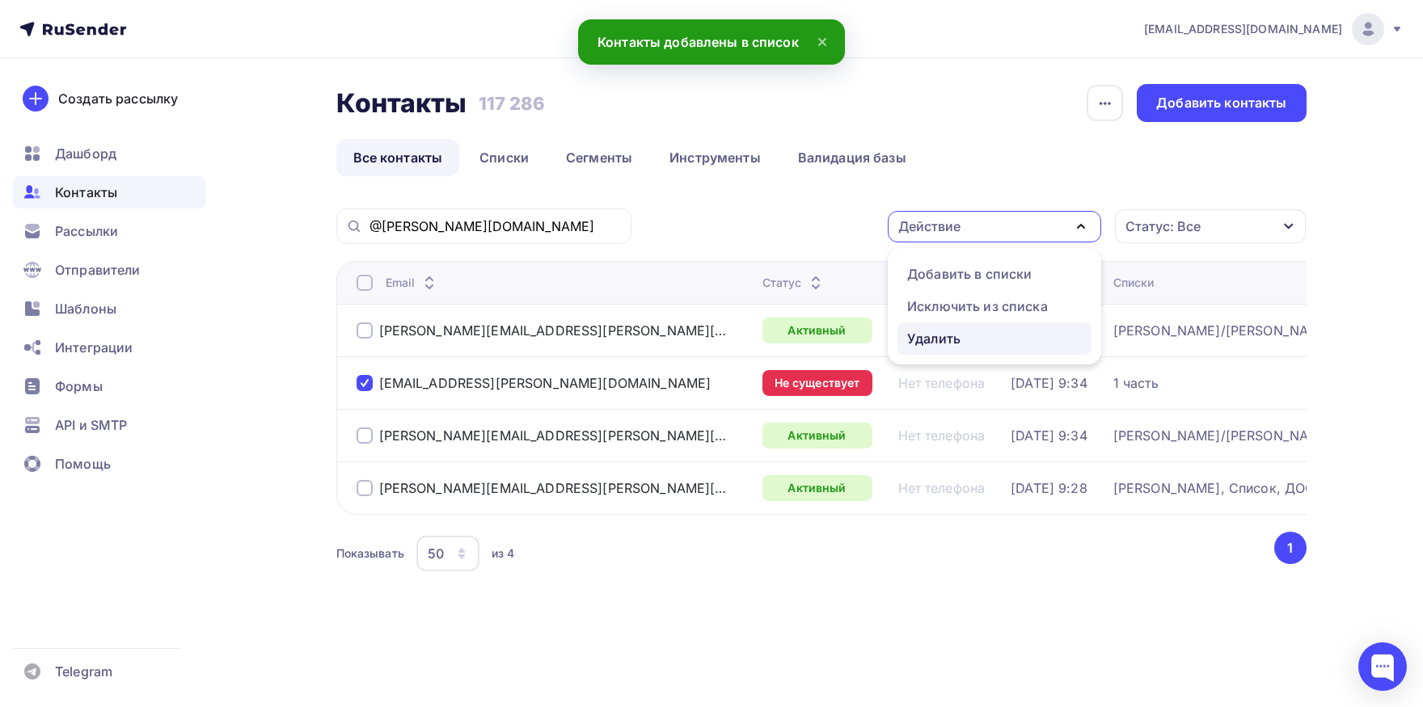
click at [946, 330] on div "Удалить" at bounding box center [933, 338] width 53 height 19
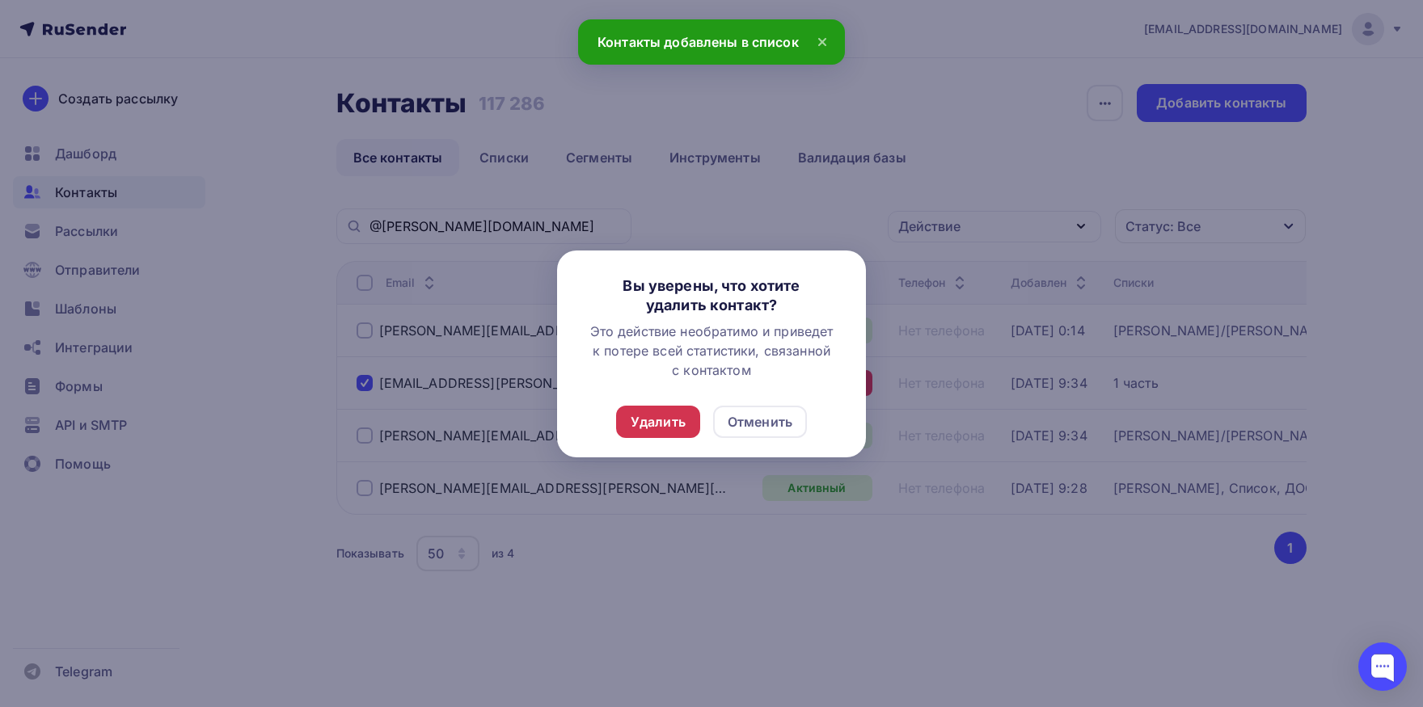
click at [650, 420] on div "Удалить" at bounding box center [657, 421] width 55 height 19
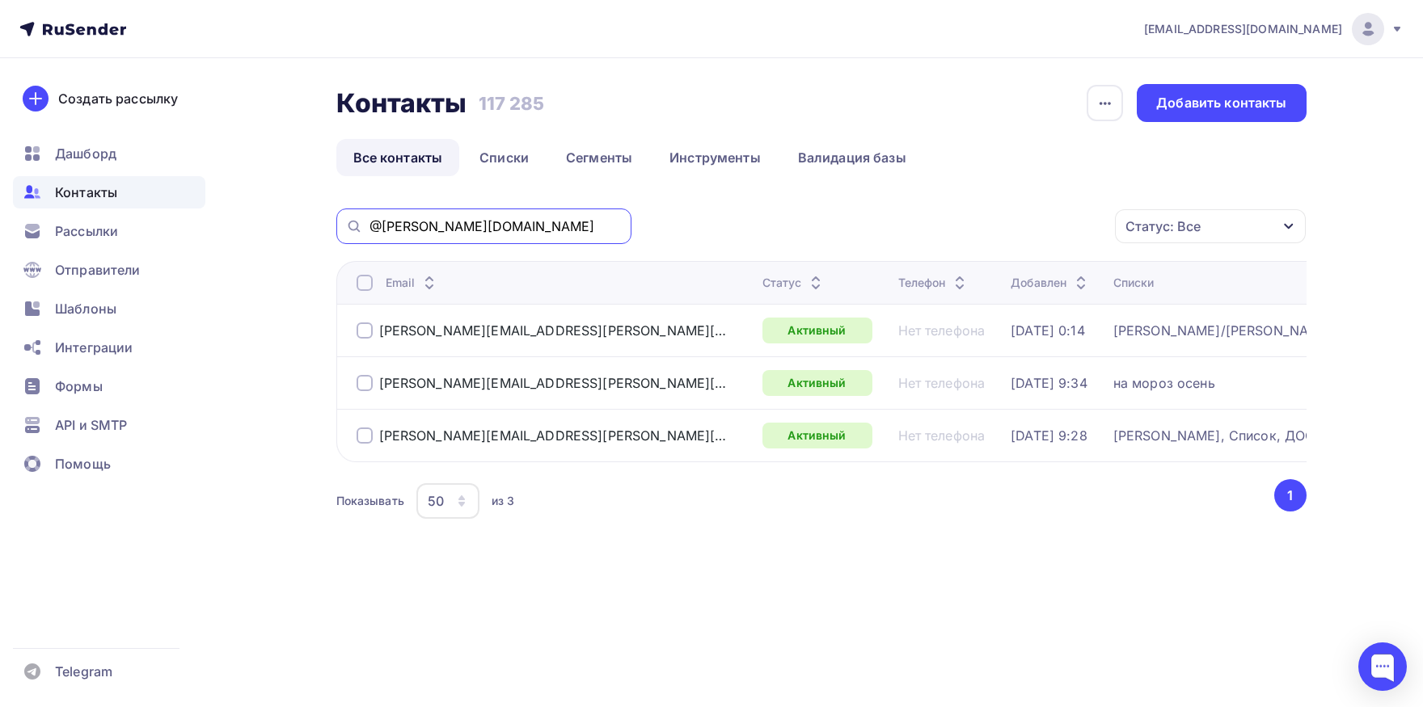
click at [548, 234] on input "@wagner-auto.ru" at bounding box center [495, 226] width 252 height 18
paste input "vio8357@mail"
click at [548, 234] on input "@wagner-auto.ru" at bounding box center [495, 226] width 252 height 18
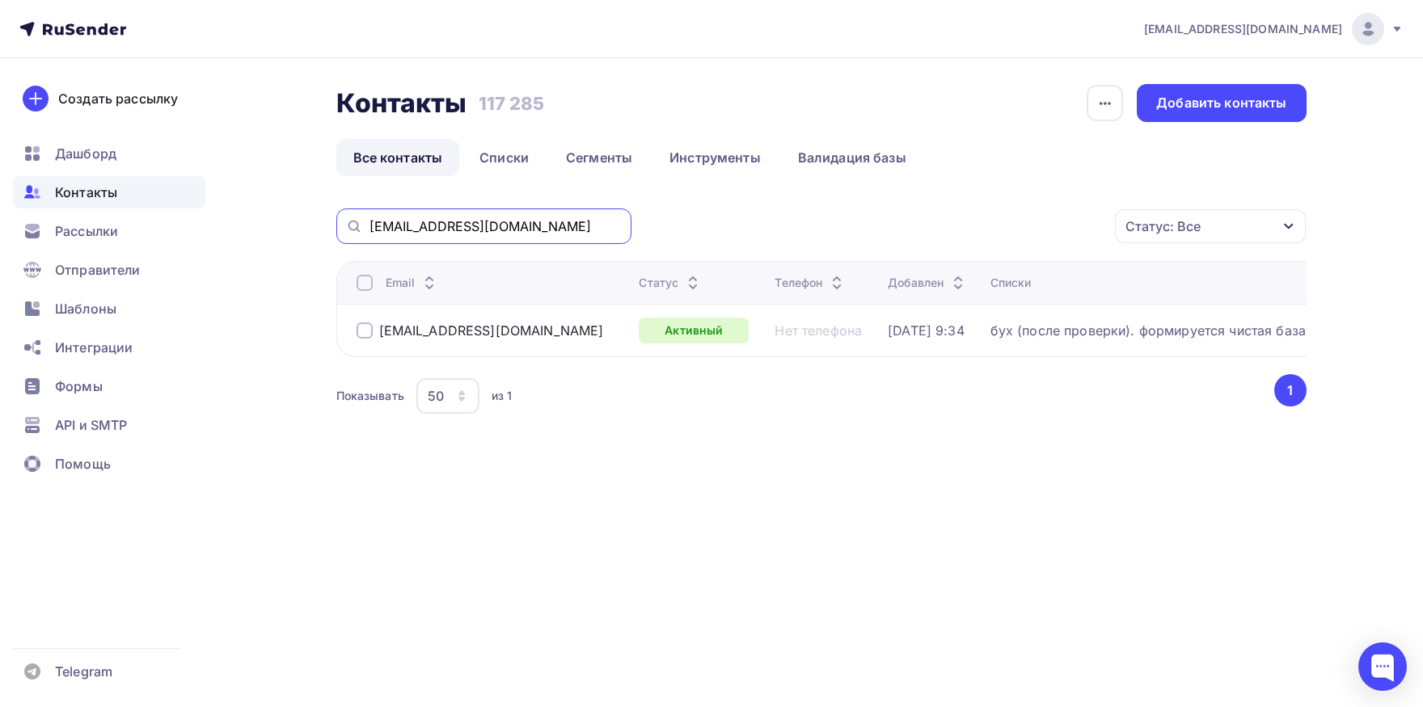
click at [485, 221] on input "vio8357@mail.ru" at bounding box center [495, 226] width 252 height 18
paste input "pk-lvn@ln.rosenergoatom"
drag, startPoint x: 345, startPoint y: 221, endPoint x: 330, endPoint y: 218, distance: 15.5
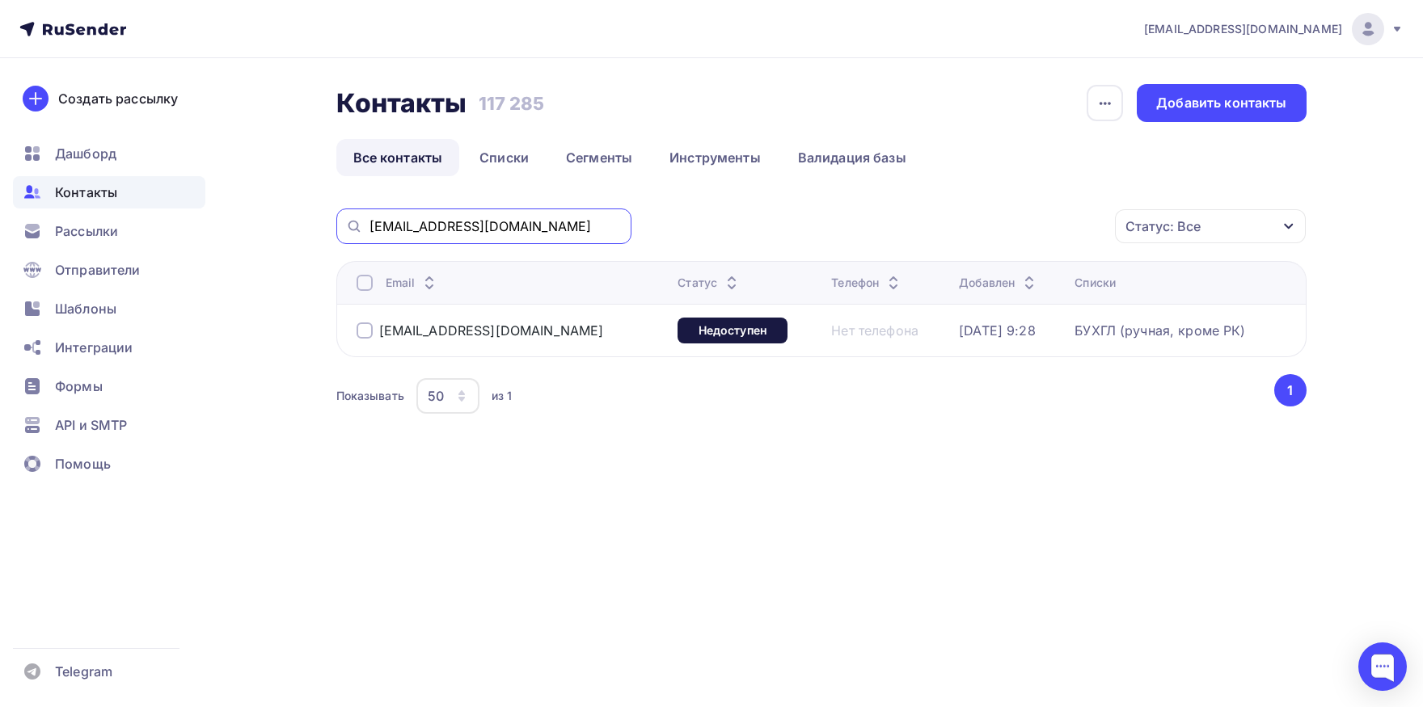
click at [369, 218] on input "pk-lvn@ln.rosenergoatom.ru" at bounding box center [495, 226] width 252 height 18
type input "@ln.rosenergoatom.ru"
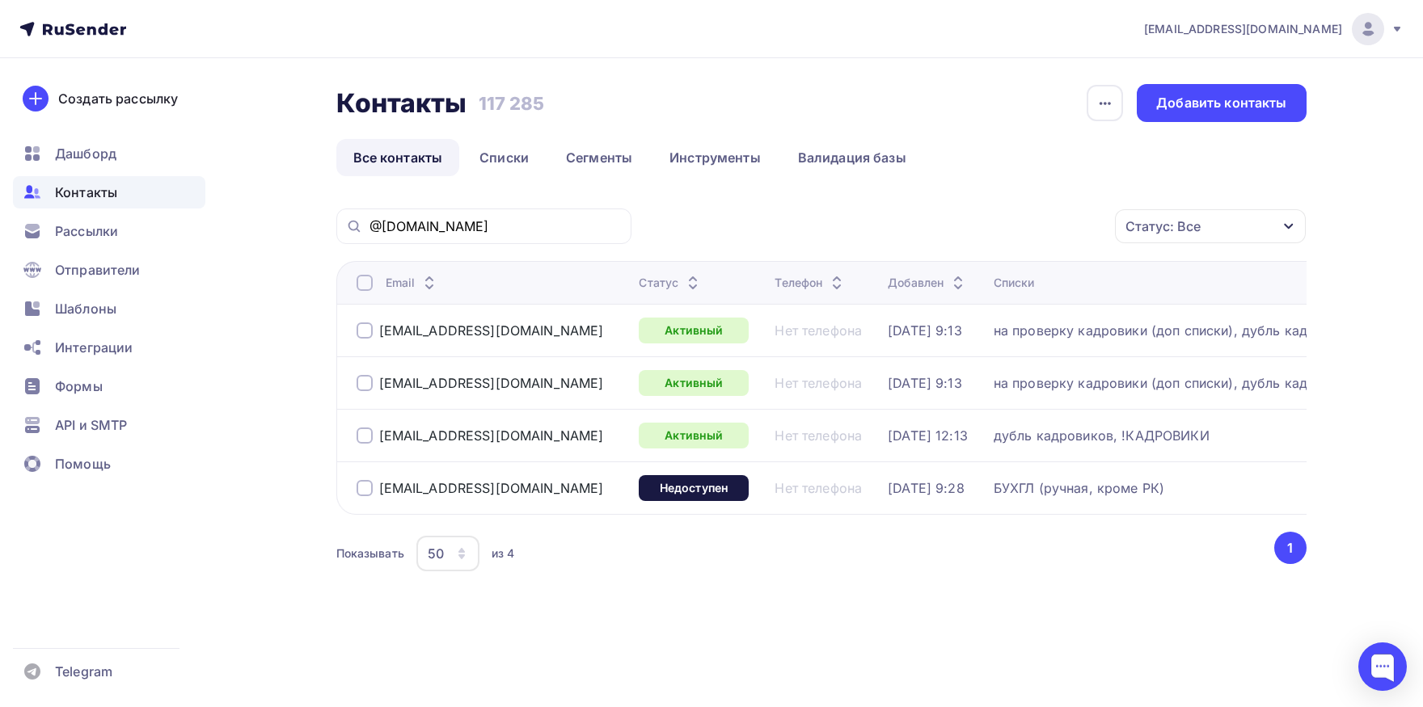
drag, startPoint x: 552, startPoint y: 483, endPoint x: 370, endPoint y: 486, distance: 181.9
click at [370, 486] on div "pk-lvn@ln.rosenergoatom.ru" at bounding box center [491, 488] width 270 height 26
copy div "pk-lvn@ln.rosenergoatom.ru"
click at [364, 488] on div at bounding box center [364, 488] width 16 height 16
click at [917, 219] on div "Действие" at bounding box center [929, 226] width 62 height 19
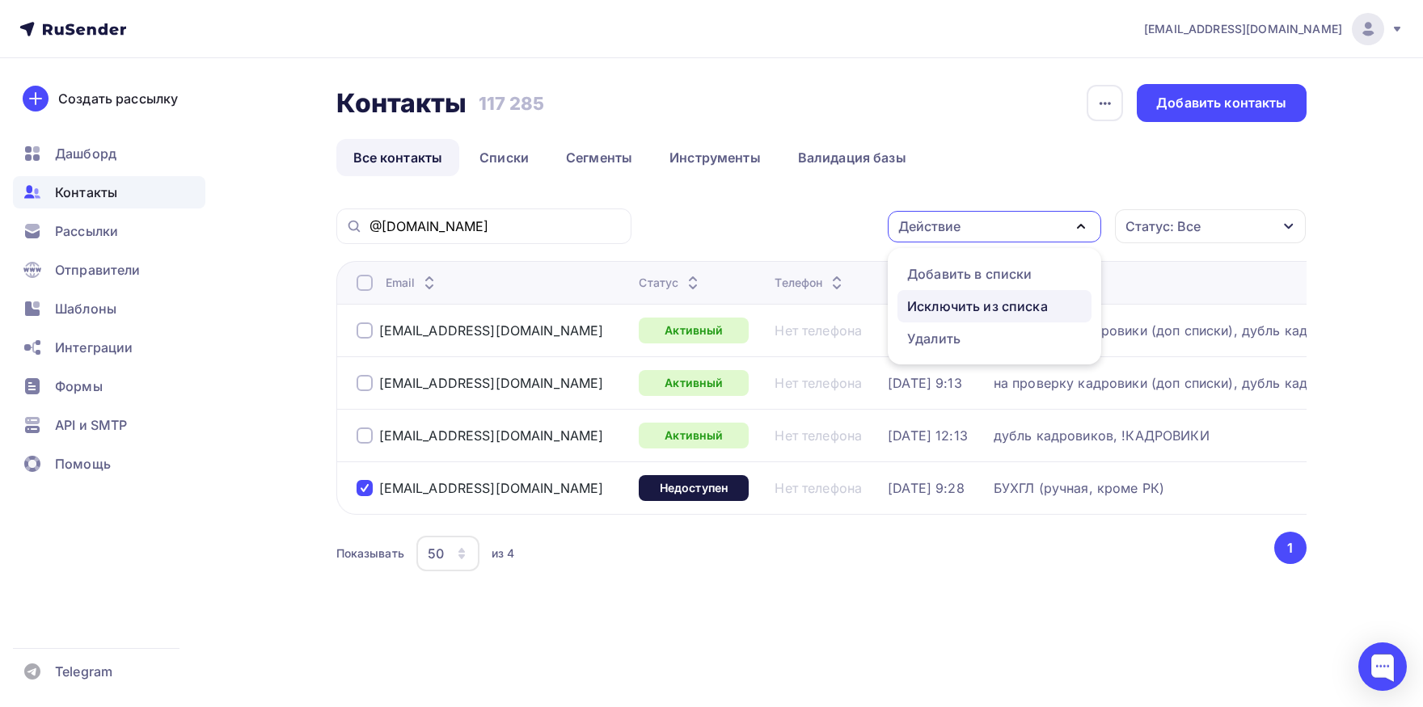
click at [924, 303] on div "Исключить из списка" at bounding box center [977, 306] width 141 height 19
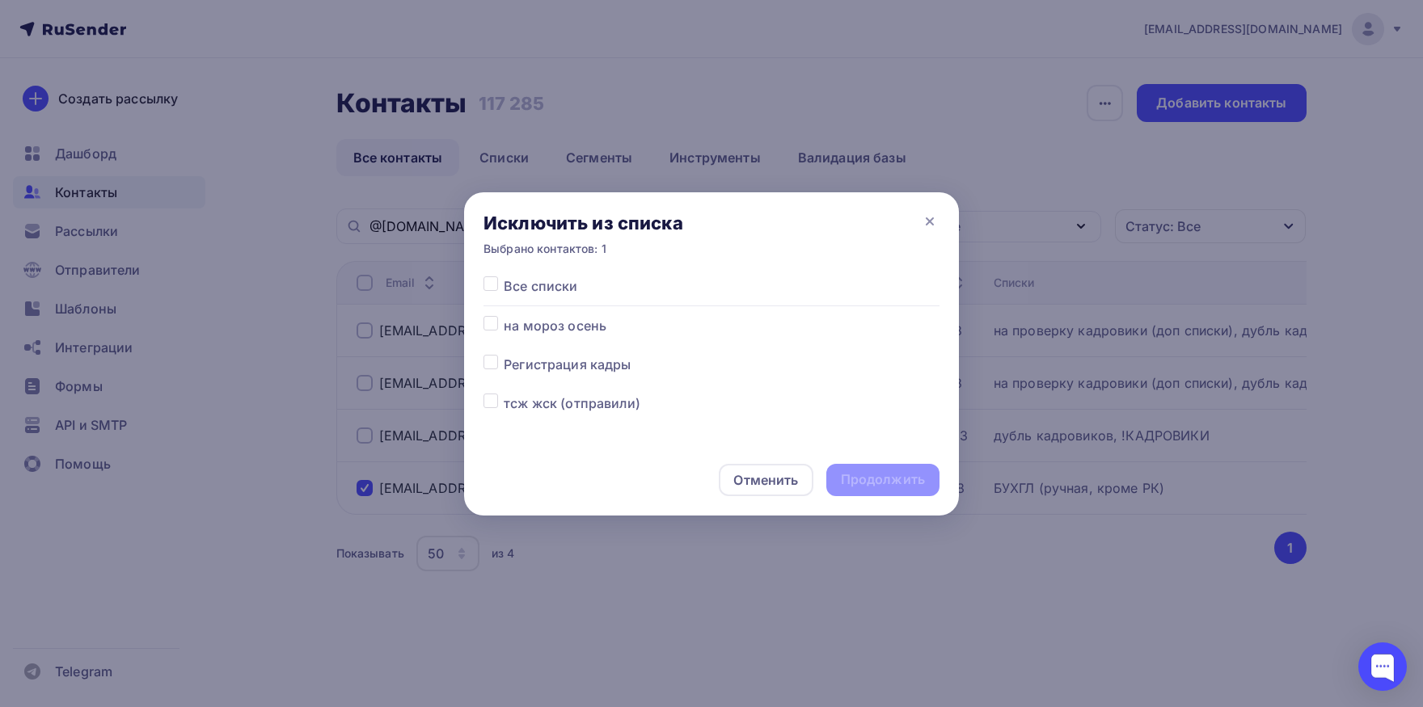
click at [504, 276] on label at bounding box center [504, 276] width 0 height 0
click at [489, 285] on input "checkbox" at bounding box center [490, 283] width 15 height 15
checkbox input "true"
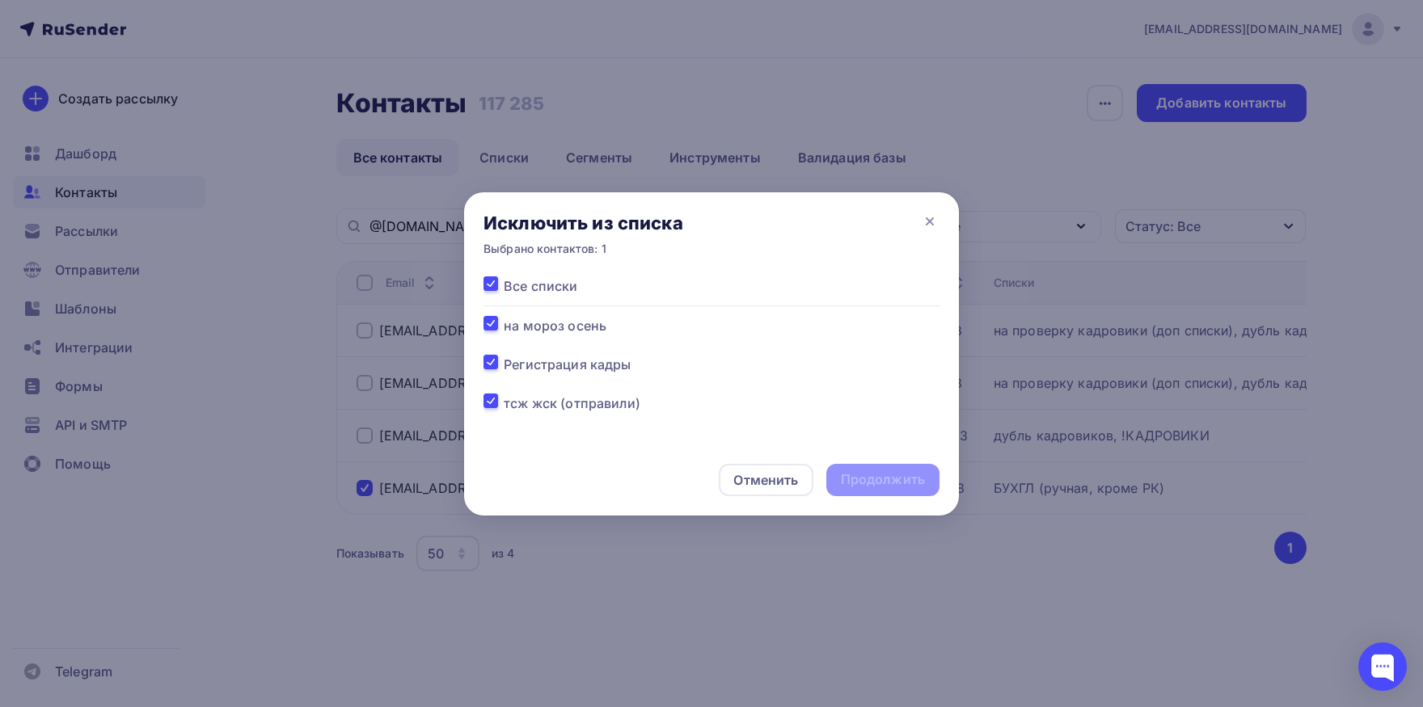
checkbox input "true"
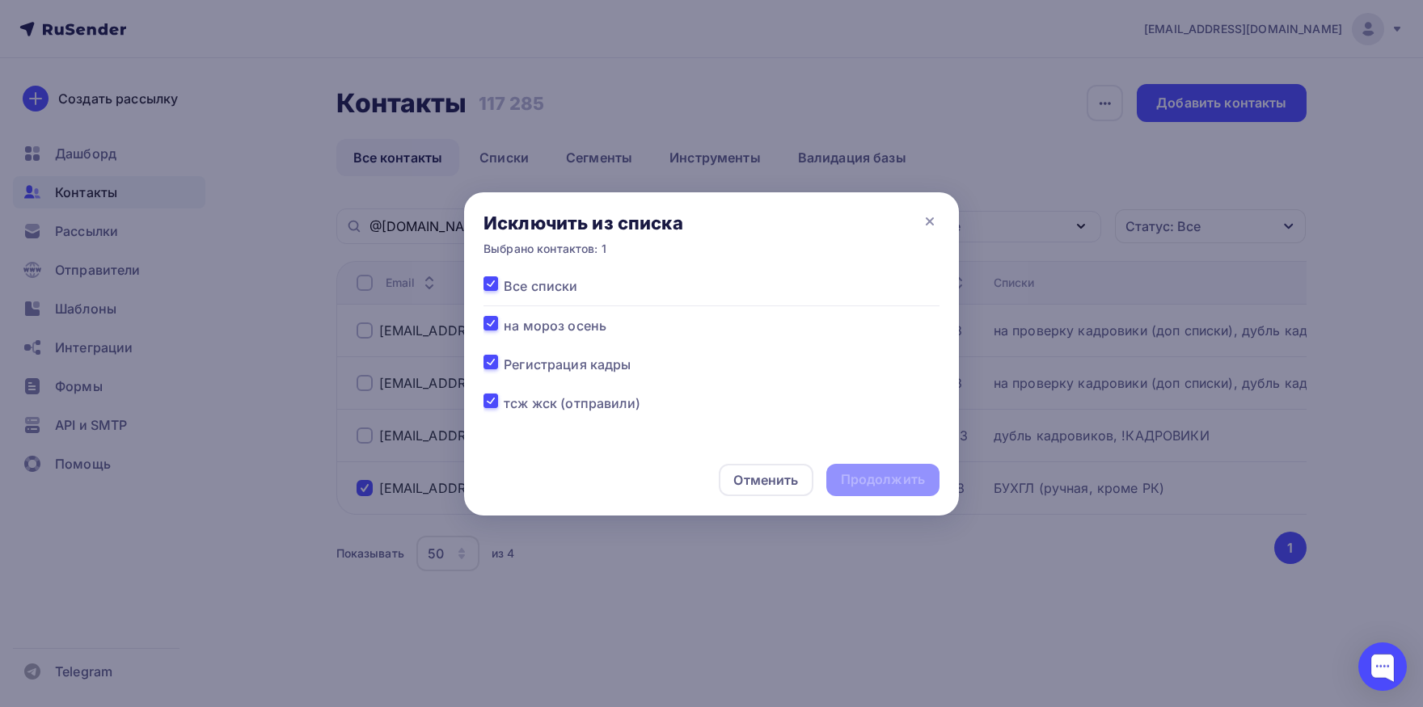
checkbox input "true"
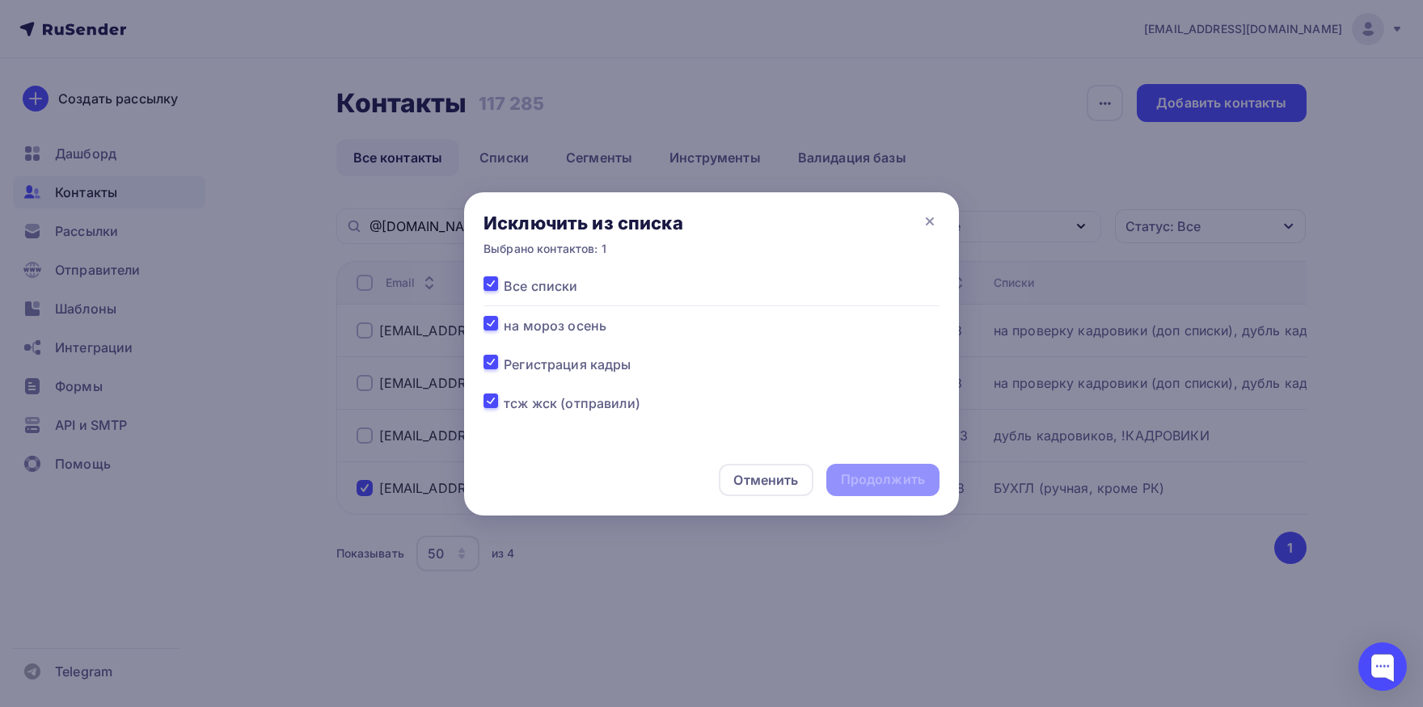
checkbox input "true"
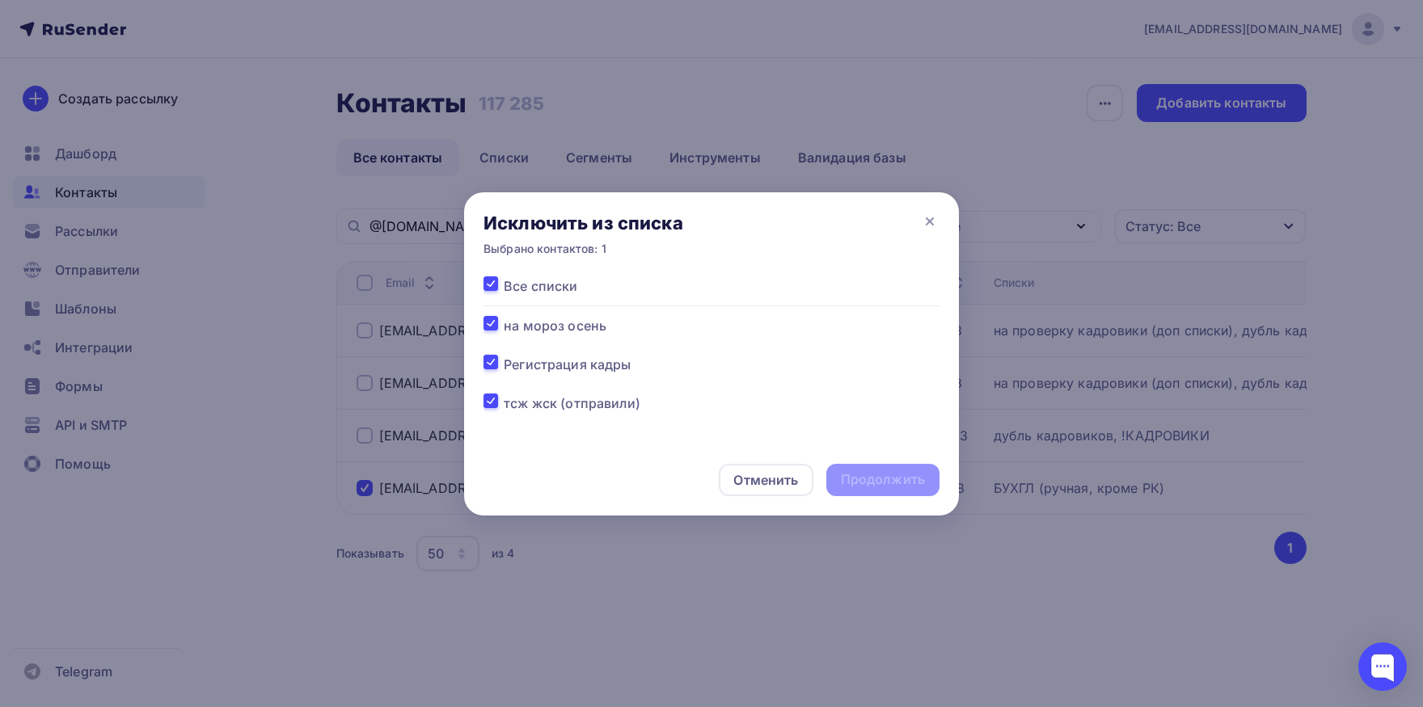
checkbox input "true"
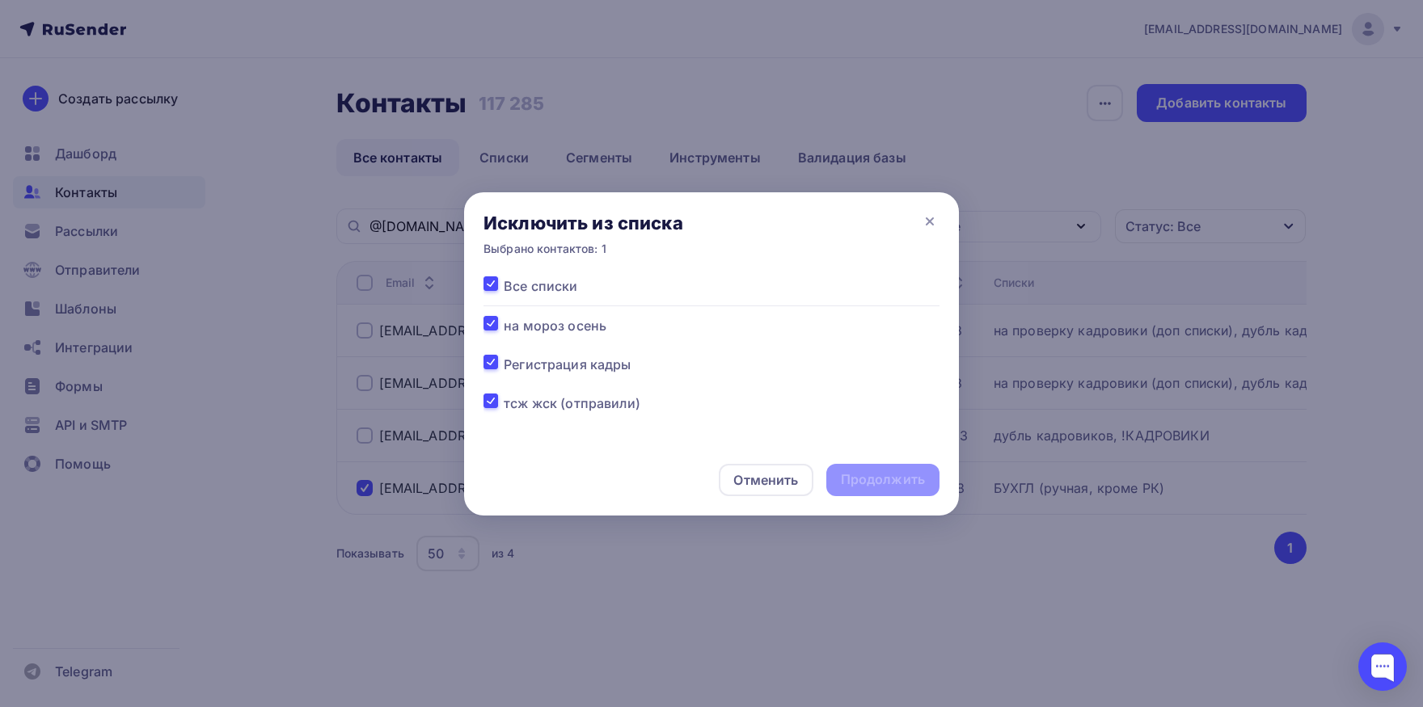
checkbox input "true"
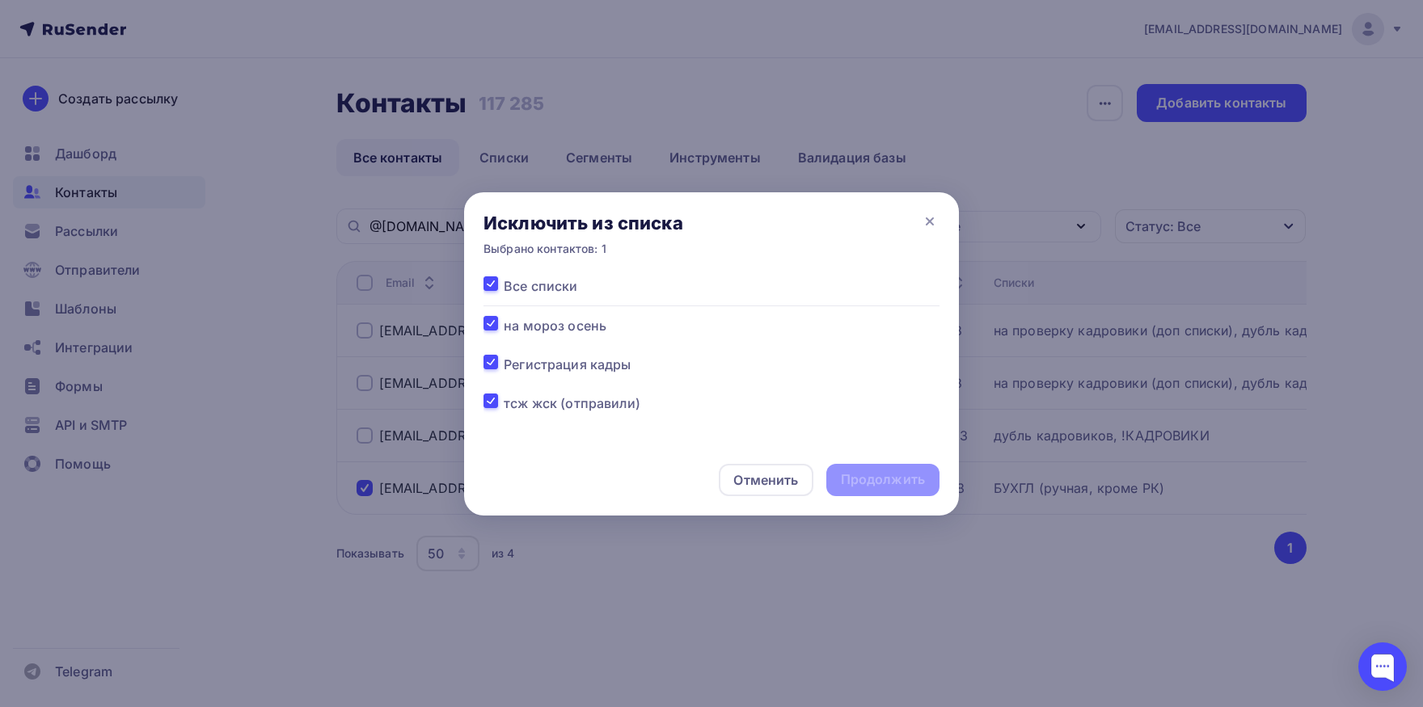
checkbox input "true"
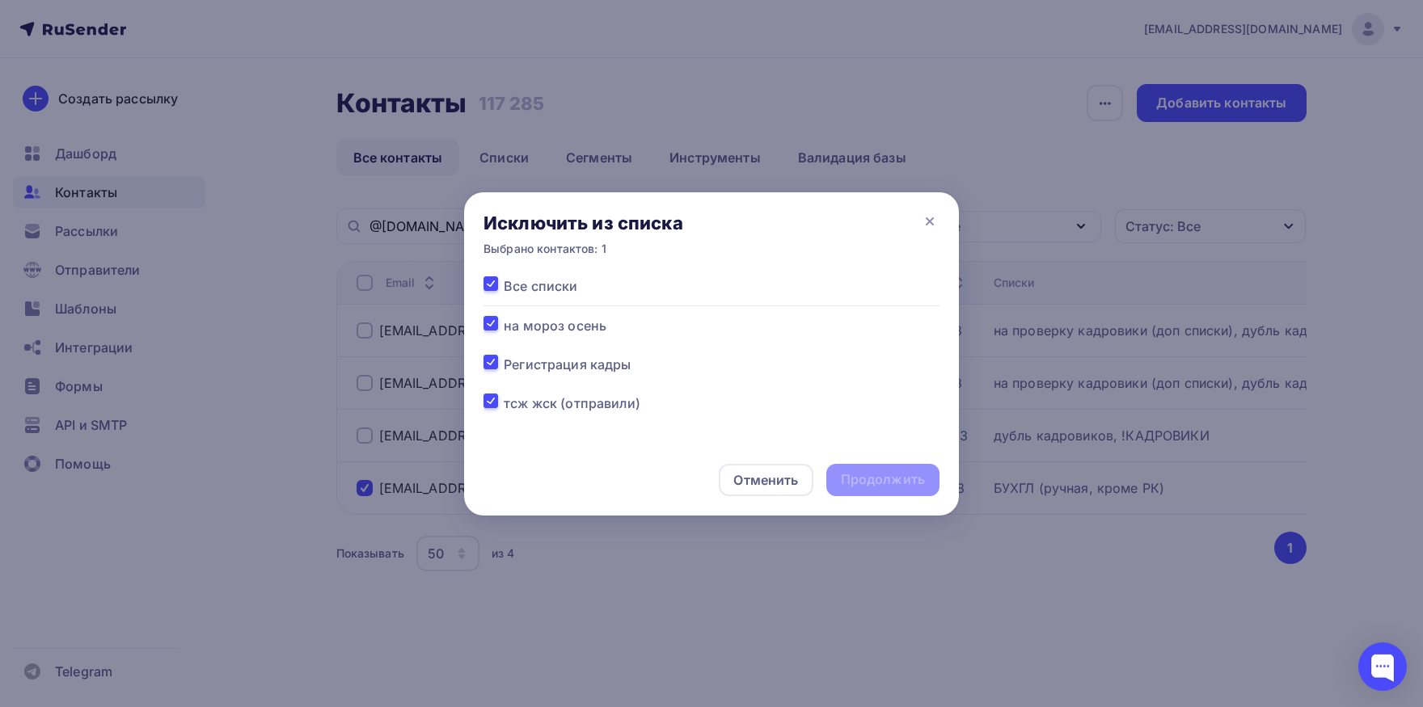
checkbox input "true"
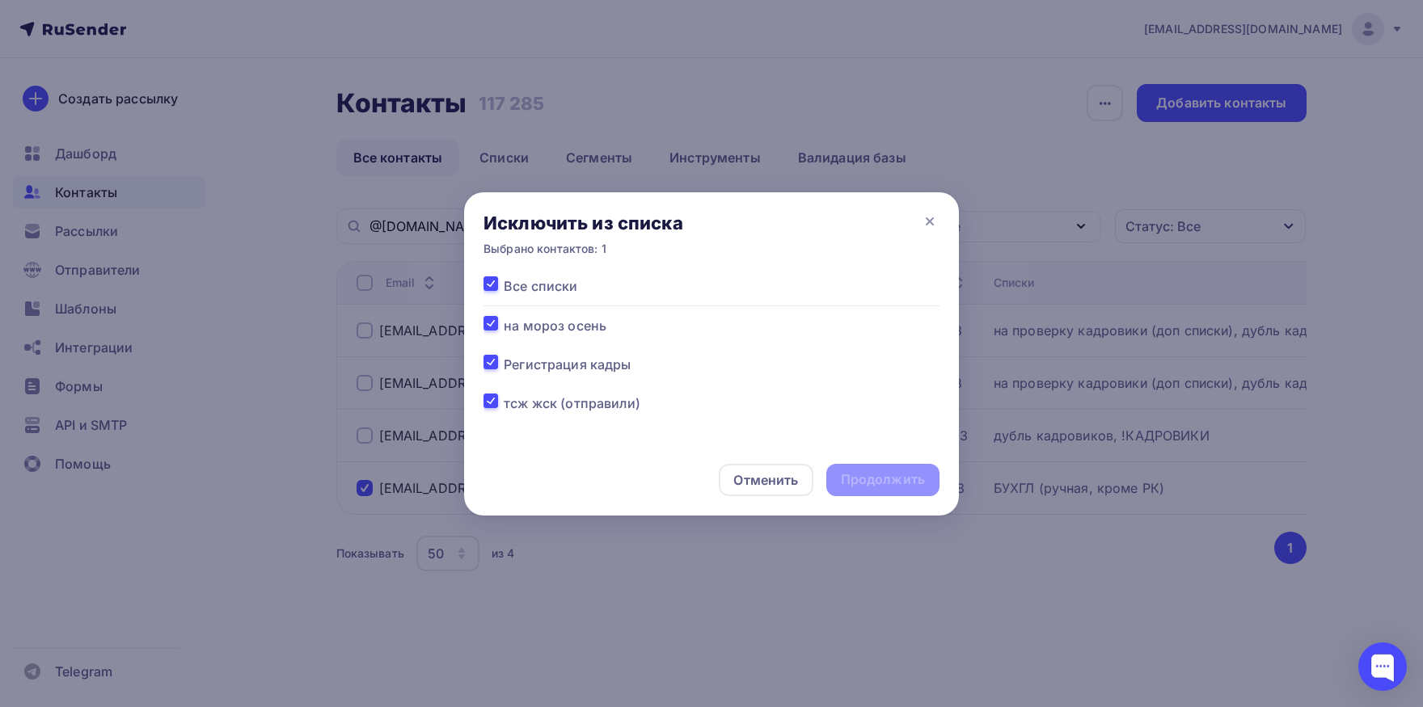
checkbox input "true"
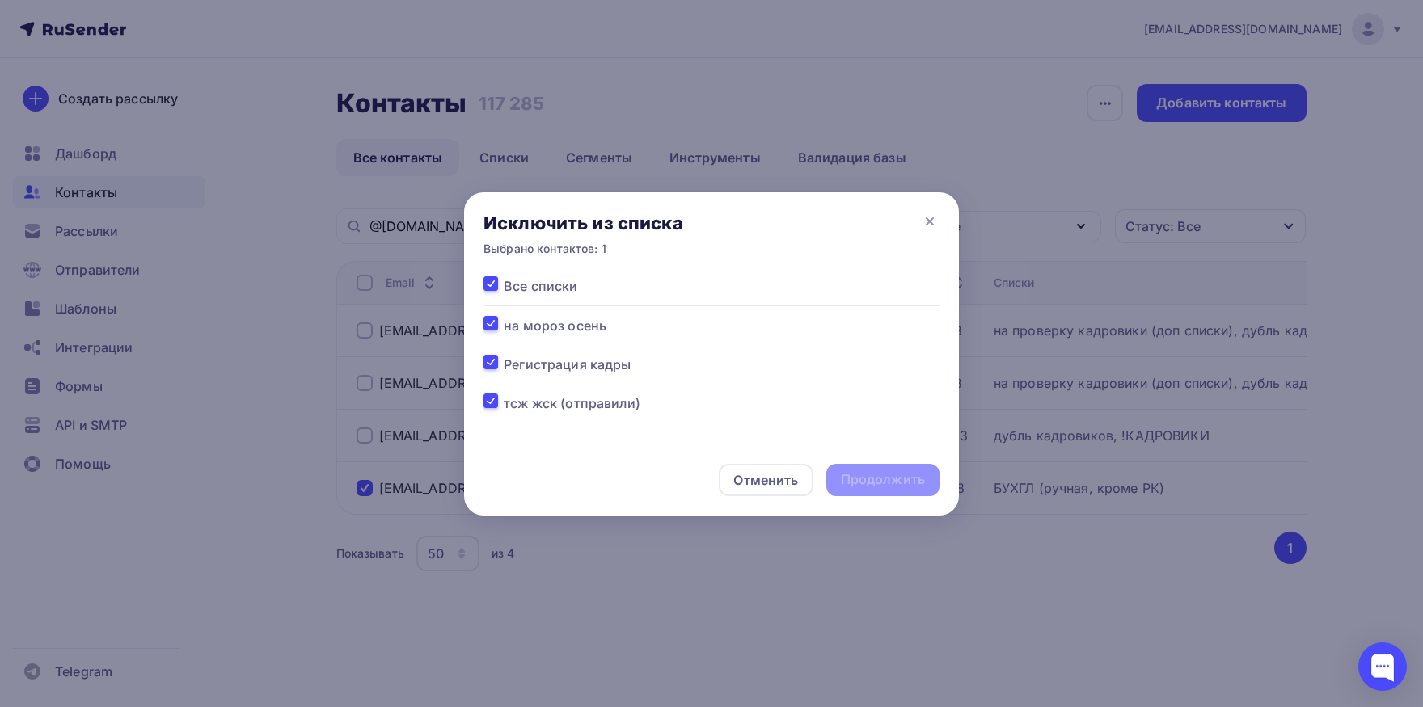
checkbox input "true"
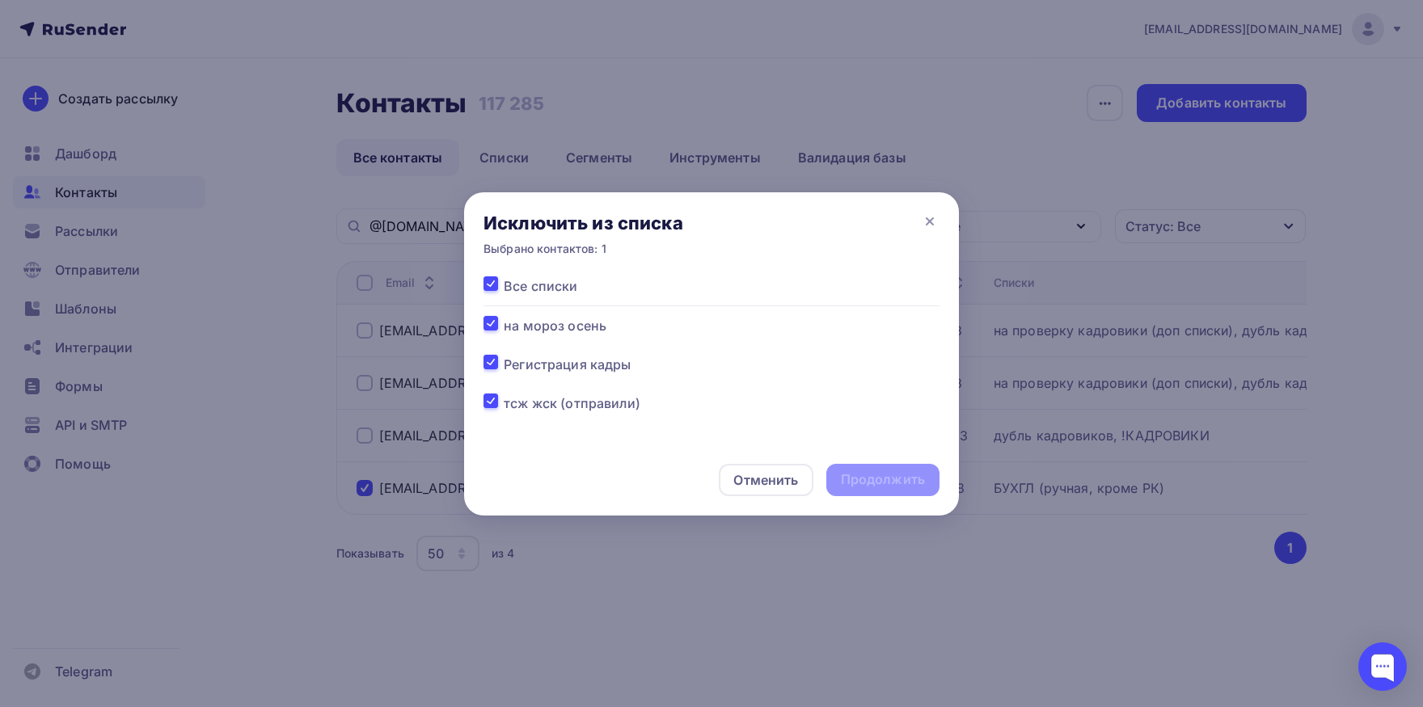
checkbox input "true"
click at [868, 476] on div "Продолжить" at bounding box center [883, 479] width 84 height 19
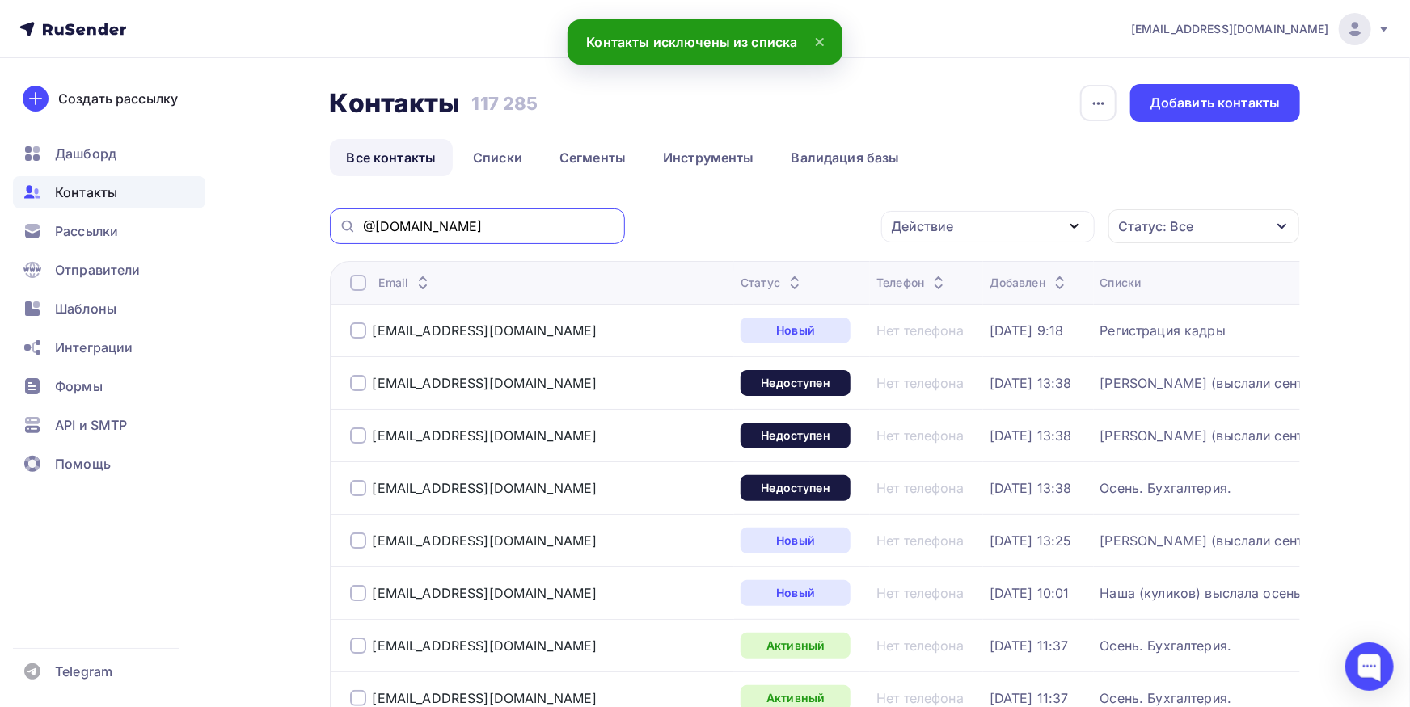
click at [568, 229] on input "@ln.rosenergoatom.ru" at bounding box center [489, 226] width 252 height 18
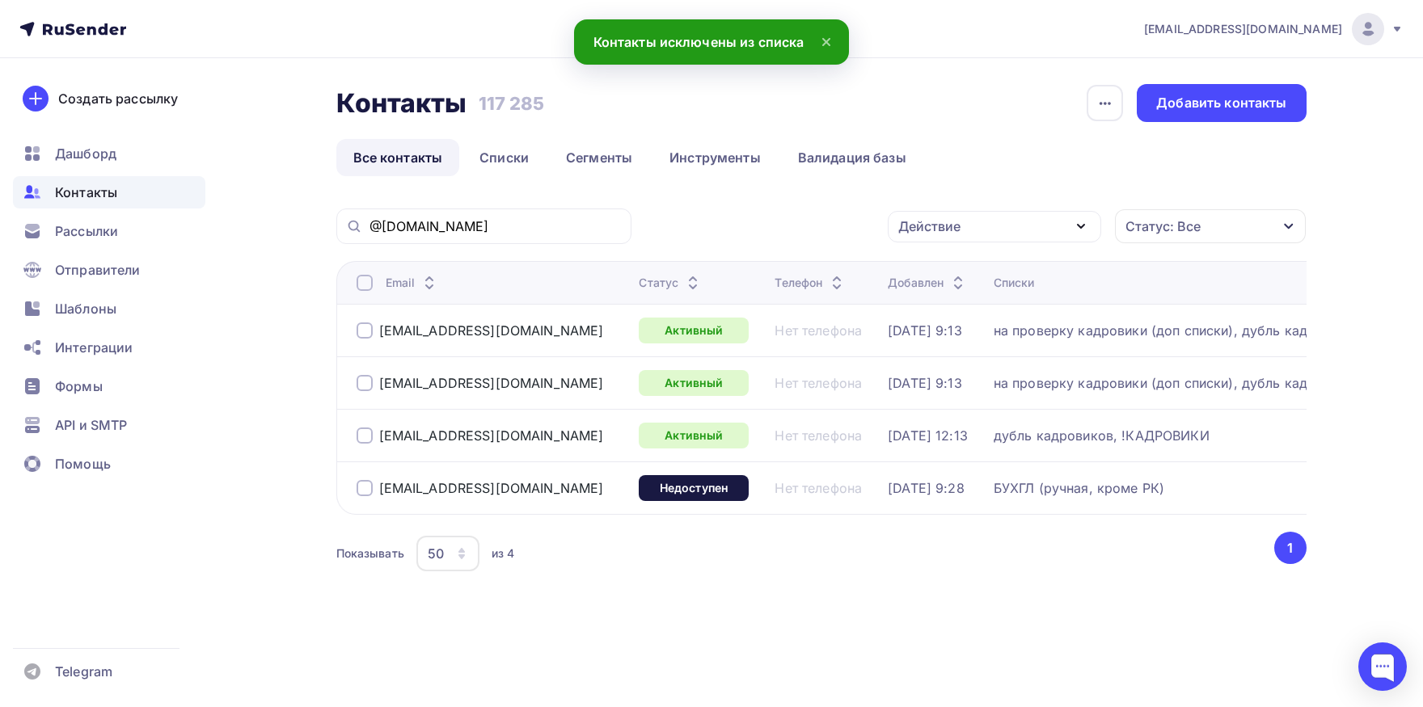
click at [365, 484] on div at bounding box center [364, 488] width 16 height 16
click at [913, 234] on div "Действие" at bounding box center [929, 226] width 62 height 19
click at [909, 268] on div "Добавить в списки" at bounding box center [969, 273] width 124 height 19
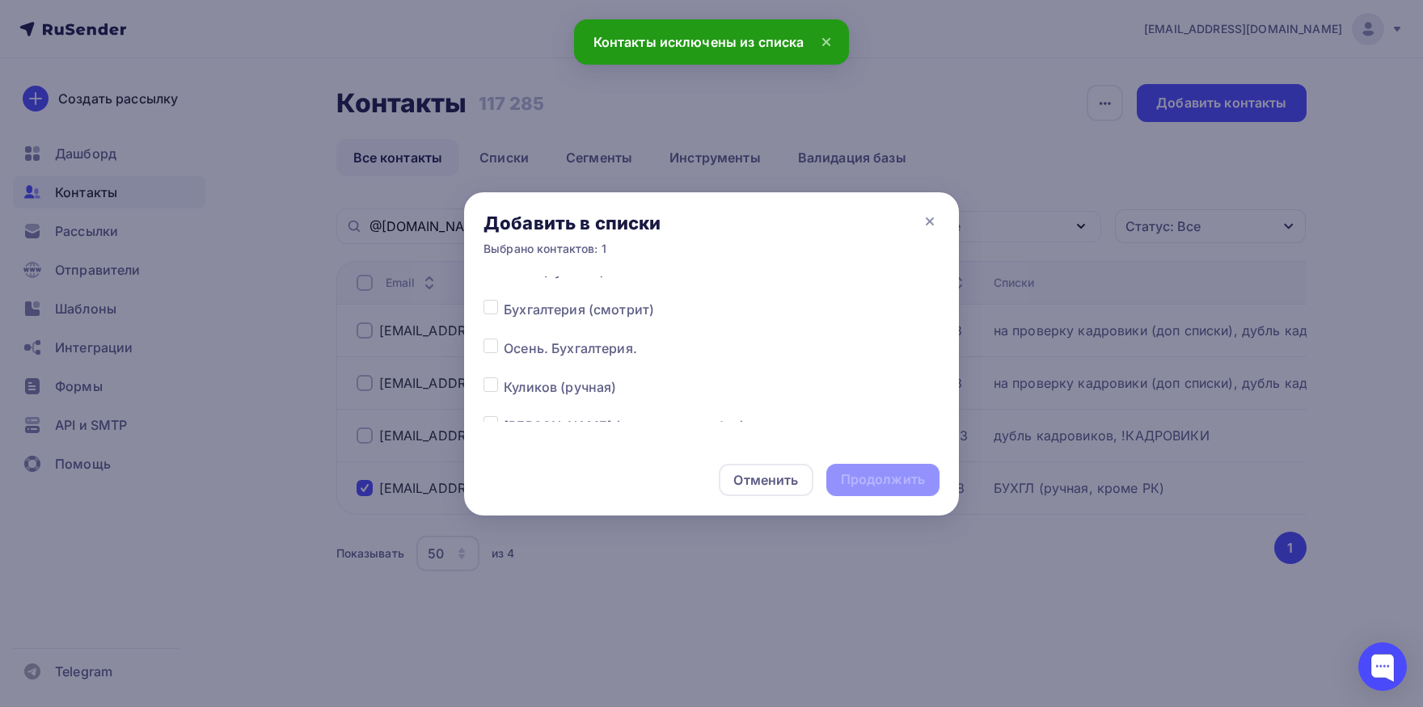
scroll to position [253, 0]
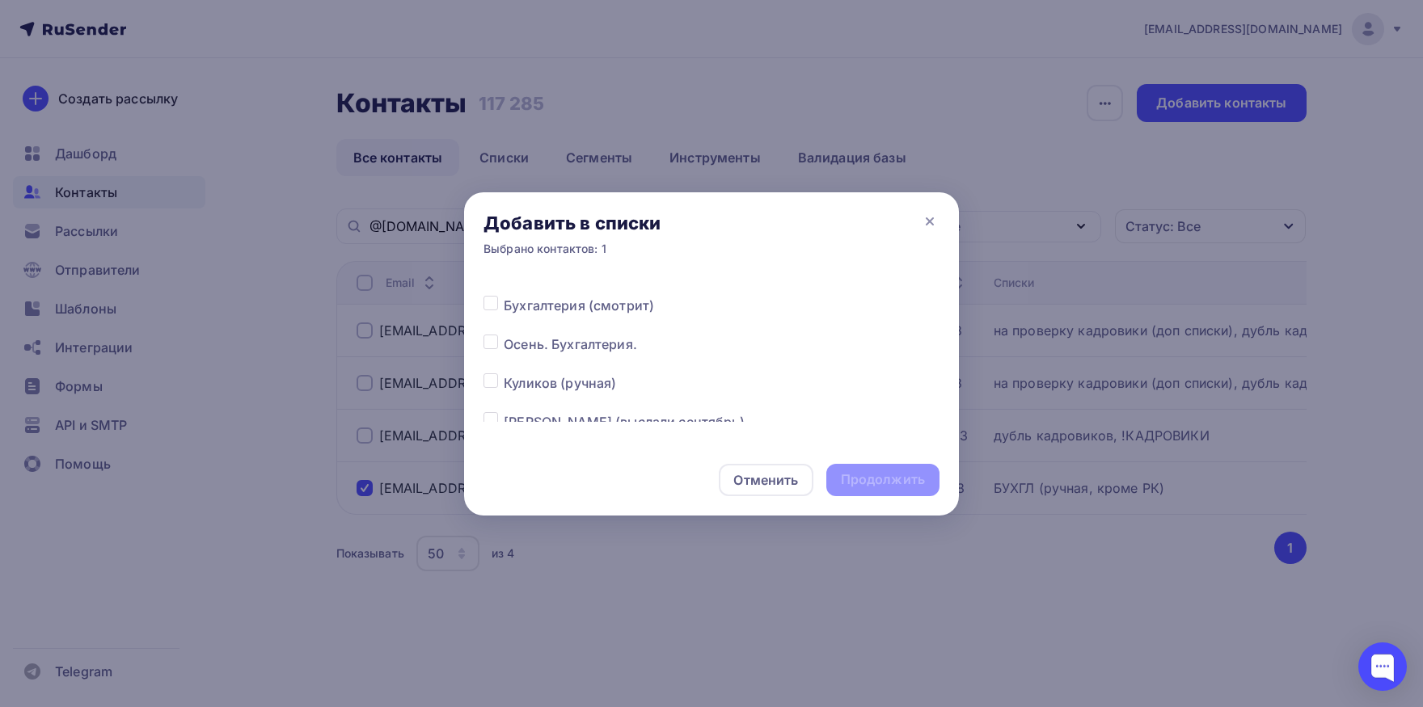
click at [504, 412] on label at bounding box center [504, 412] width 0 height 0
click at [490, 414] on input "checkbox" at bounding box center [490, 419] width 15 height 15
checkbox input "true"
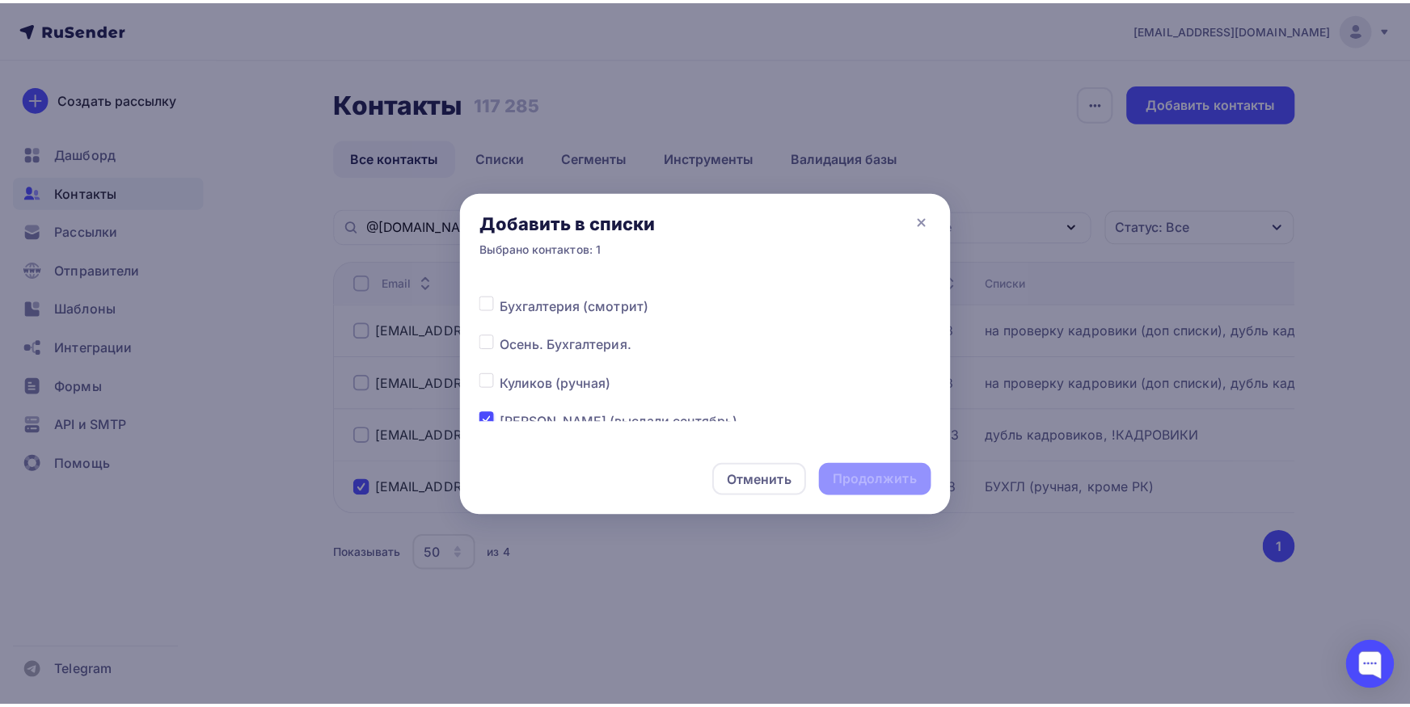
scroll to position [323, 0]
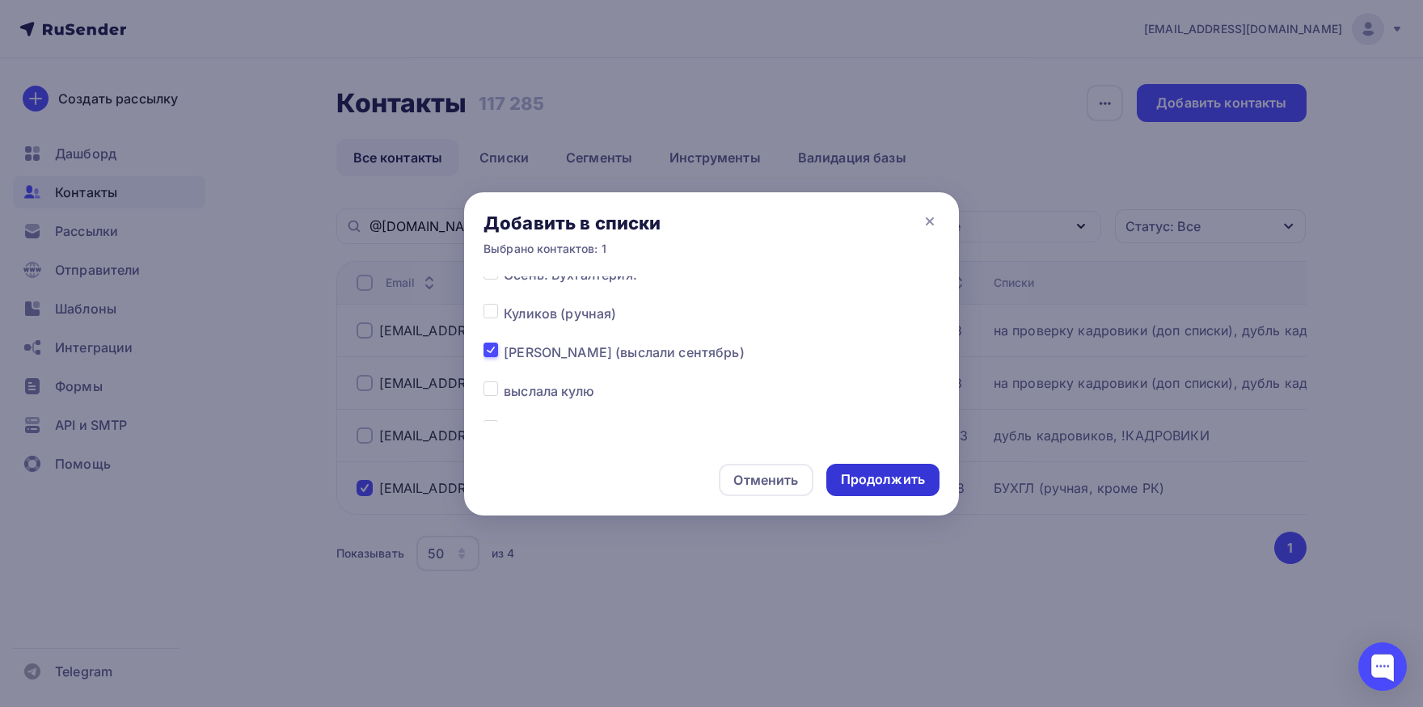
click at [891, 486] on div "Продолжить" at bounding box center [883, 479] width 84 height 19
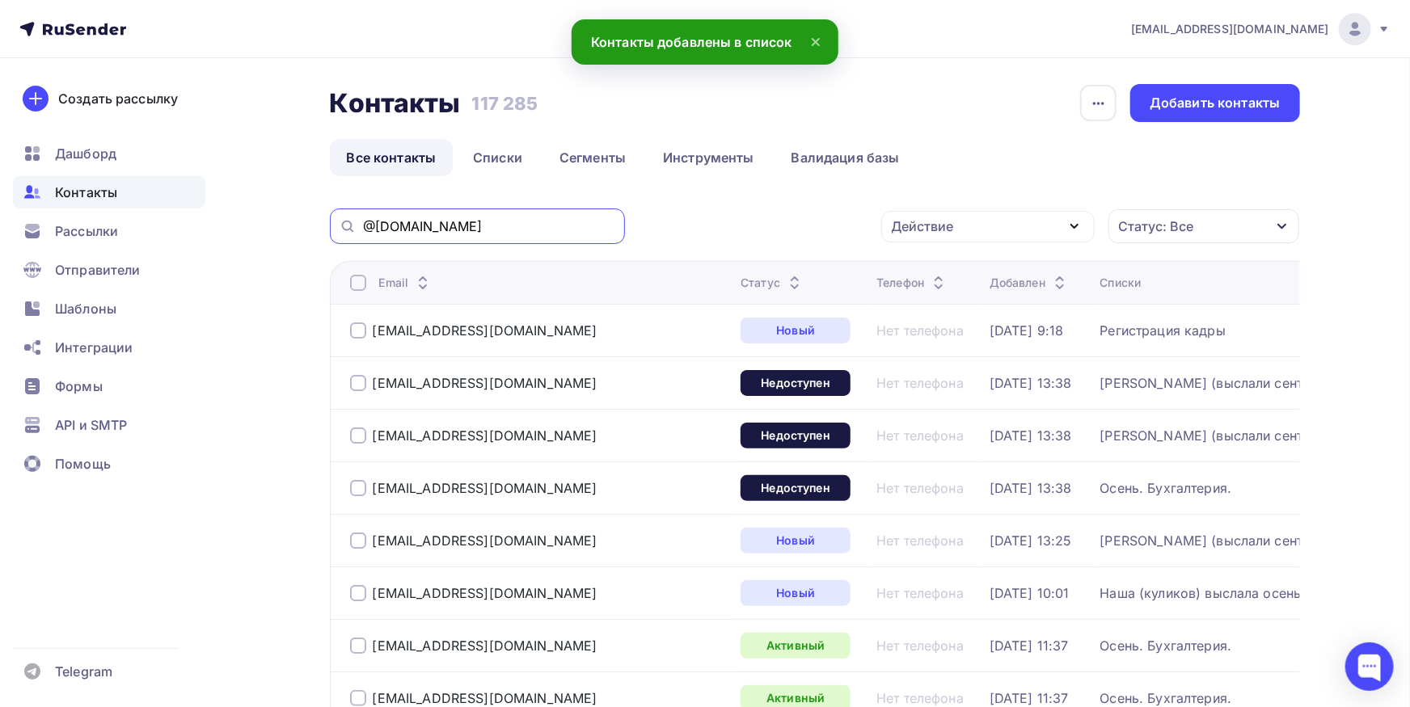
click at [556, 222] on input "@ln.rosenergoatom.ru" at bounding box center [489, 226] width 252 height 18
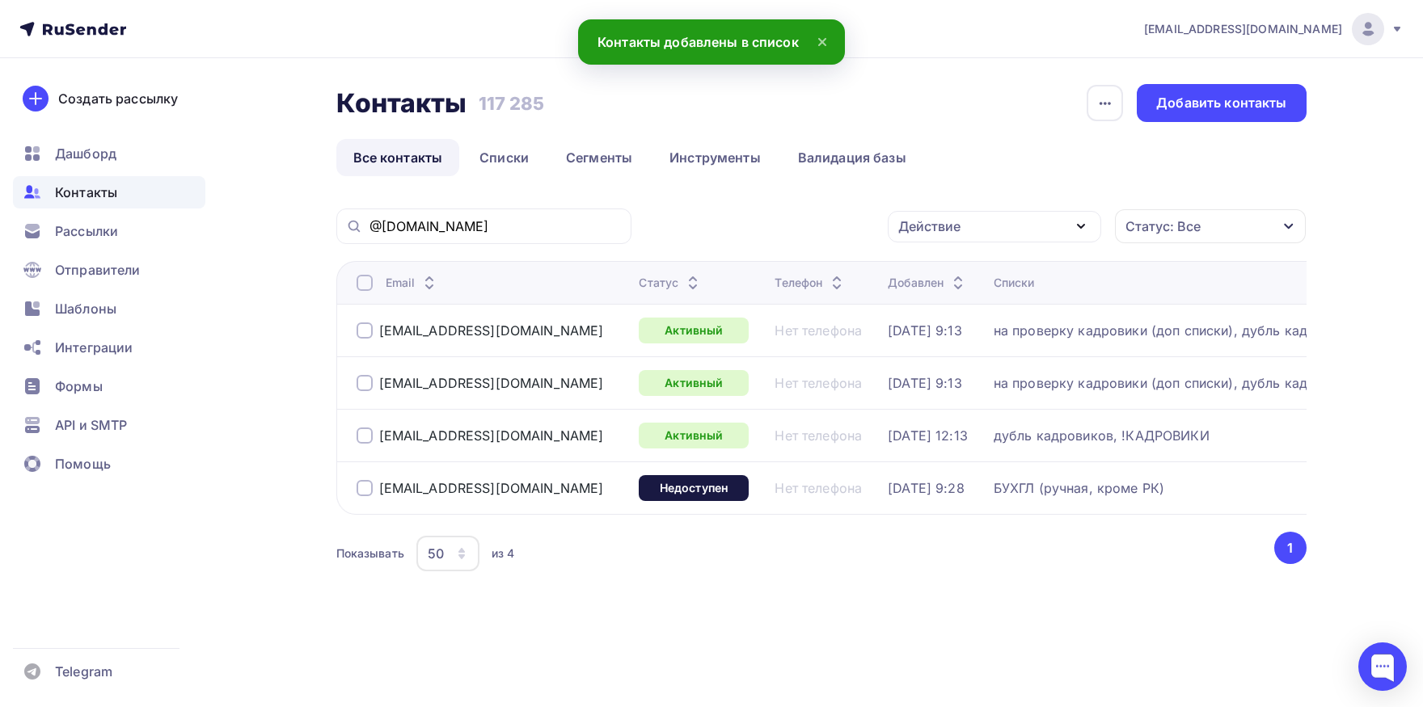
click at [365, 331] on div at bounding box center [364, 331] width 16 height 16
drag, startPoint x: 365, startPoint y: 378, endPoint x: 364, endPoint y: 413, distance: 34.8
click at [364, 378] on div at bounding box center [364, 383] width 16 height 16
click at [365, 444] on div "asp-dav@ln.rosenergoatom.ru" at bounding box center [491, 436] width 270 height 26
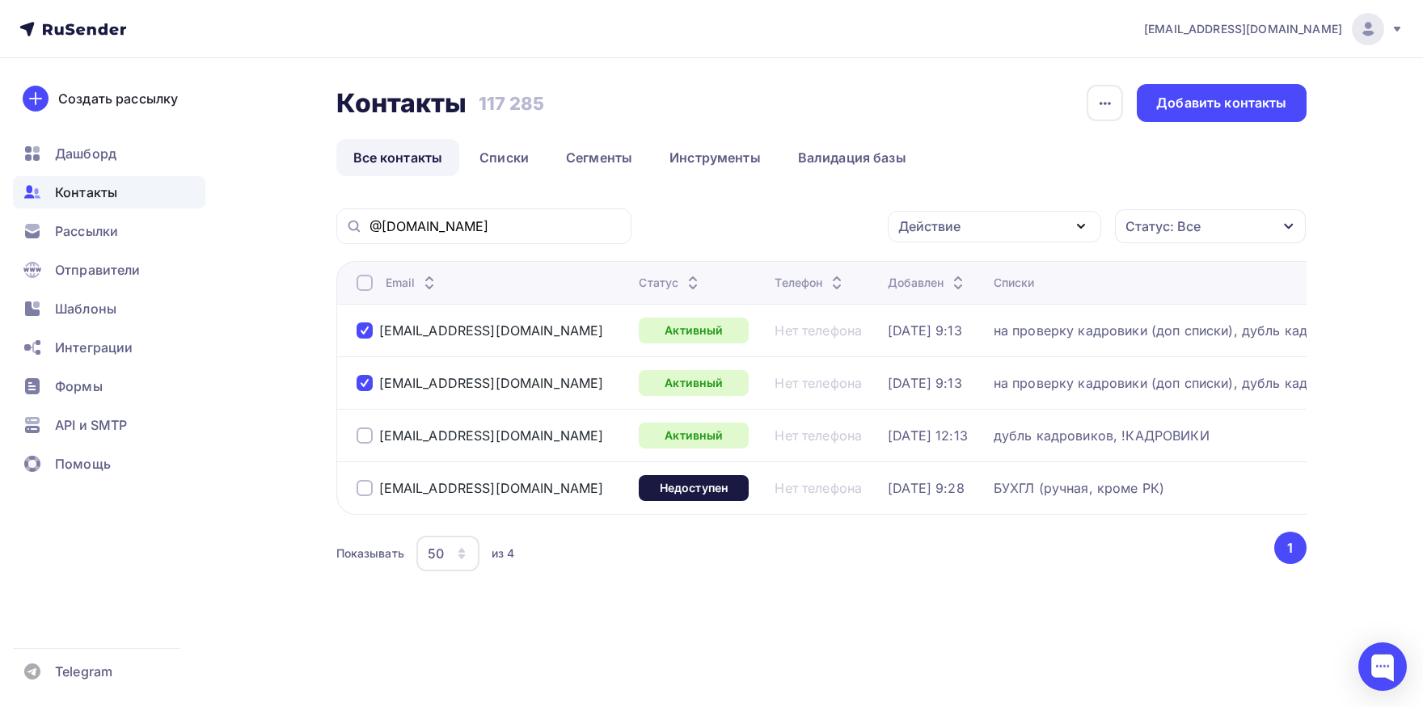
click at [365, 429] on div at bounding box center [364, 436] width 16 height 16
drag, startPoint x: 580, startPoint y: 434, endPoint x: 377, endPoint y: 443, distance: 203.1
click at [374, 440] on div "asp-dav@ln.rosenergoatom.ru" at bounding box center [491, 436] width 270 height 26
copy div "asp-dav@ln.rosenergoatom.ru"
drag, startPoint x: 559, startPoint y: 377, endPoint x: 378, endPoint y: 380, distance: 180.3
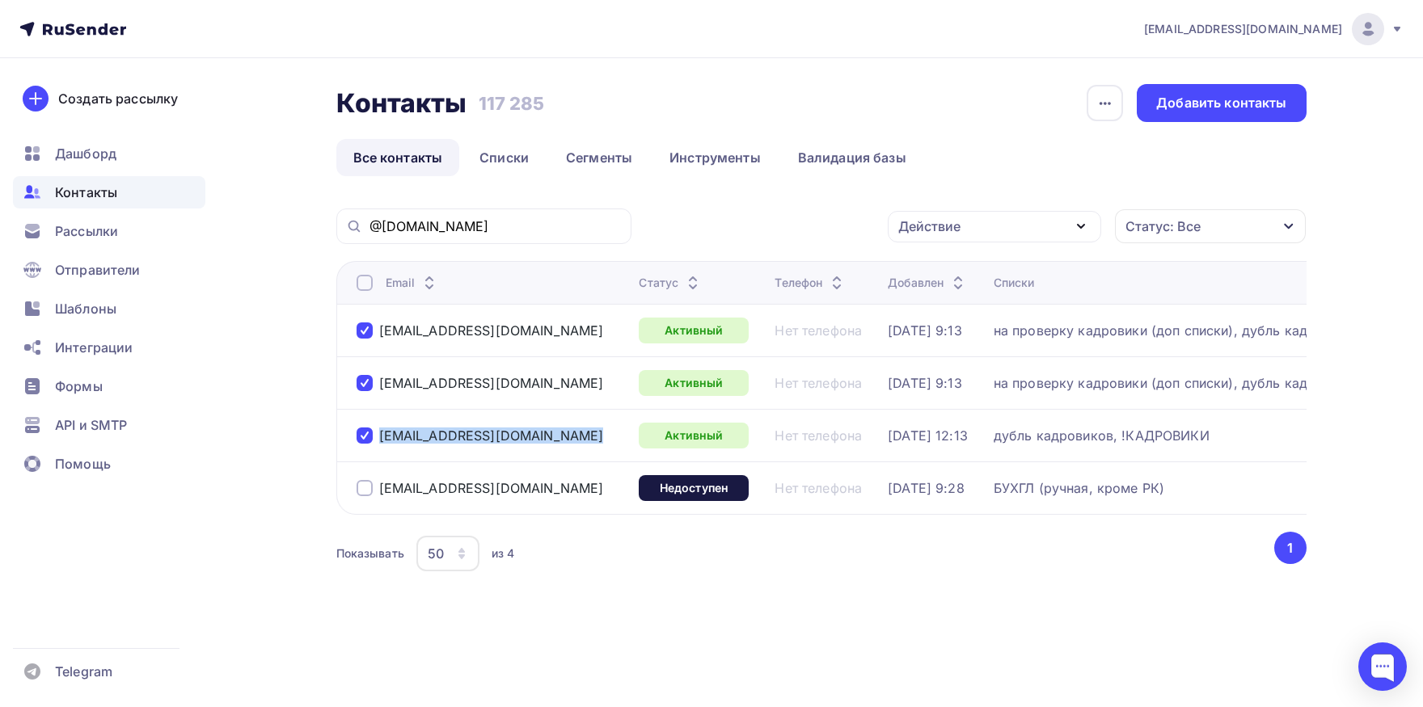
click at [378, 380] on div "ok-bis@ln.rosenergoatom.ru" at bounding box center [491, 383] width 270 height 26
copy div "ok-bis@ln.rosenergoatom.ru"
drag, startPoint x: 449, startPoint y: 327, endPoint x: 380, endPoint y: 325, distance: 69.6
click at [380, 325] on div "ok-kgp@ln.rosenergoatom.ru" at bounding box center [491, 331] width 270 height 26
copy div "ok-kgp@ln.rosenergoatom.ru"
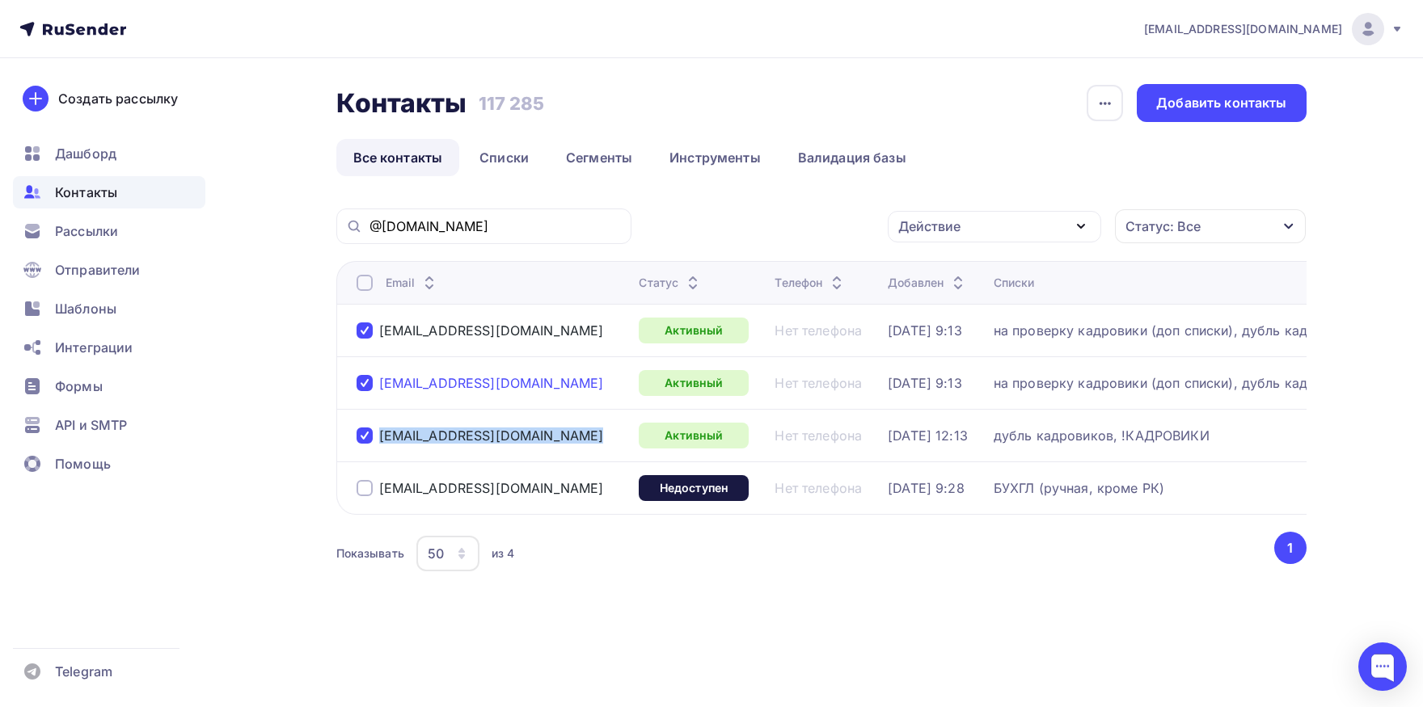
drag, startPoint x: 565, startPoint y: 385, endPoint x: 389, endPoint y: 384, distance: 176.2
click at [375, 392] on div "ok-bis@ln.rosenergoatom.ru" at bounding box center [491, 383] width 270 height 26
copy div "ok-bis@ln.rosenergoatom.ru"
drag, startPoint x: 580, startPoint y: 436, endPoint x: 382, endPoint y: 447, distance: 199.1
click at [382, 447] on div "asp-dav@ln.rosenergoatom.ru" at bounding box center [491, 436] width 270 height 26
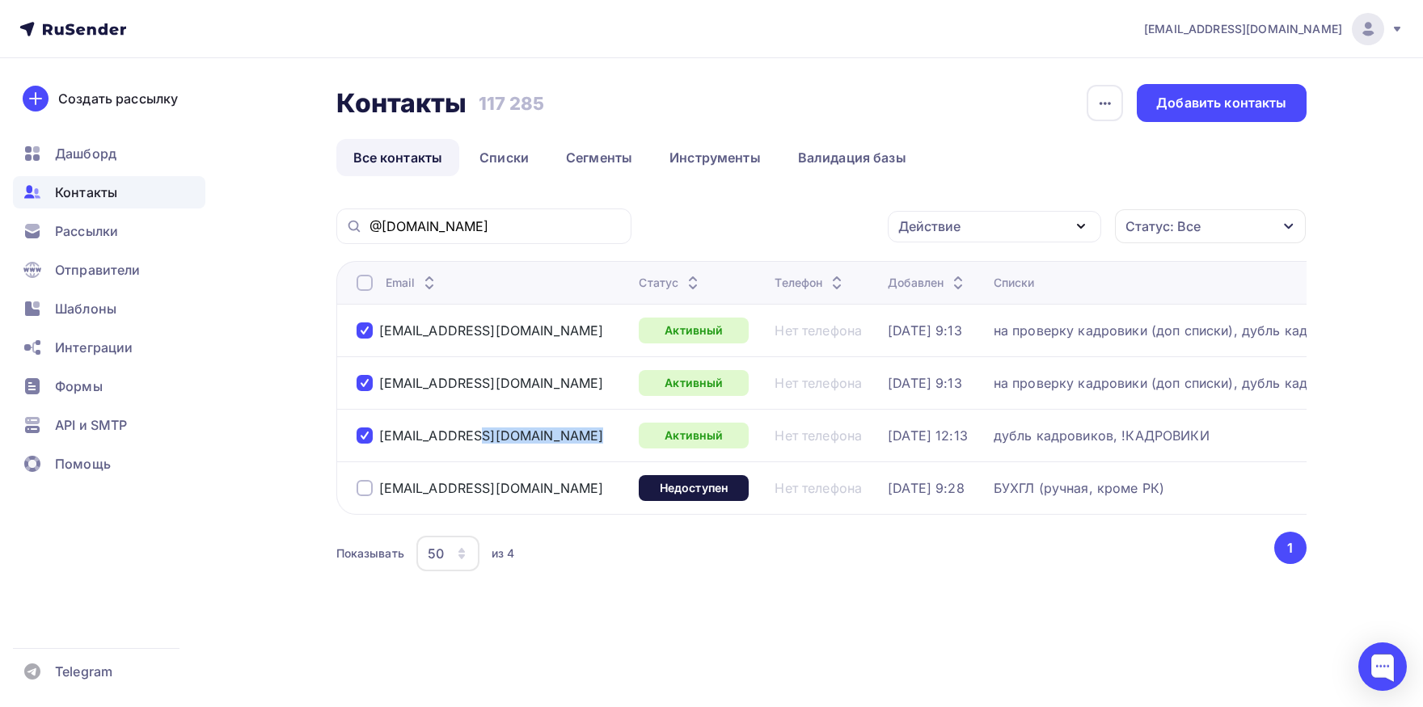
copy div "asp-dav@ln.rosenergoatom.ru"
click at [533, 214] on div "@ln.rosenergoatom.ru" at bounding box center [483, 227] width 295 height 36
click at [527, 220] on input "@ln.rosenergoatom.ru" at bounding box center [495, 226] width 252 height 18
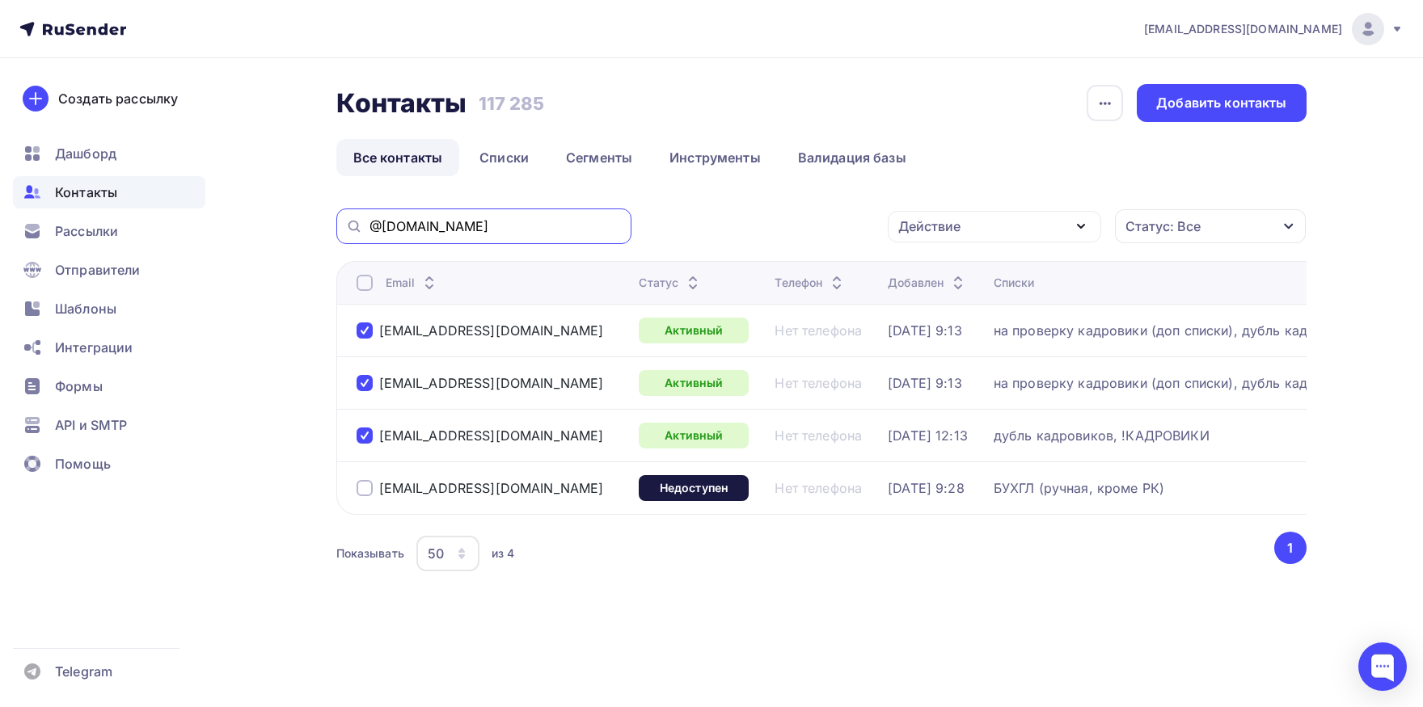
click at [527, 220] on input "@ln.rosenergoatom.ru" at bounding box center [495, 226] width 252 height 18
click at [521, 230] on input "@ln.rosenergoatom.ru" at bounding box center [495, 226] width 252 height 18
click at [360, 289] on div at bounding box center [364, 283] width 16 height 16
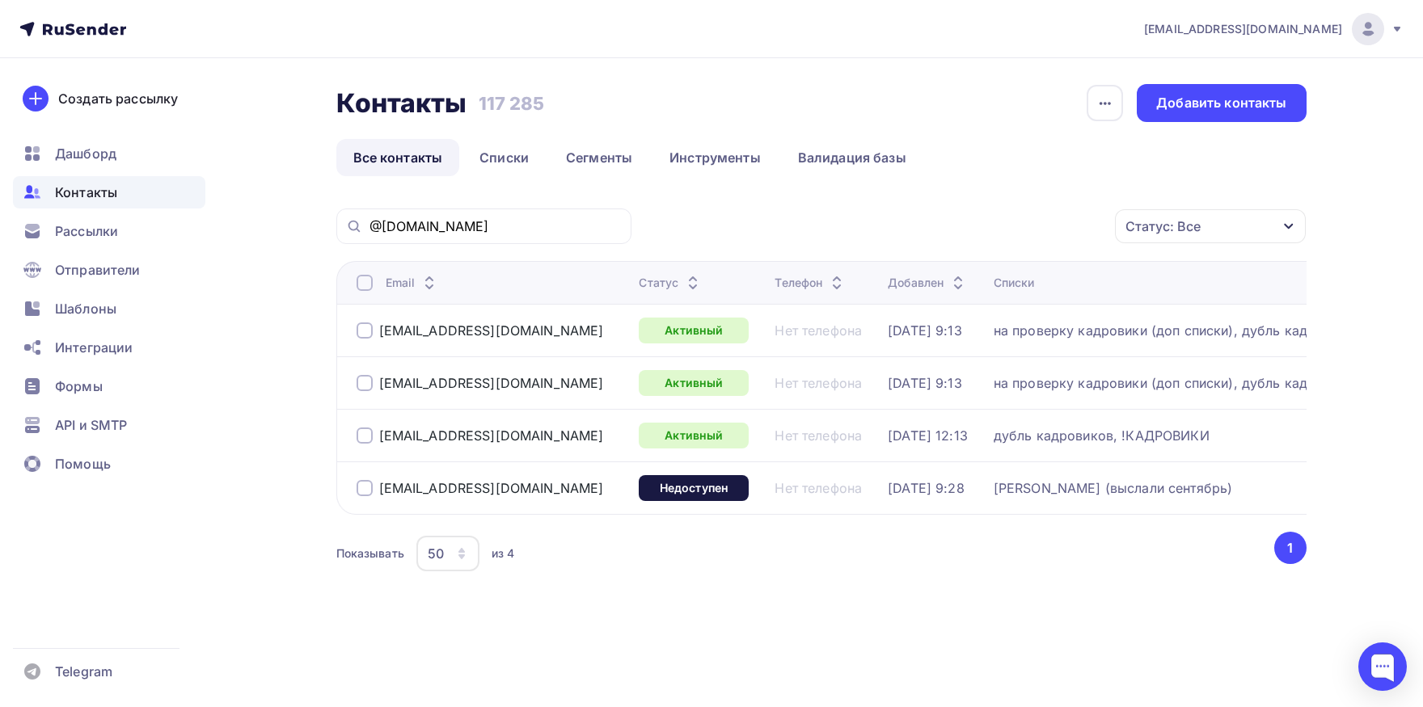
click at [360, 289] on div at bounding box center [364, 283] width 16 height 16
click at [361, 483] on div at bounding box center [364, 488] width 16 height 16
click at [1007, 221] on div "Действие" at bounding box center [994, 227] width 213 height 32
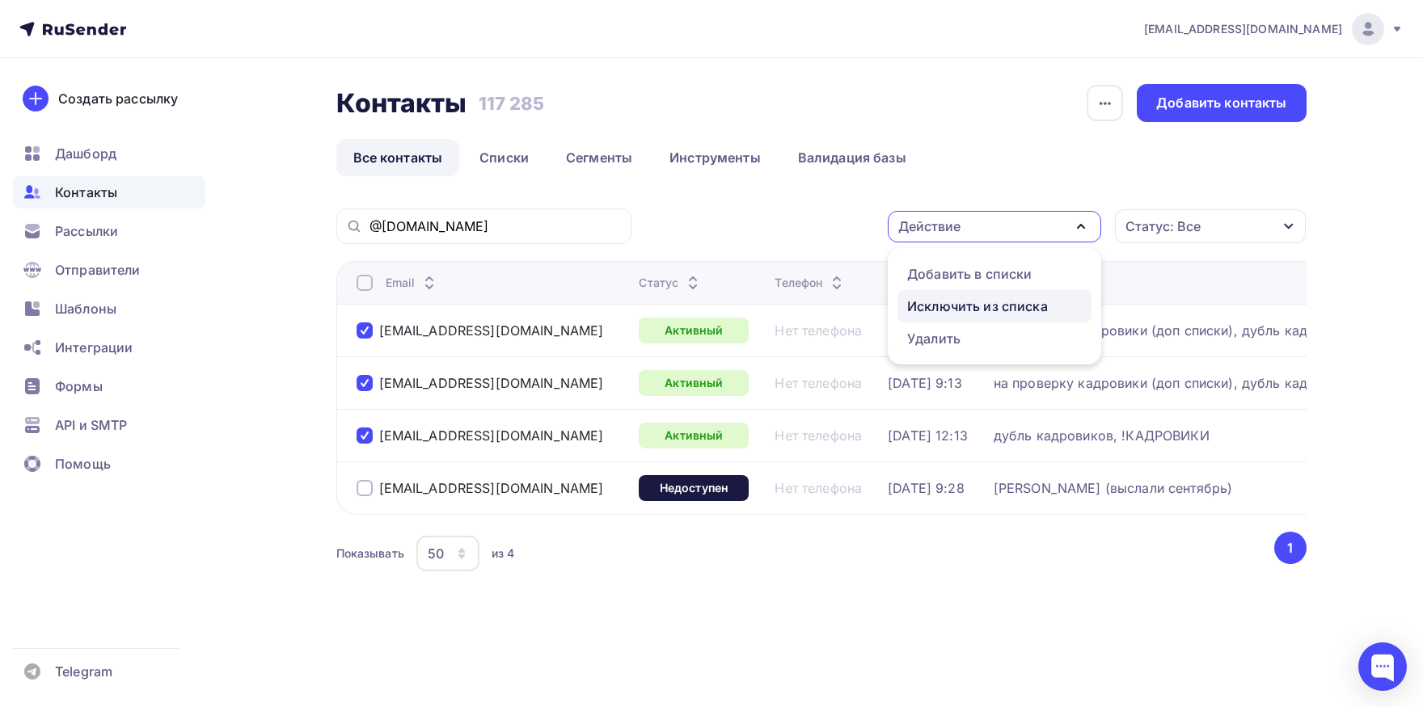
click at [976, 304] on div "Исключить из списка" at bounding box center [977, 306] width 141 height 19
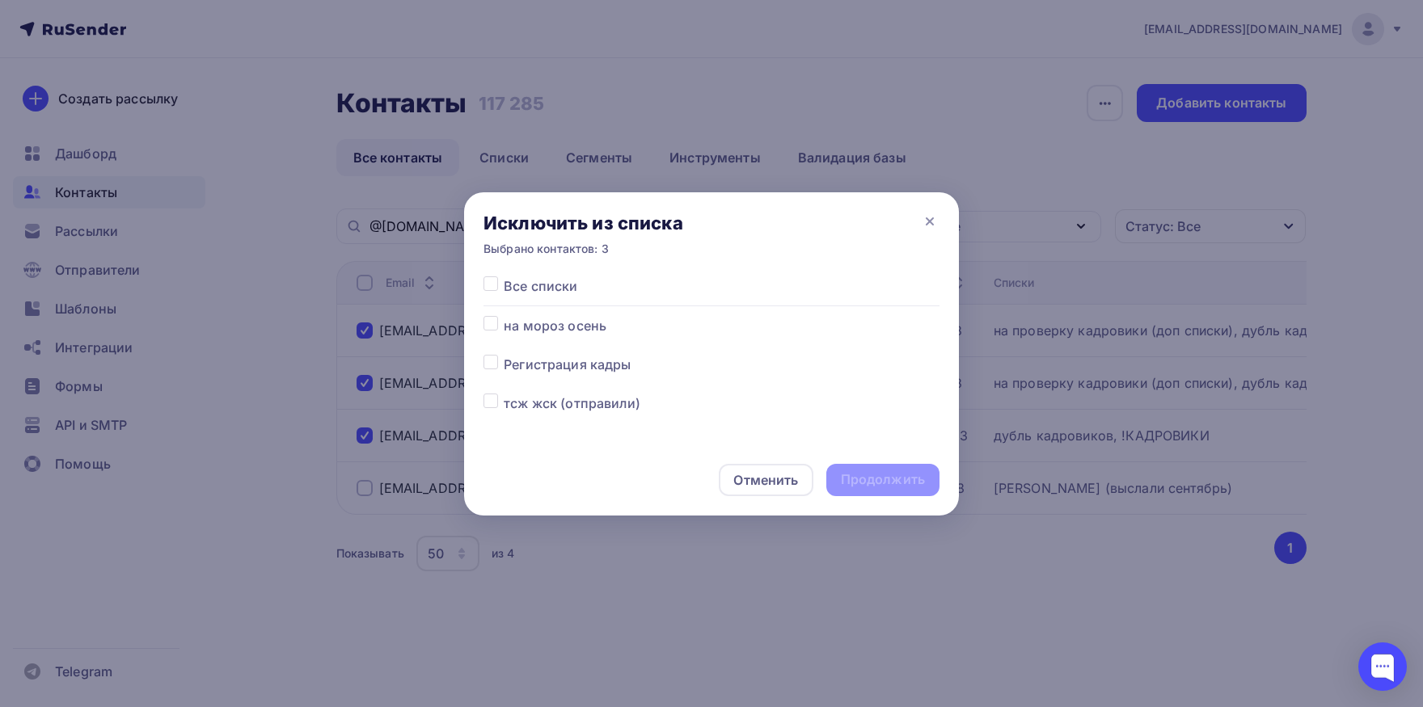
drag, startPoint x: 543, startPoint y: 293, endPoint x: 636, endPoint y: 347, distance: 107.6
click at [543, 295] on span "Все списки" at bounding box center [541, 285] width 74 height 19
click at [504, 276] on label at bounding box center [504, 276] width 0 height 0
click at [495, 285] on input "checkbox" at bounding box center [490, 283] width 15 height 15
checkbox input "true"
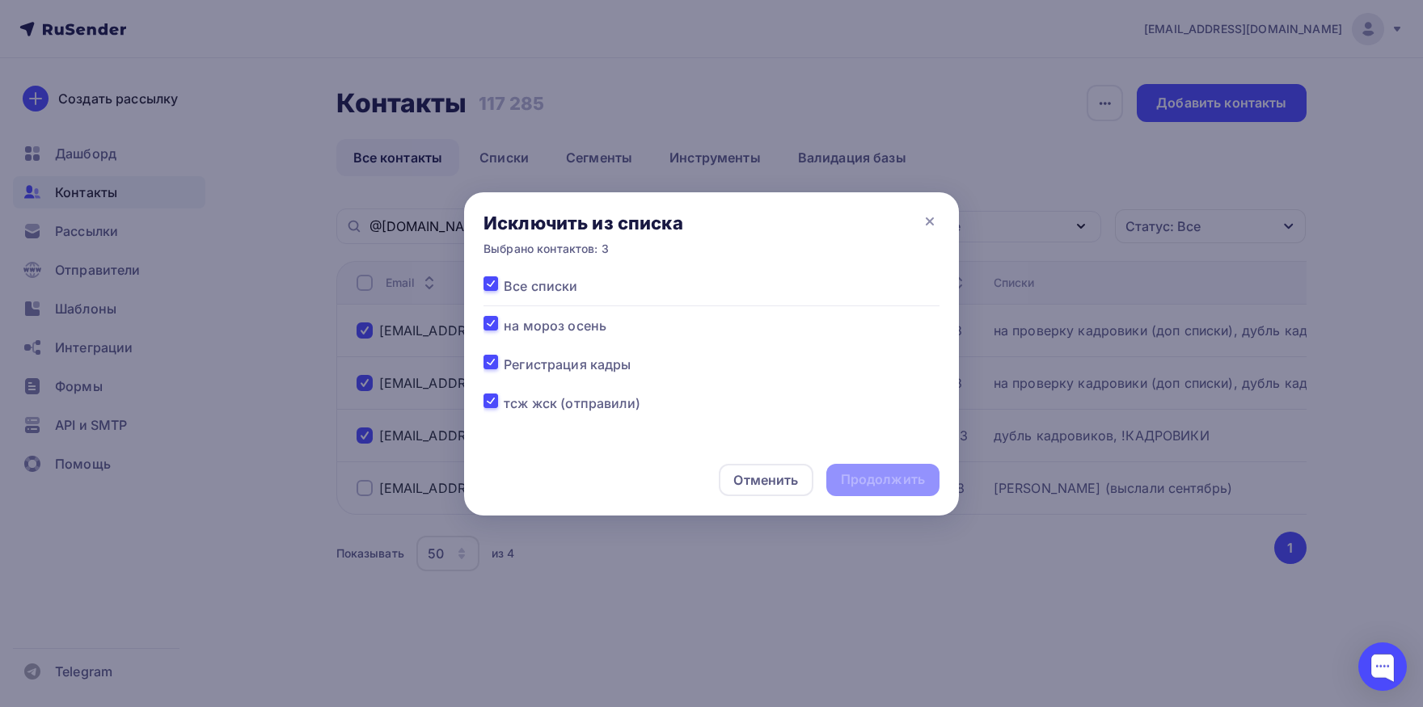
checkbox input "true"
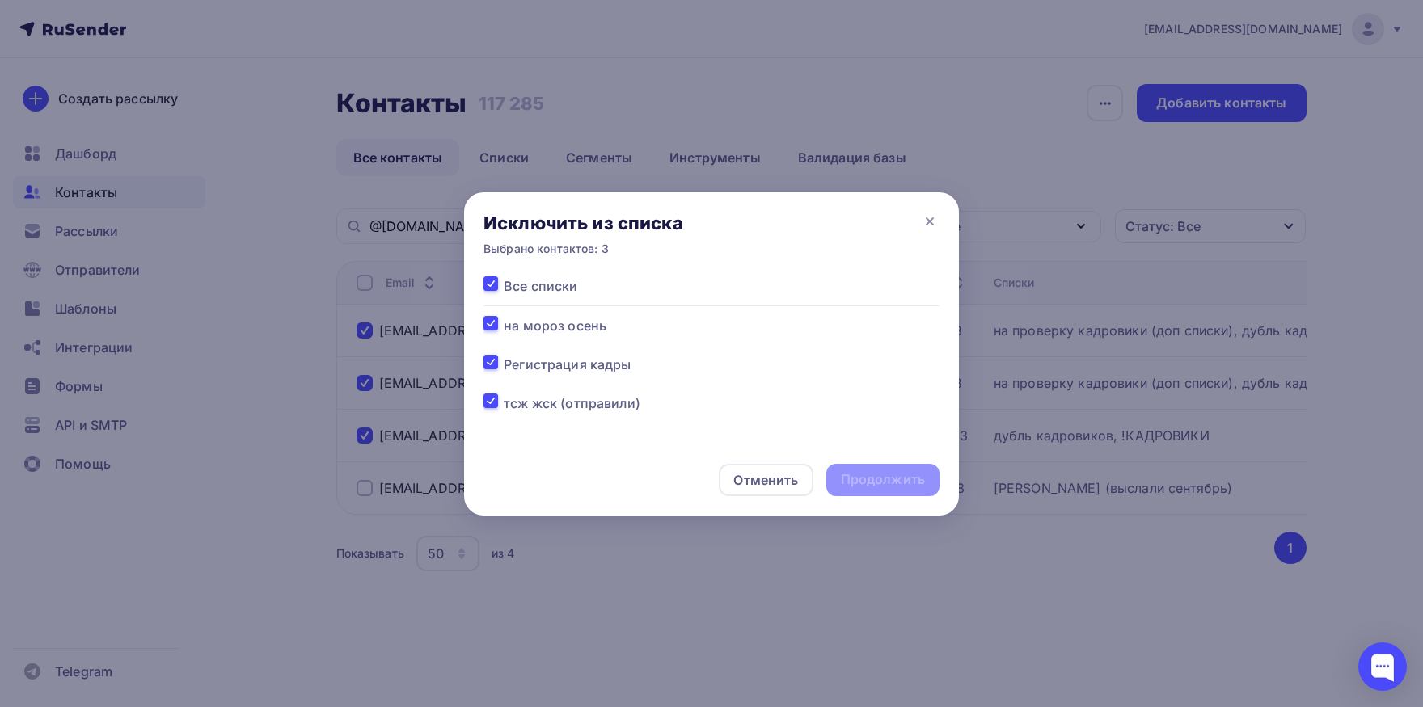
checkbox input "true"
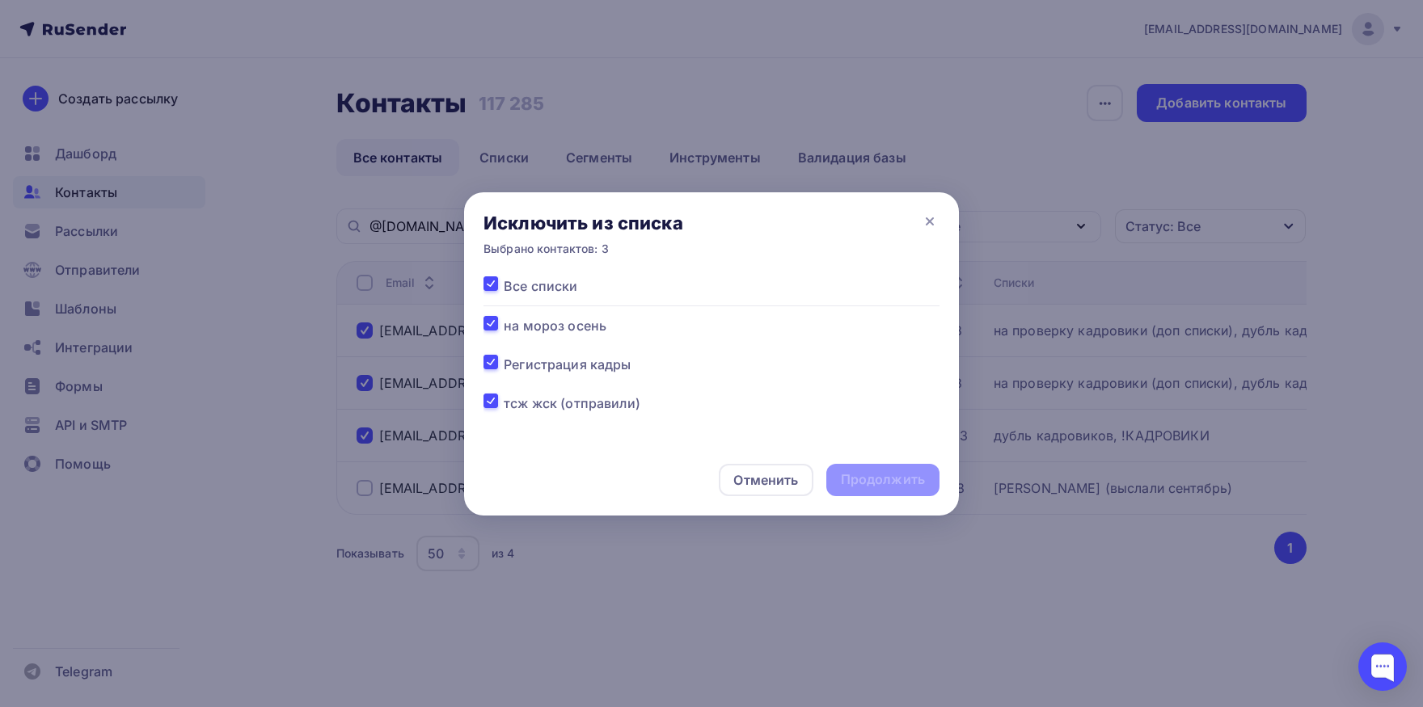
checkbox input "true"
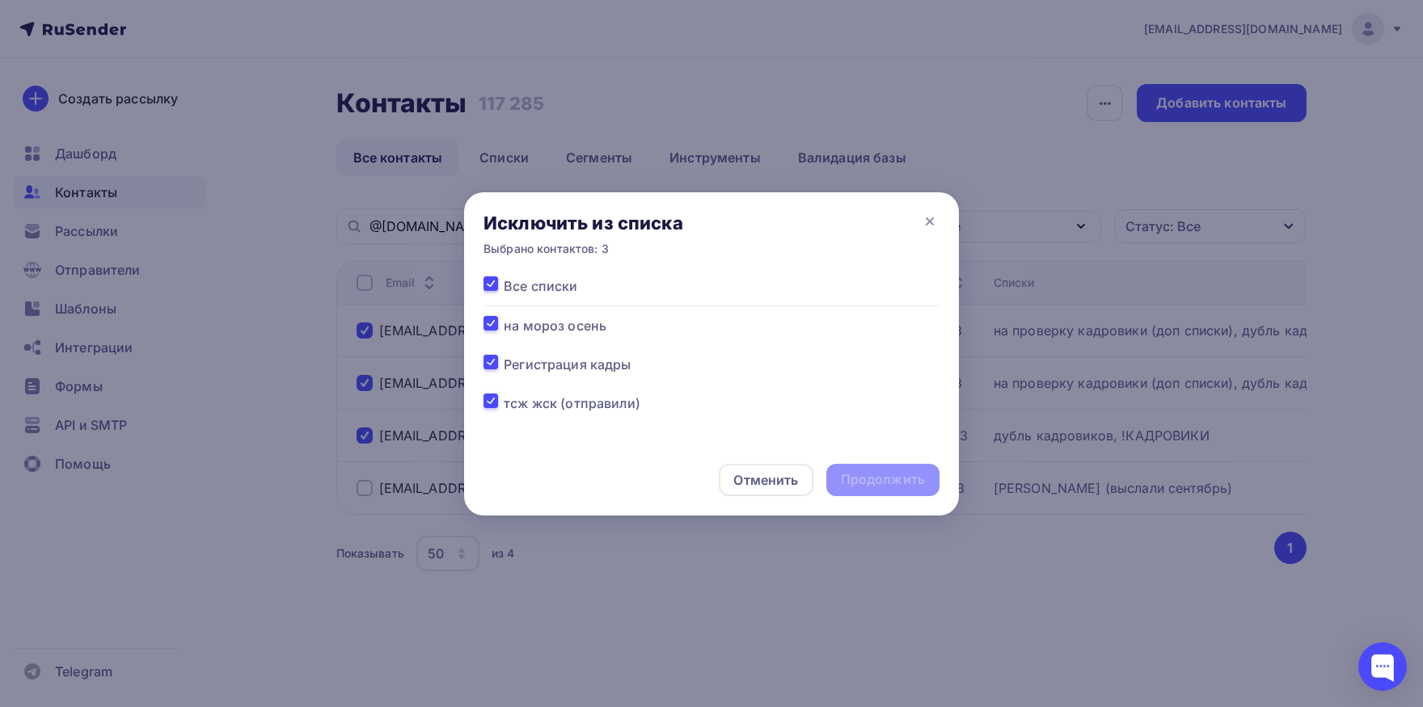
checkbox input "true"
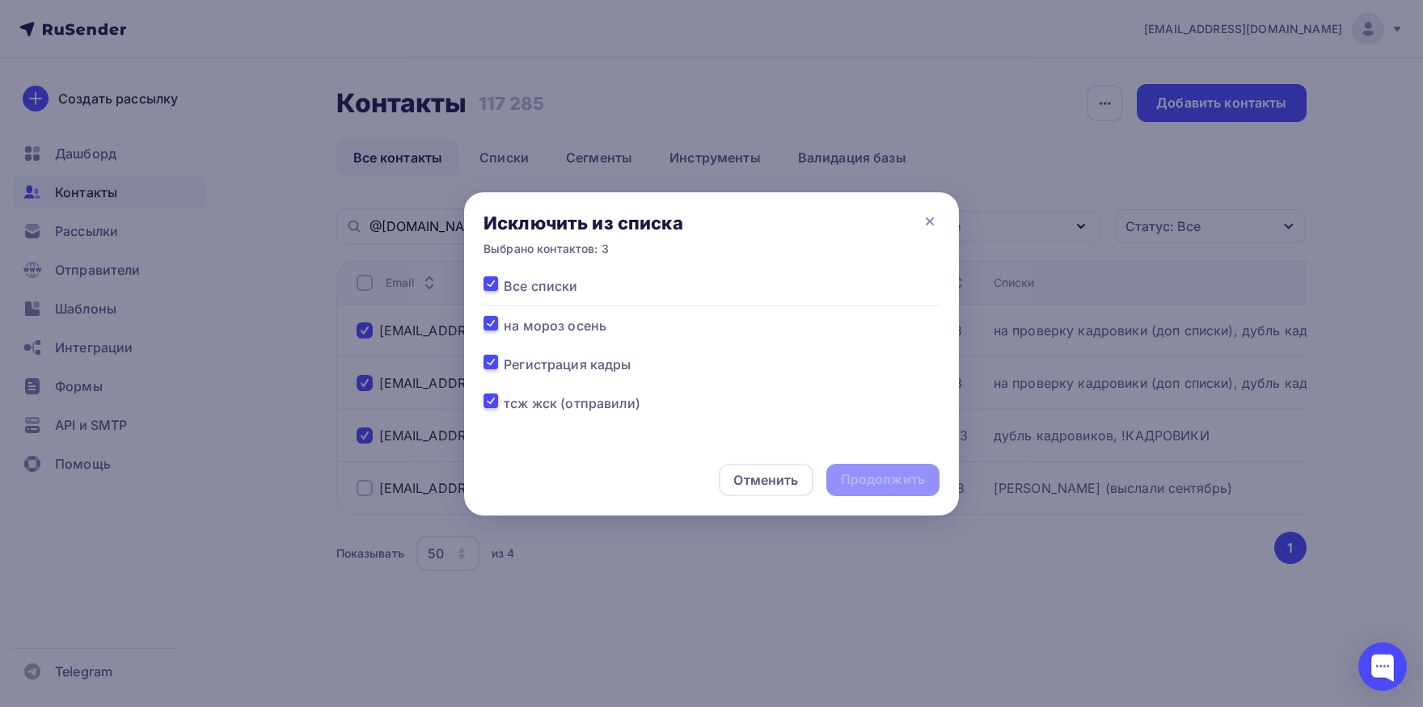
checkbox input "true"
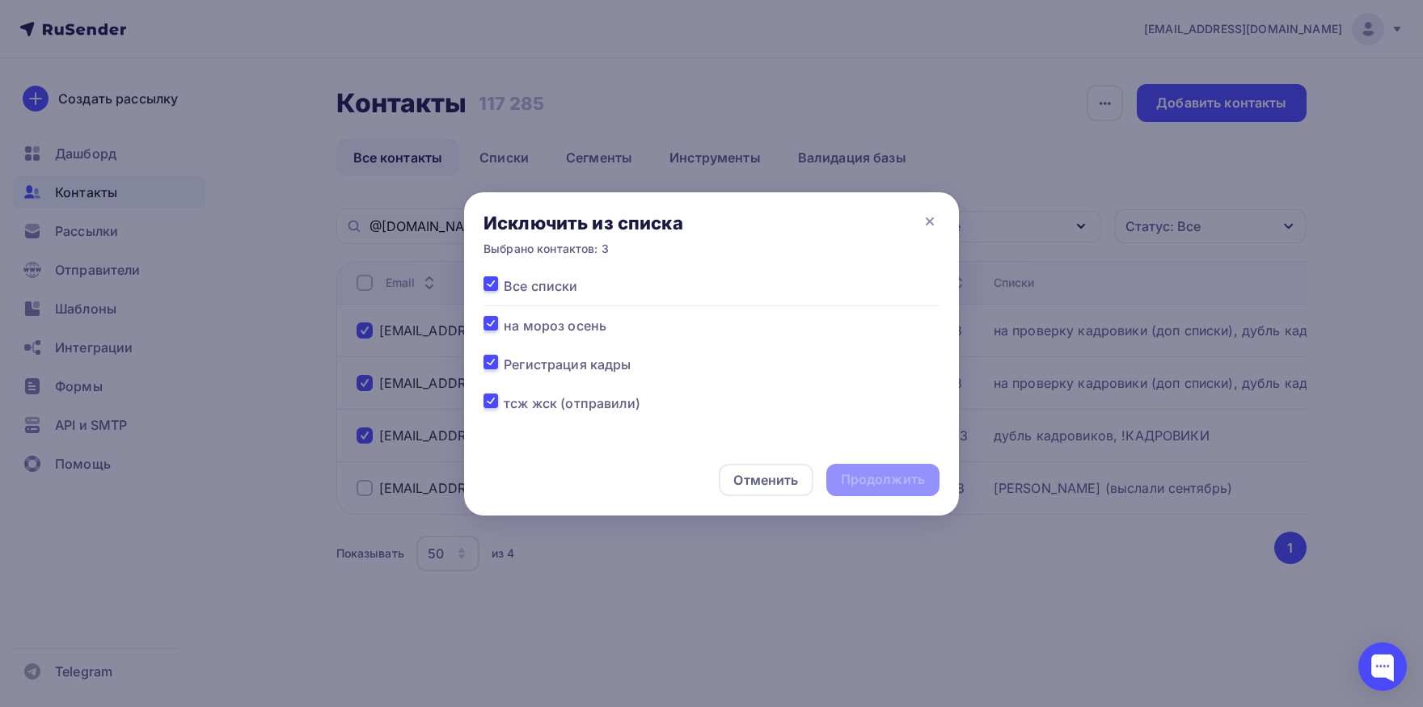
checkbox input "true"
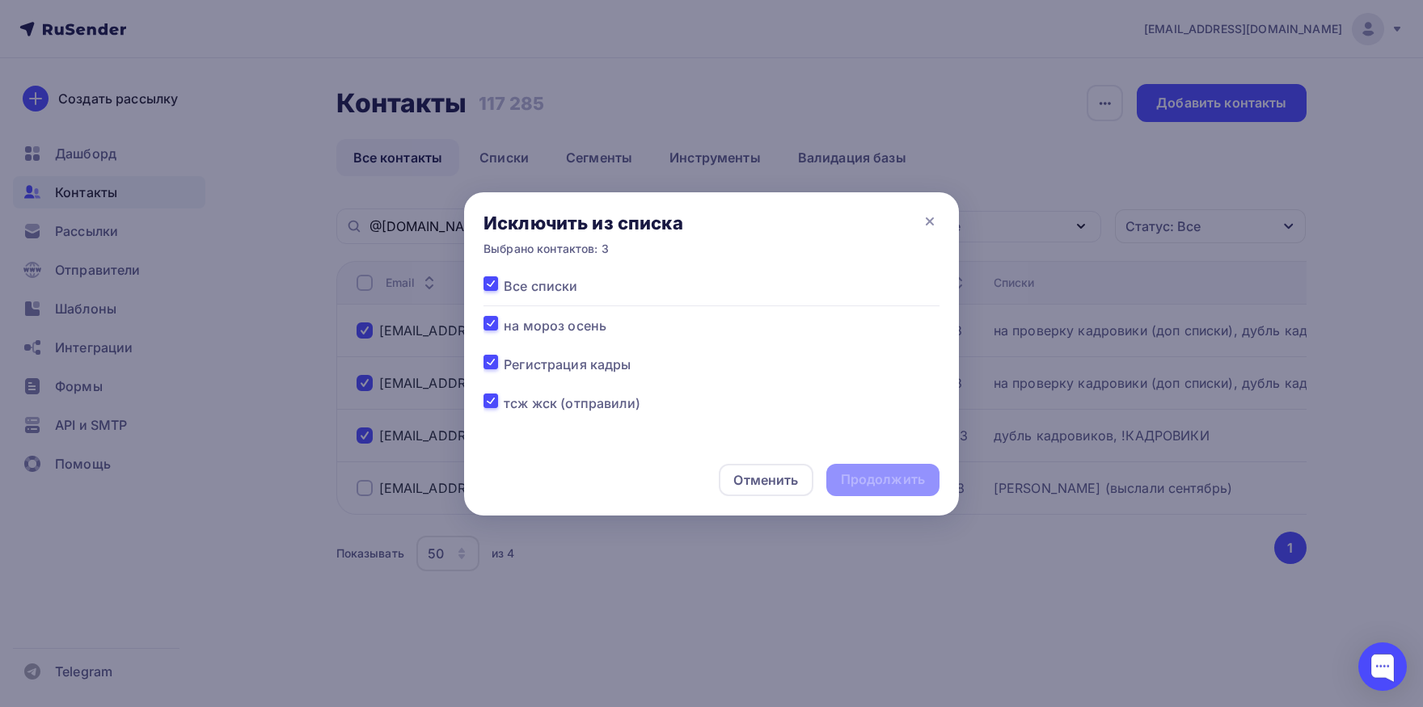
checkbox input "true"
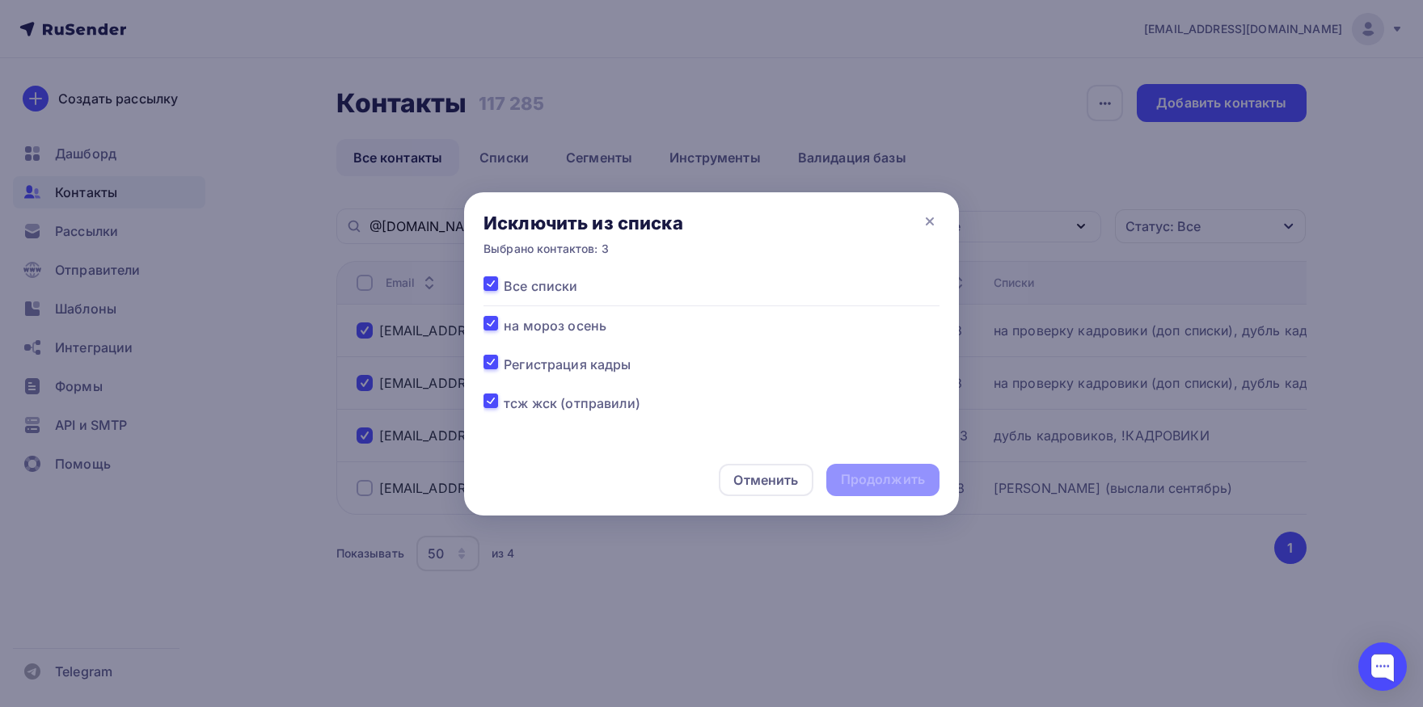
checkbox input "true"
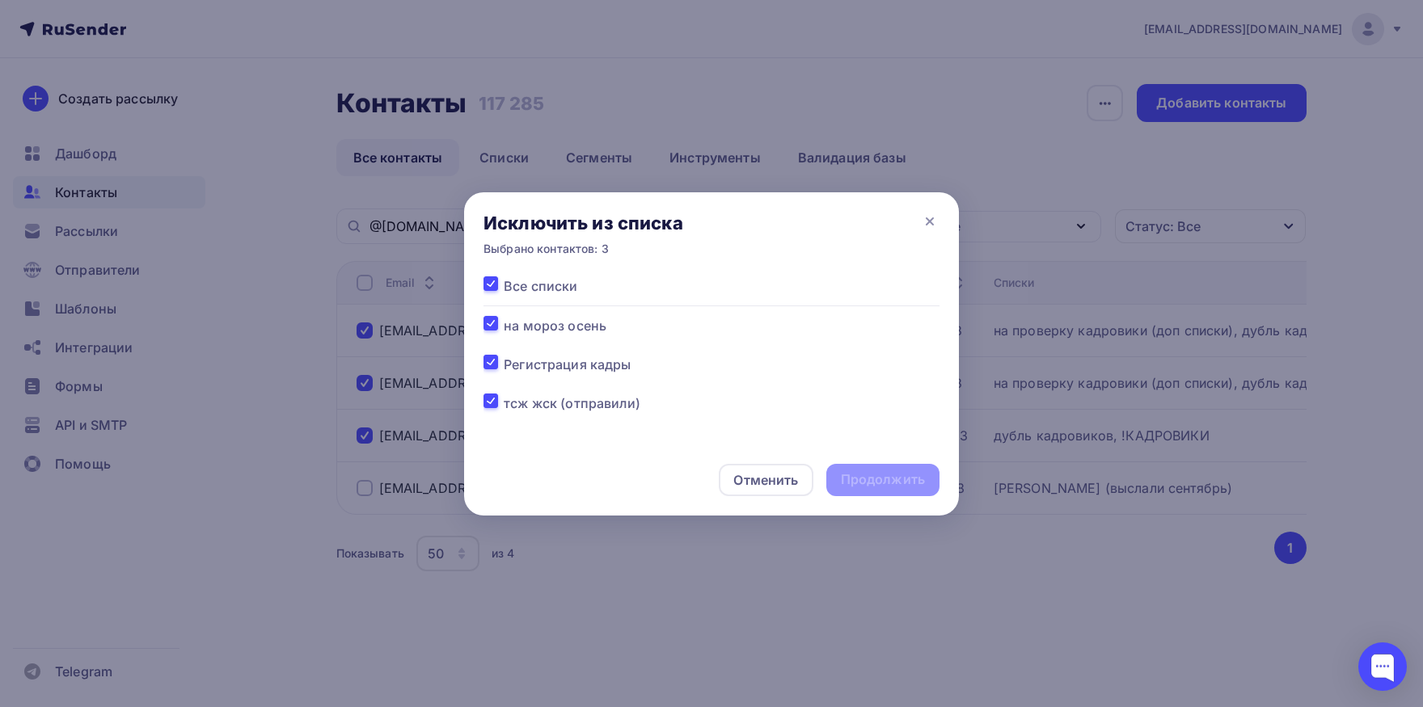
checkbox input "true"
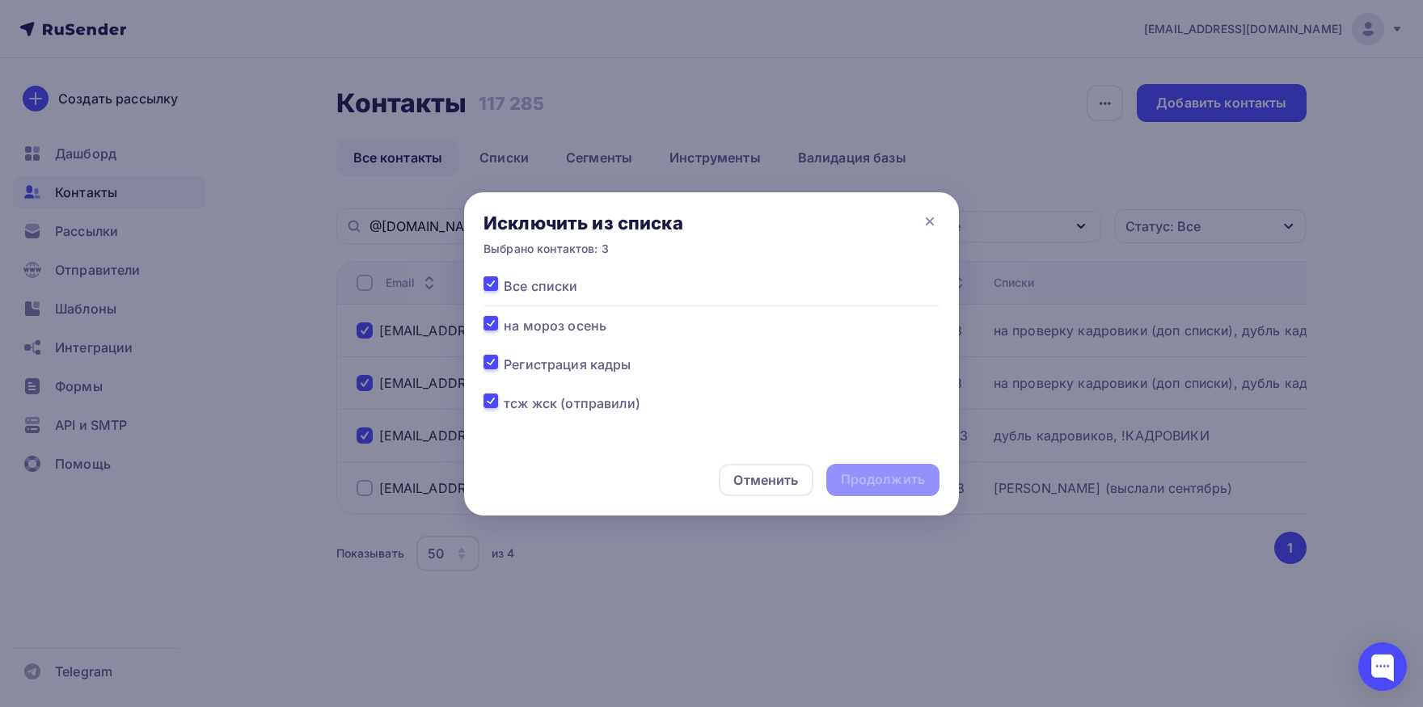
checkbox input "true"
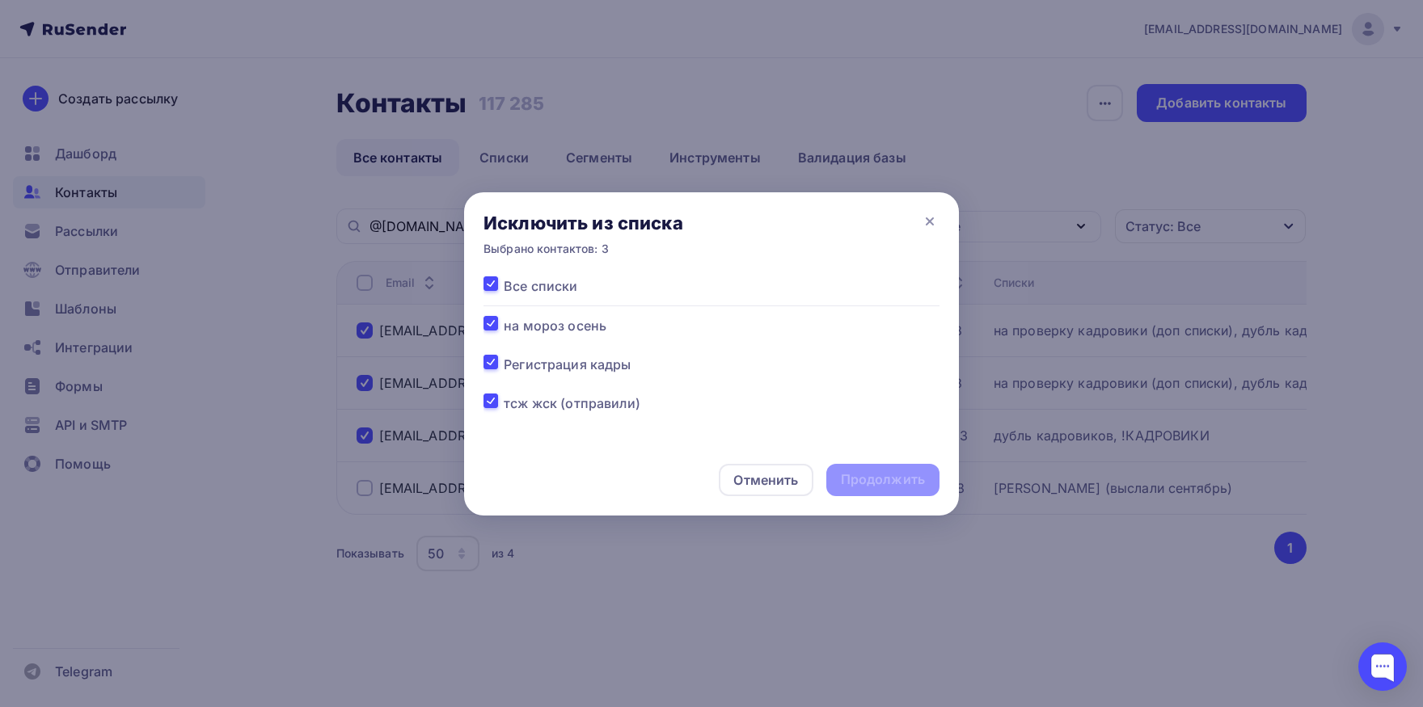
checkbox input "true"
click at [850, 476] on div "Продолжить" at bounding box center [883, 479] width 84 height 19
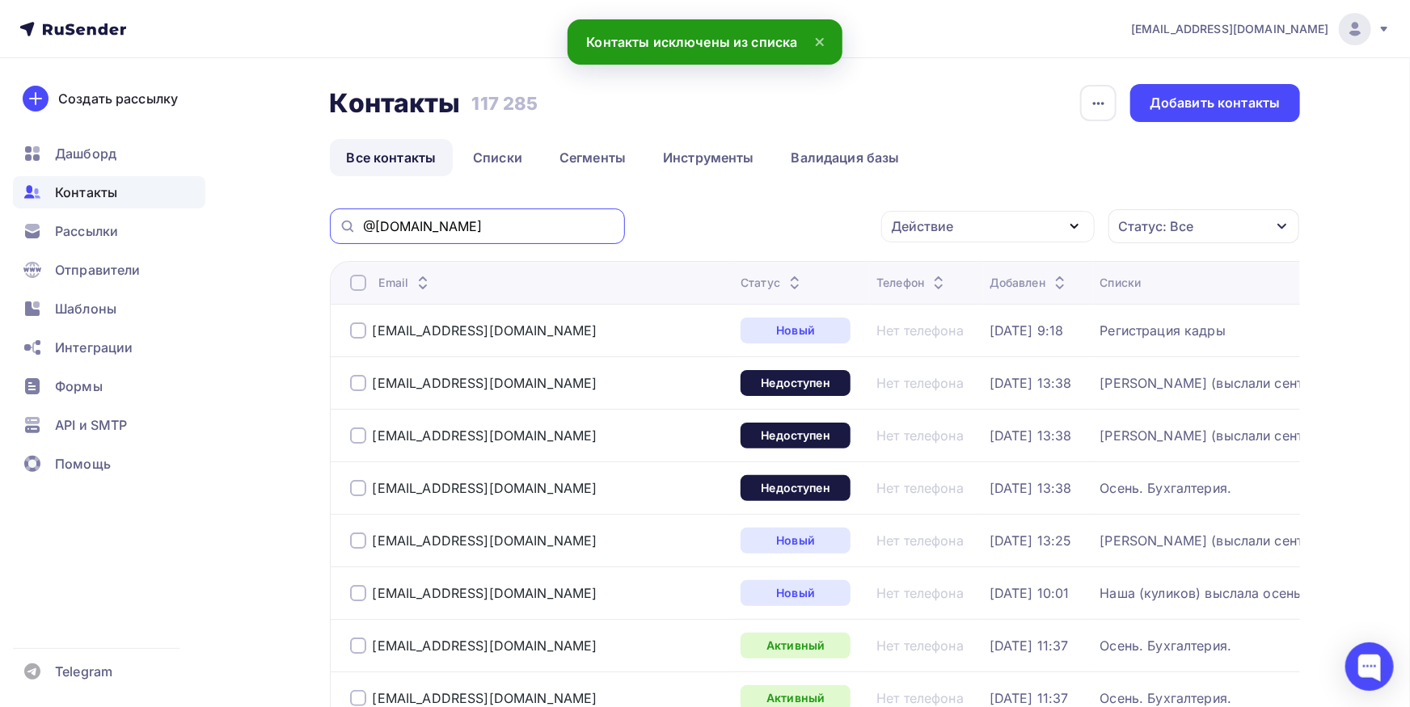
click at [565, 230] on input "@ln.rosenergoatom.ru" at bounding box center [489, 226] width 252 height 18
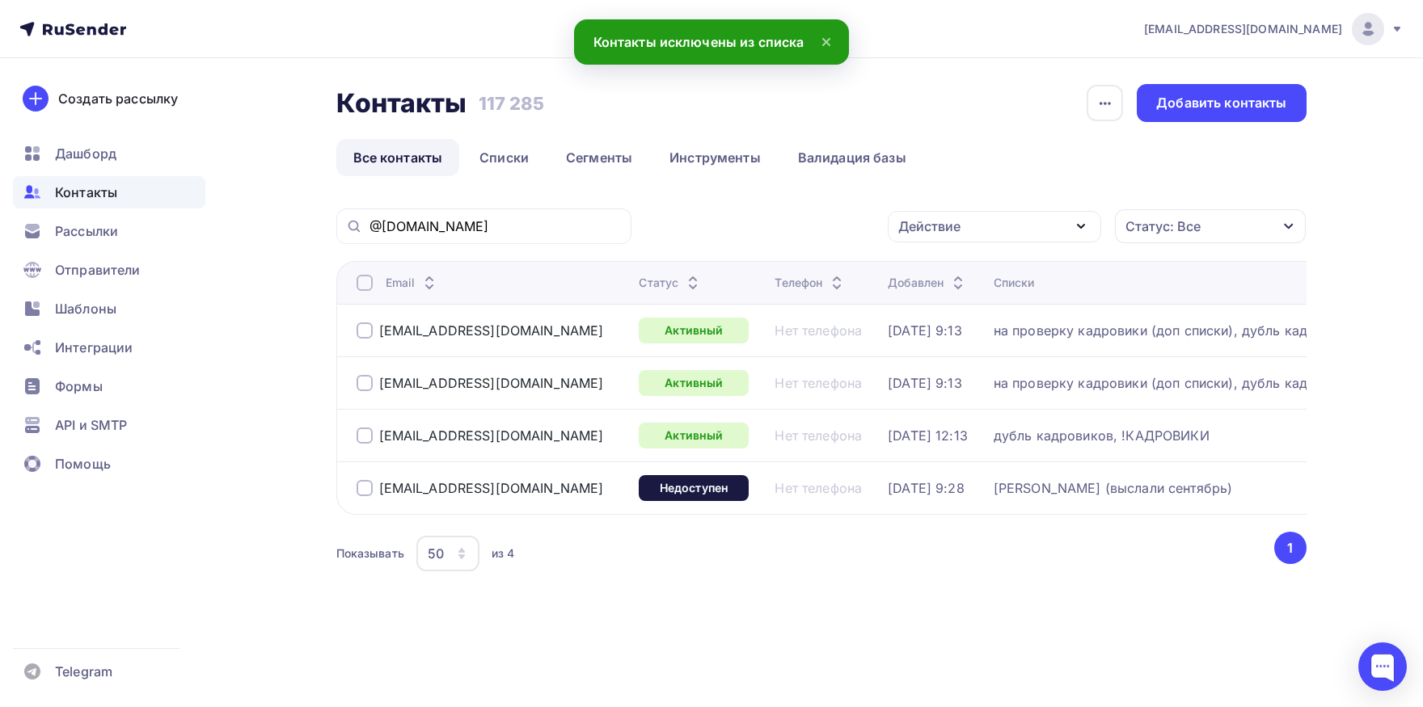
click at [368, 276] on div at bounding box center [364, 283] width 16 height 16
click at [368, 278] on div at bounding box center [364, 283] width 16 height 16
click at [365, 486] on div at bounding box center [364, 488] width 16 height 16
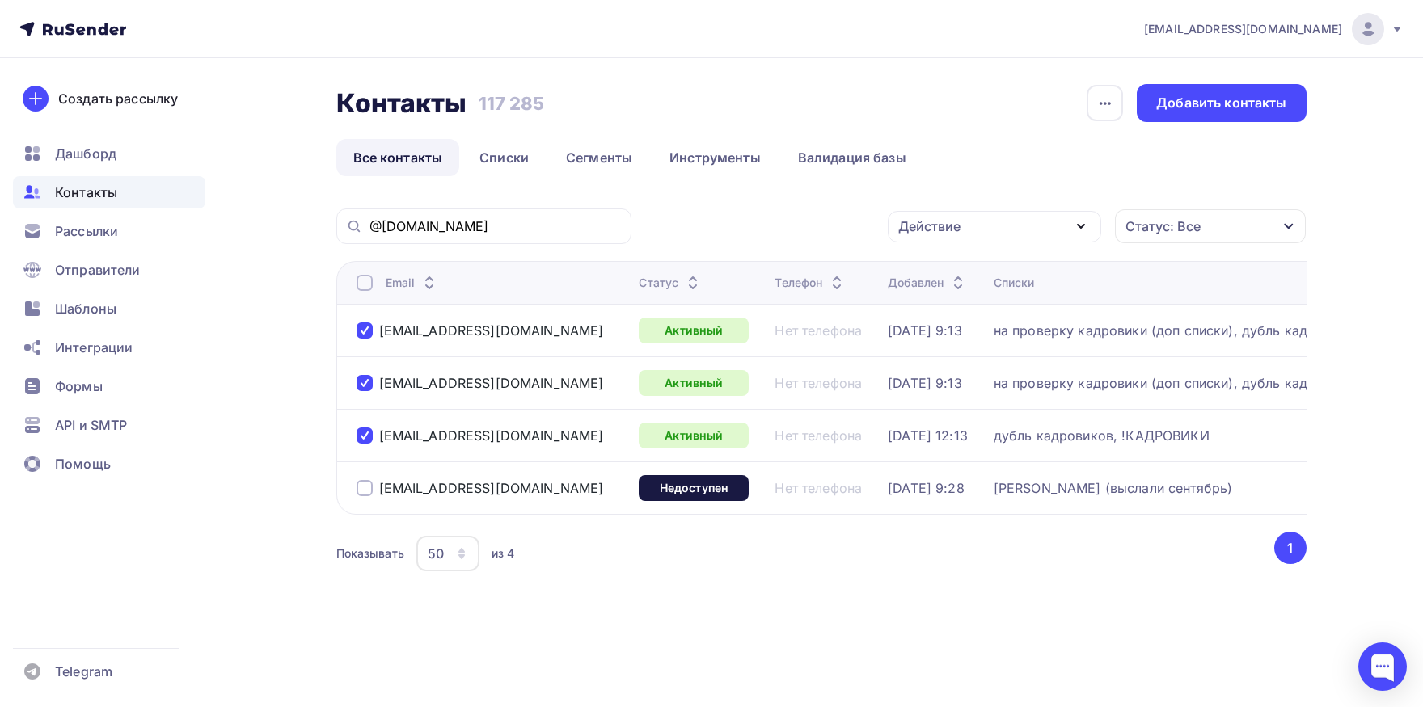
click at [993, 243] on div "Действие Добавить в списки Исключить из списка Удалить Статус: Все Статус Новый…" at bounding box center [975, 227] width 664 height 36
click at [980, 231] on div "Действие" at bounding box center [994, 227] width 213 height 32
click at [956, 276] on div "Добавить в списки" at bounding box center [969, 273] width 124 height 19
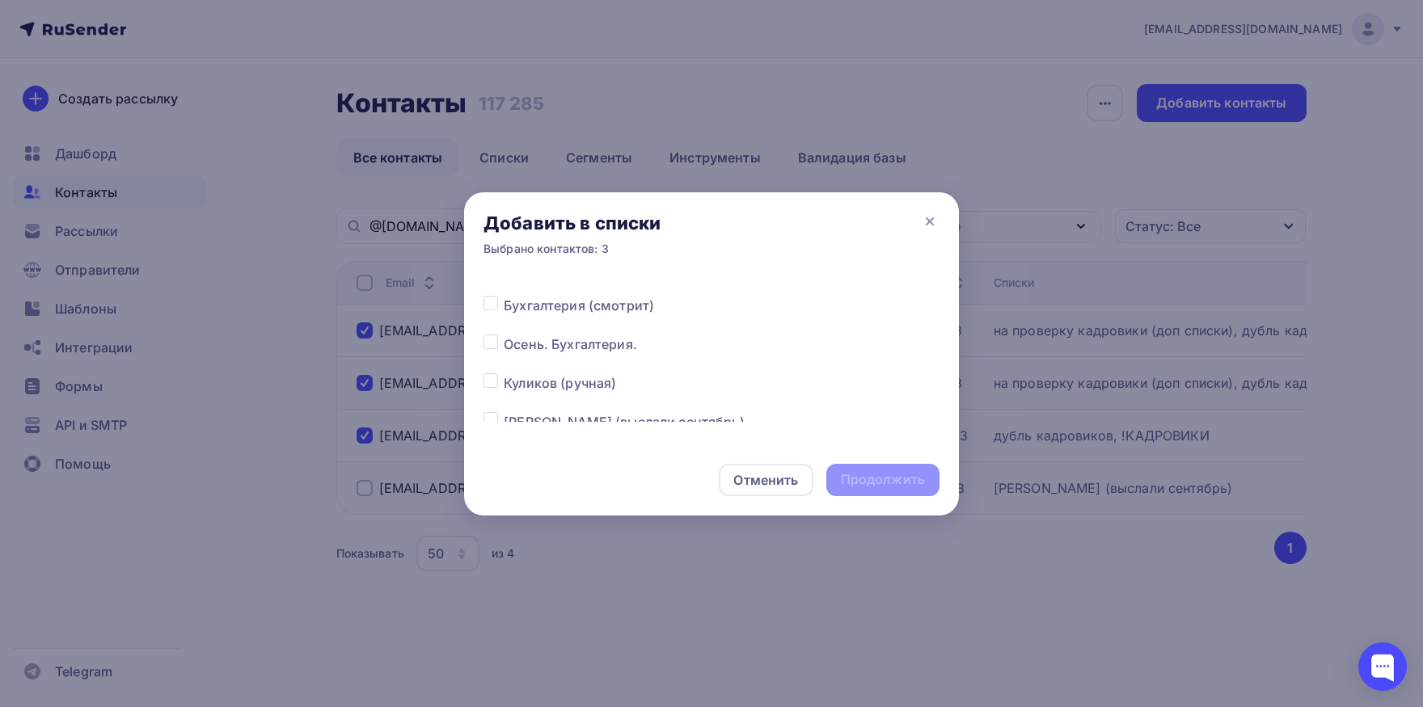
scroll to position [169, 0]
drag, startPoint x: 488, startPoint y: 313, endPoint x: 770, endPoint y: 386, distance: 291.3
click at [504, 302] on label at bounding box center [504, 302] width 0 height 0
click at [489, 312] on input "checkbox" at bounding box center [490, 309] width 15 height 15
checkbox input "true"
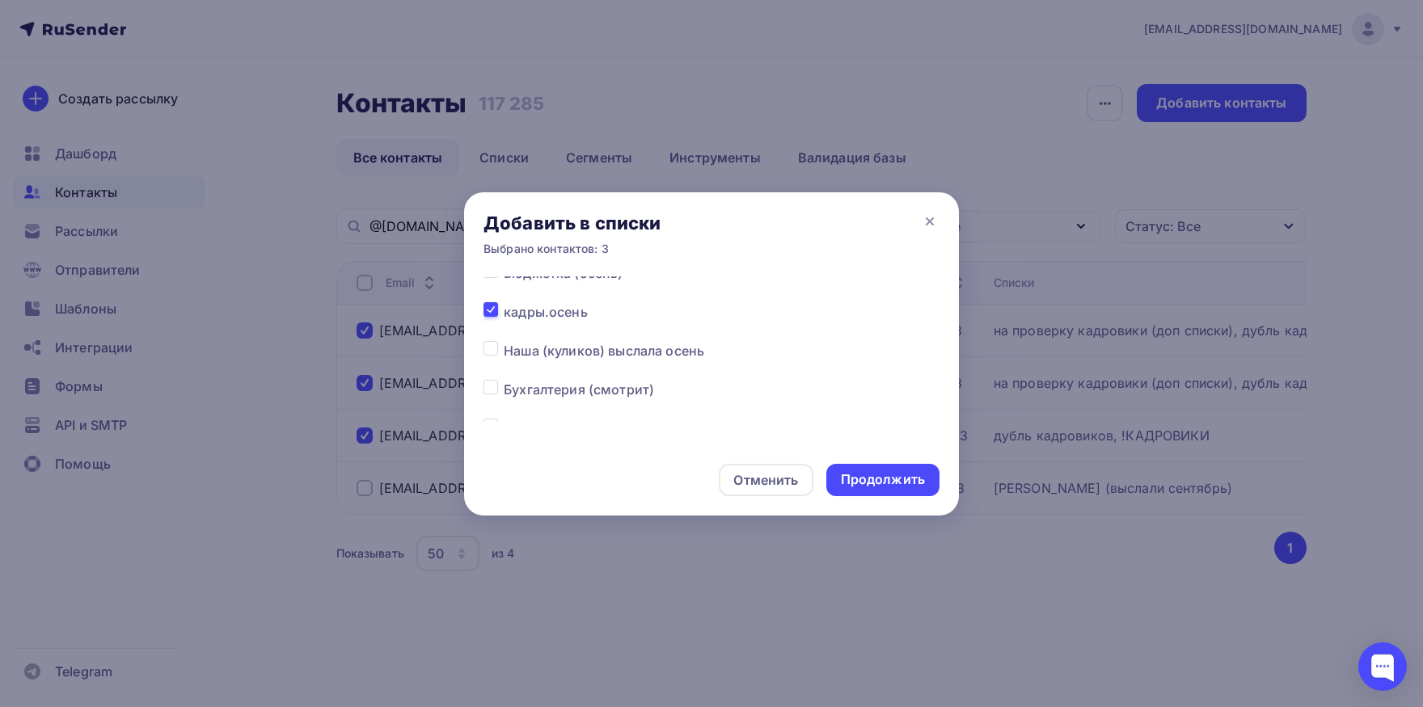
drag, startPoint x: 871, startPoint y: 473, endPoint x: 847, endPoint y: 458, distance: 28.3
click at [870, 473] on div "Продолжить" at bounding box center [883, 479] width 84 height 19
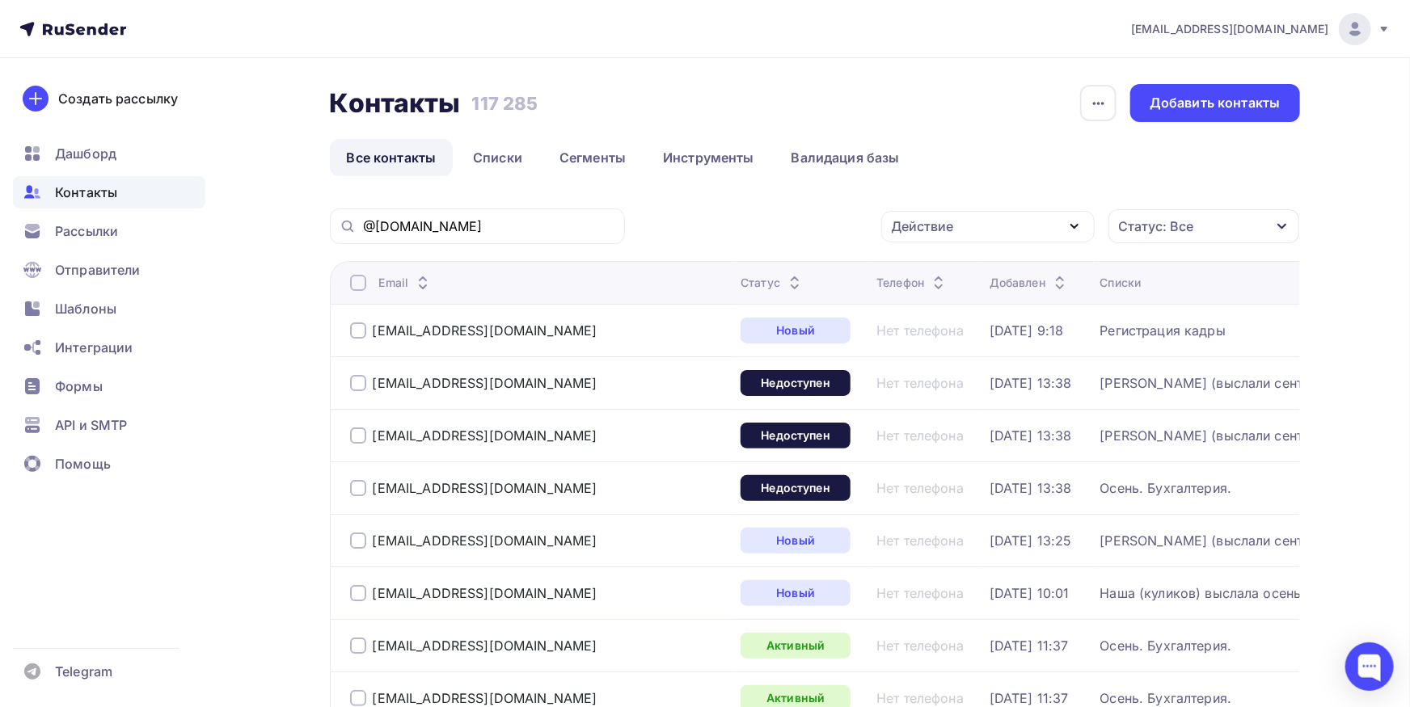
click at [485, 217] on div "@ln.rosenergoatom.ru" at bounding box center [477, 227] width 295 height 36
click at [482, 226] on input "@ln.rosenergoatom.ru" at bounding box center [489, 226] width 252 height 18
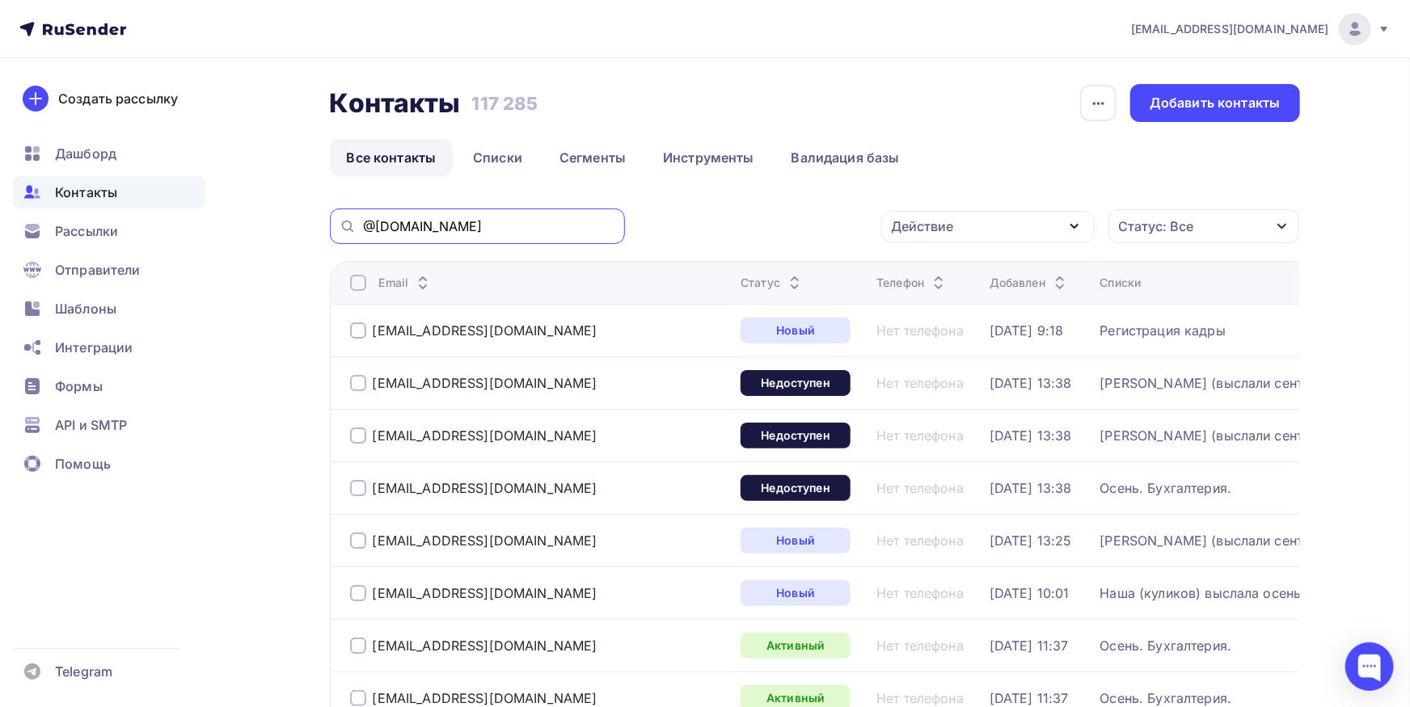
paste input "pk-pai@laes"
drag, startPoint x: 390, startPoint y: 229, endPoint x: 260, endPoint y: 217, distance: 129.8
click at [363, 217] on input "pk-pai@laes.ru" at bounding box center [489, 226] width 252 height 18
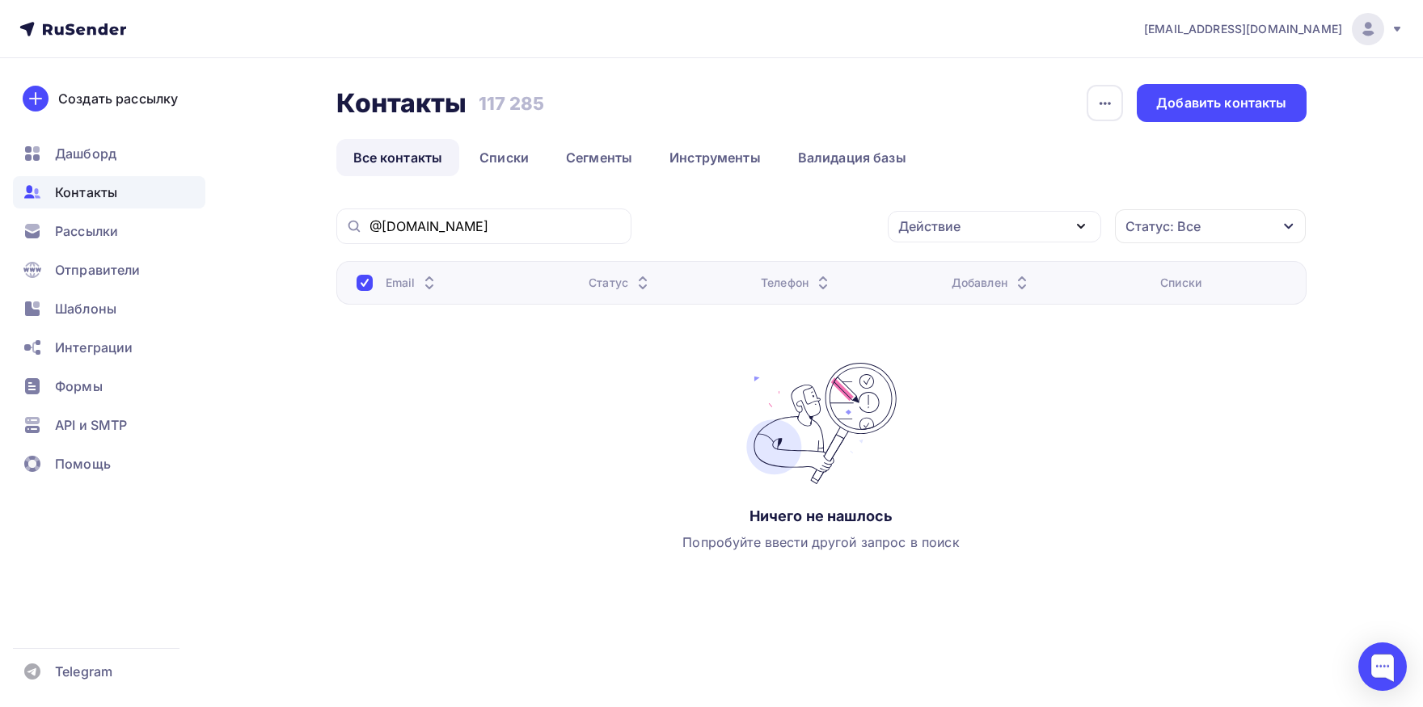
click at [480, 239] on div "@laes.ru" at bounding box center [483, 227] width 295 height 36
click at [483, 232] on input "@laes.ru" at bounding box center [495, 226] width 252 height 18
click at [568, 218] on input "@laes.ru" at bounding box center [495, 226] width 252 height 18
click at [567, 218] on input "@laes.ru" at bounding box center [495, 226] width 252 height 18
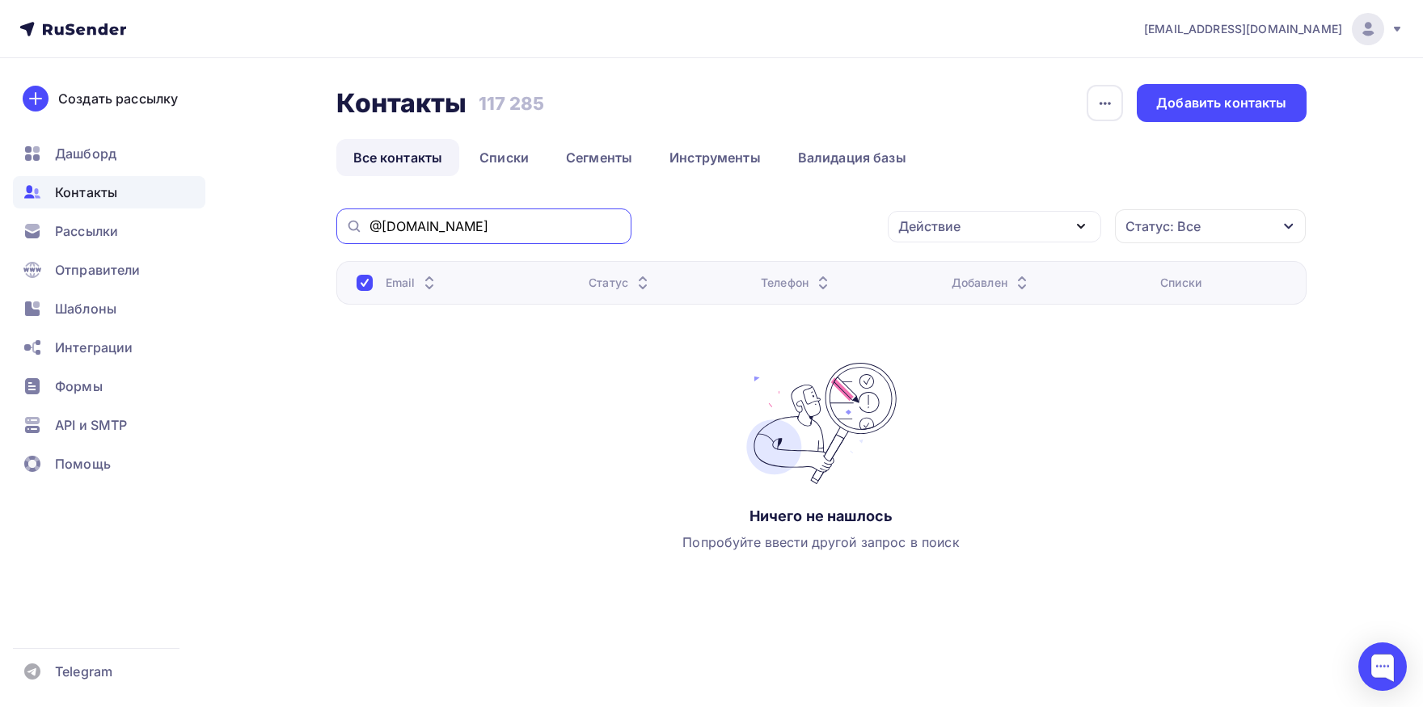
paste input "glavbuh@nw-holding"
type input "glavbuh@nw-holding.ru"
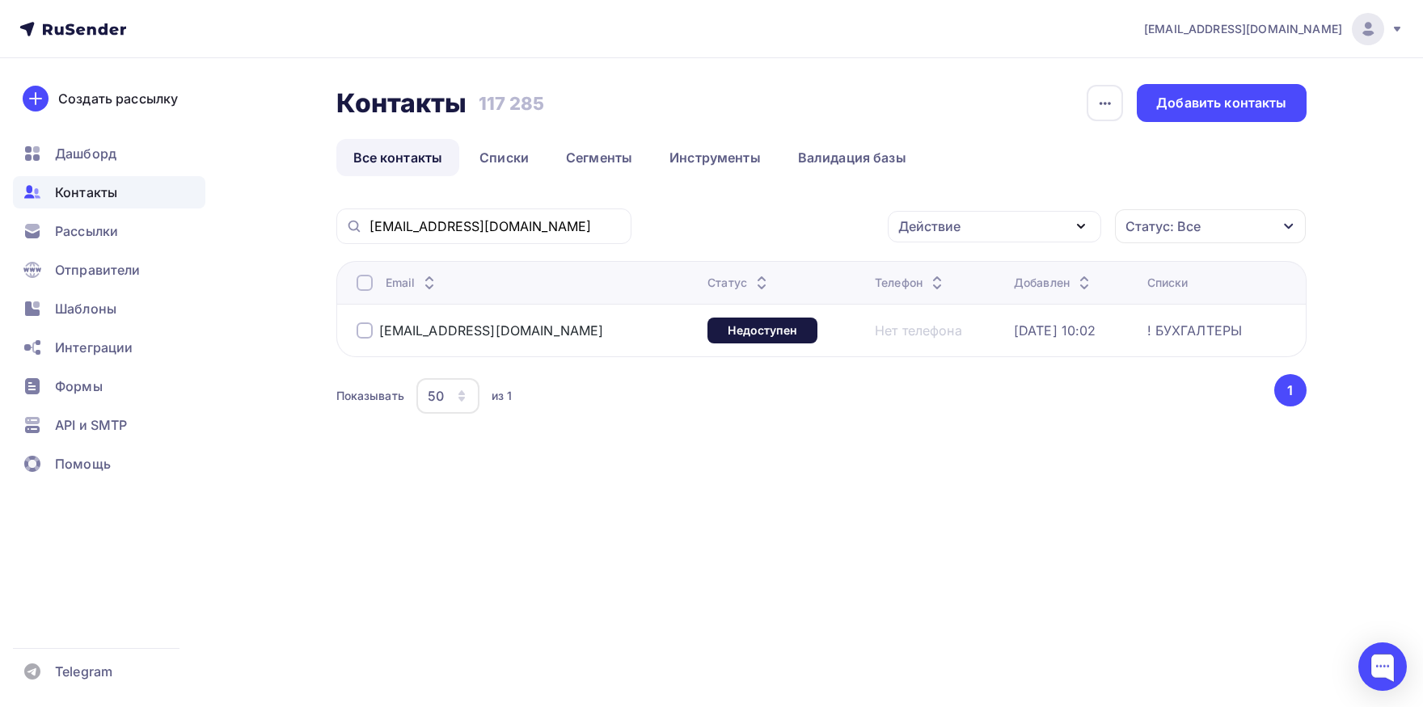
click at [366, 281] on div at bounding box center [364, 283] width 16 height 16
drag, startPoint x: 945, startPoint y: 217, endPoint x: 942, endPoint y: 272, distance: 54.3
click at [944, 218] on div "Действие" at bounding box center [929, 226] width 62 height 19
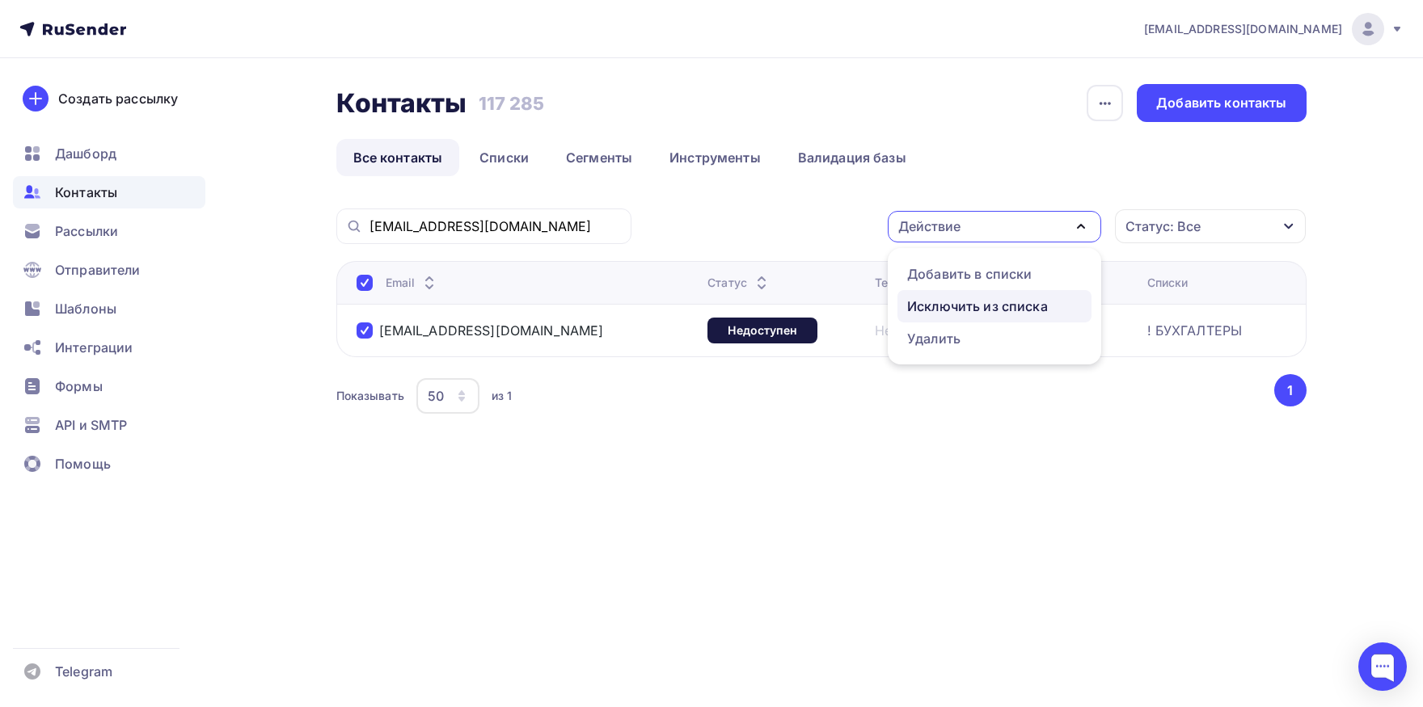
click at [942, 297] on div "Исключить из списка" at bounding box center [977, 306] width 141 height 19
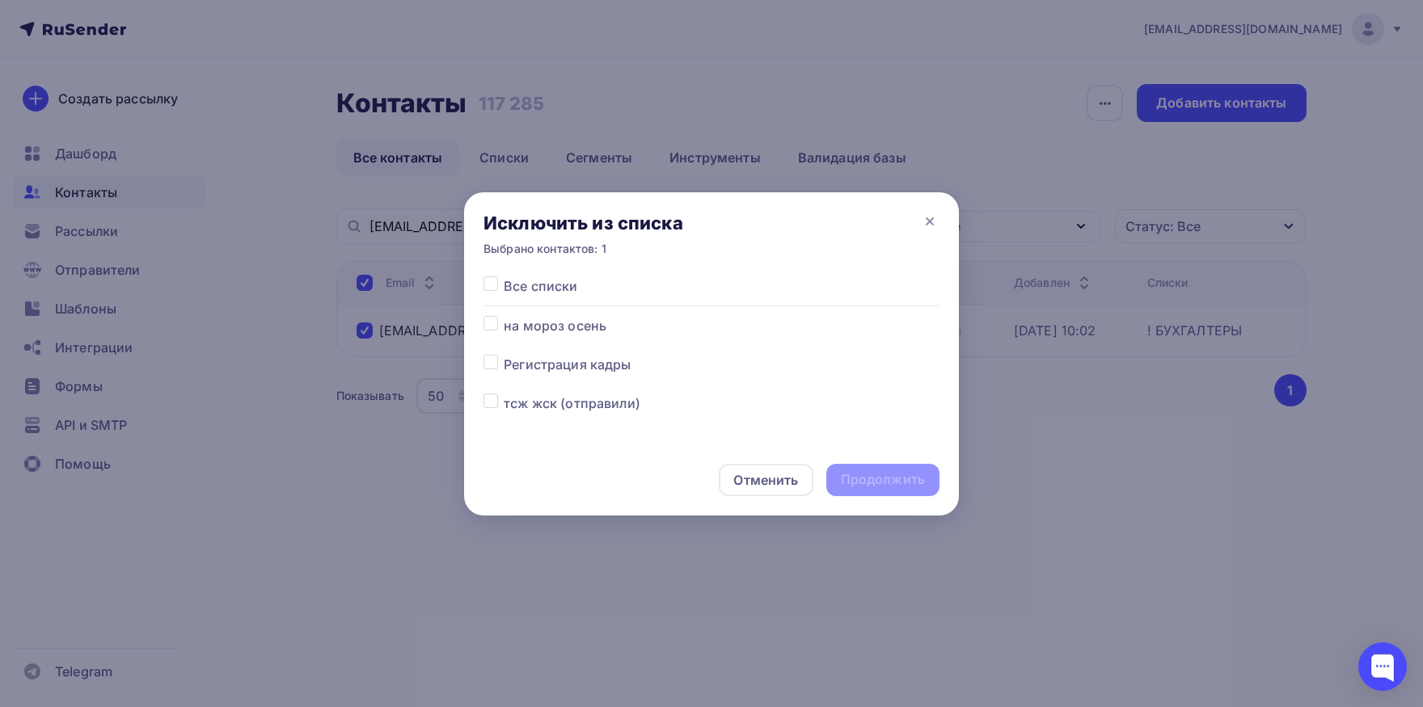
click at [504, 276] on label at bounding box center [504, 276] width 0 height 0
click at [493, 284] on input "checkbox" at bounding box center [490, 283] width 15 height 15
checkbox input "true"
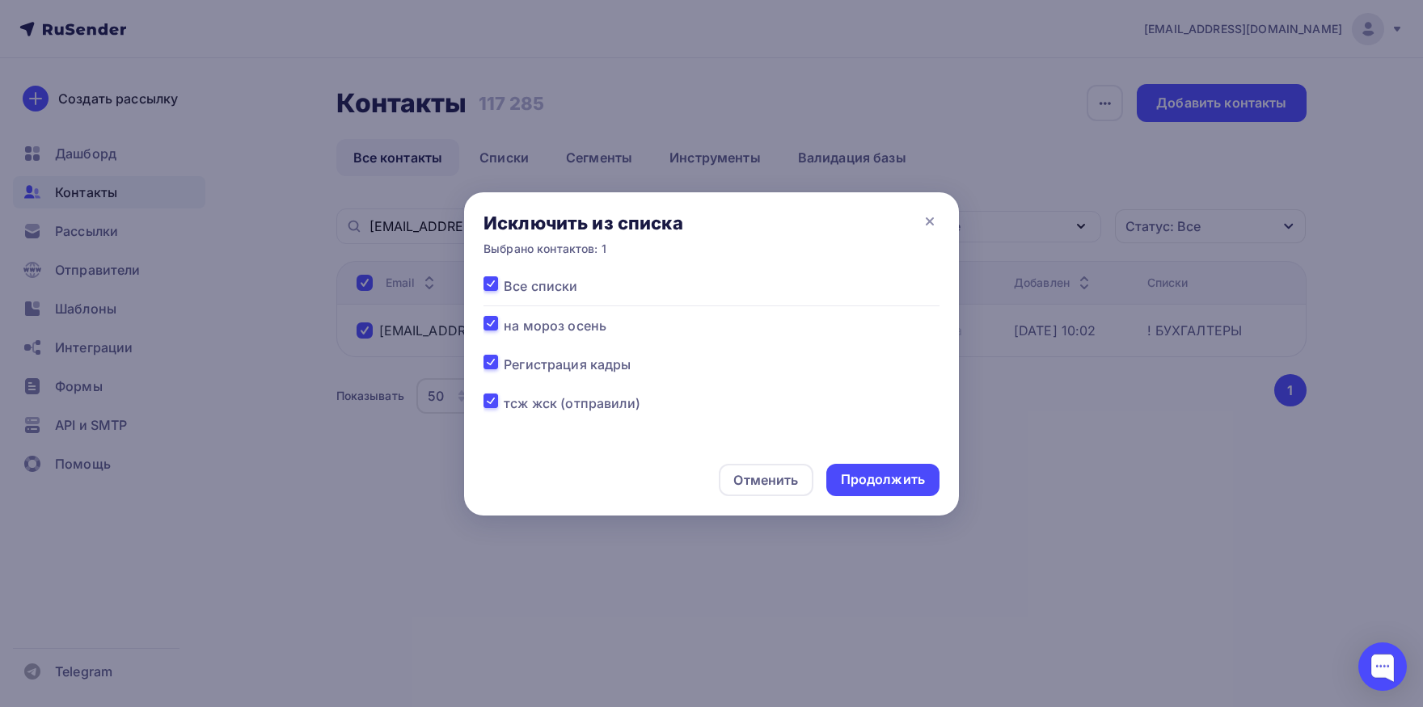
checkbox input "true"
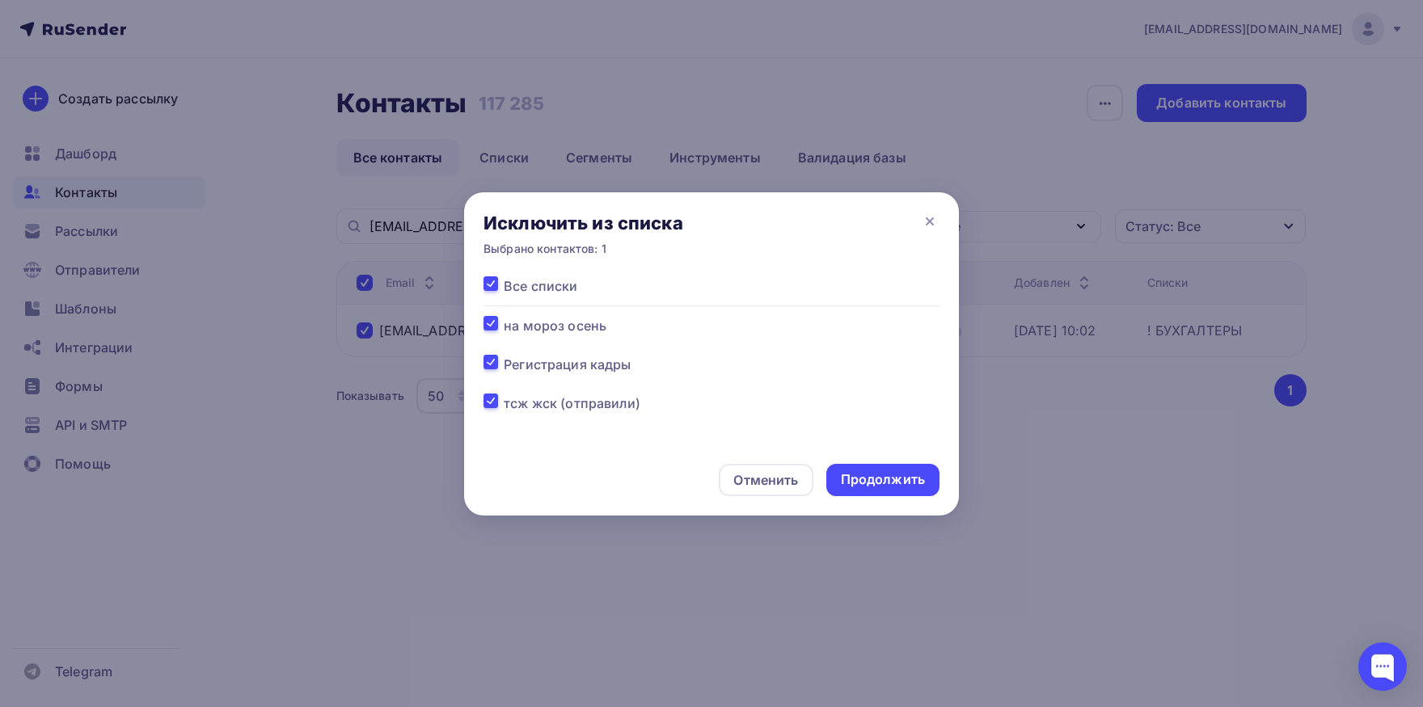
checkbox input "true"
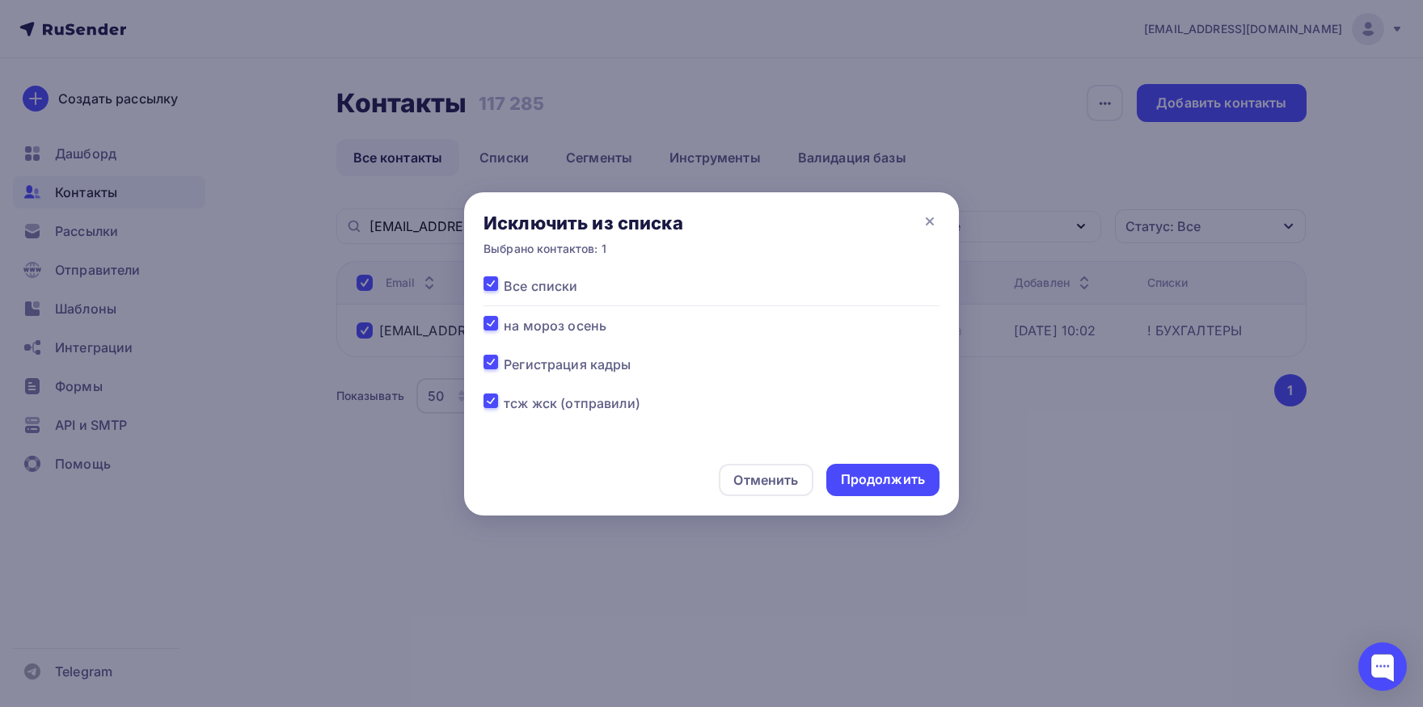
checkbox input "true"
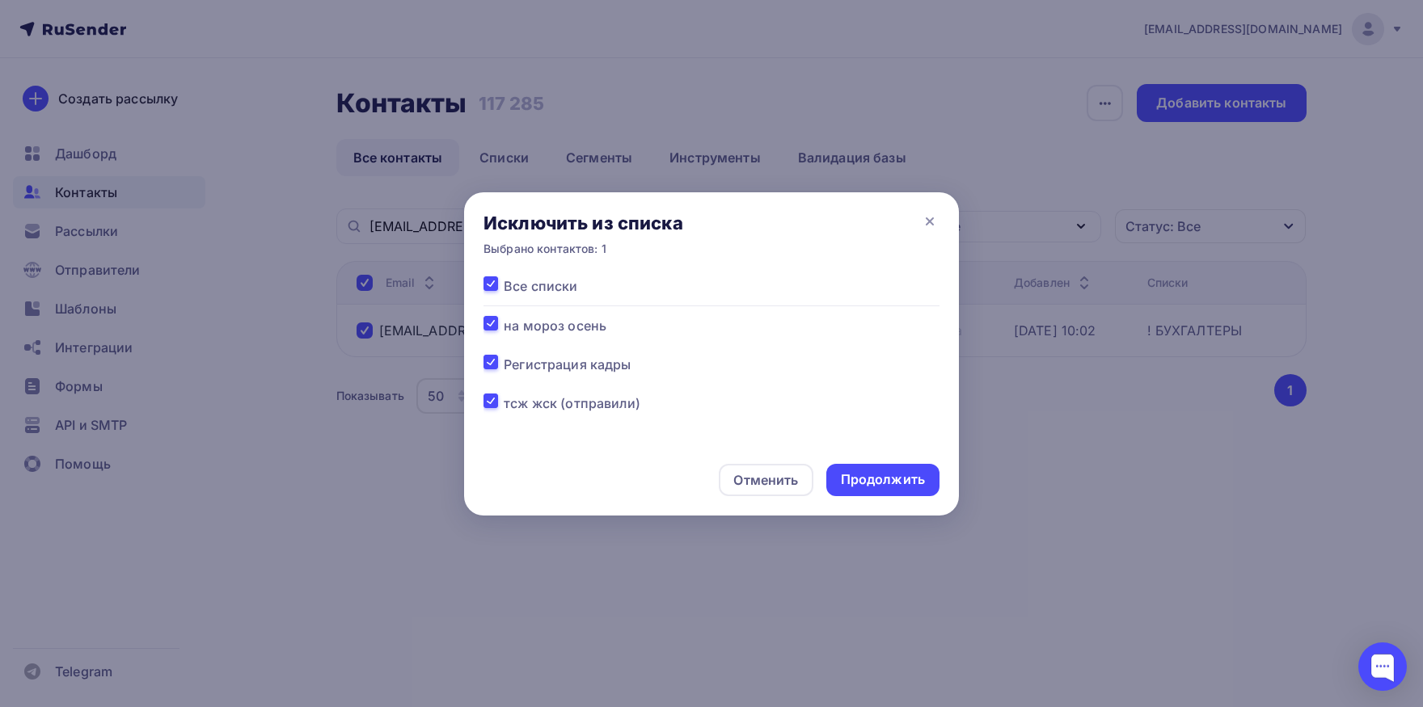
checkbox input "true"
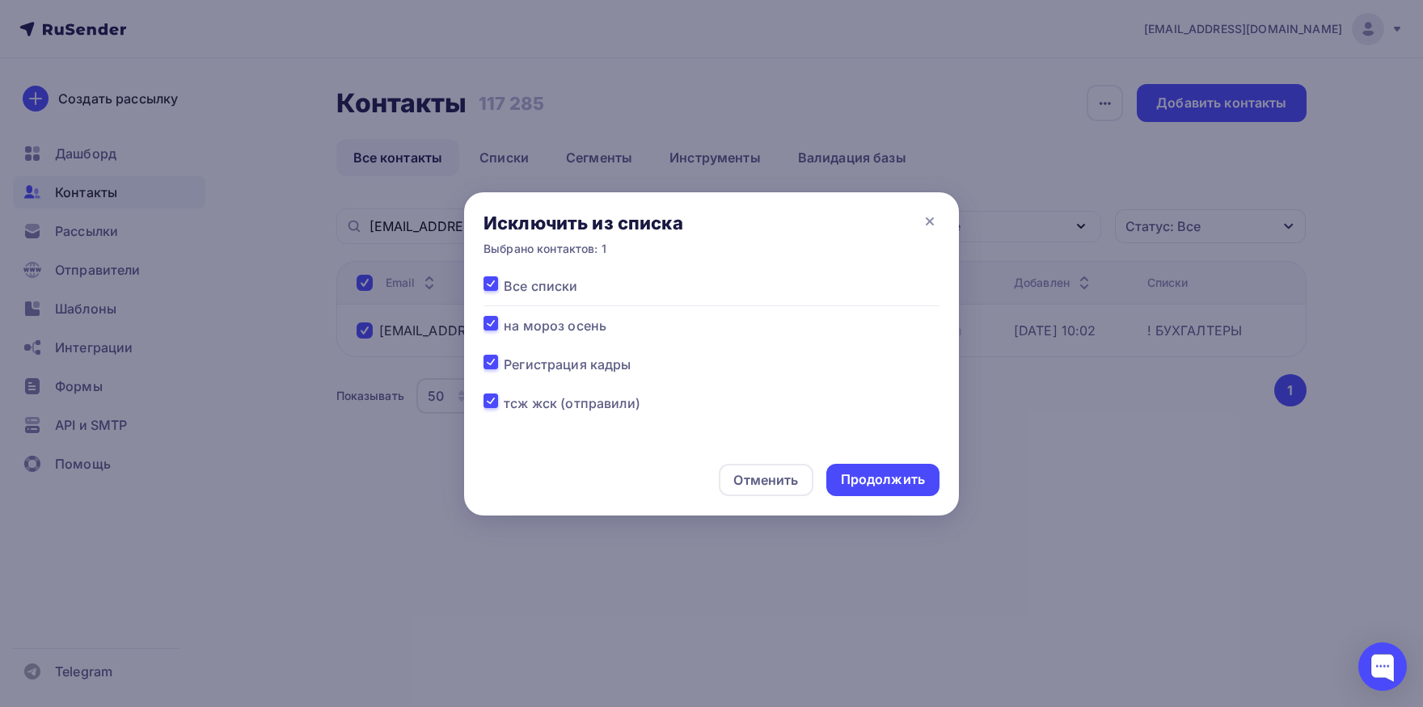
checkbox input "true"
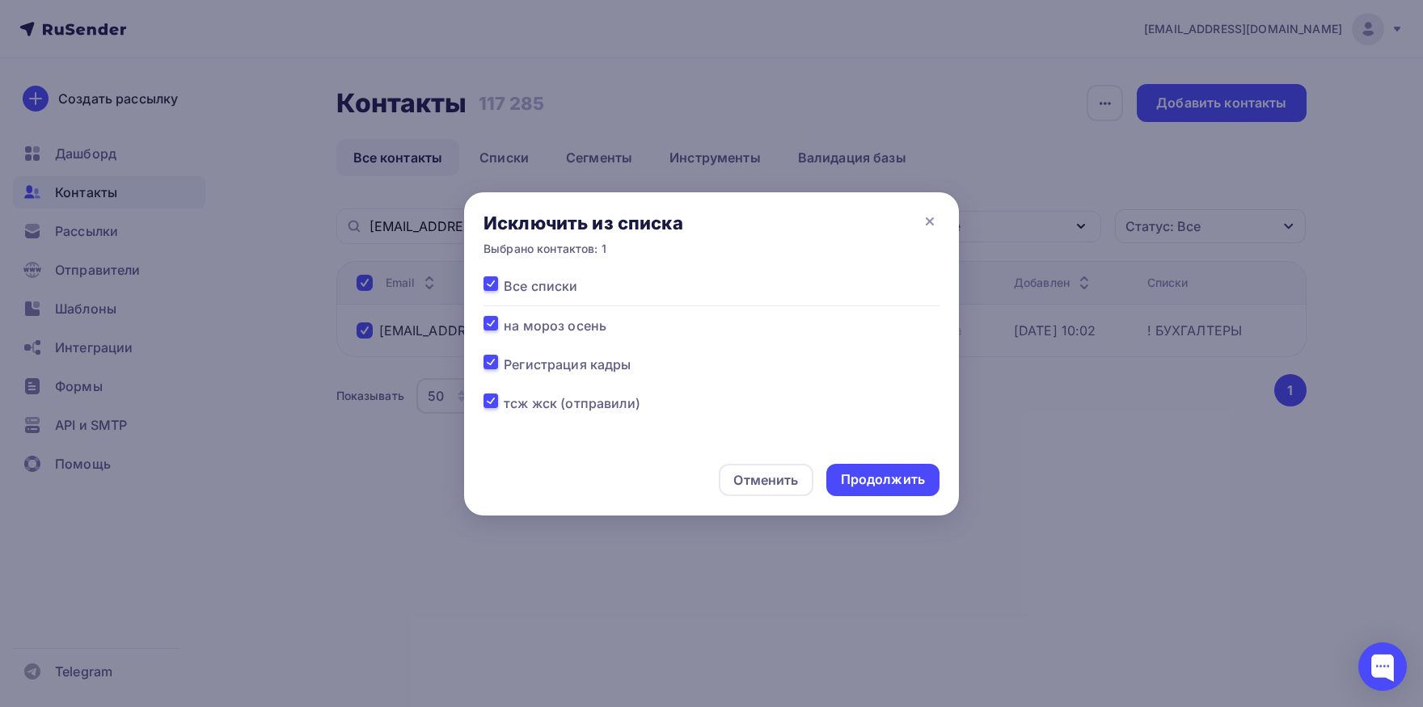
checkbox input "true"
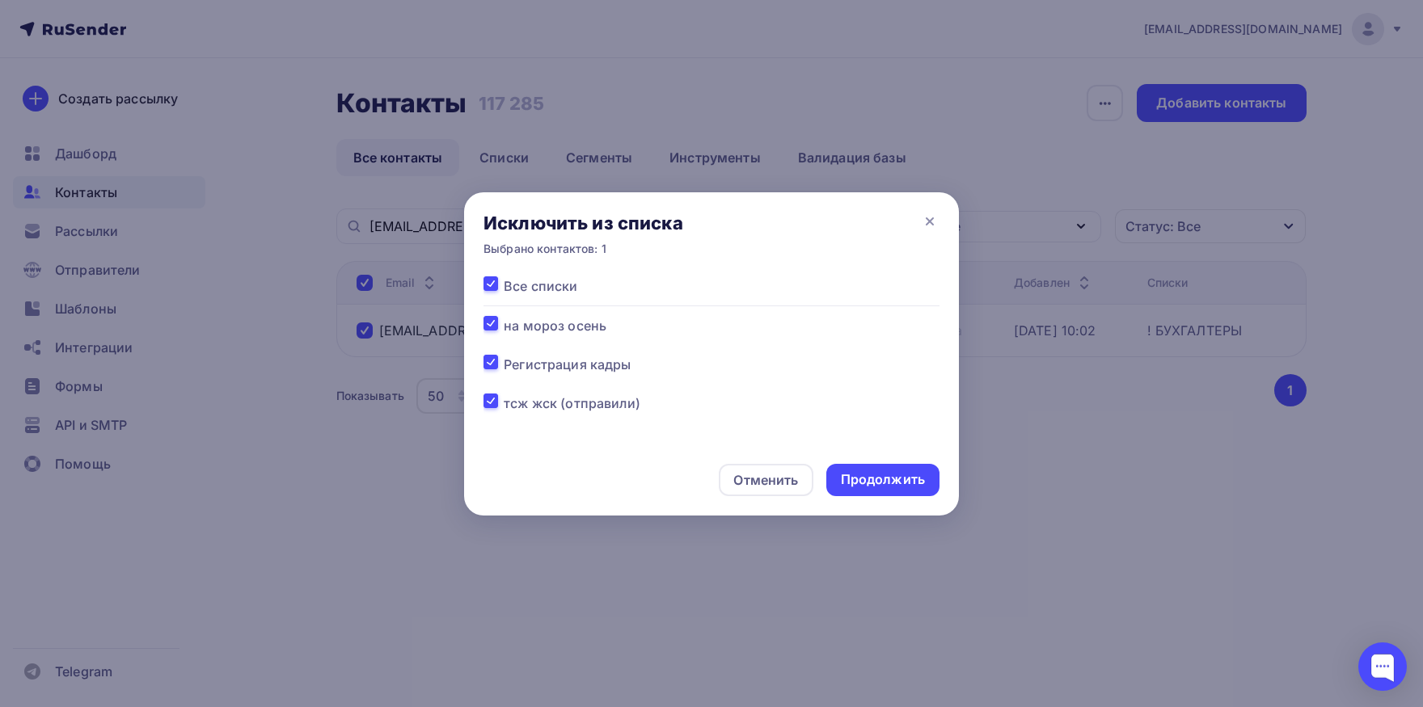
checkbox input "true"
click at [893, 487] on div "Продолжить" at bounding box center [883, 479] width 84 height 19
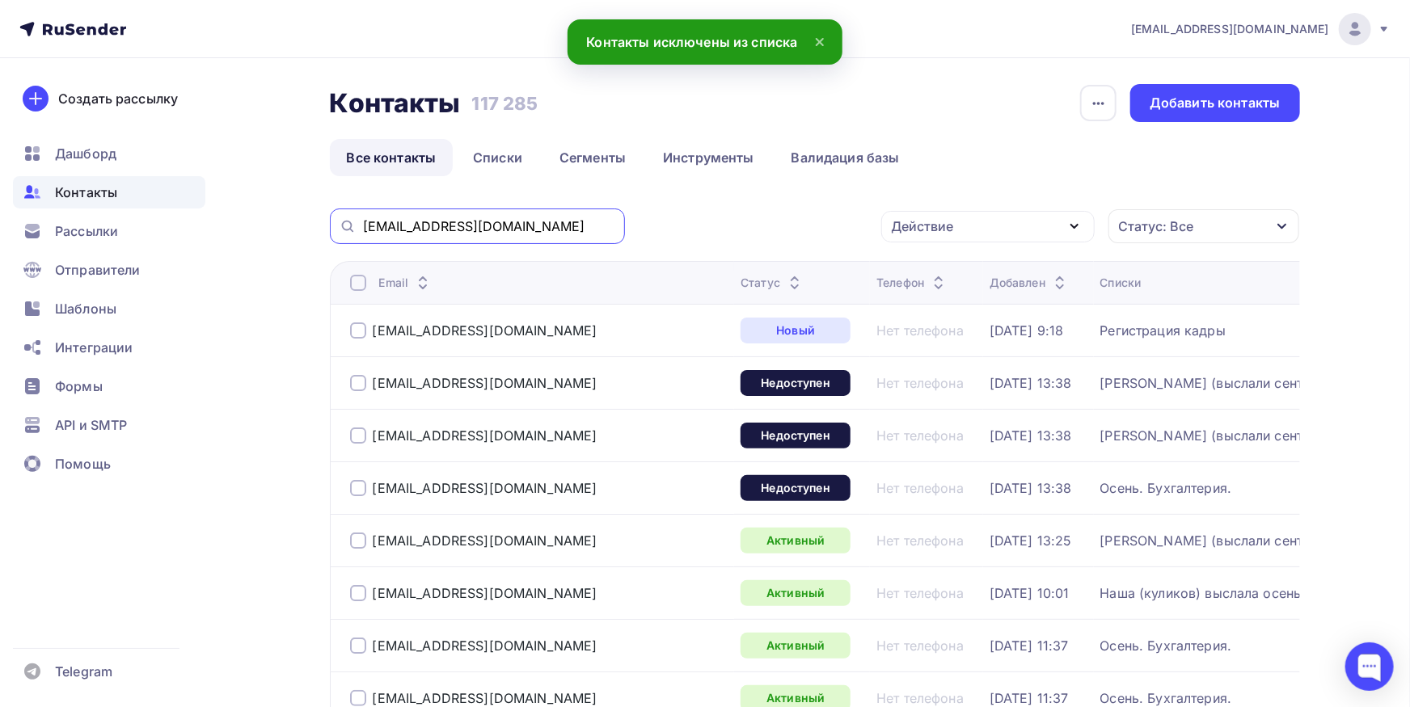
click at [583, 233] on input "glavbuh@nw-holding.ru" at bounding box center [489, 226] width 252 height 18
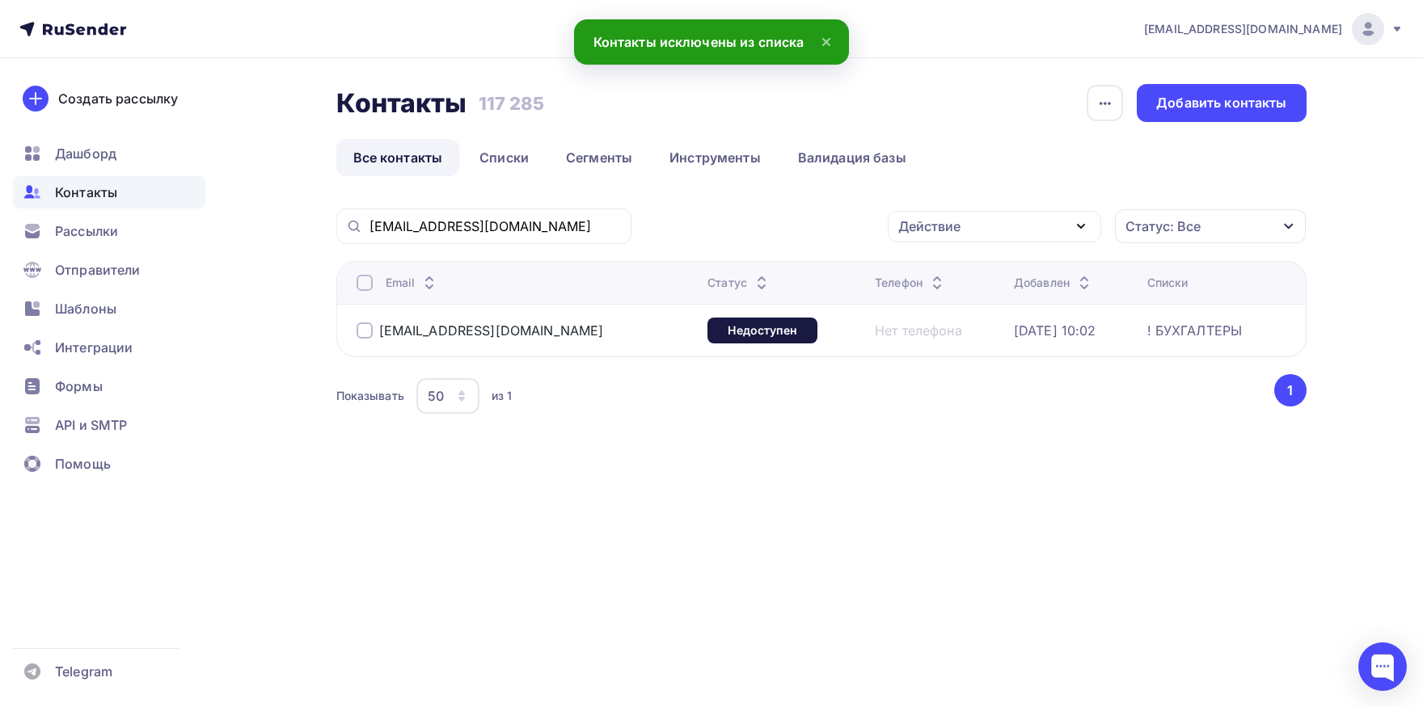
click at [365, 275] on div at bounding box center [364, 283] width 16 height 16
click at [911, 223] on div "Действие" at bounding box center [929, 226] width 62 height 19
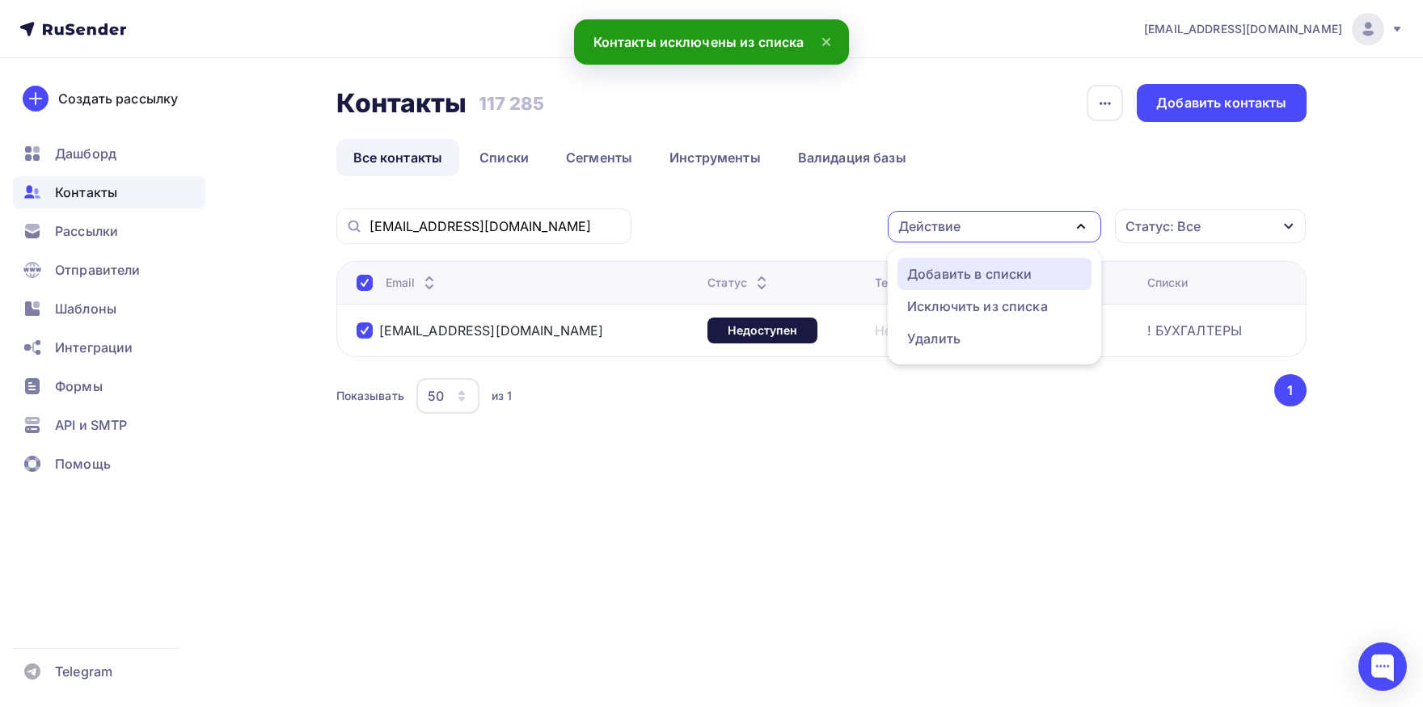
drag, startPoint x: 910, startPoint y: 280, endPoint x: 841, endPoint y: 289, distance: 70.1
click at [909, 280] on div "Добавить в списки" at bounding box center [969, 273] width 124 height 19
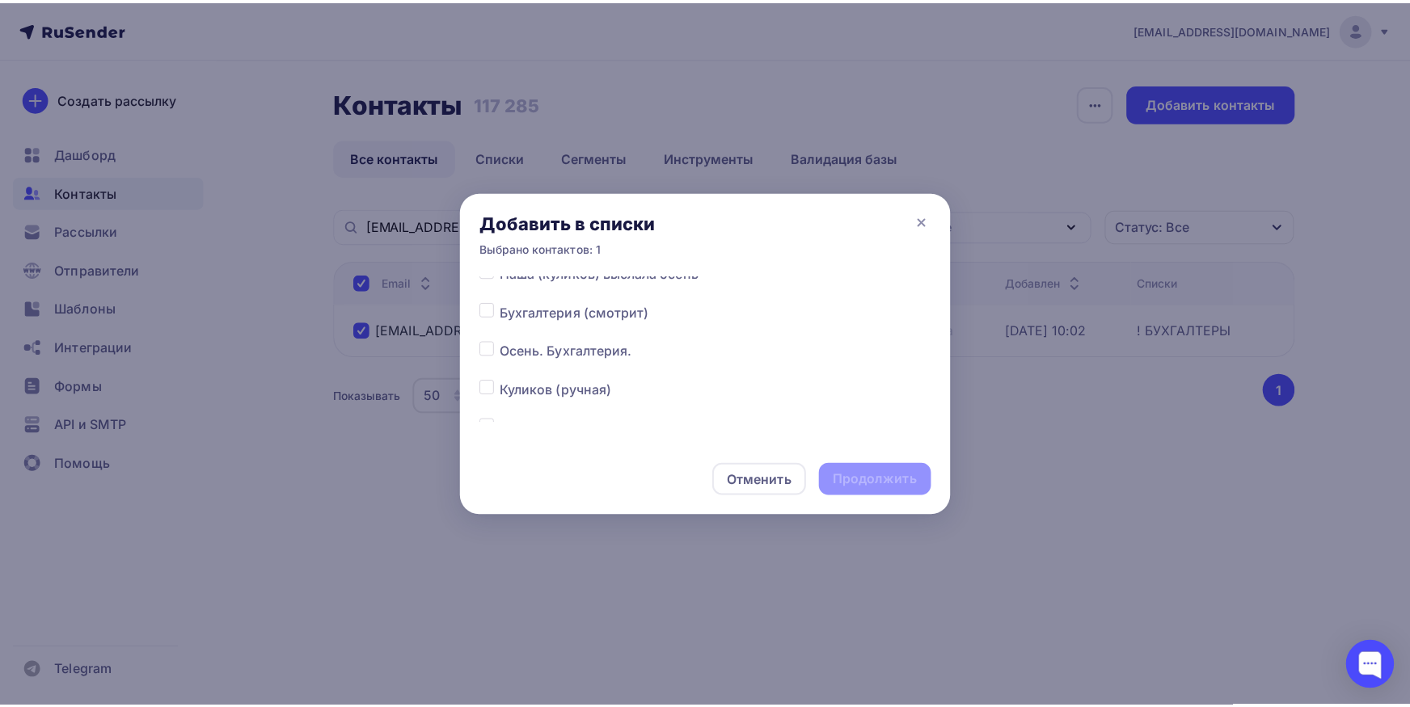
scroll to position [253, 0]
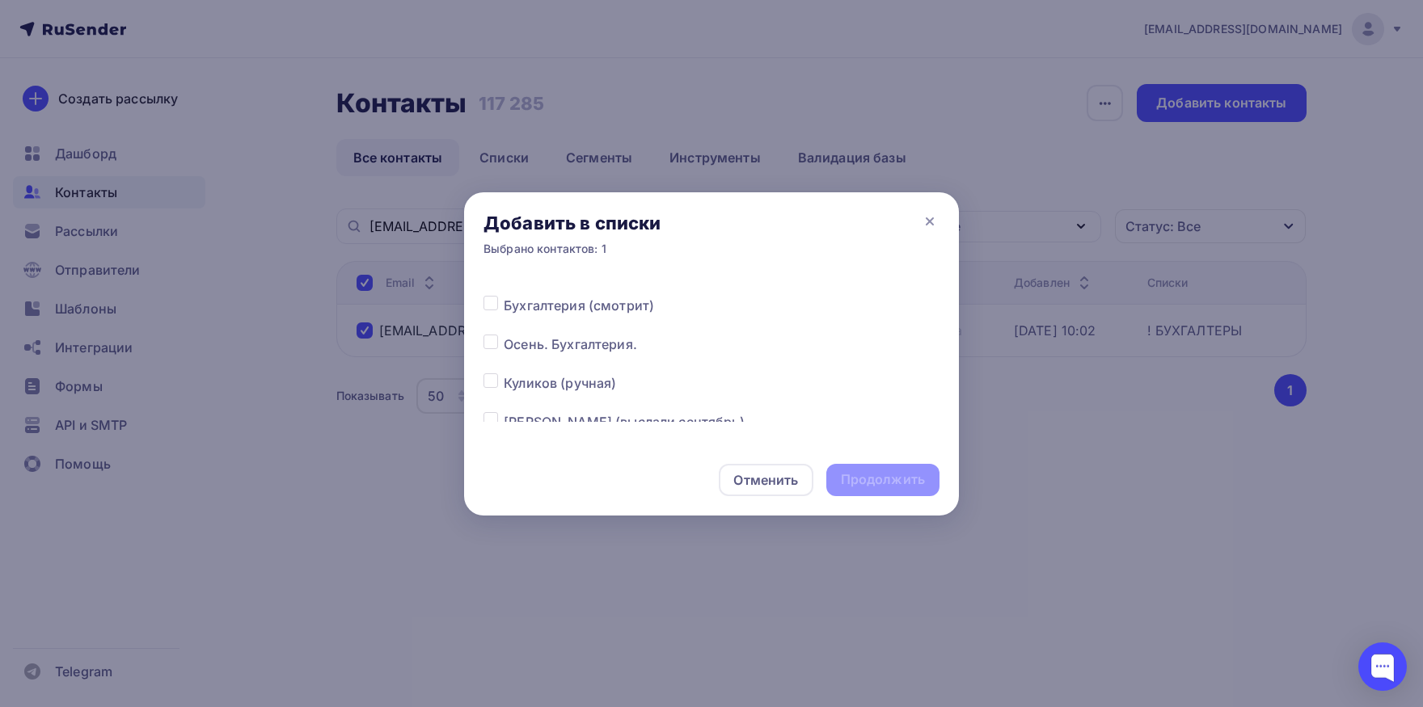
click at [504, 335] on label at bounding box center [504, 335] width 0 height 0
click at [488, 342] on input "checkbox" at bounding box center [490, 342] width 15 height 15
click at [854, 471] on div "Продолжить" at bounding box center [883, 479] width 84 height 19
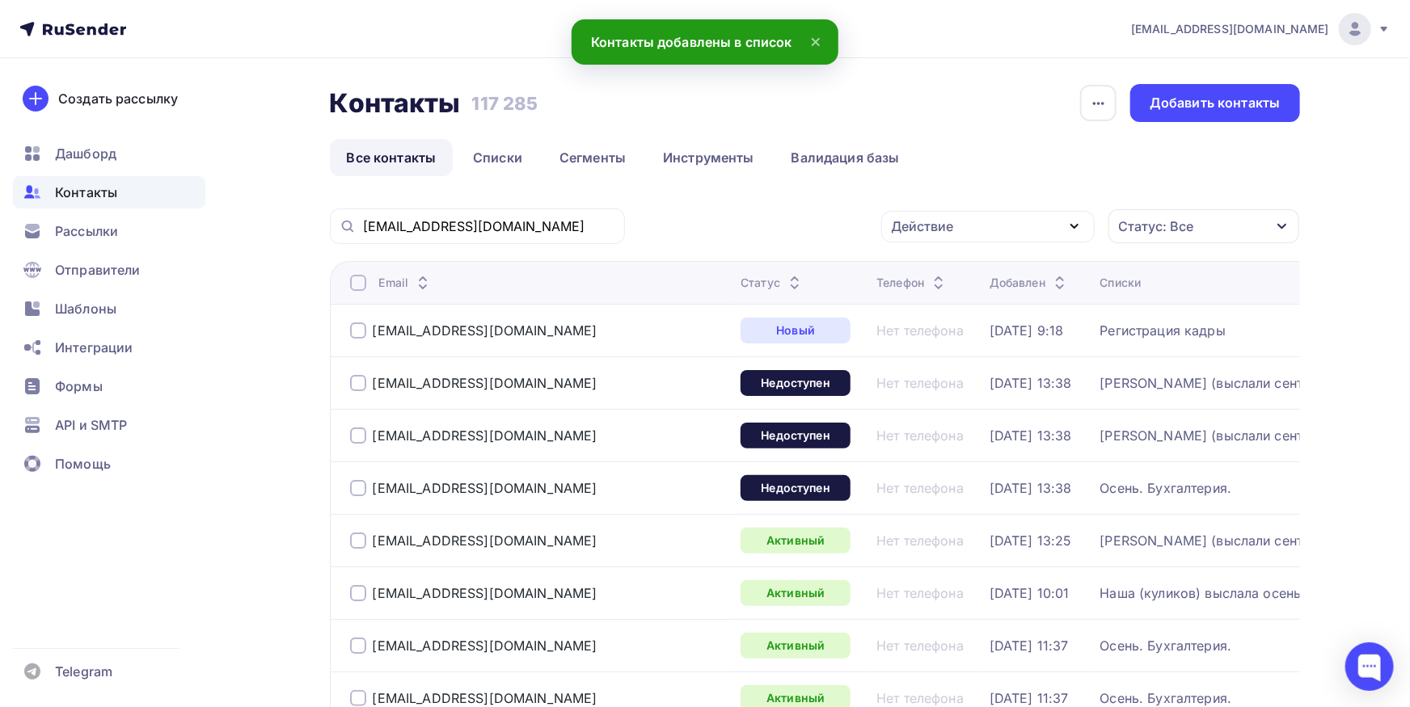
scroll to position [0, 0]
